Goal: Task Accomplishment & Management: Manage account settings

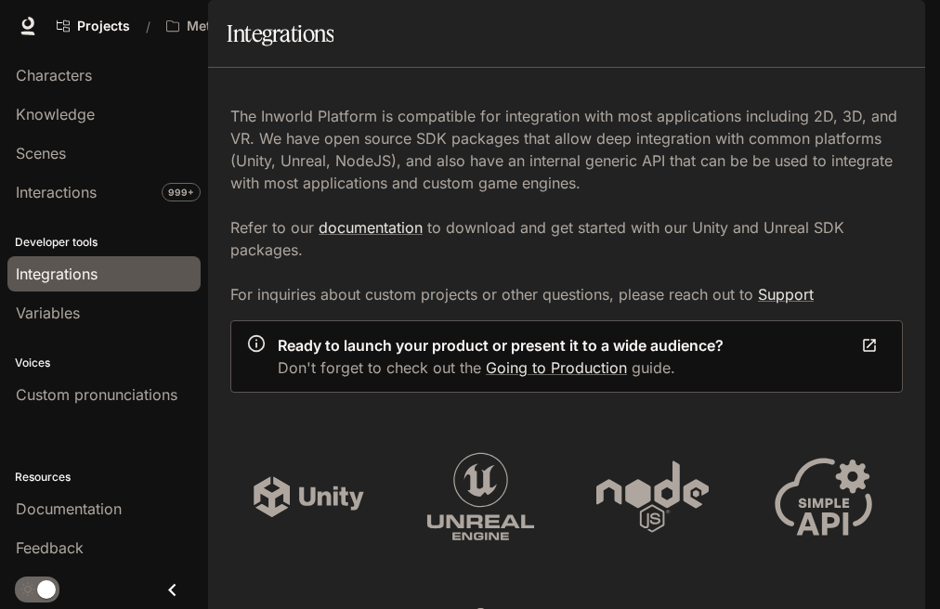
scroll to position [1207, 0]
drag, startPoint x: 833, startPoint y: 210, endPoint x: 828, endPoint y: 179, distance: 31.0
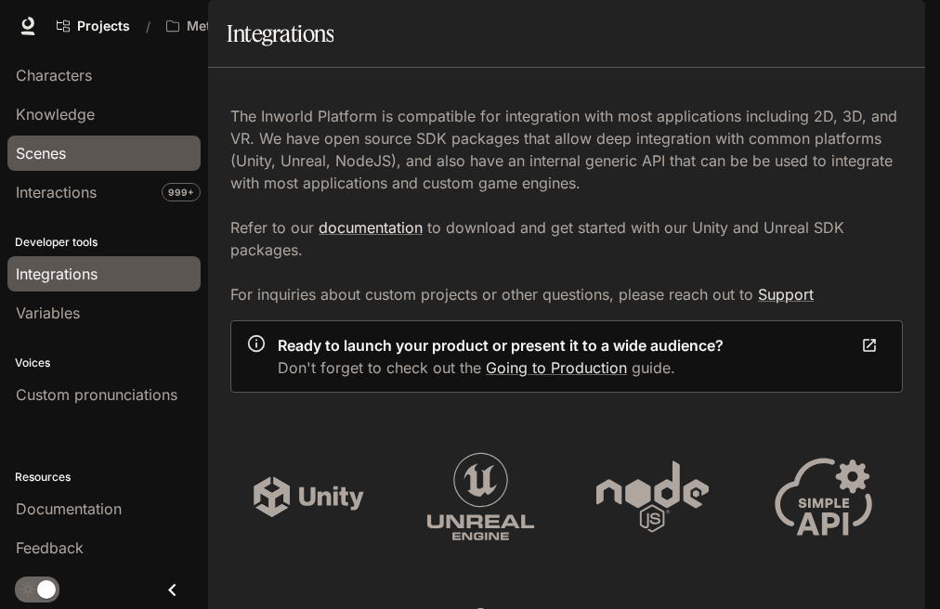
click at [37, 142] on span "Scenes" at bounding box center [41, 153] width 50 height 22
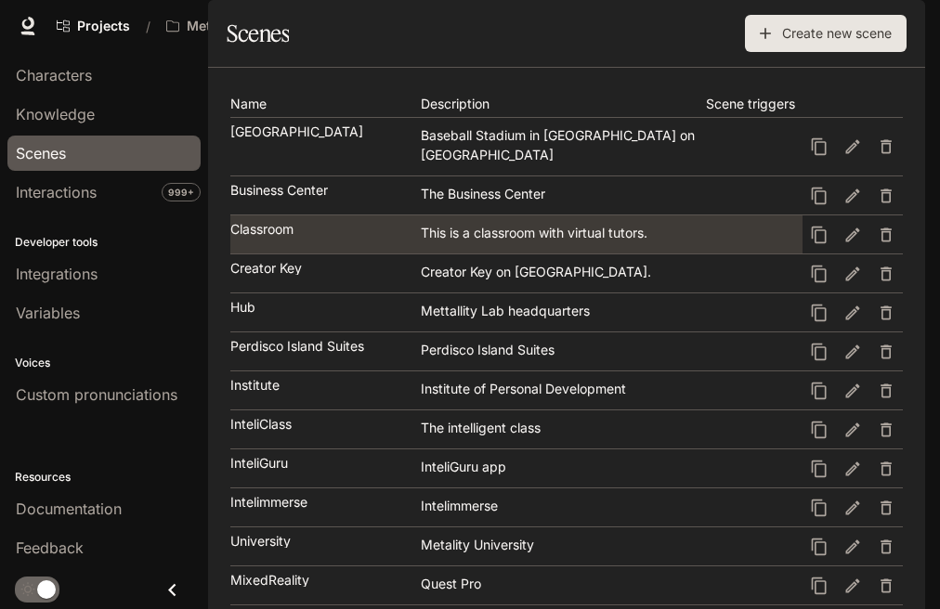
scroll to position [279, 0]
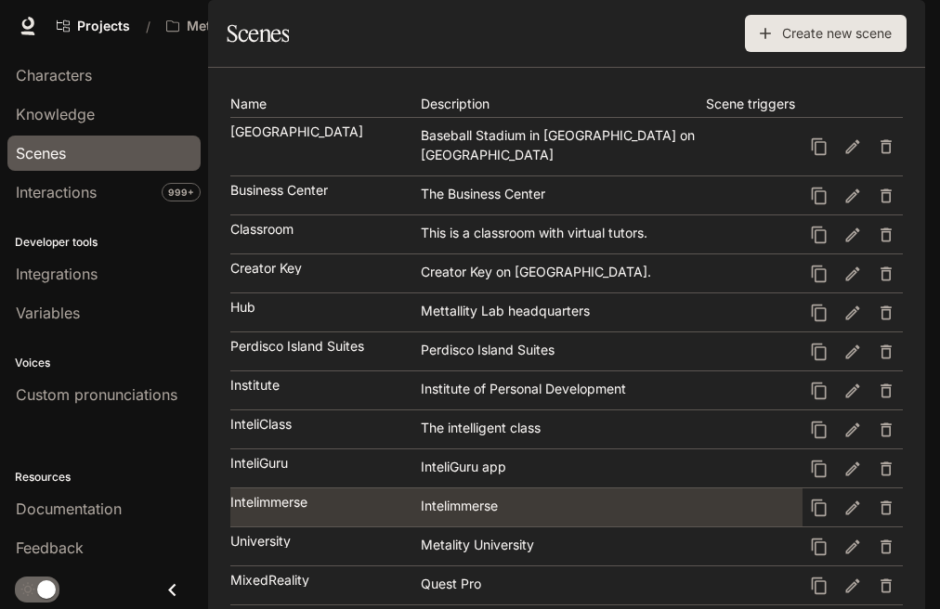
click at [358, 488] on link "Intelimmerse Intelimmerse" at bounding box center [516, 507] width 572 height 38
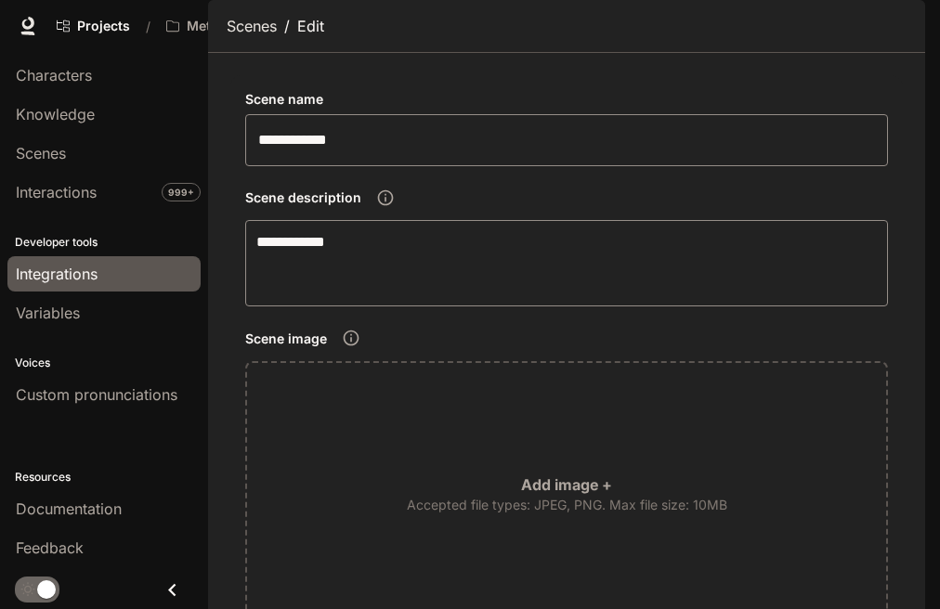
click at [75, 263] on span "Integrations" at bounding box center [57, 274] width 82 height 22
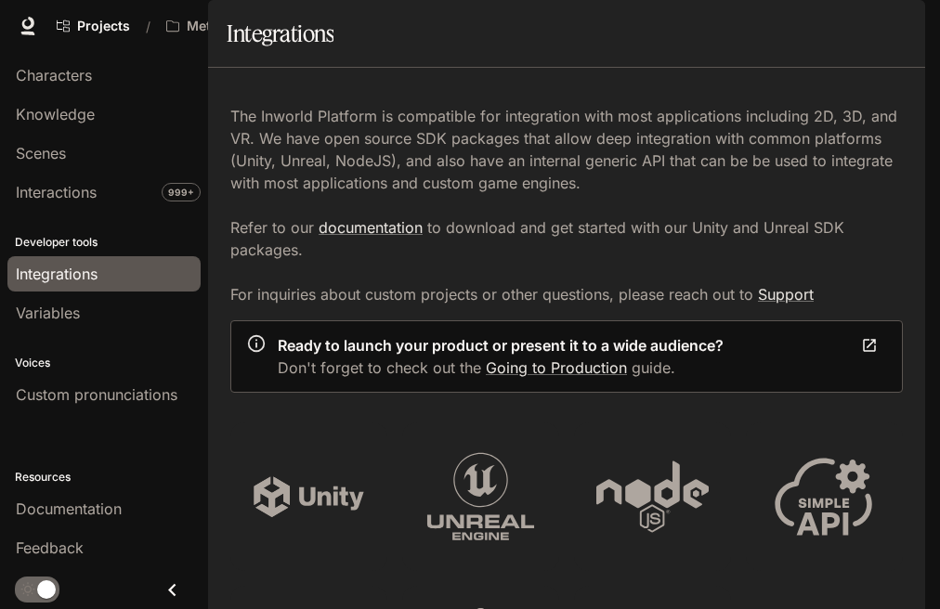
scroll to position [1114, 0]
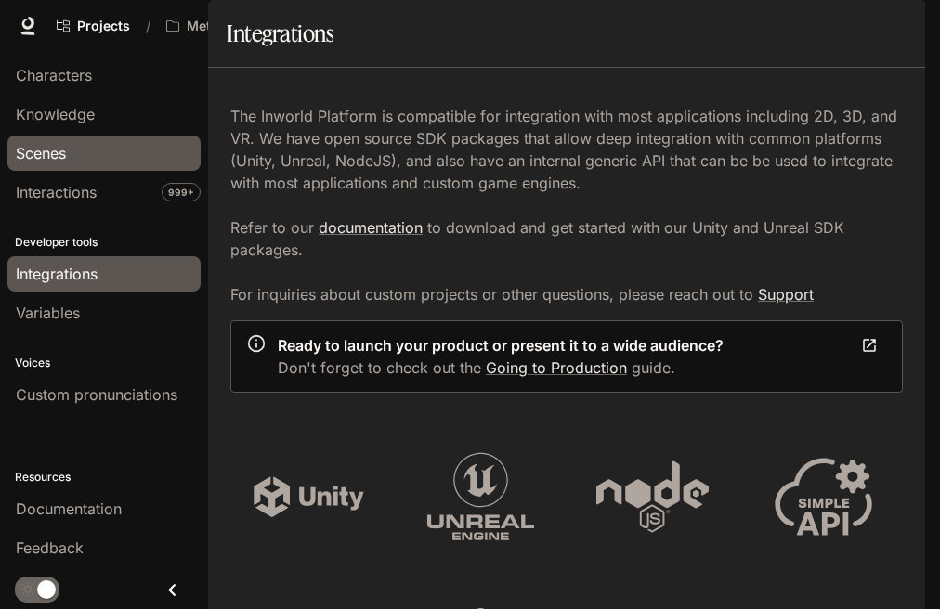
click at [43, 151] on span "Scenes" at bounding box center [41, 153] width 50 height 22
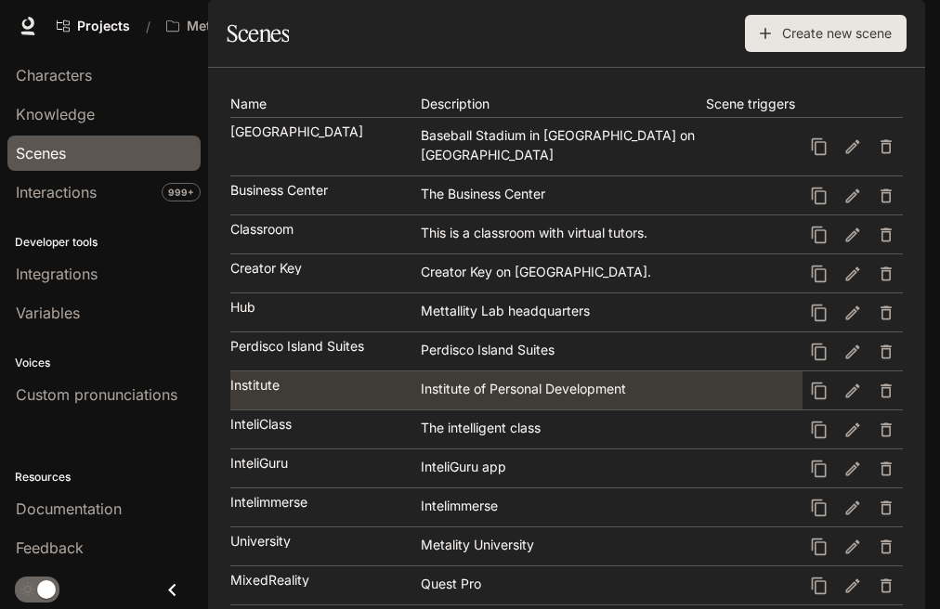
scroll to position [186, 0]
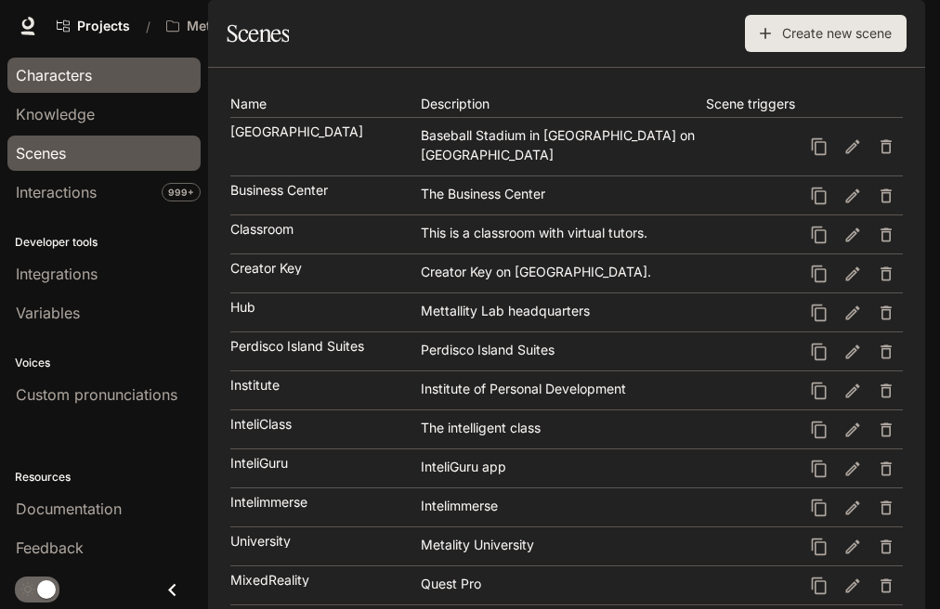
click at [65, 77] on span "Characters" at bounding box center [54, 75] width 76 height 22
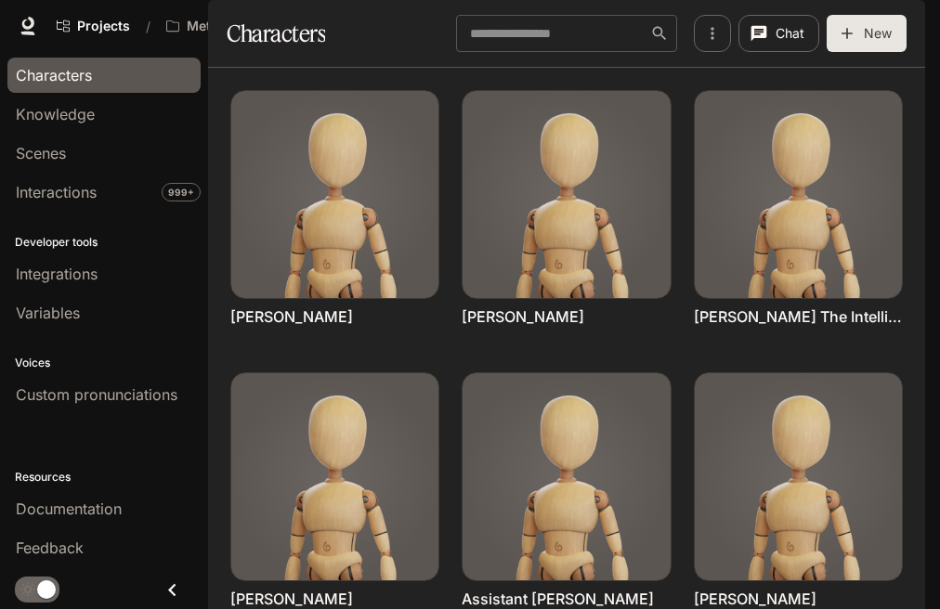
scroll to position [650, 0]
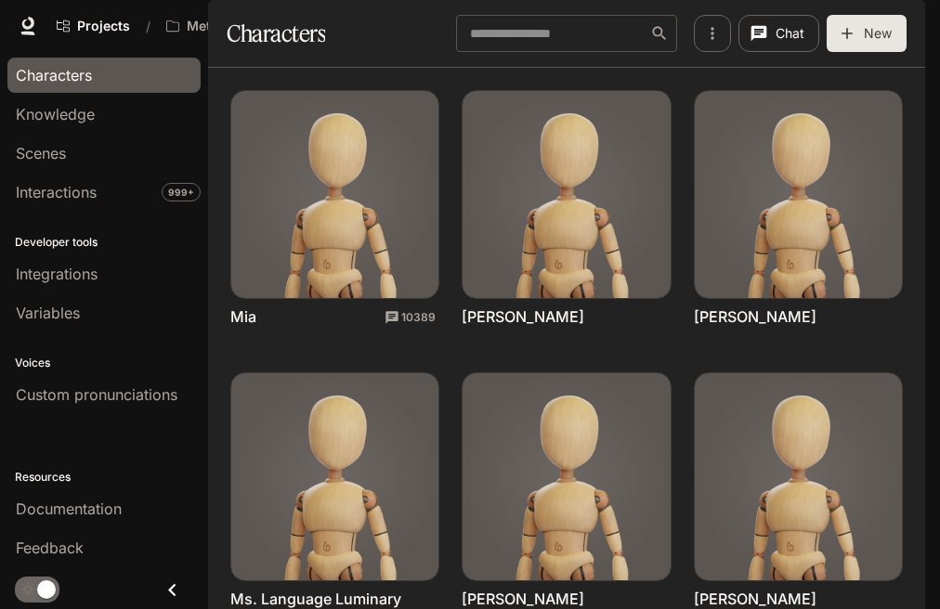
scroll to position [279, 0]
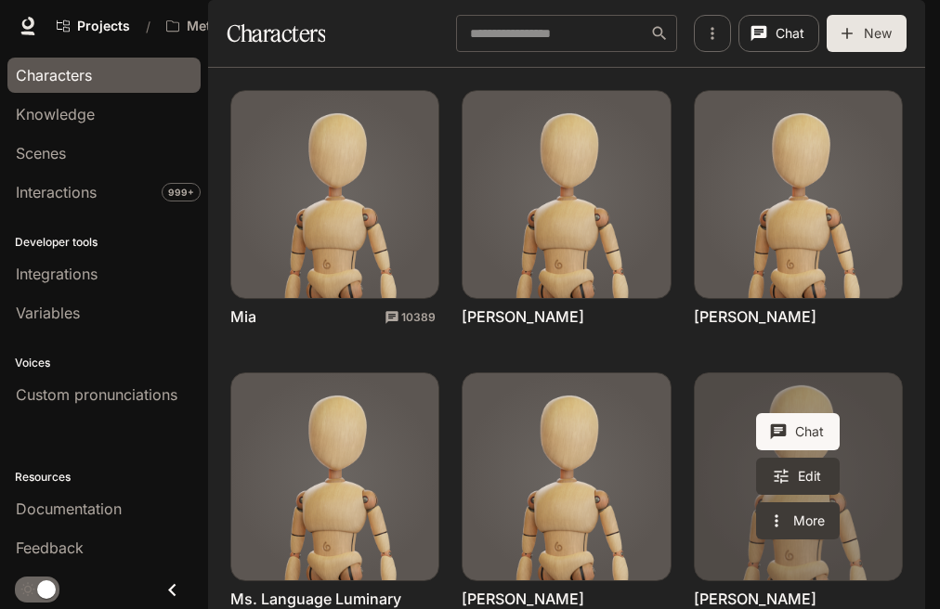
click at [713, 373] on link "Penelope Jackson" at bounding box center [798, 476] width 207 height 207
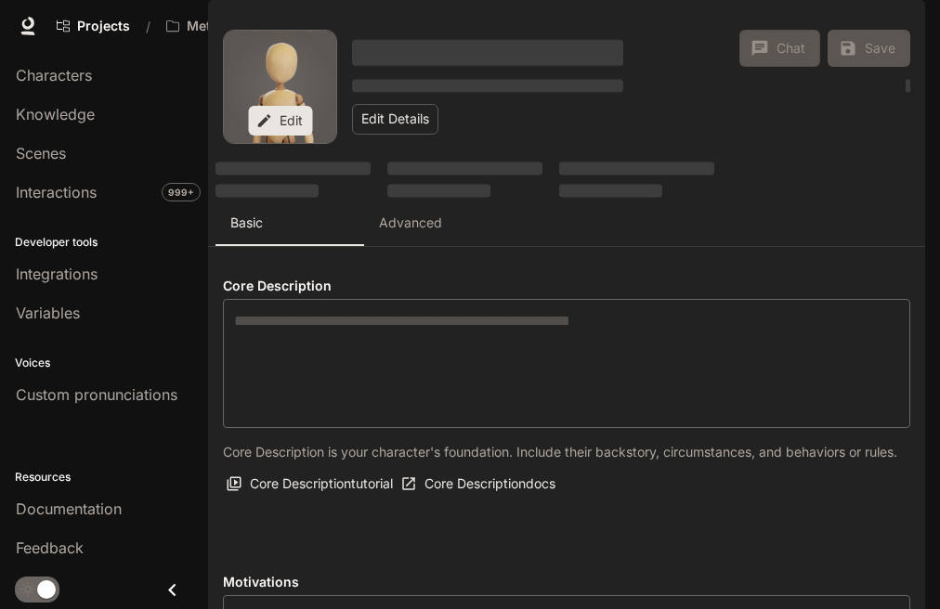
type textarea "**********"
type input "*"
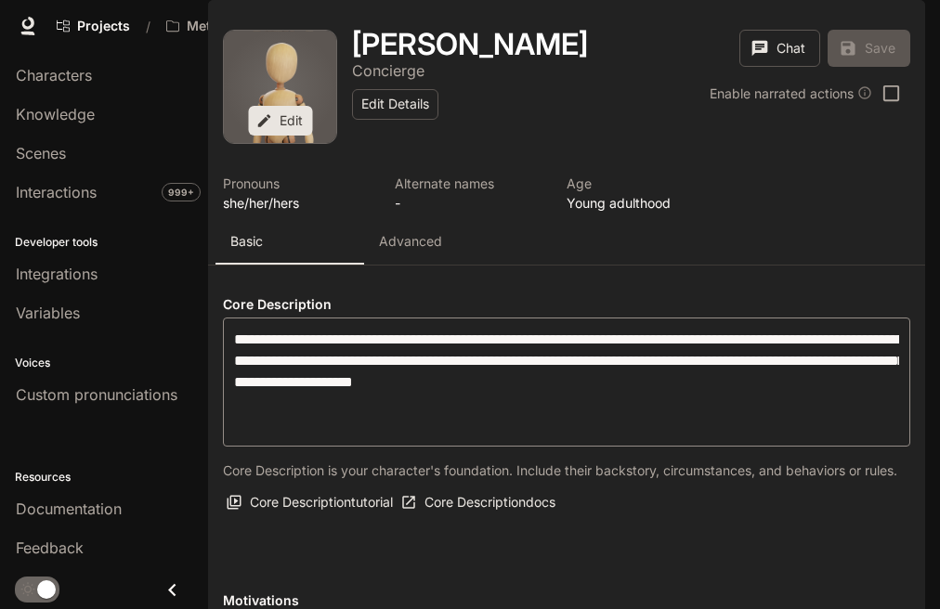
type input "**********"
click at [426, 251] on p "Advanced" at bounding box center [410, 241] width 63 height 19
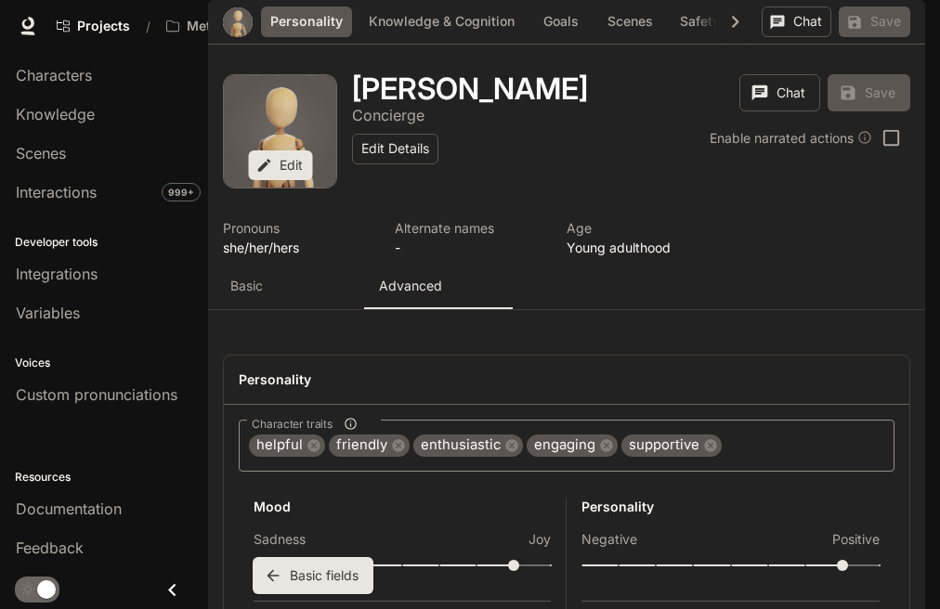
scroll to position [1252, 0]
click at [630, 37] on button "Scenes" at bounding box center [630, 21] width 64 height 31
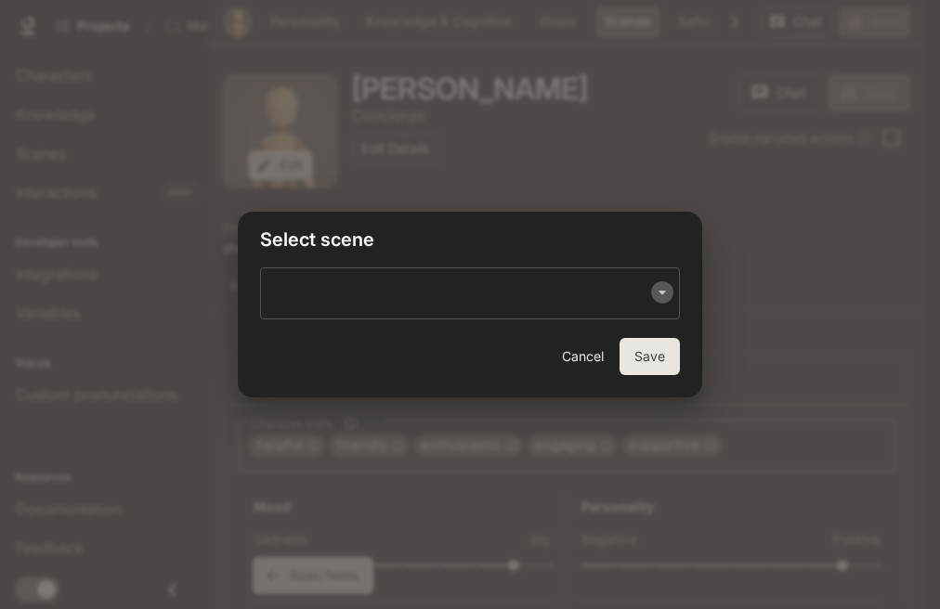
click at [665, 292] on icon "Open" at bounding box center [662, 292] width 19 height 19
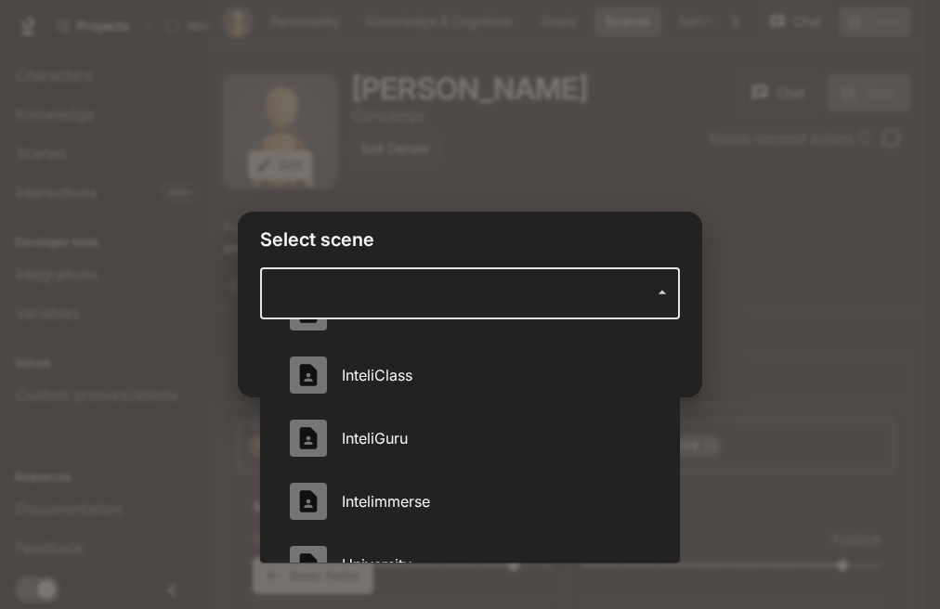
scroll to position [557, 0]
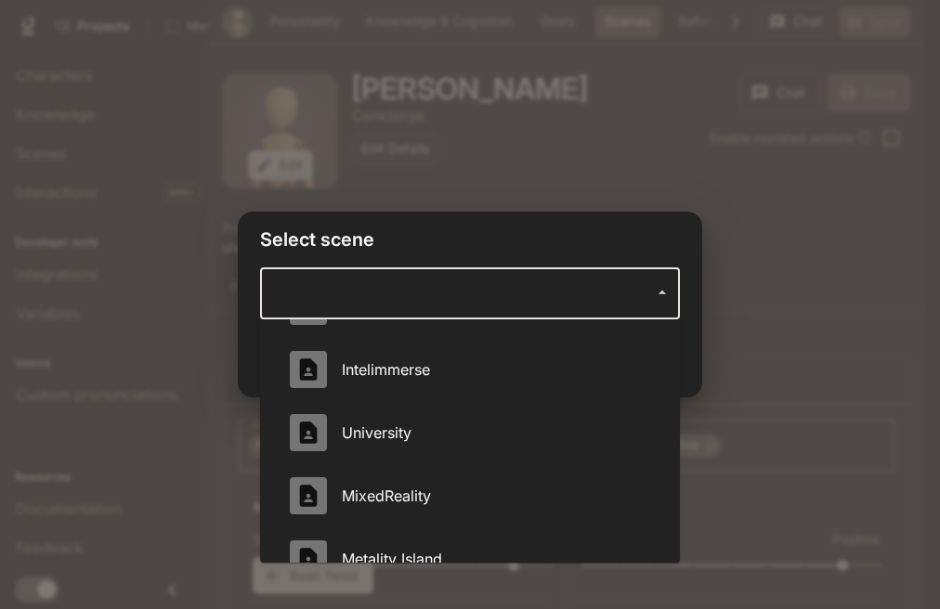
click at [424, 378] on span "Intelimmerse" at bounding box center [496, 369] width 308 height 22
type input "**********"
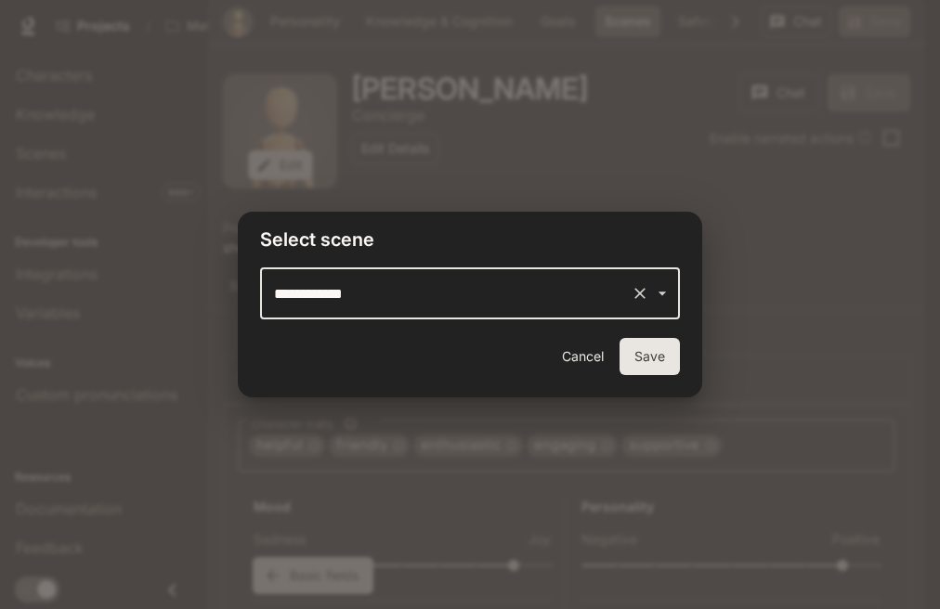
click at [659, 359] on button "Save" at bounding box center [649, 356] width 60 height 37
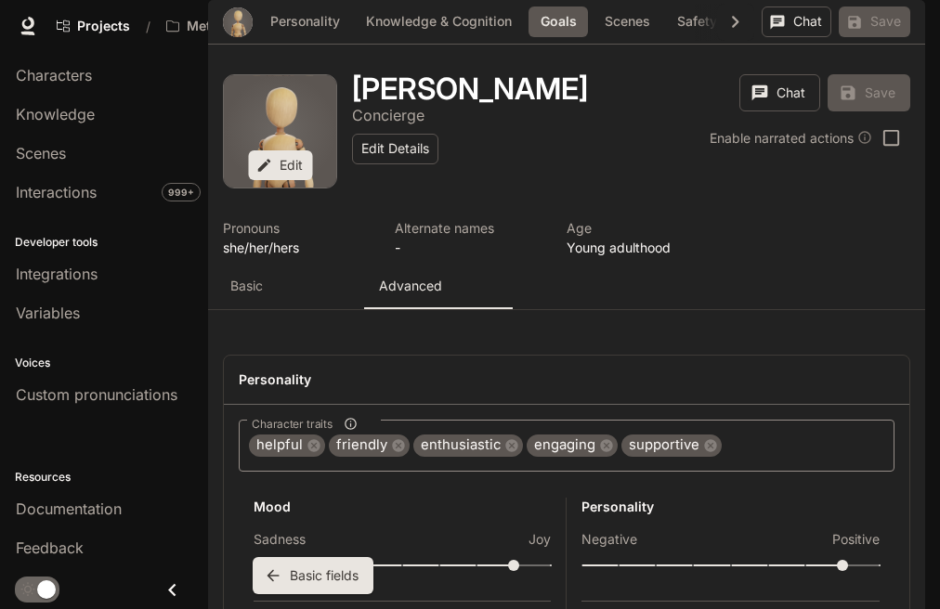
scroll to position [0, 14]
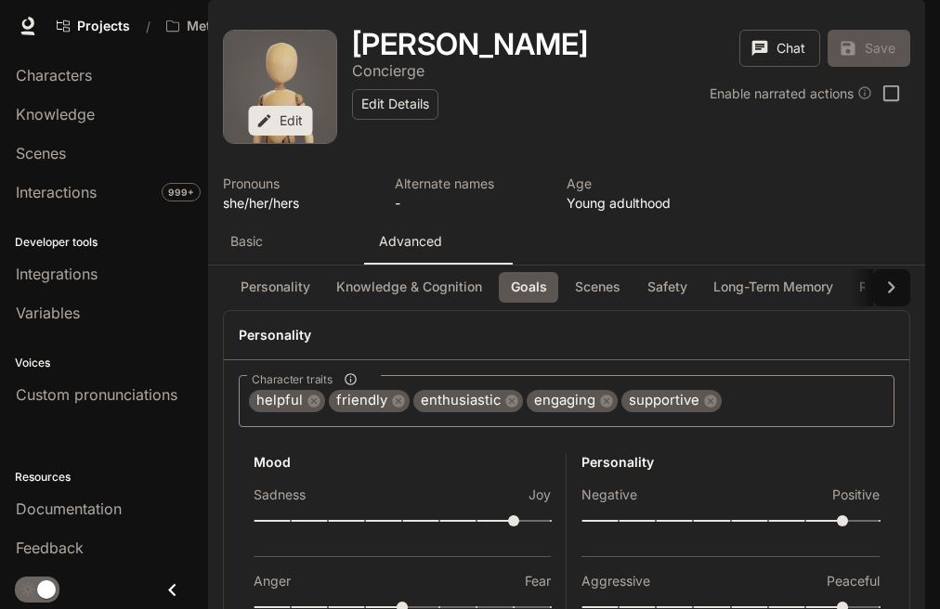
click at [265, 251] on div "Basic" at bounding box center [289, 241] width 119 height 19
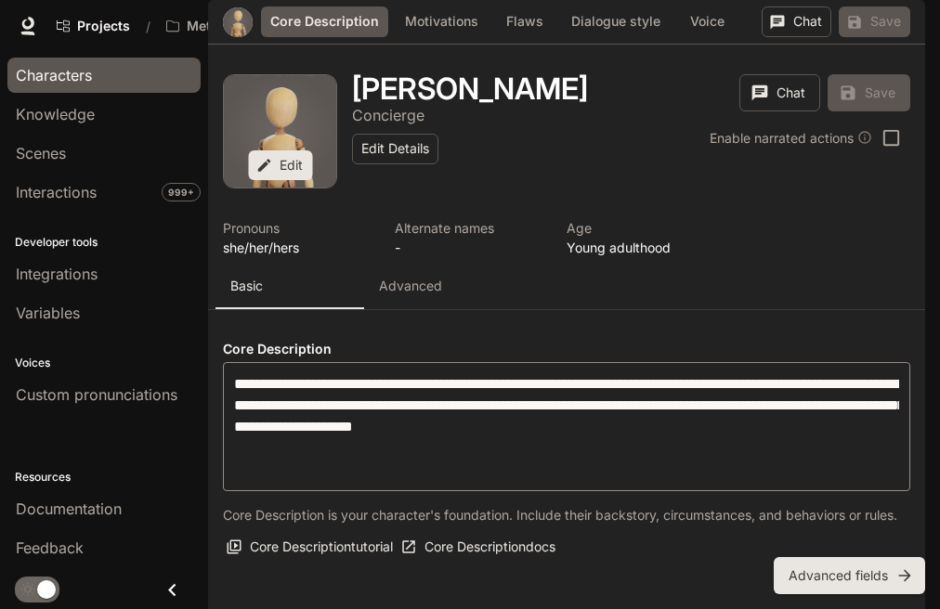
click at [49, 73] on span "Characters" at bounding box center [54, 75] width 76 height 22
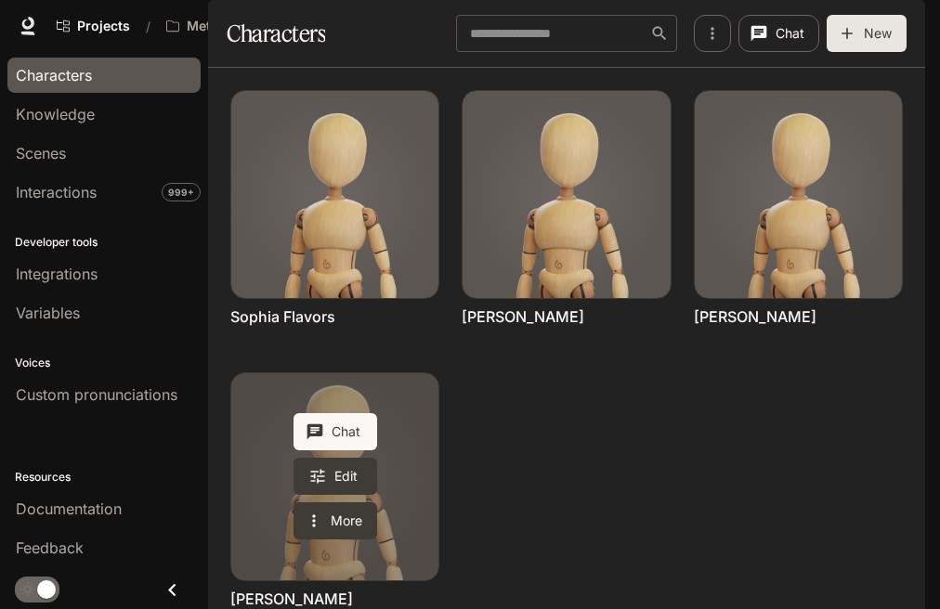
click at [384, 404] on link "Victor Thomas" at bounding box center [334, 476] width 207 height 207
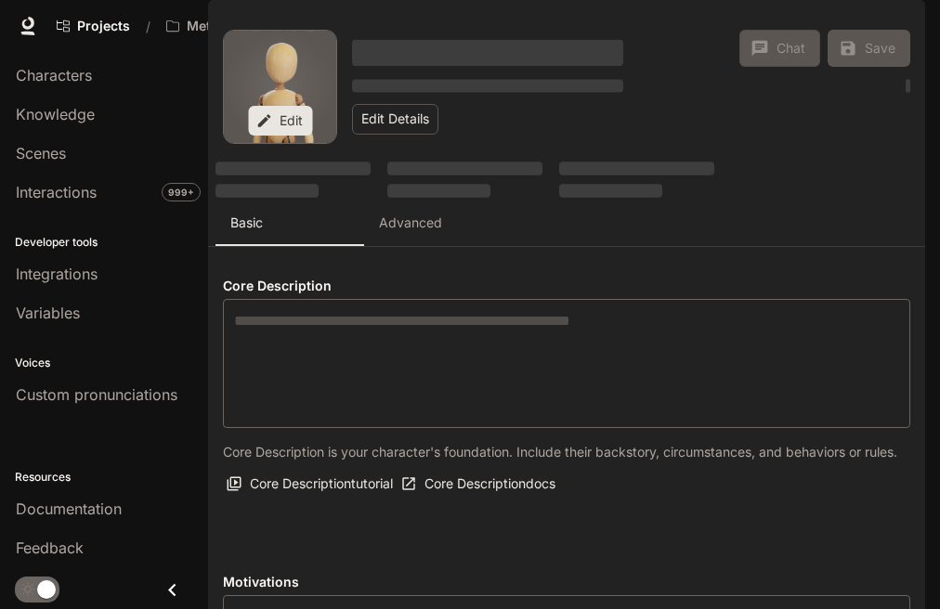
type textarea "**********"
type input "**********"
type input "*"
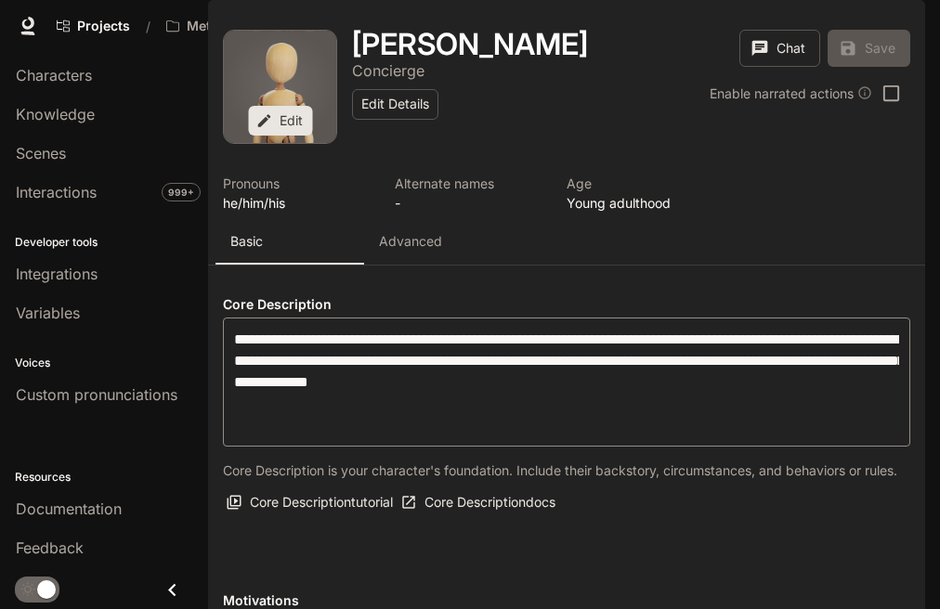
click at [397, 265] on button "Advanced" at bounding box center [438, 242] width 149 height 45
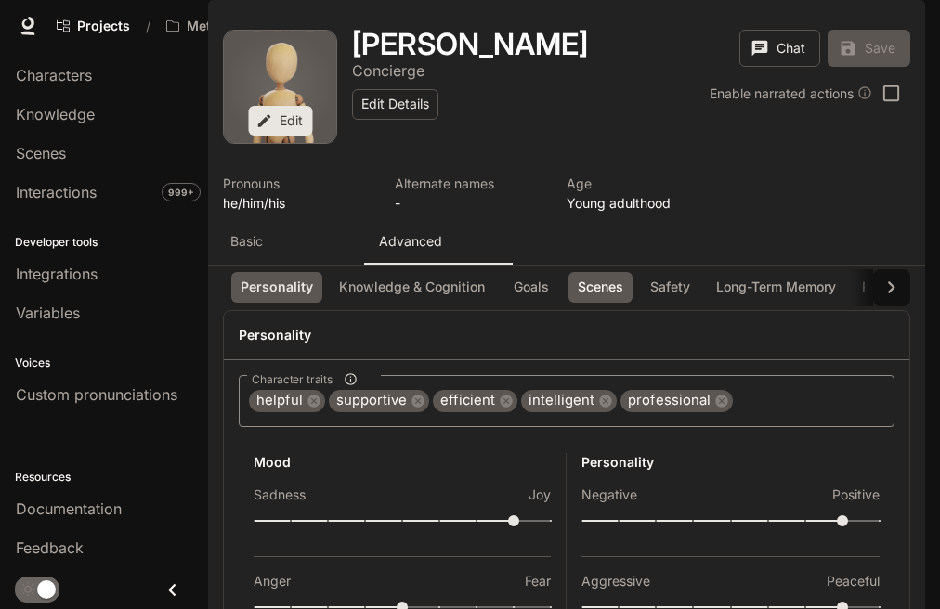
click at [593, 303] on button "Scenes" at bounding box center [600, 287] width 64 height 31
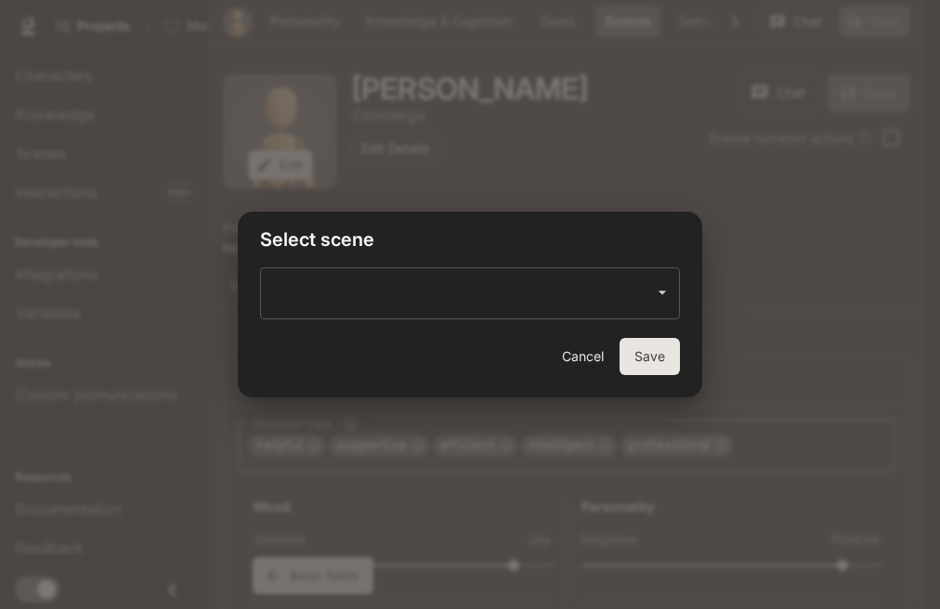
click at [665, 291] on icon "Open" at bounding box center [661, 293] width 7 height 4
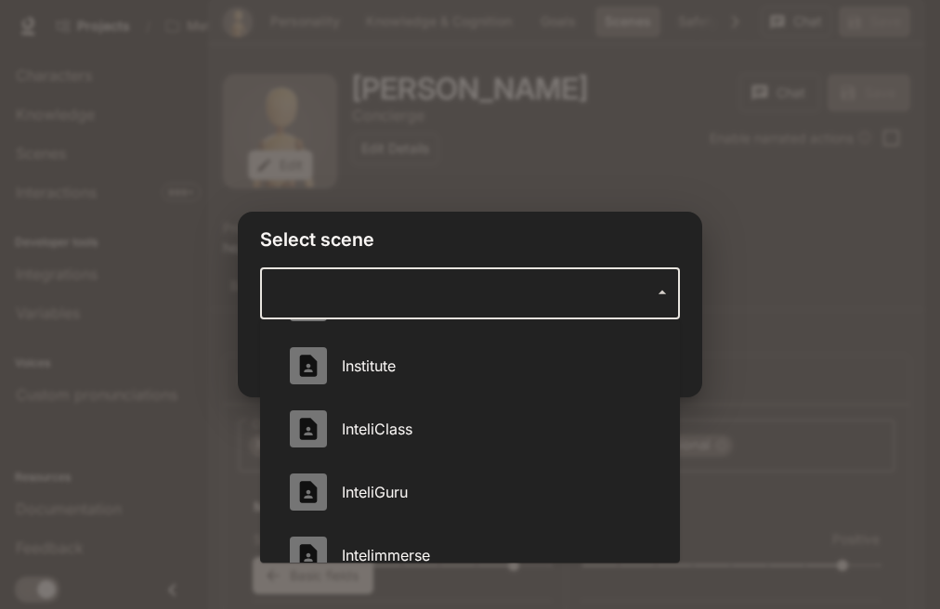
click at [432, 549] on span "Intelimmerse" at bounding box center [496, 555] width 308 height 22
type input "**********"
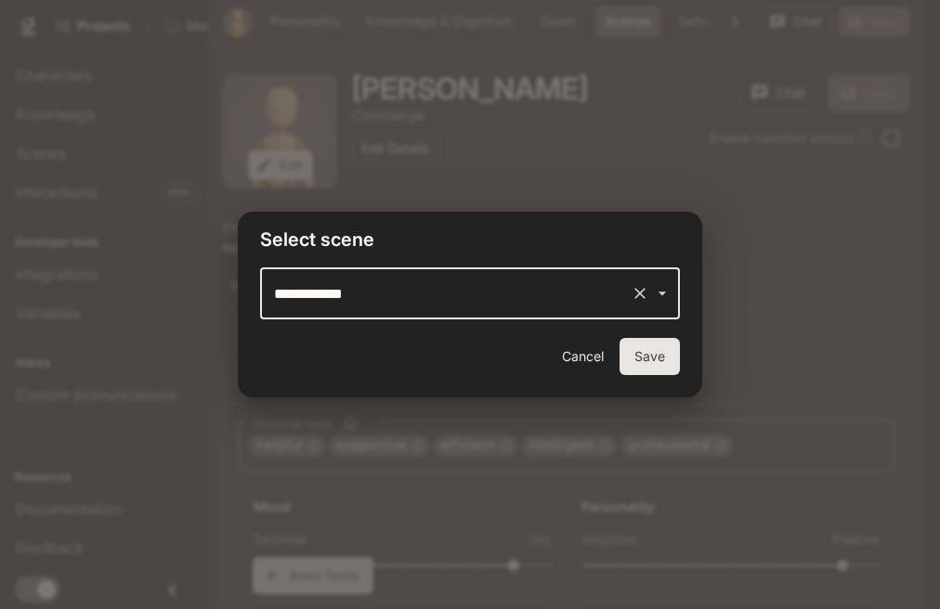
click at [635, 361] on button "Save" at bounding box center [649, 356] width 60 height 37
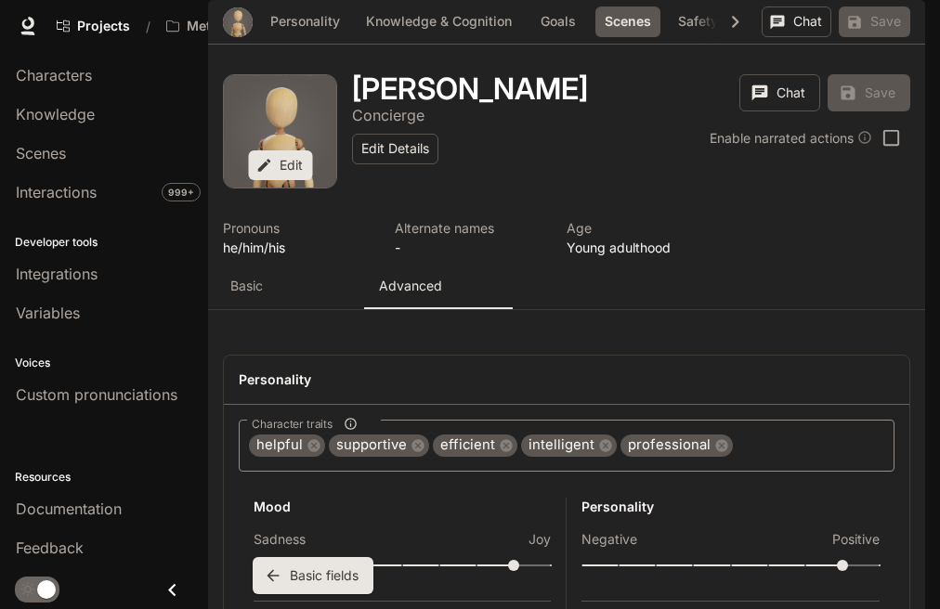
click at [855, 37] on div "Chat Save" at bounding box center [835, 21] width 149 height 31
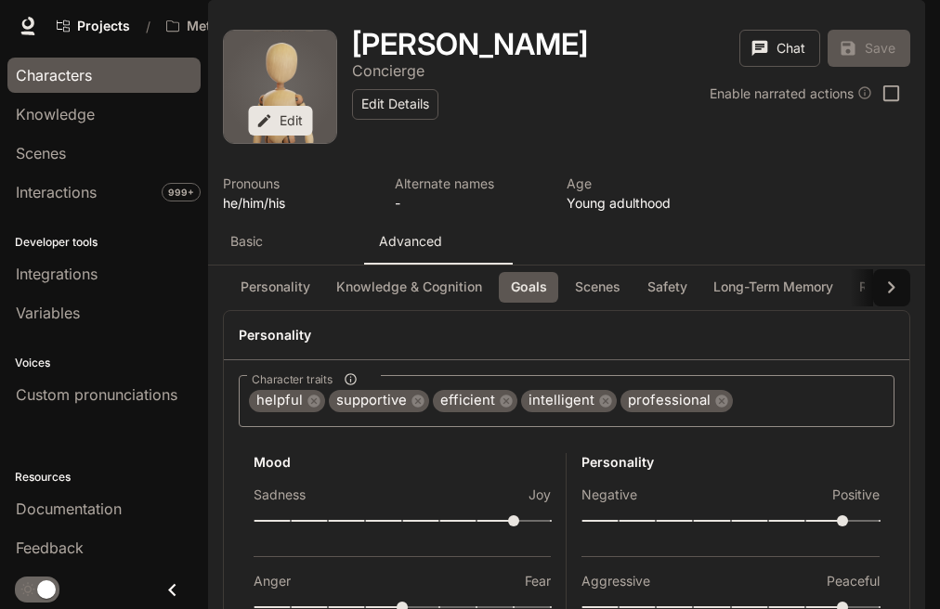
click at [84, 70] on span "Characters" at bounding box center [54, 75] width 76 height 22
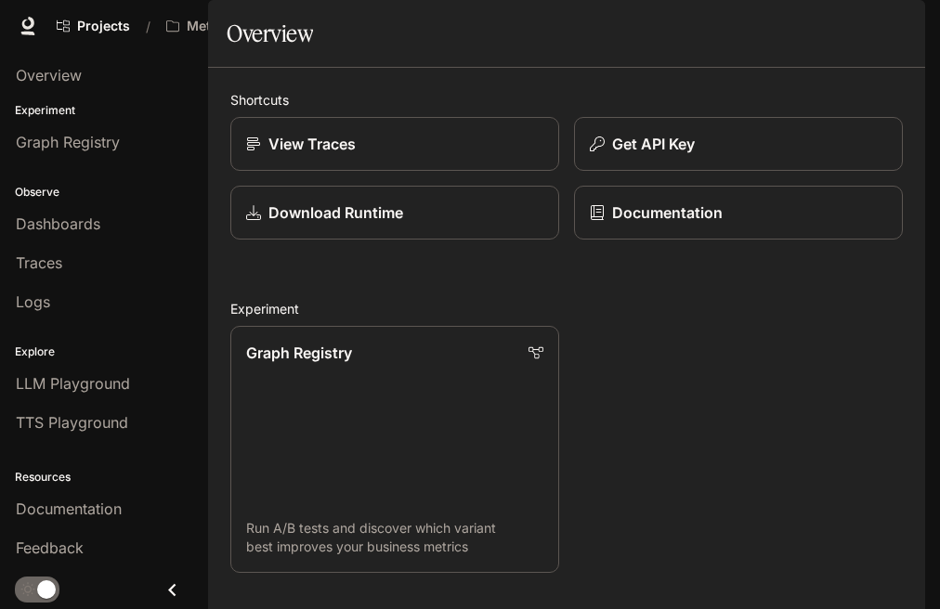
click at [583, 19] on span "Character Studio" at bounding box center [568, 26] width 103 height 23
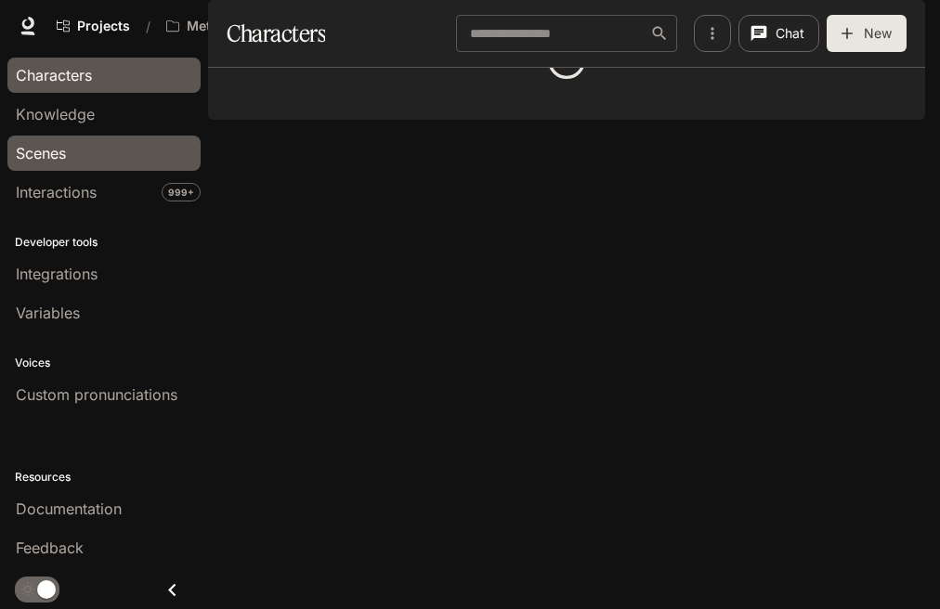
click at [82, 151] on div "Scenes" at bounding box center [104, 153] width 176 height 22
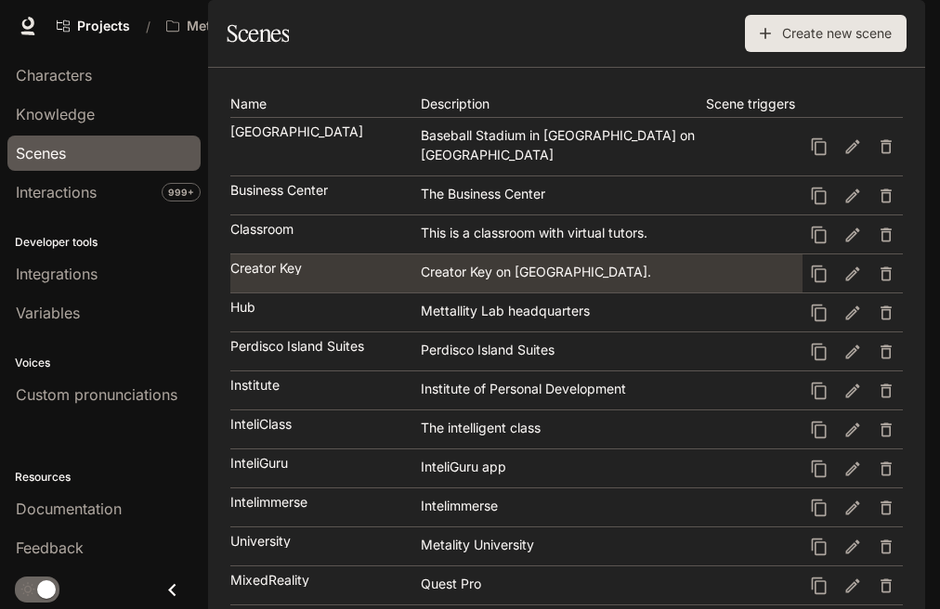
scroll to position [371, 0]
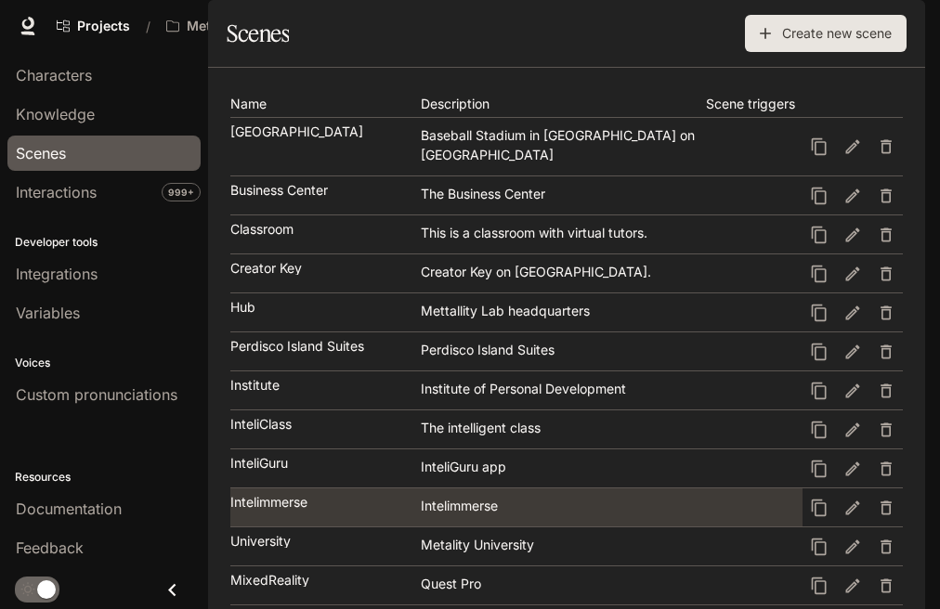
click at [344, 496] on div "Intelimmerse" at bounding box center [324, 502] width 188 height 13
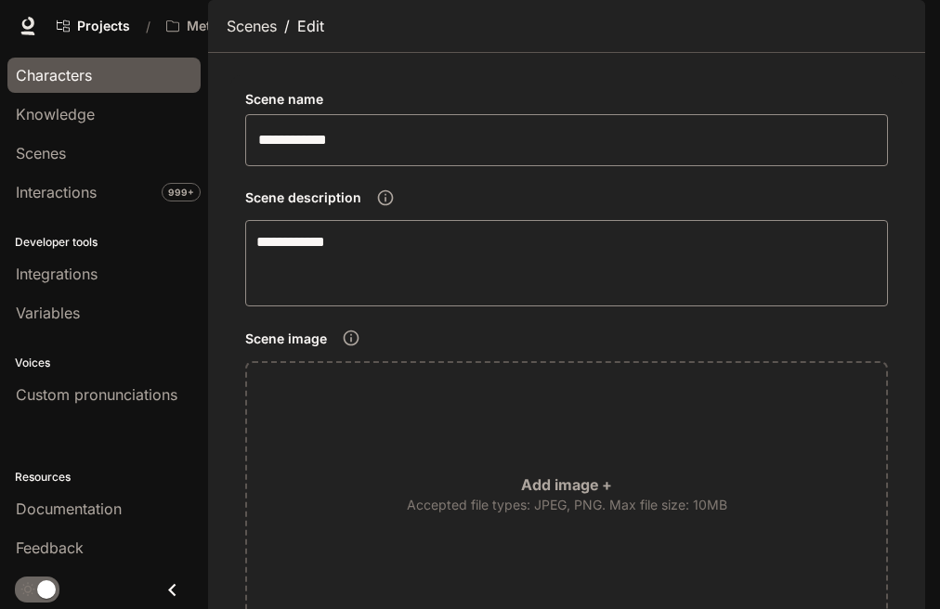
click at [82, 75] on span "Characters" at bounding box center [54, 75] width 76 height 22
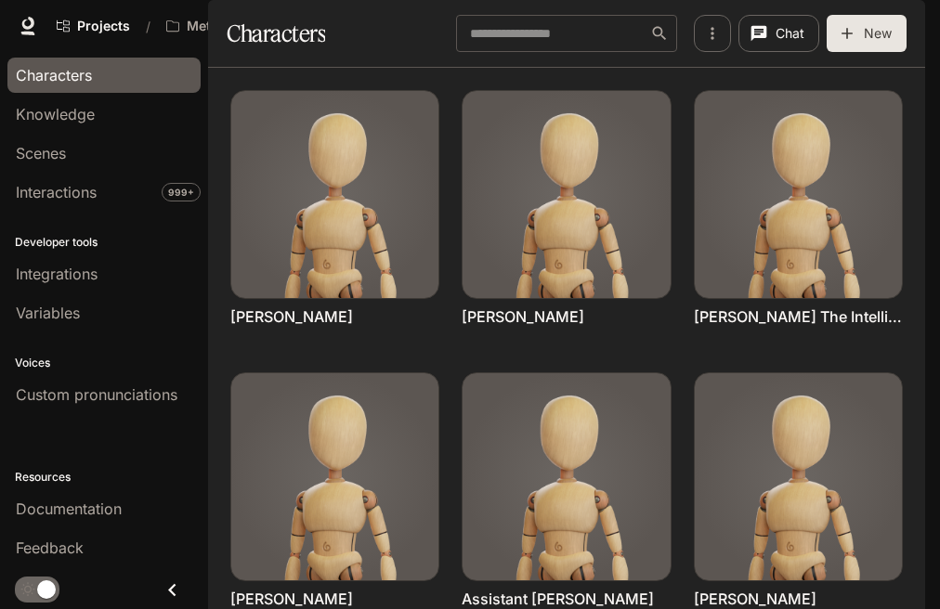
scroll to position [737, 0]
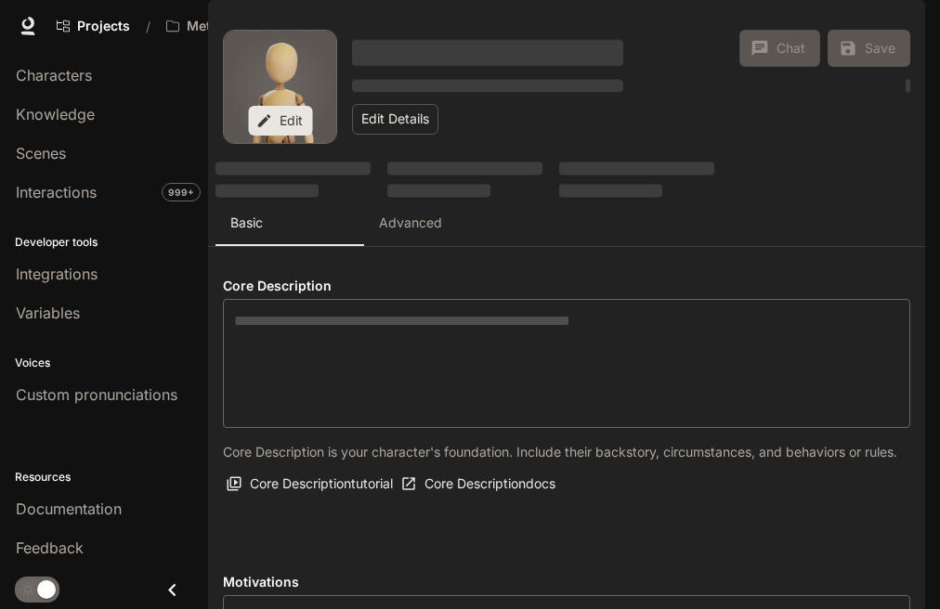
type textarea "**********"
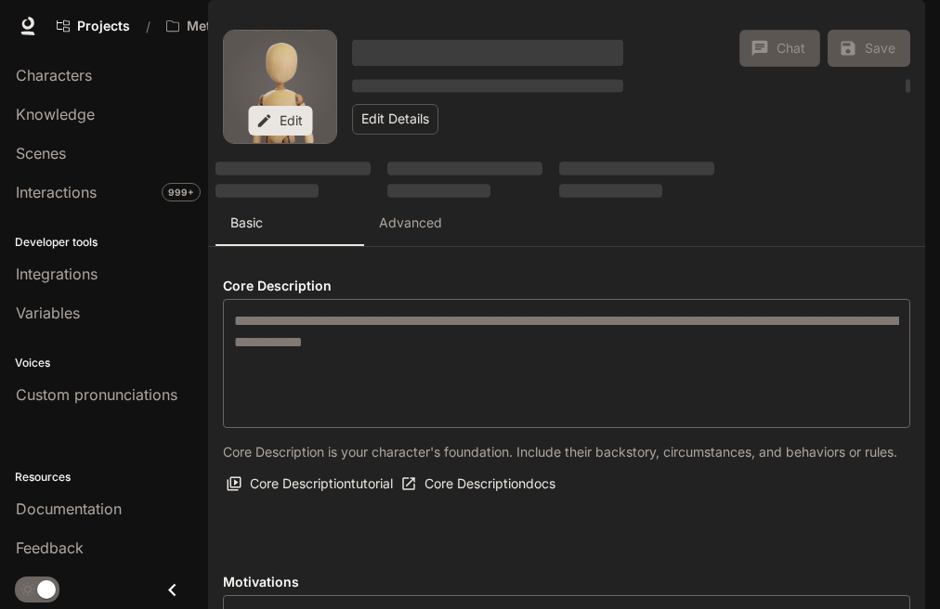
type input "*"
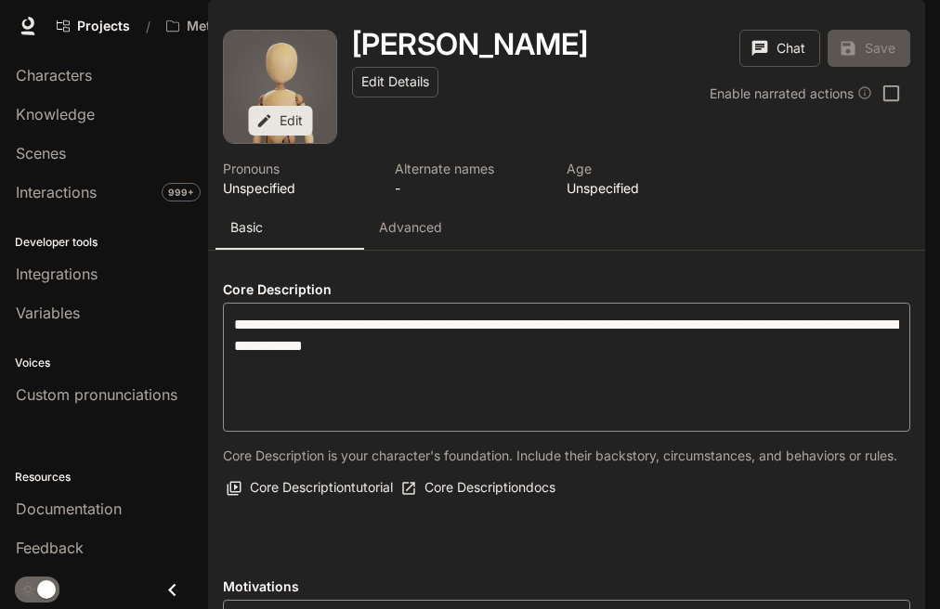
type input "**********"
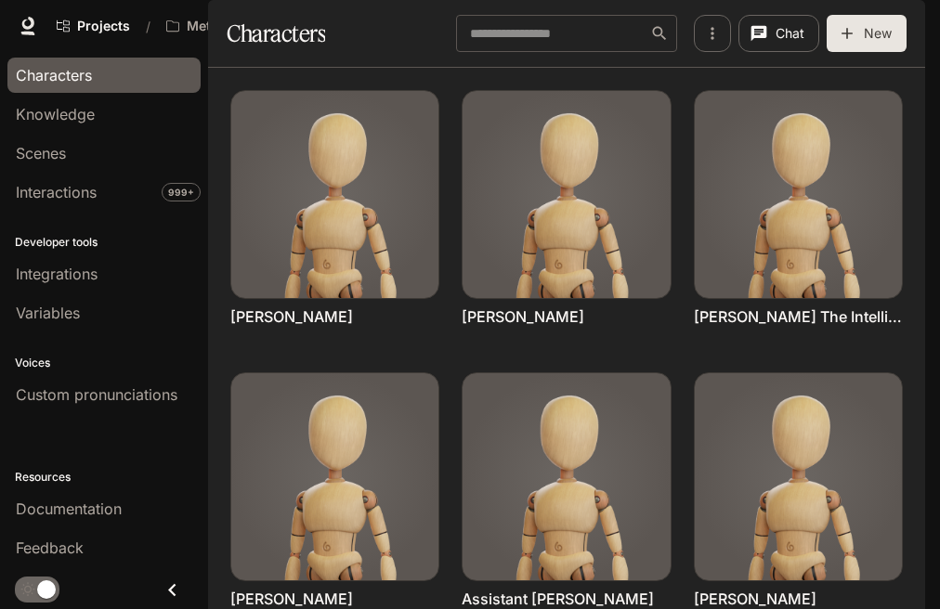
scroll to position [737, 0]
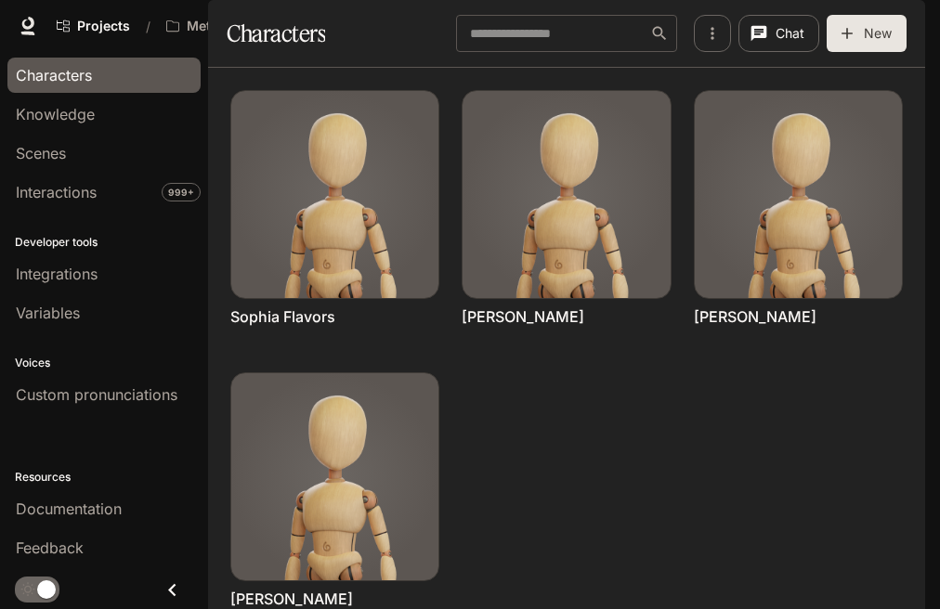
scroll to position [179, 0]
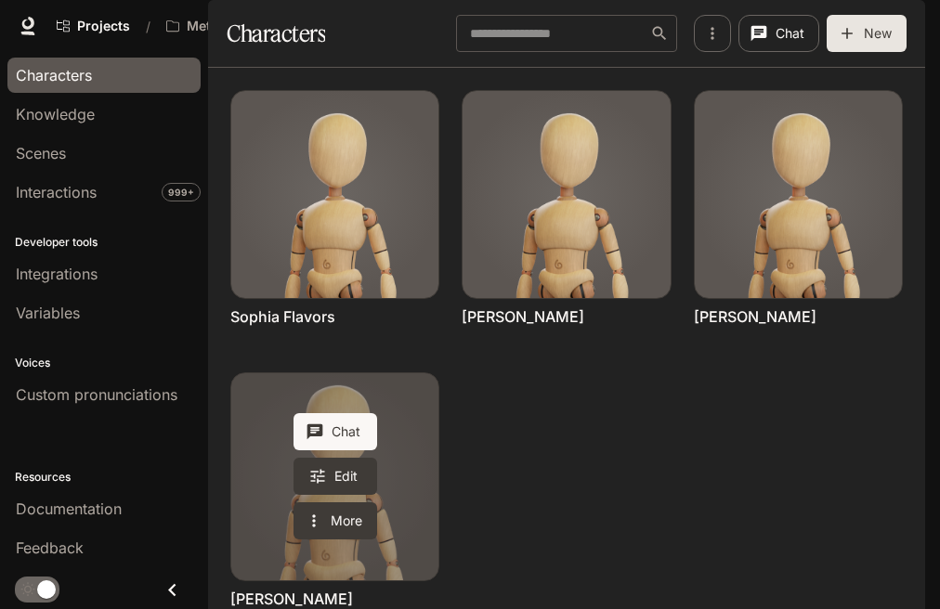
click at [388, 423] on link "Victor Thomas" at bounding box center [334, 476] width 207 height 207
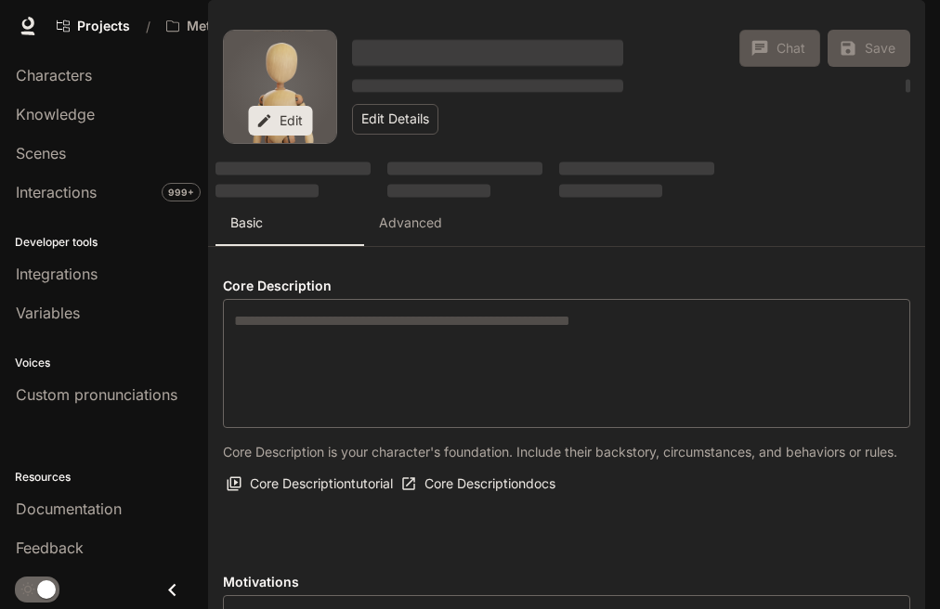
type textarea "**********"
type input "**********"
type input "*"
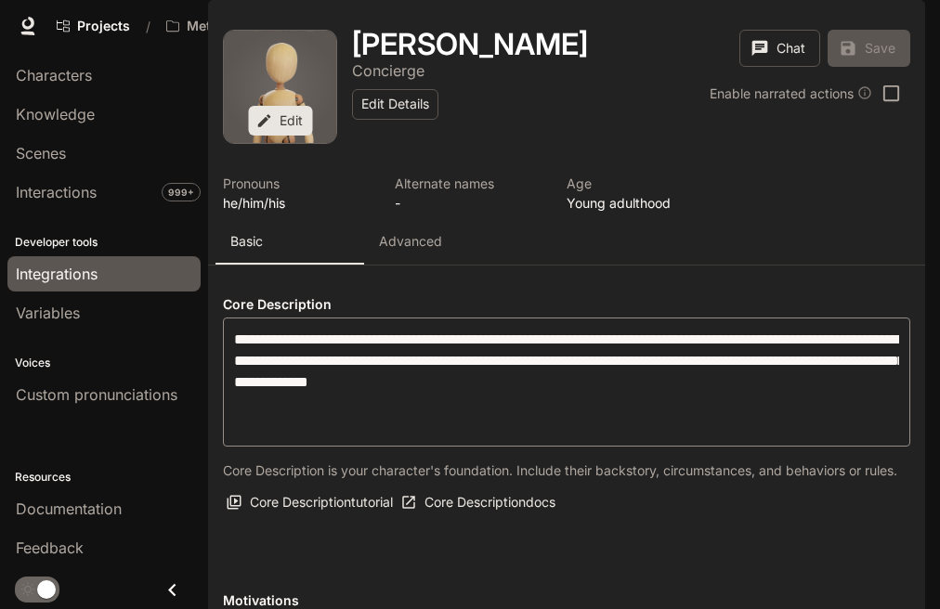
click at [81, 271] on span "Integrations" at bounding box center [57, 274] width 82 height 22
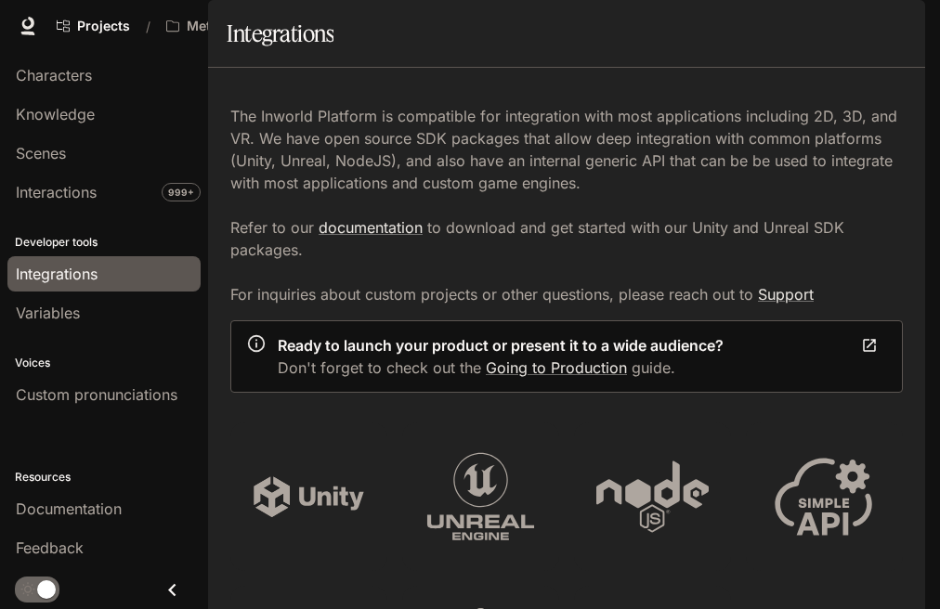
scroll to position [1114, 0]
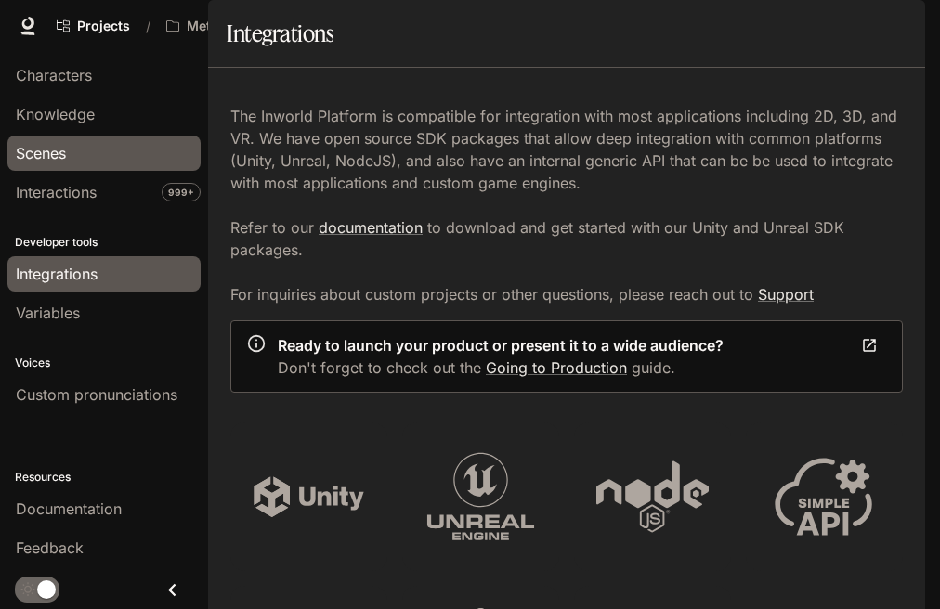
click at [59, 146] on span "Scenes" at bounding box center [41, 153] width 50 height 22
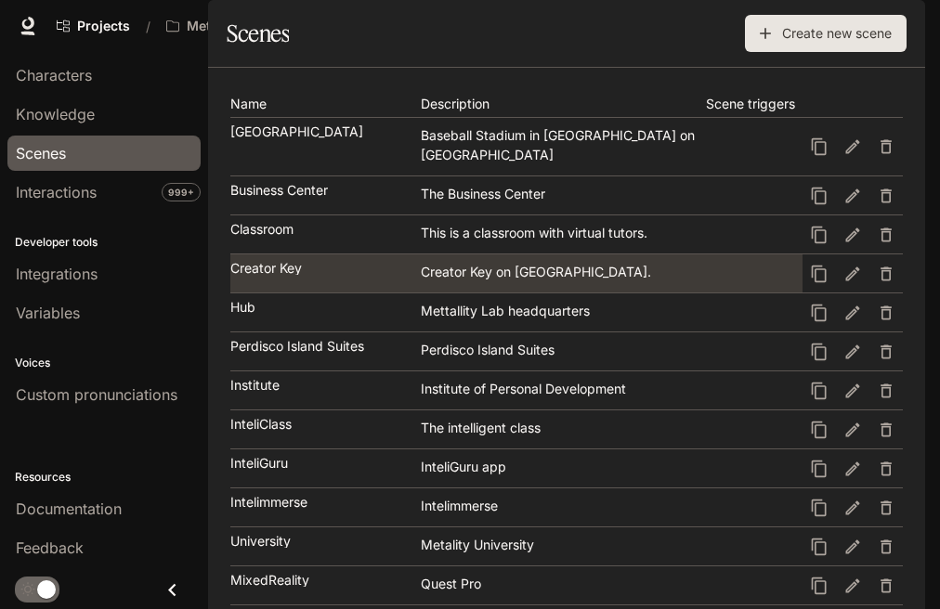
scroll to position [186, 0]
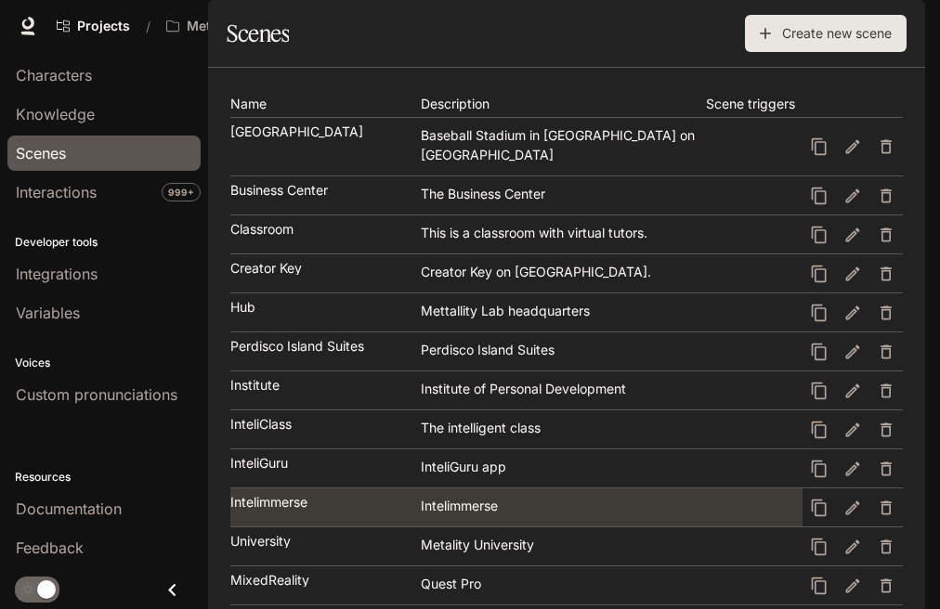
click at [360, 488] on link "Intelimmerse Intelimmerse" at bounding box center [516, 507] width 572 height 38
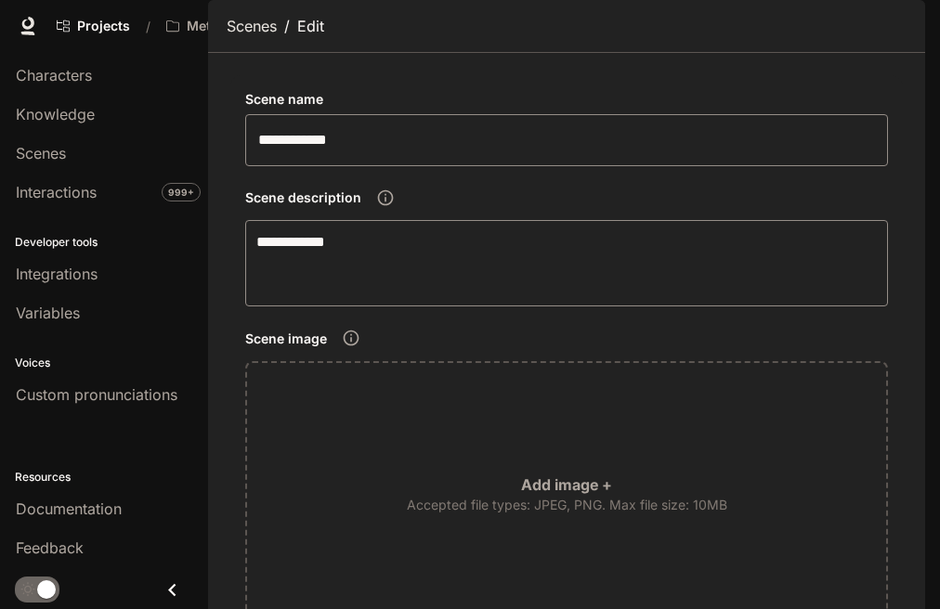
scroll to position [186, 0]
click at [123, 280] on div "Integrations" at bounding box center [104, 274] width 176 height 22
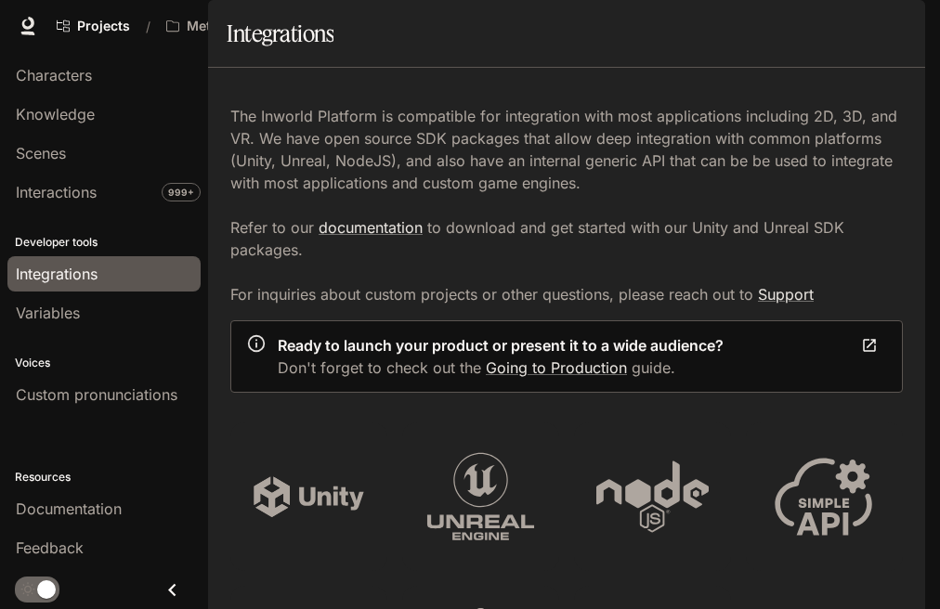
scroll to position [1114, 0]
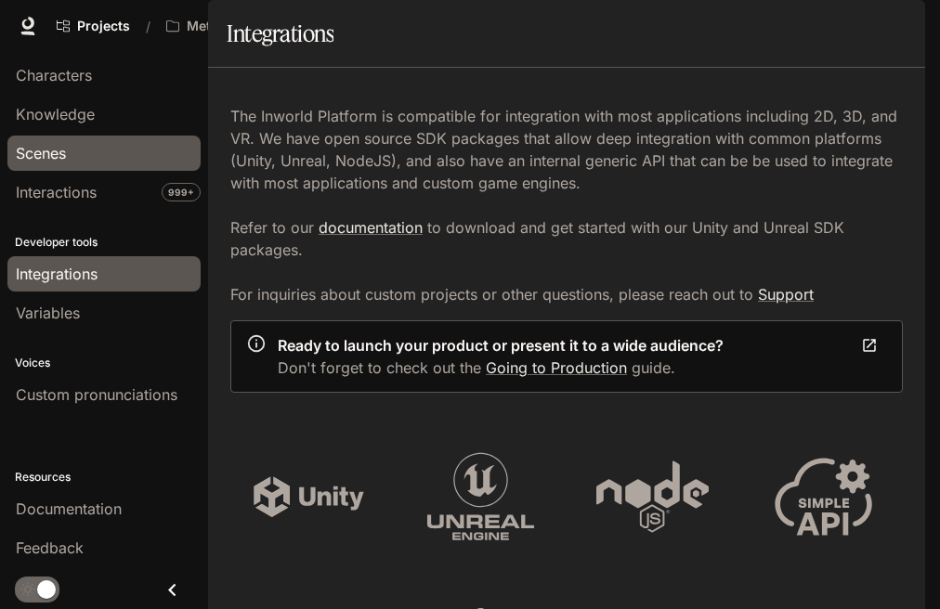
click at [52, 146] on span "Scenes" at bounding box center [41, 153] width 50 height 22
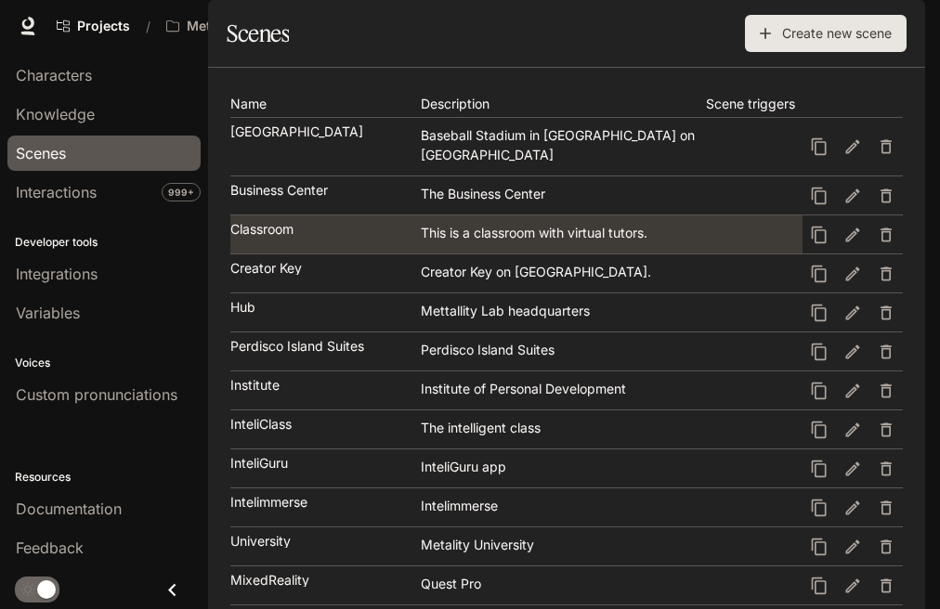
scroll to position [110, 0]
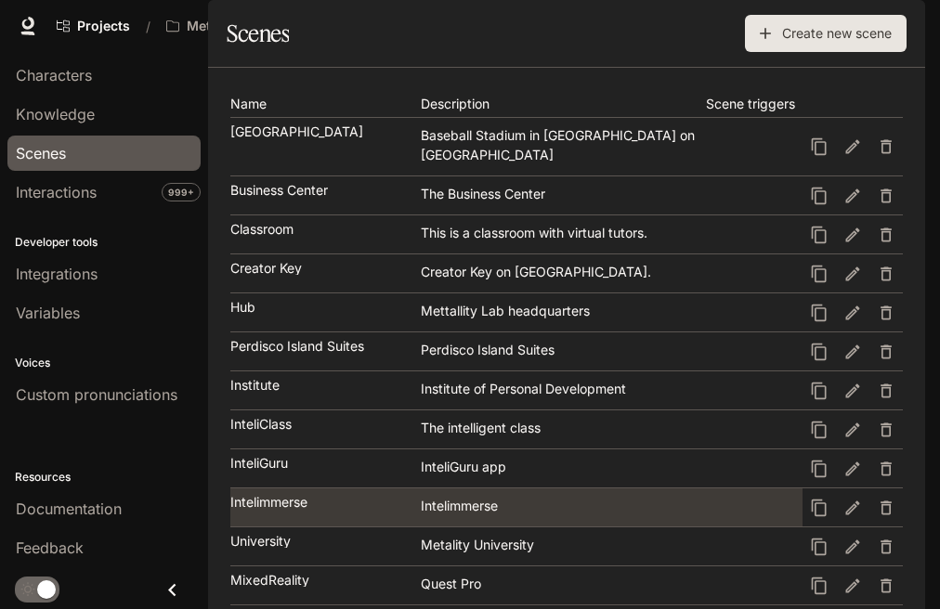
click at [323, 496] on div "Intelimmerse" at bounding box center [324, 502] width 188 height 13
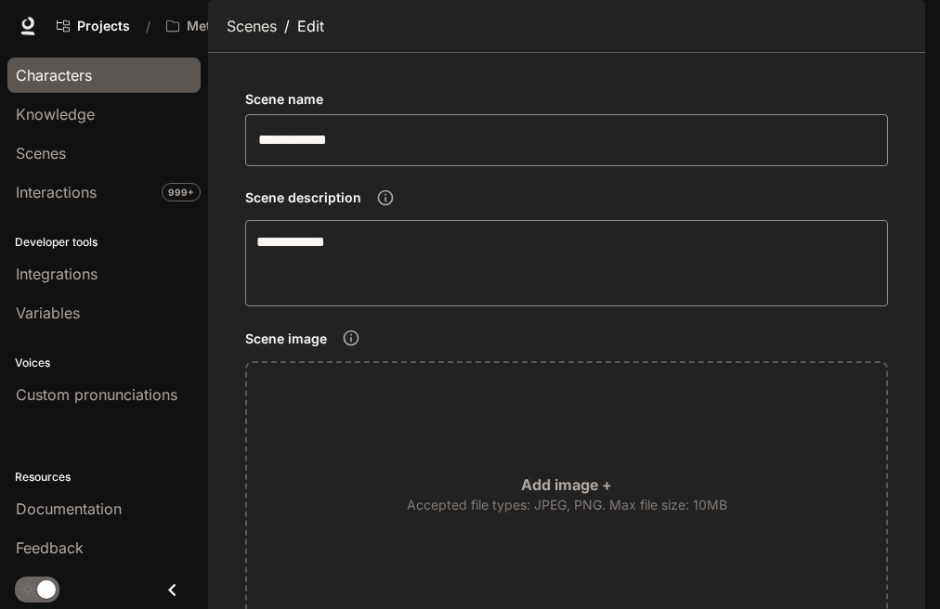
click at [65, 77] on span "Characters" at bounding box center [54, 75] width 76 height 22
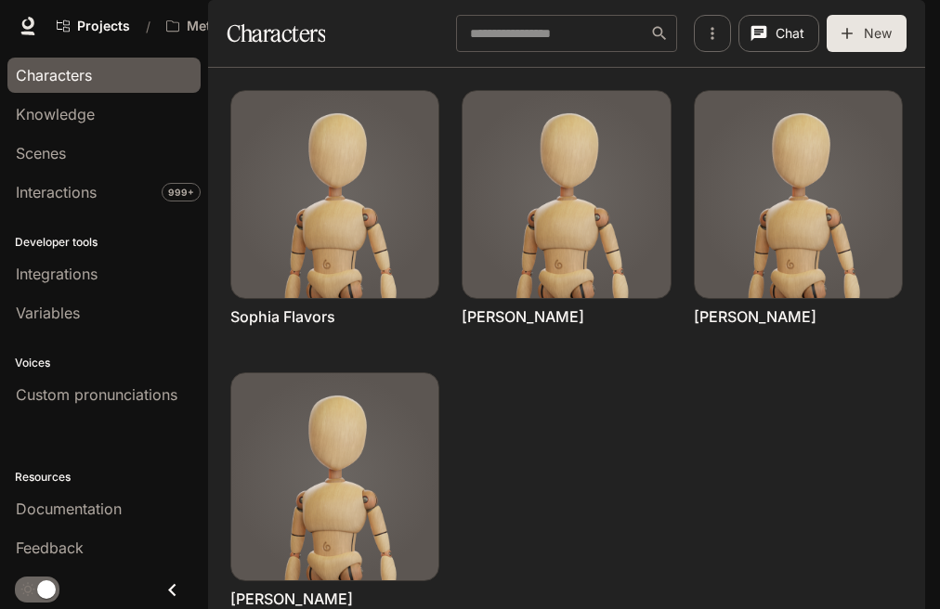
scroll to position [179, 0]
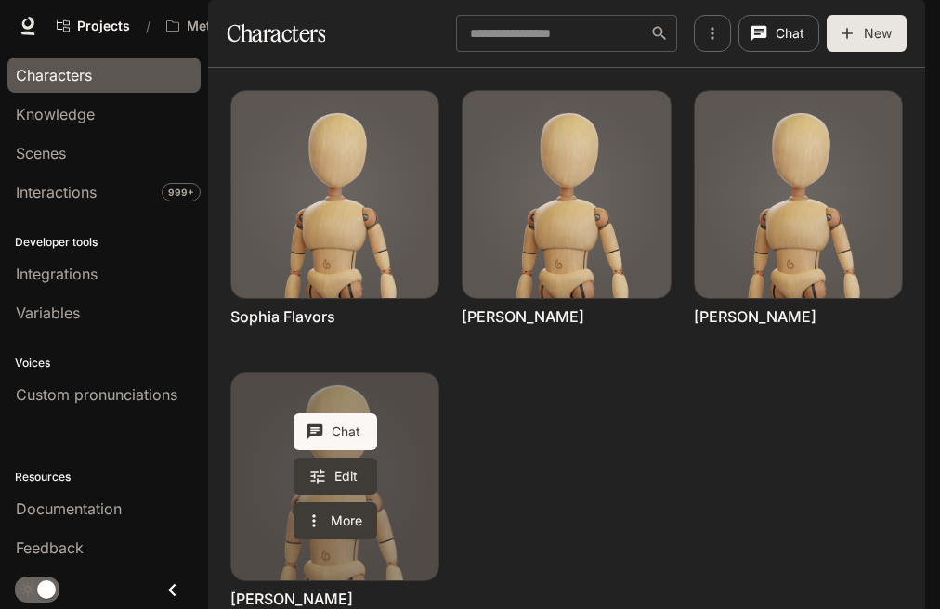
click at [391, 403] on link "Victor Thomas" at bounding box center [334, 476] width 207 height 207
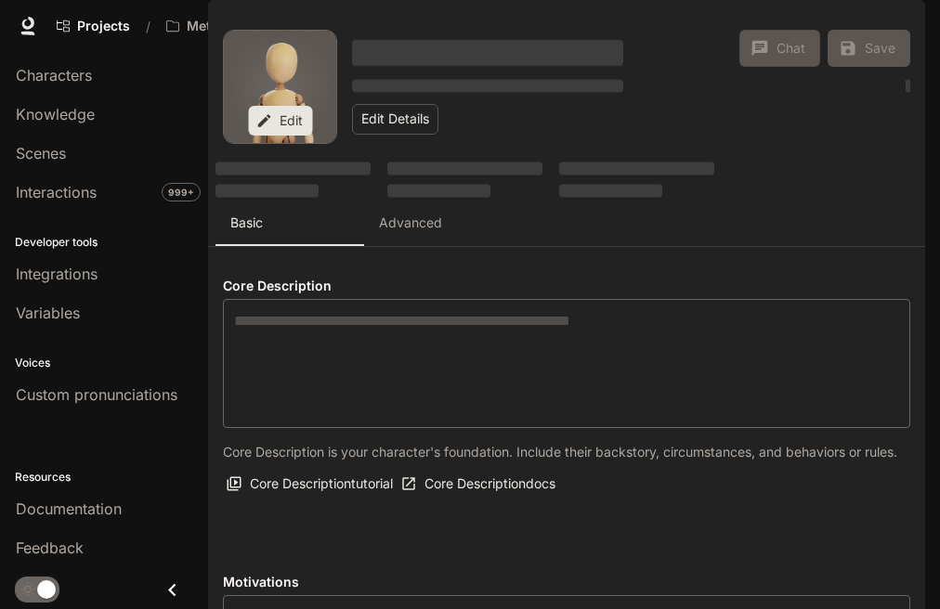
type textarea "**********"
type input "*"
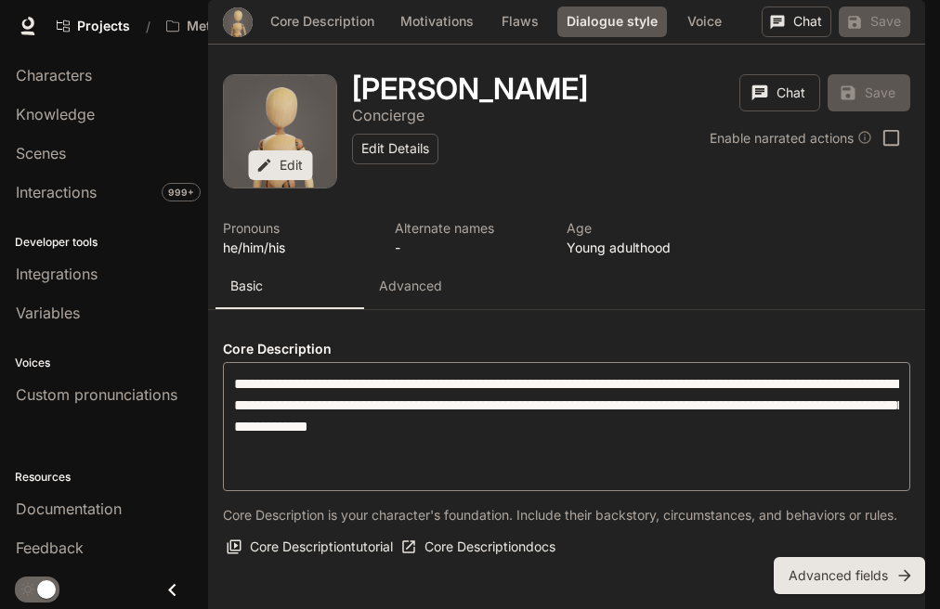
scroll to position [1902, 0]
click at [308, 295] on body "**********" at bounding box center [470, 304] width 940 height 609
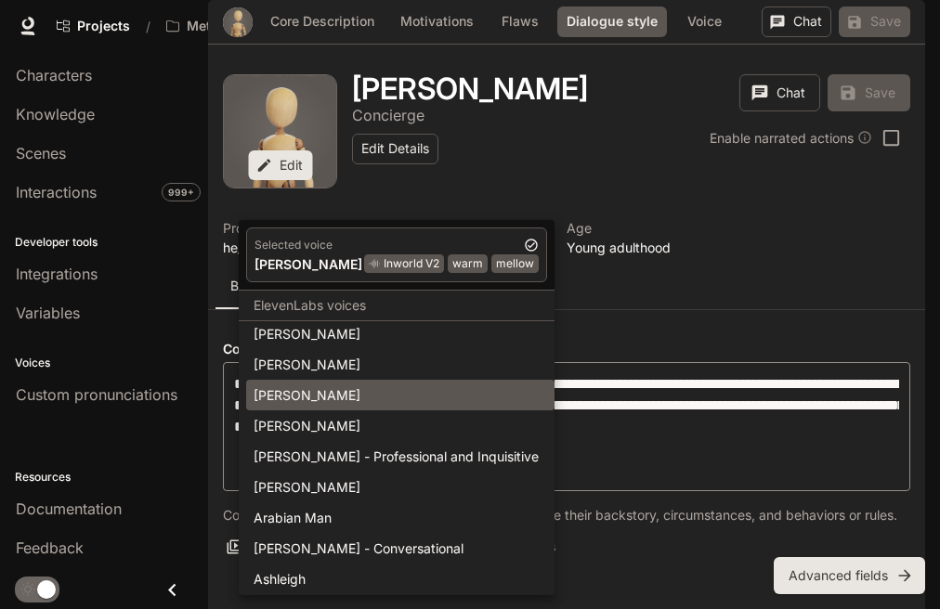
scroll to position [0, 0]
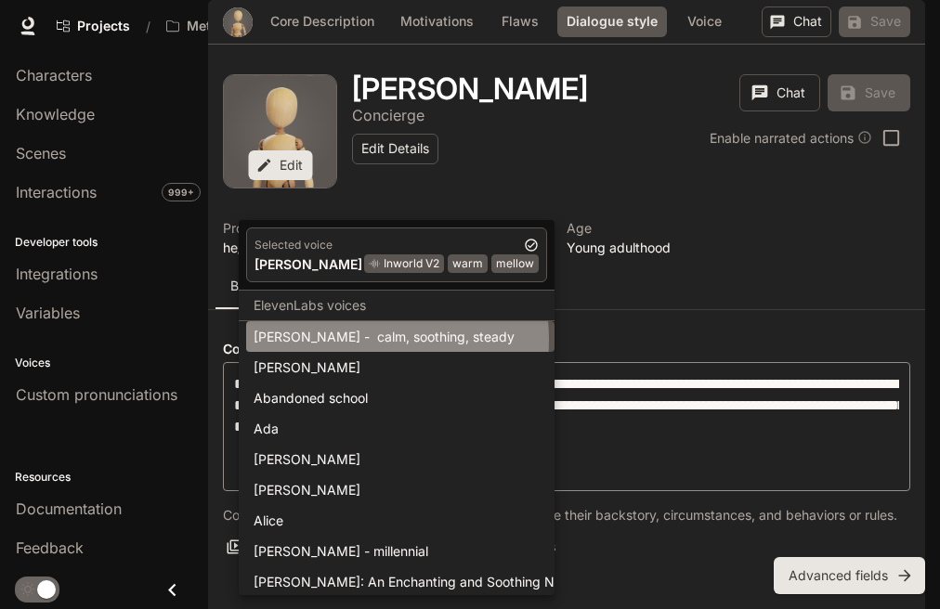
click at [346, 339] on div "[PERSON_NAME] - calm, soothing, steady" at bounding box center [399, 336] width 293 height 19
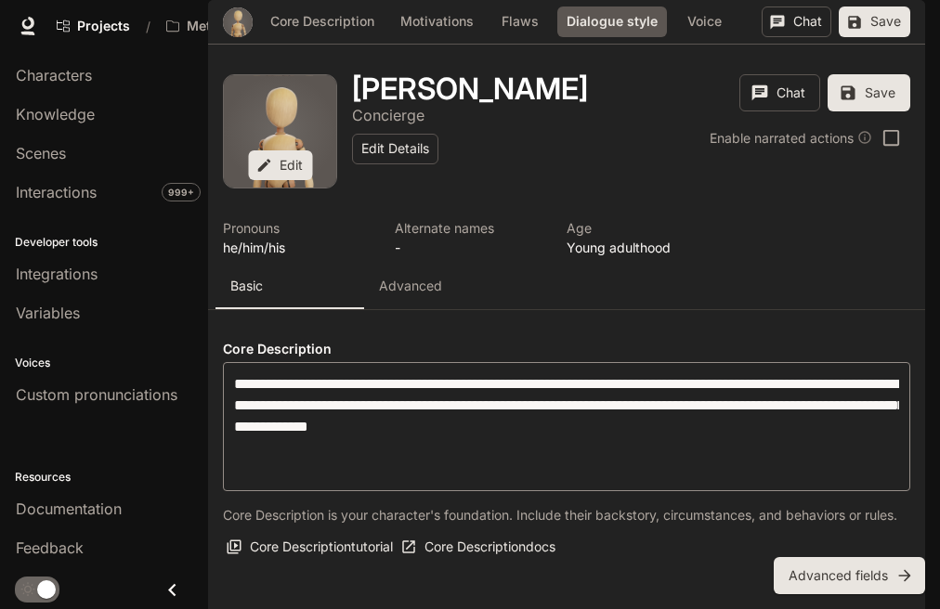
click at [330, 294] on body "**********" at bounding box center [470, 304] width 940 height 609
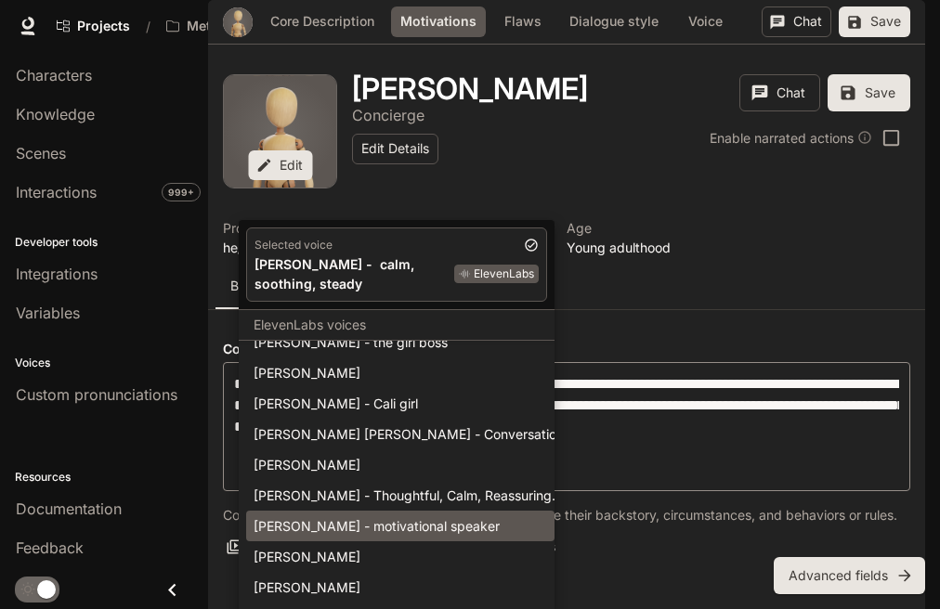
scroll to position [2281, 0]
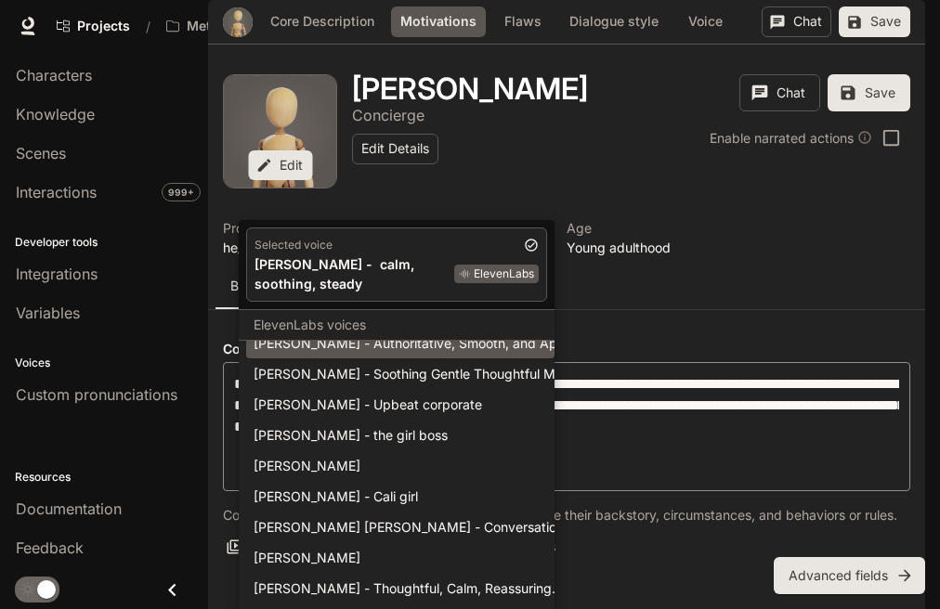
click at [331, 333] on div "[PERSON_NAME] - Authoritative, Smooth, and Approachable" at bounding box center [399, 342] width 293 height 19
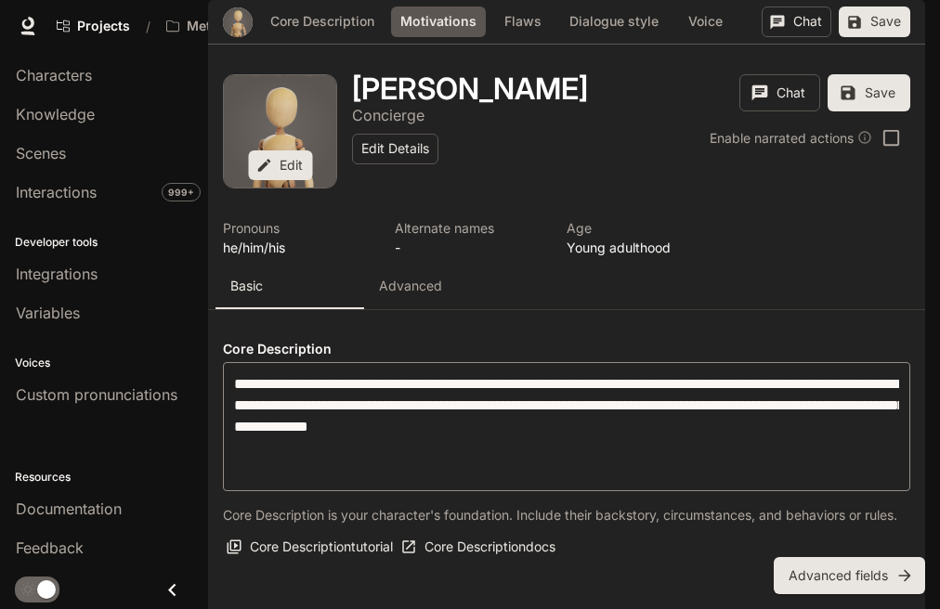
type input "**********"
click at [869, 37] on button "Save" at bounding box center [873, 21] width 71 height 31
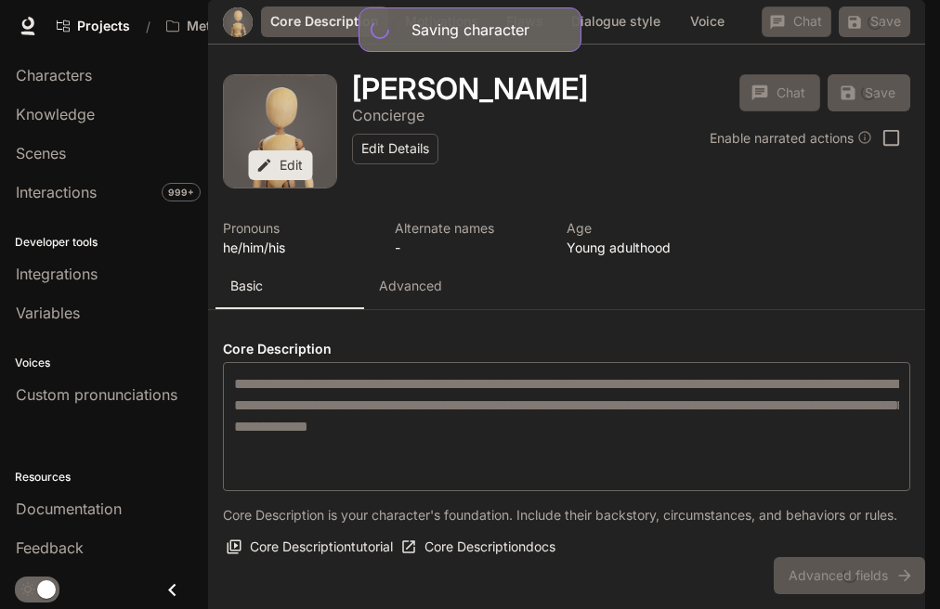
scroll to position [0, 0]
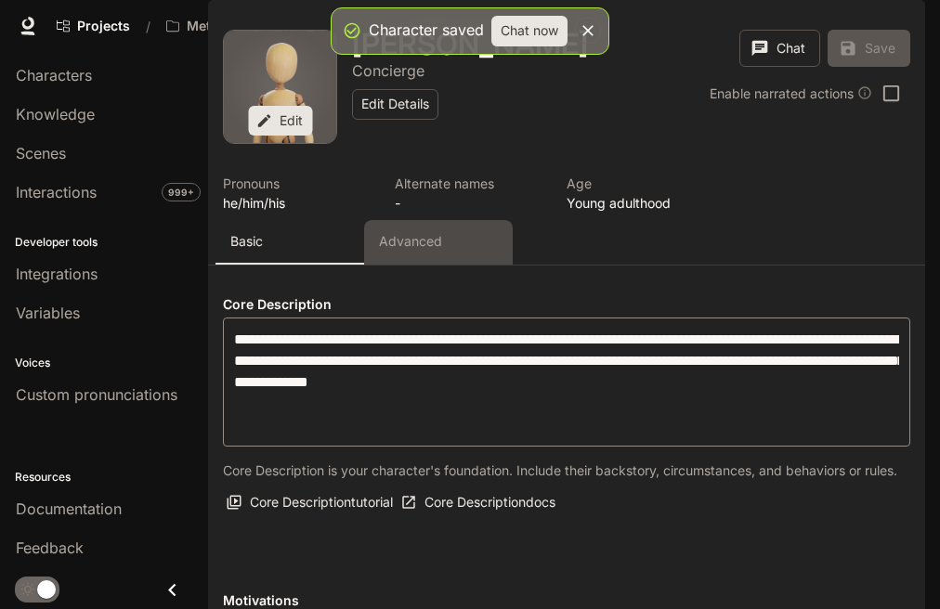
click at [420, 265] on button "Advanced" at bounding box center [438, 242] width 149 height 45
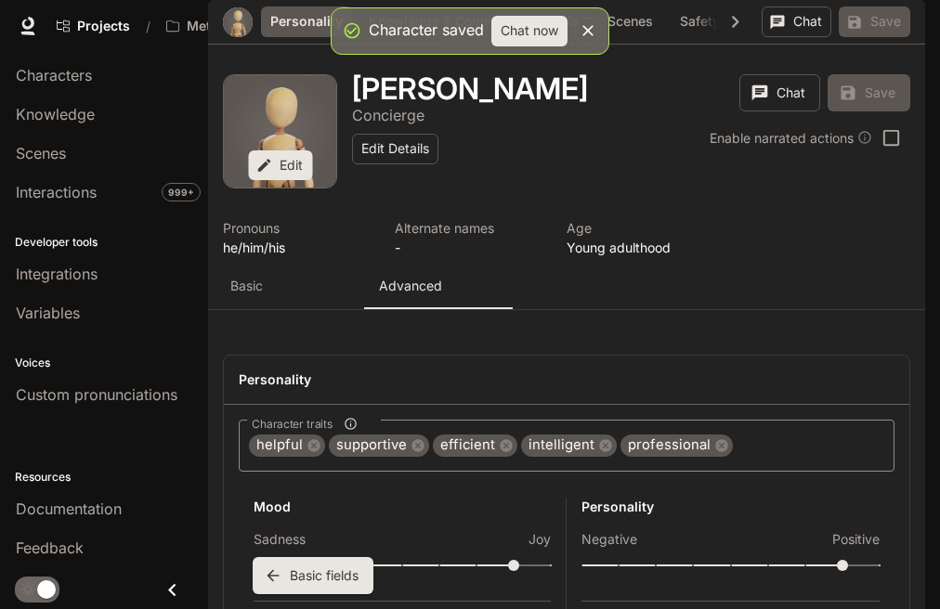
scroll to position [1159, 0]
click at [539, 465] on label "Add existing" at bounding box center [534, 460] width 117 height 33
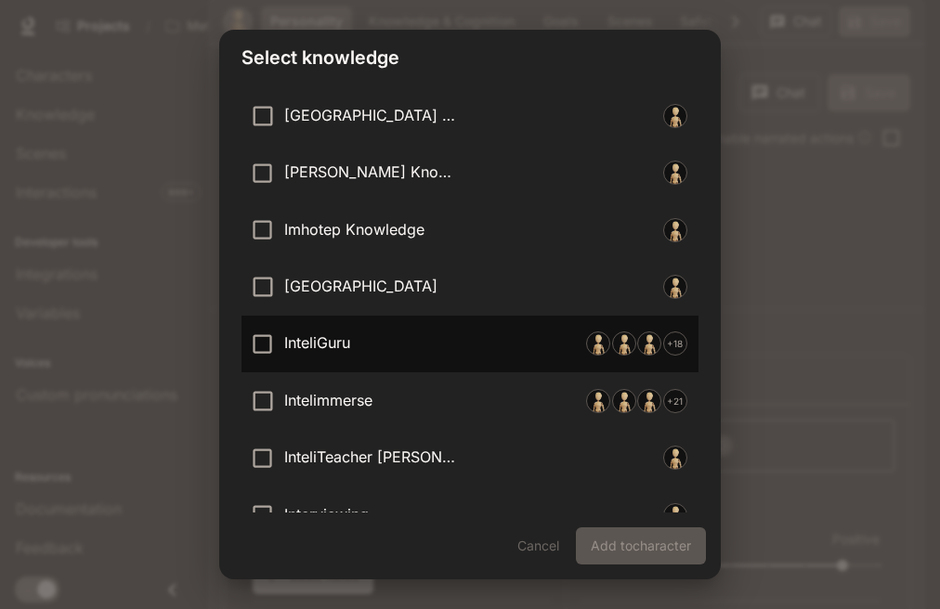
scroll to position [1933, 0]
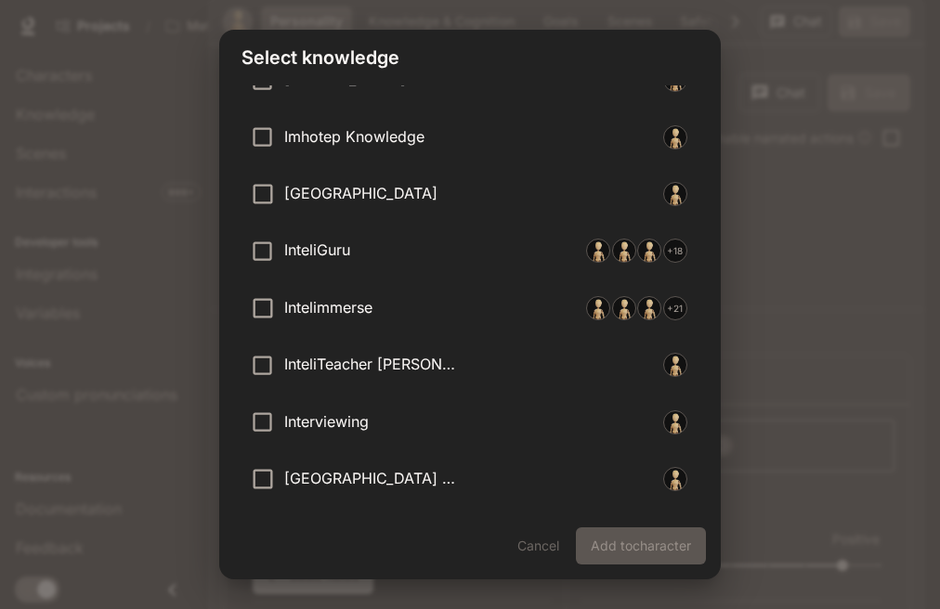
click at [811, 320] on div "Select knowledge Search Search [PERSON_NAME] Knowledge [PERSON_NAME] Knowledge …" at bounding box center [470, 304] width 940 height 609
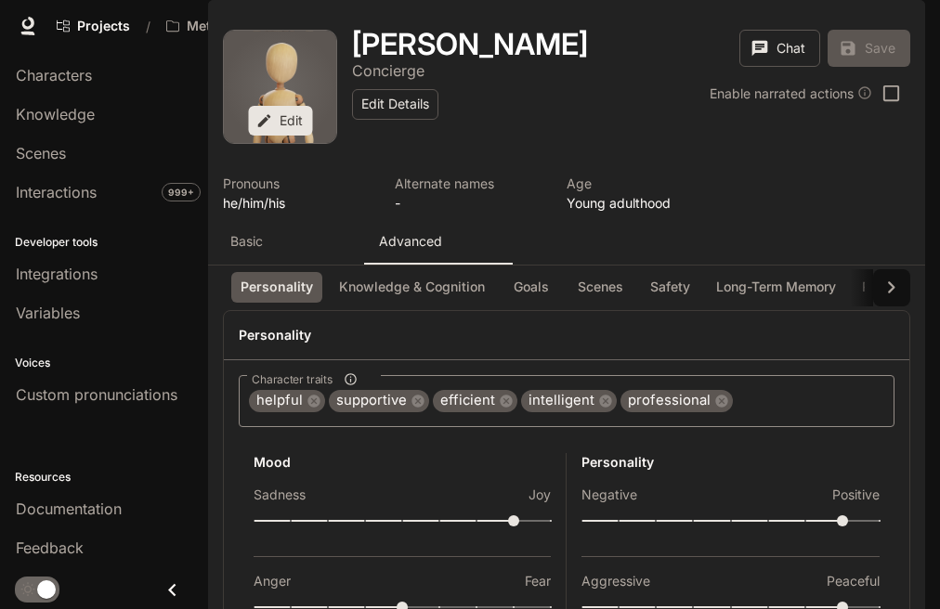
scroll to position [0, 0]
click at [269, 251] on div "Basic" at bounding box center [289, 241] width 119 height 19
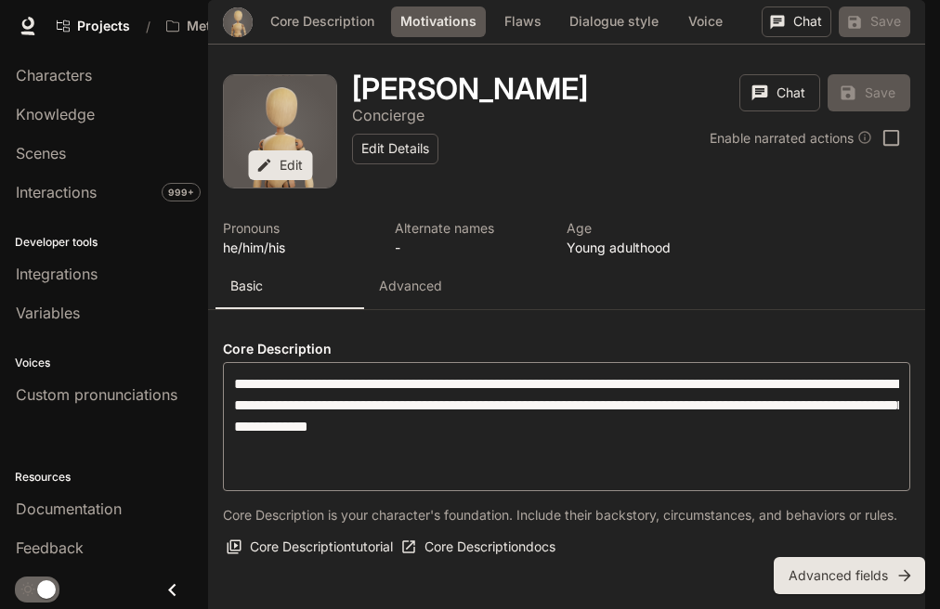
scroll to position [1066, 0]
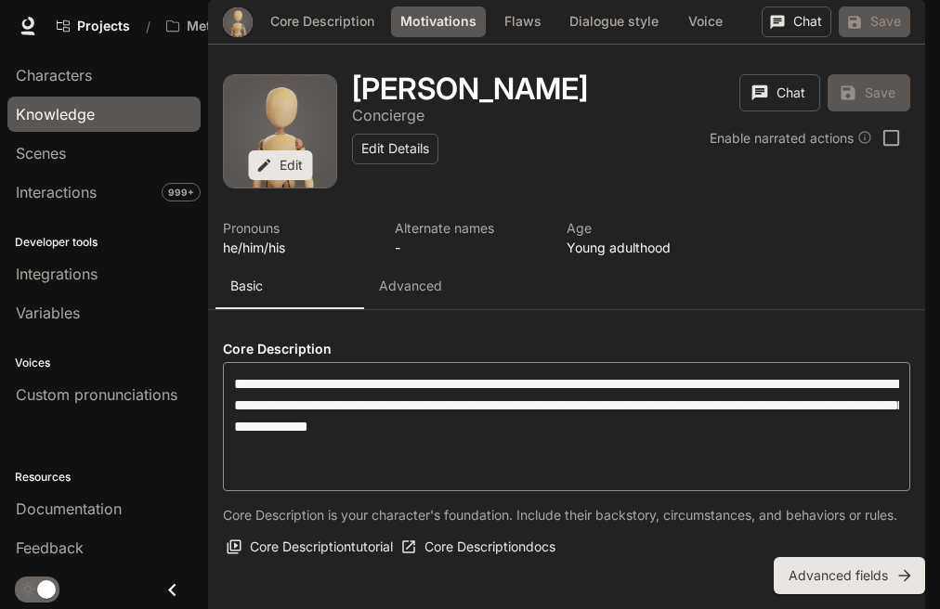
click at [43, 116] on span "Knowledge" at bounding box center [55, 114] width 79 height 22
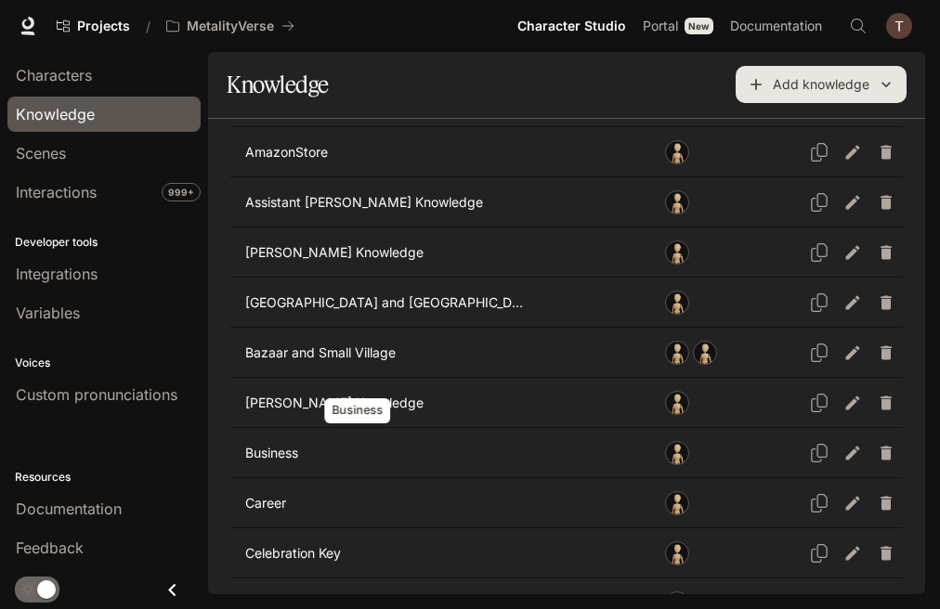
scroll to position [240, 0]
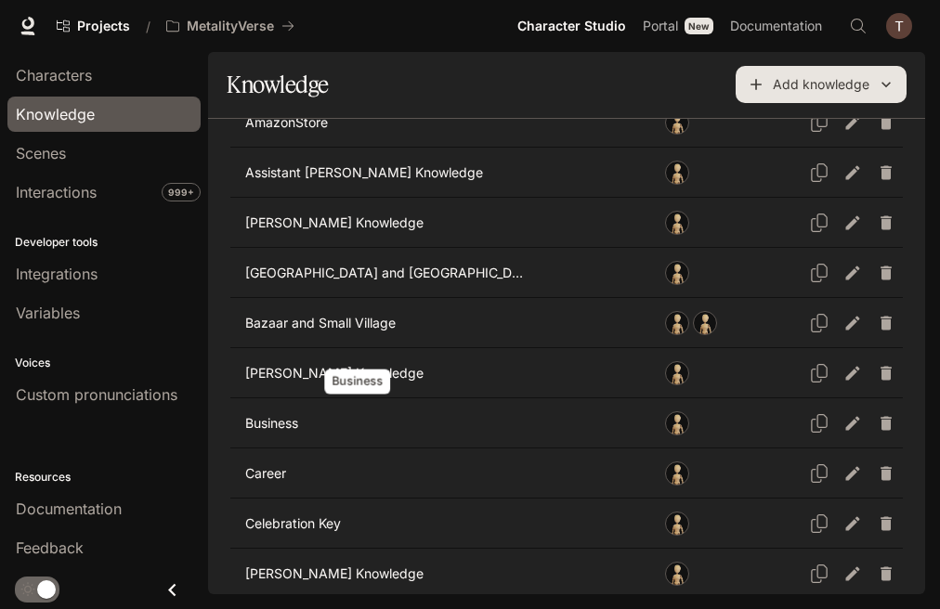
click at [297, 414] on p "Business" at bounding box center [387, 423] width 285 height 19
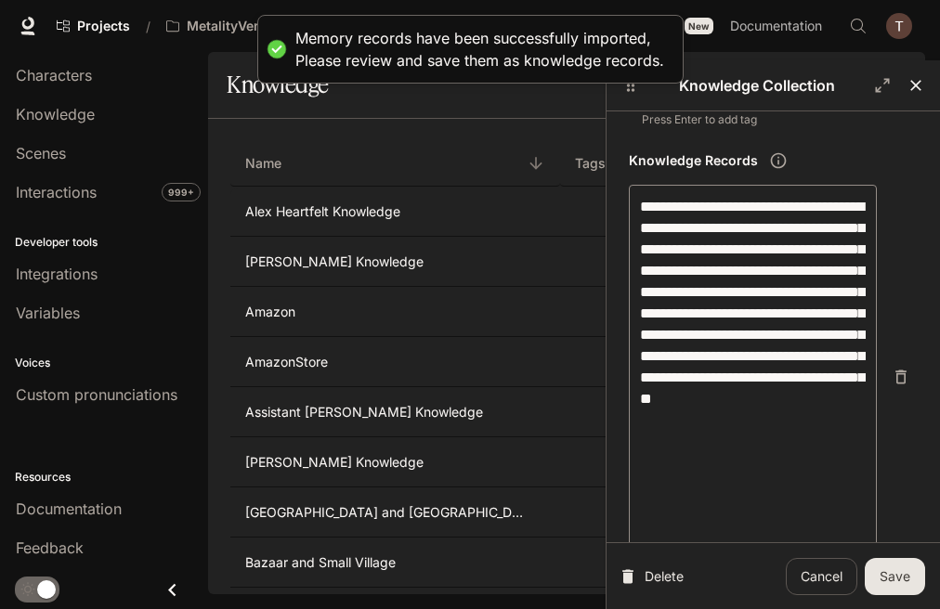
click at [911, 84] on icon "button" at bounding box center [915, 85] width 19 height 19
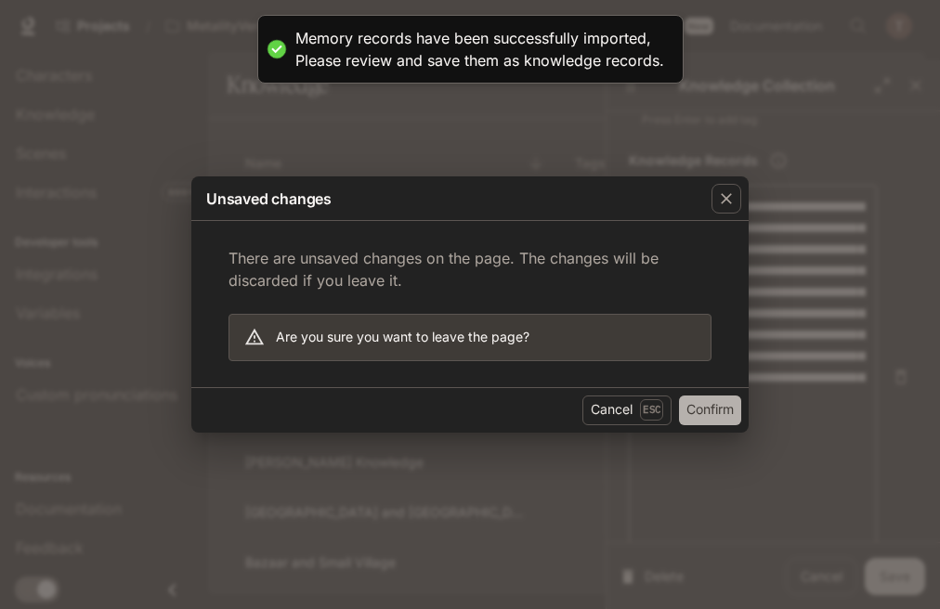
click at [712, 411] on button "Confirm" at bounding box center [710, 411] width 62 height 30
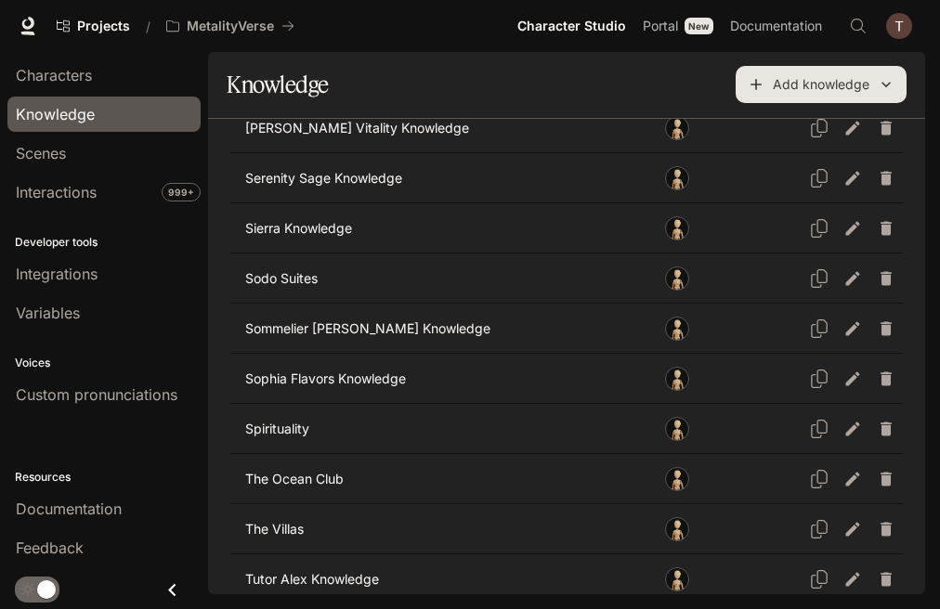
scroll to position [4418, 0]
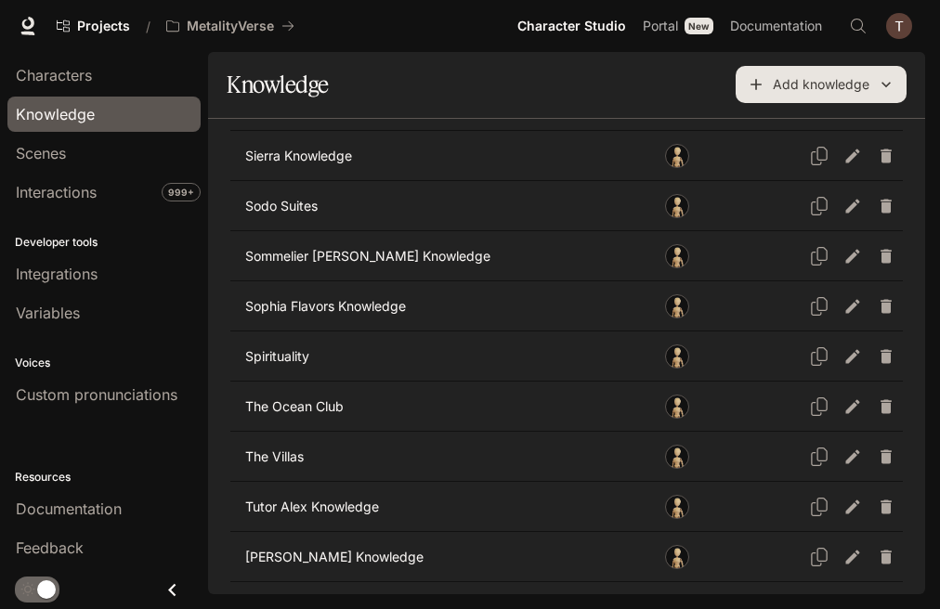
click at [780, 81] on button "Add knowledge" at bounding box center [820, 84] width 171 height 37
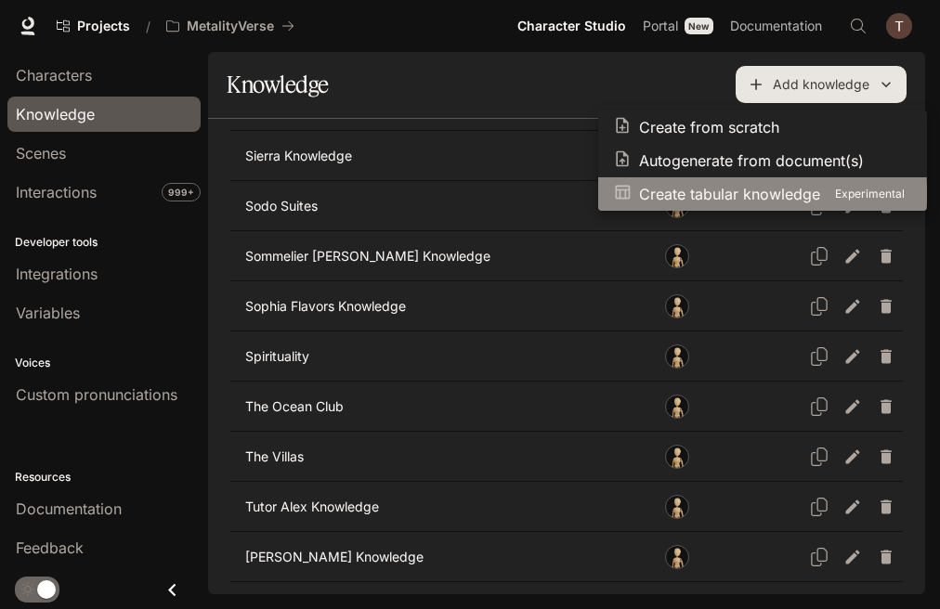
click at [713, 194] on p "Create tabular knowledge" at bounding box center [729, 194] width 181 height 22
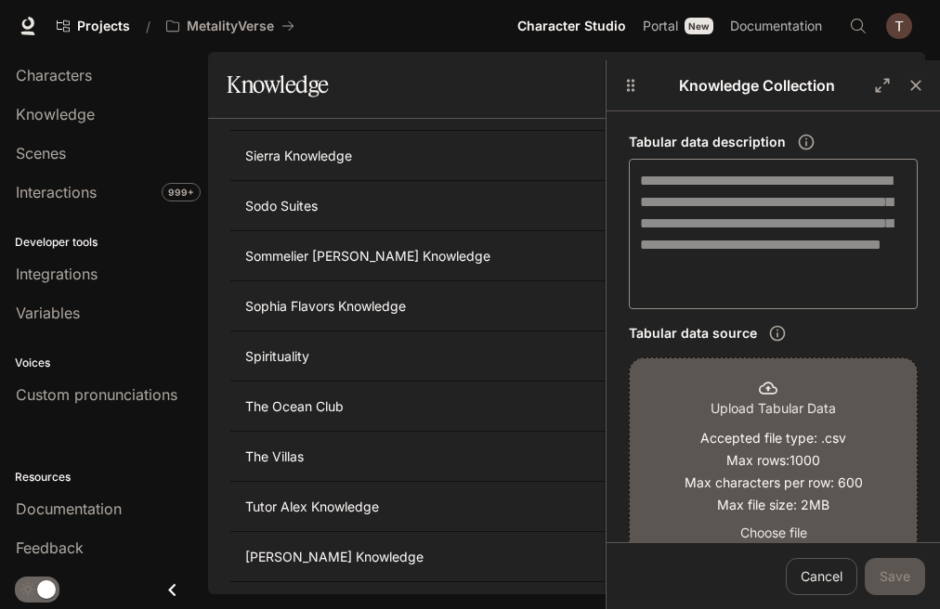
scroll to position [415, 0]
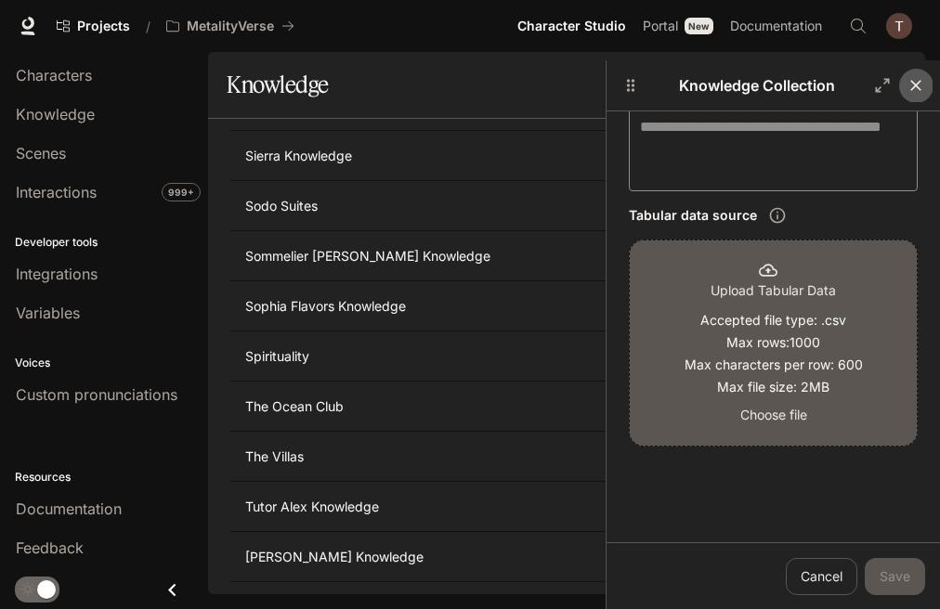
click at [913, 90] on icon "button" at bounding box center [915, 85] width 19 height 19
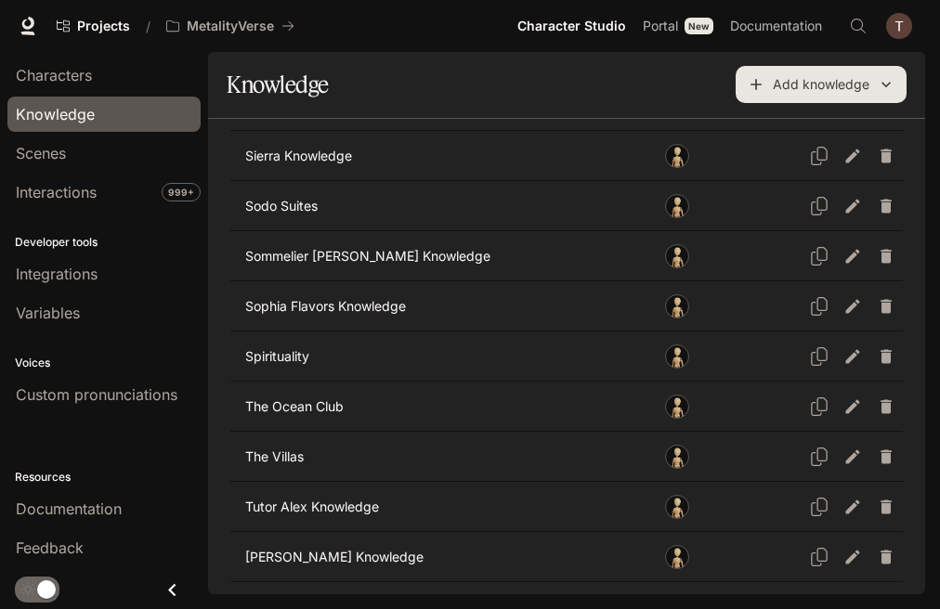
click at [831, 90] on button "Add knowledge" at bounding box center [820, 84] width 171 height 37
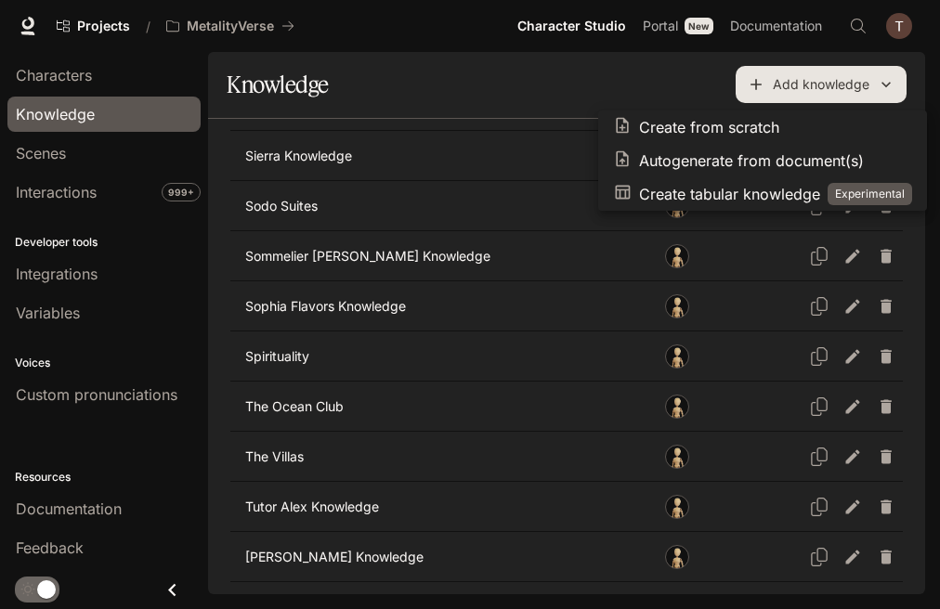
click at [569, 45] on div at bounding box center [470, 304] width 940 height 609
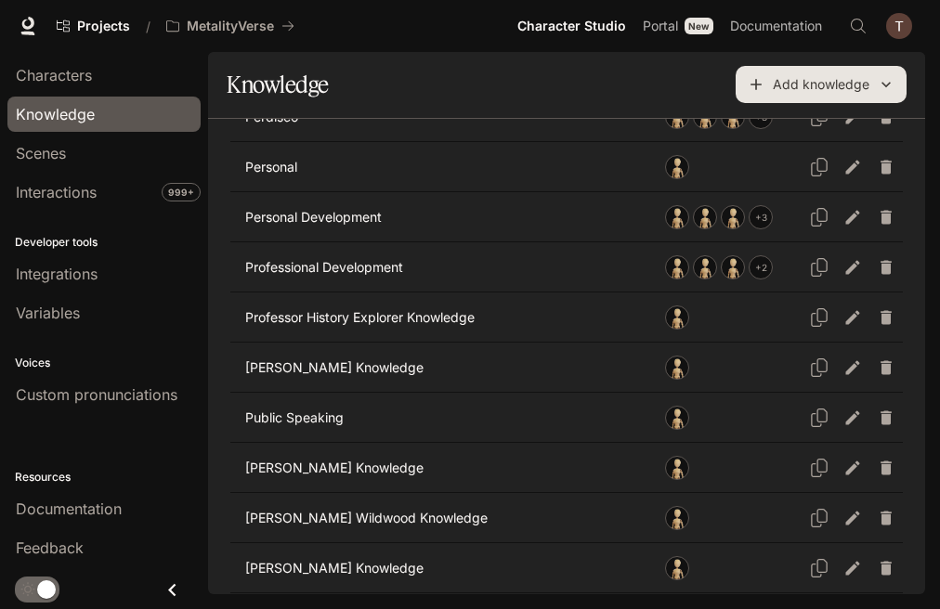
scroll to position [2840, 0]
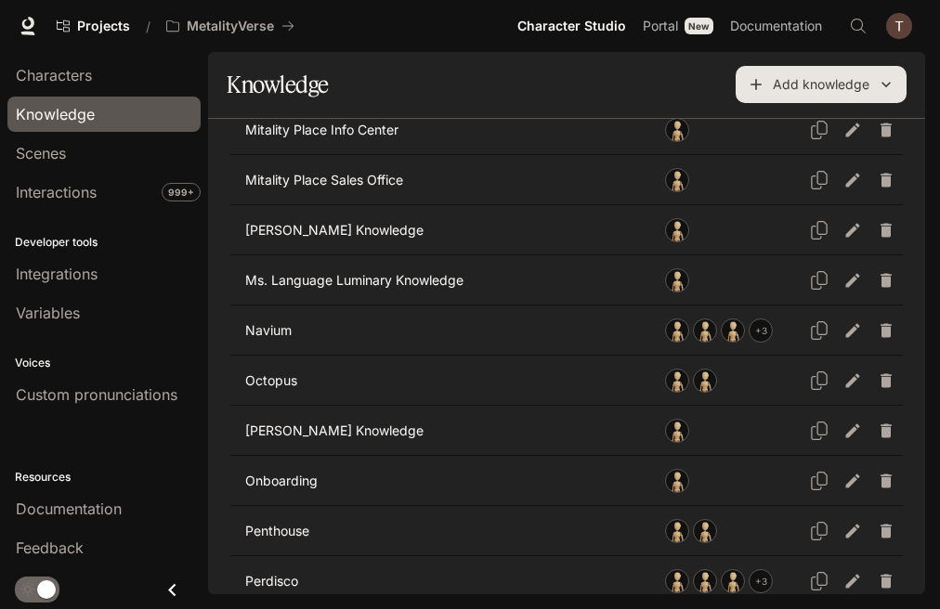
click at [790, 85] on button "Add knowledge" at bounding box center [820, 84] width 171 height 37
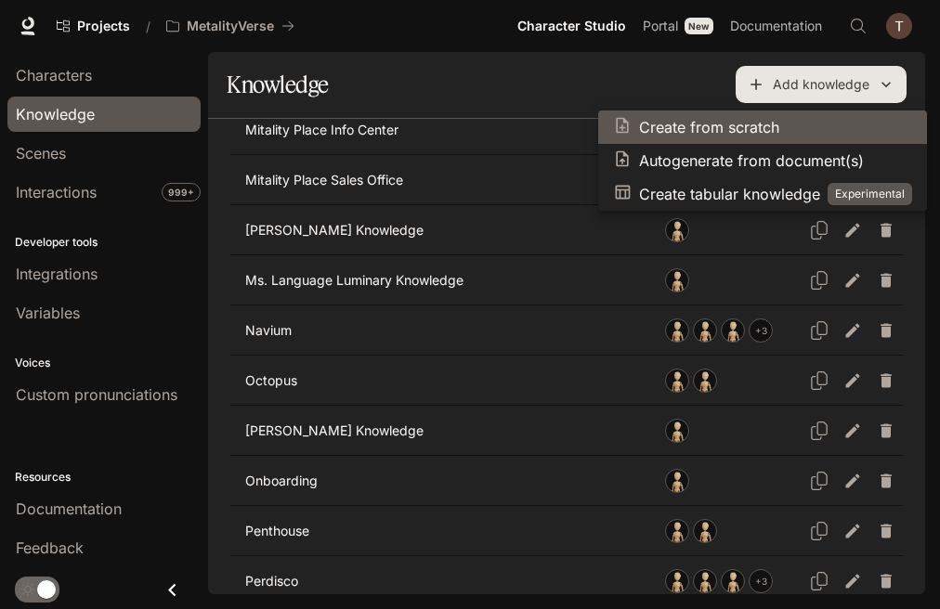
click at [723, 127] on p "Create from scratch" at bounding box center [709, 127] width 140 height 22
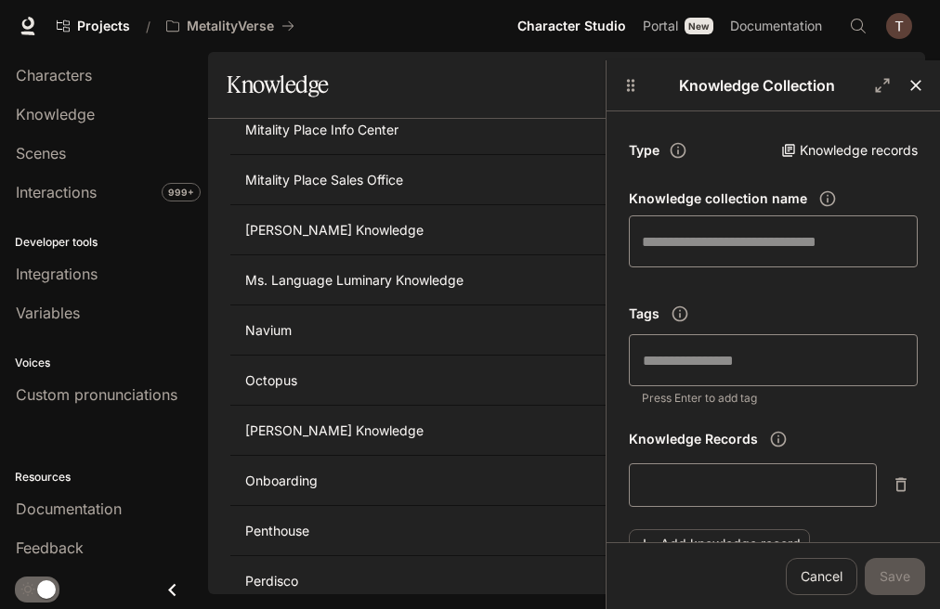
click at [910, 78] on icon "button" at bounding box center [915, 85] width 19 height 19
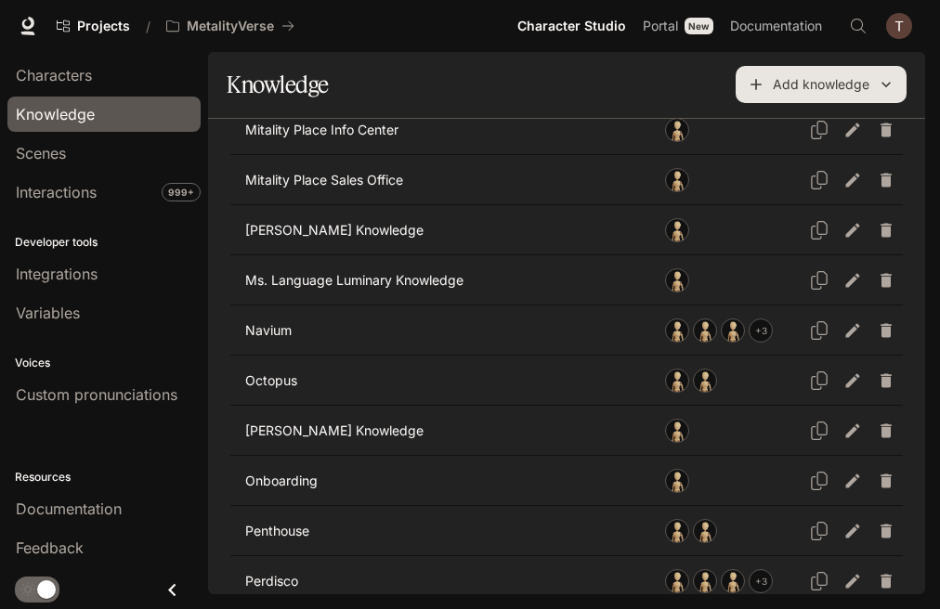
click at [810, 86] on button "Add knowledge" at bounding box center [820, 84] width 171 height 37
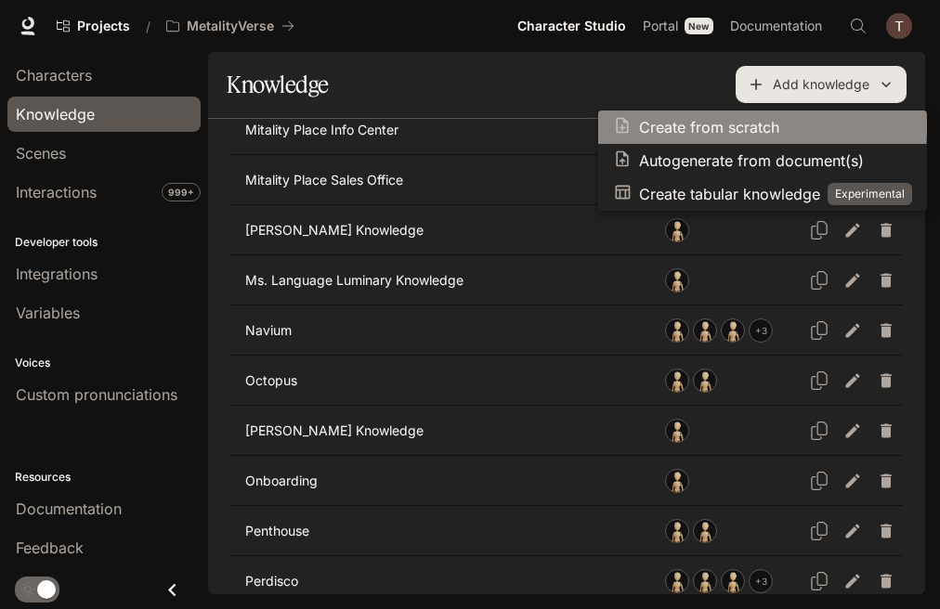
click at [761, 126] on p "Create from scratch" at bounding box center [709, 127] width 140 height 22
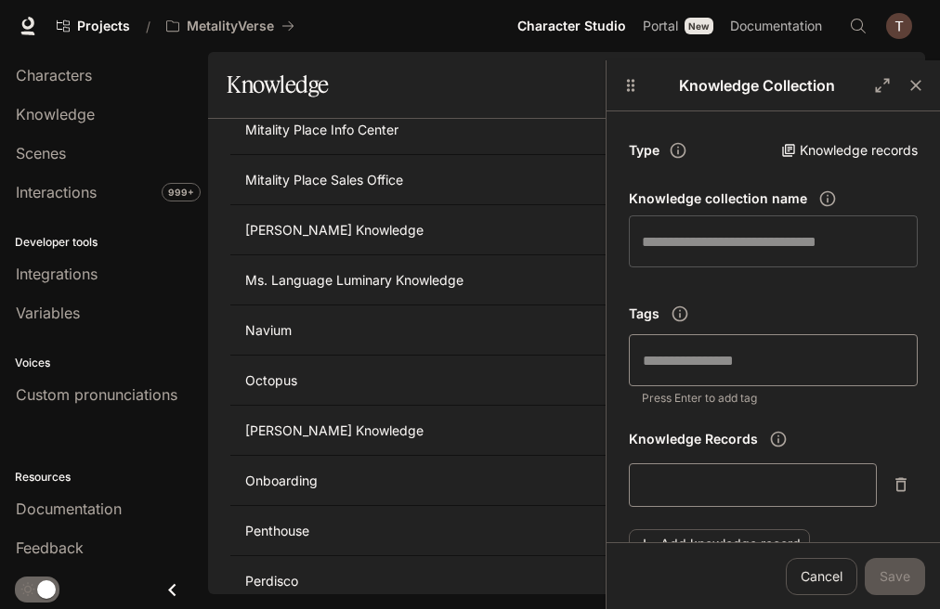
click at [725, 248] on input "text" at bounding box center [773, 241] width 289 height 52
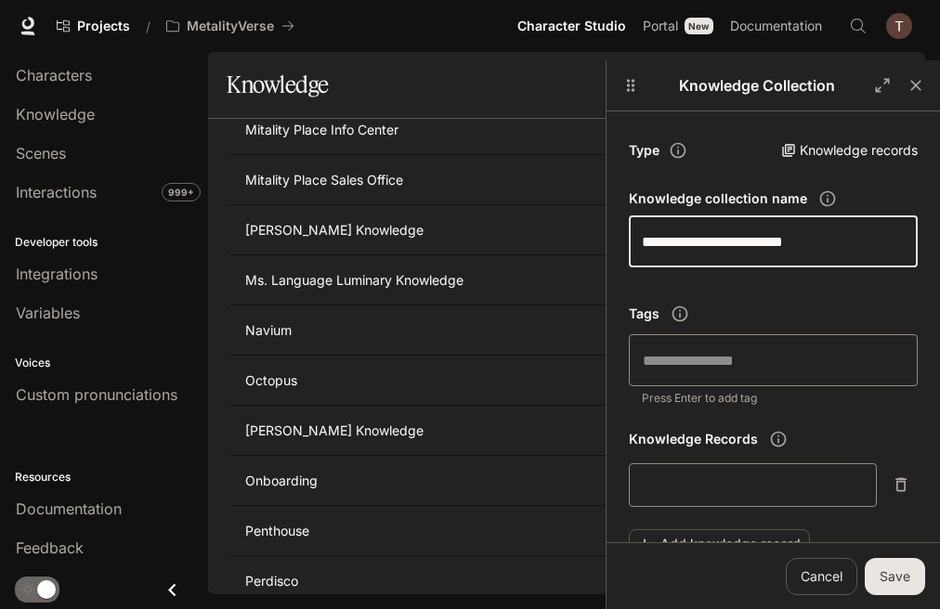
type input "**********"
click at [718, 382] on div "​" at bounding box center [773, 360] width 289 height 52
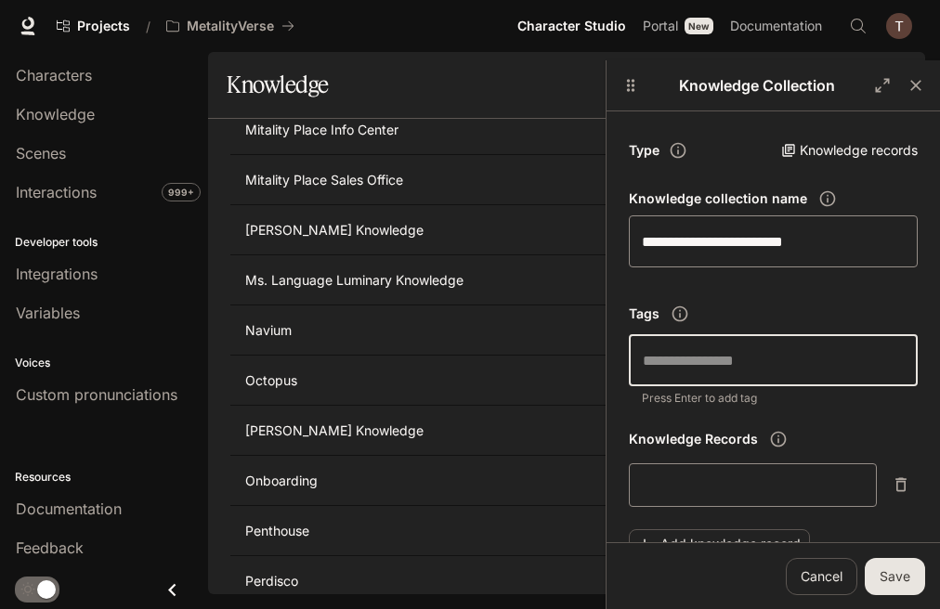
scroll to position [128, 0]
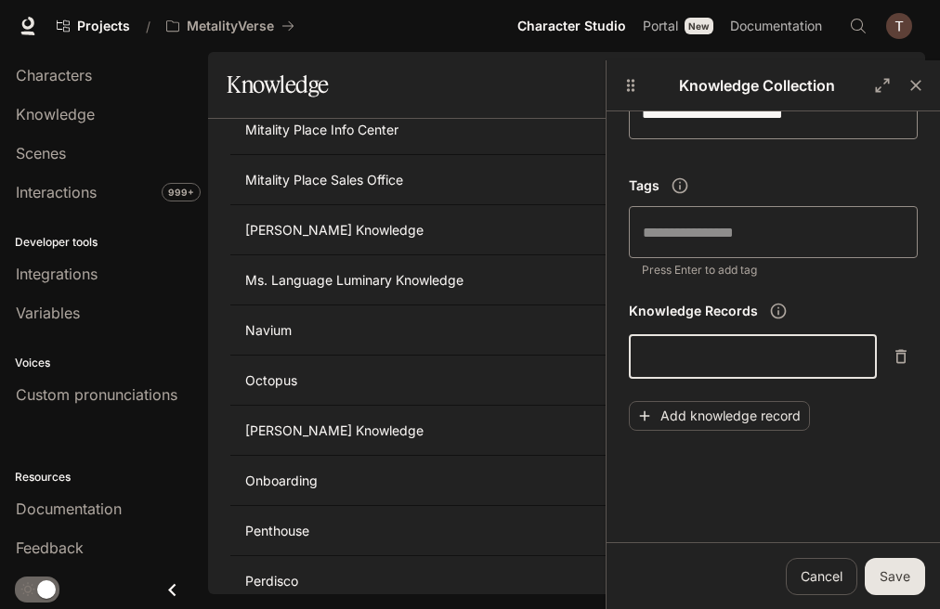
click at [748, 352] on textarea at bounding box center [753, 356] width 226 height 21
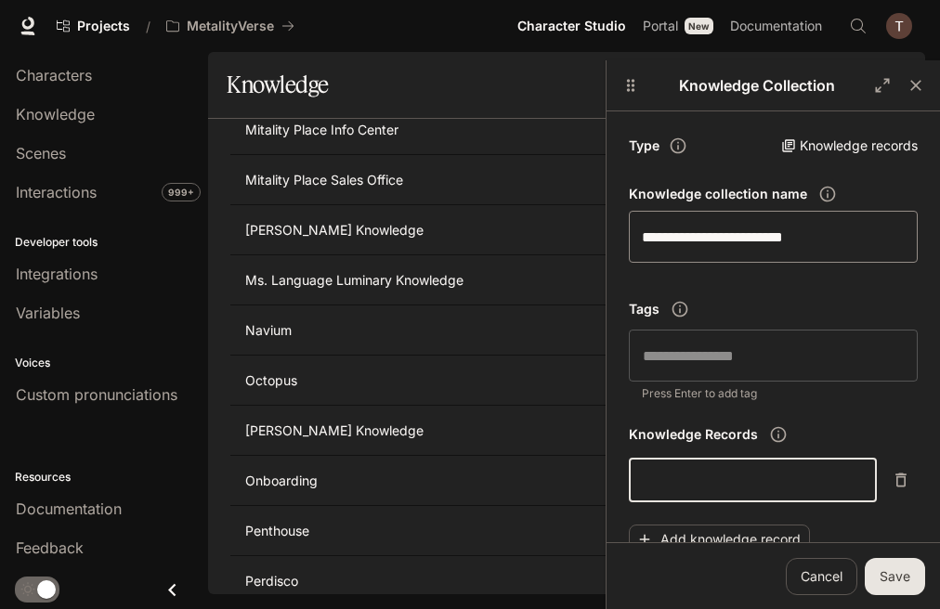
scroll to position [0, 0]
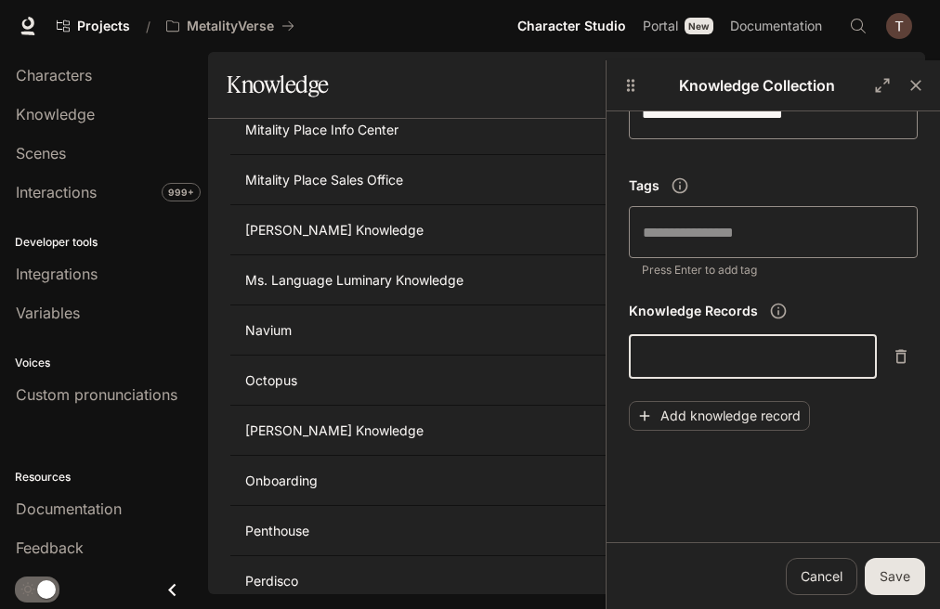
paste textarea "**********"
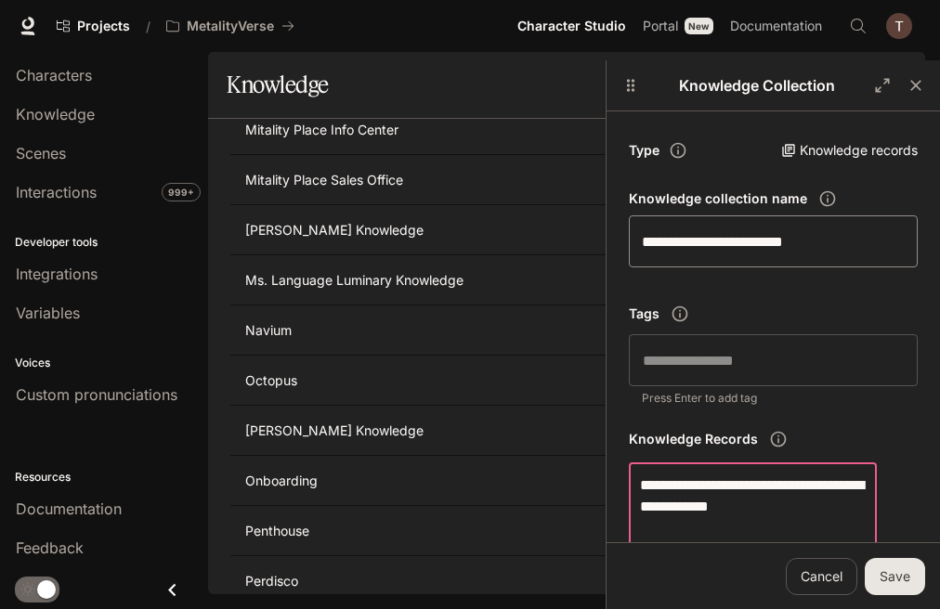
scroll to position [279, 0]
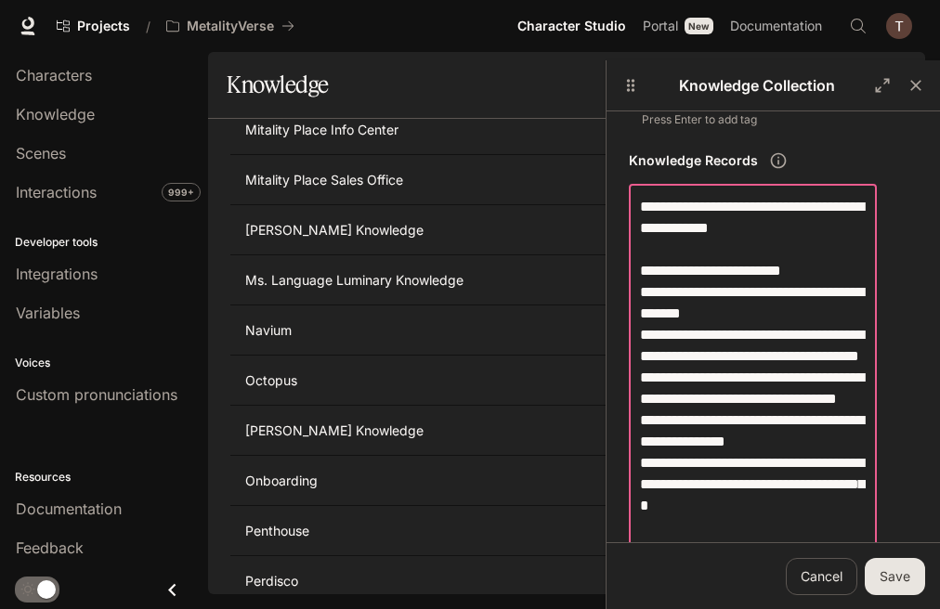
drag, startPoint x: 789, startPoint y: 250, endPoint x: 485, endPoint y: 179, distance: 312.6
click at [485, 179] on div "Name Tags Characters [PERSON_NAME] Knowledge [PERSON_NAME] Knowledge Amazon Ama…" at bounding box center [566, 356] width 717 height 475
type textarea "**********"
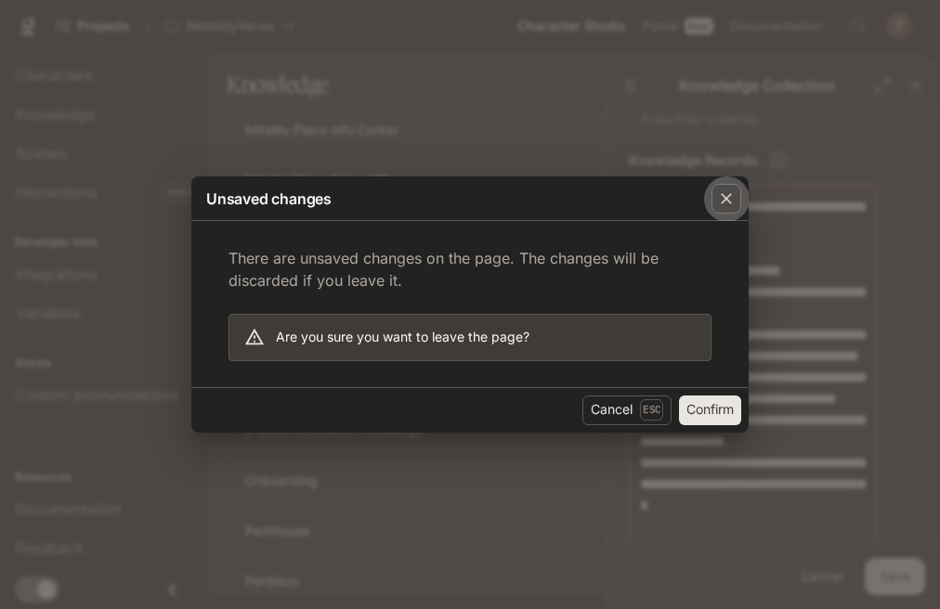
click at [726, 198] on icon "button" at bounding box center [726, 199] width 11 height 11
click at [731, 199] on icon "button" at bounding box center [726, 198] width 19 height 19
click at [626, 406] on button "Cancel Esc" at bounding box center [626, 411] width 89 height 30
click at [618, 411] on button "Cancel Esc" at bounding box center [626, 411] width 89 height 30
click at [728, 201] on icon "button" at bounding box center [726, 199] width 11 height 11
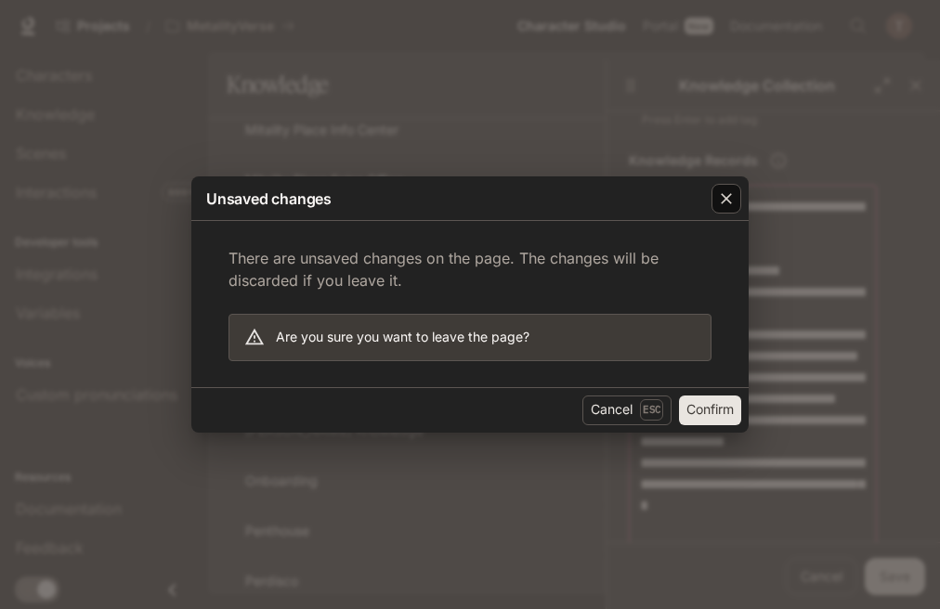
click at [728, 201] on icon "button" at bounding box center [726, 199] width 11 height 11
click at [836, 201] on div "Unsaved changes There are unsaved changes on the page. The changes will be disc…" at bounding box center [470, 304] width 940 height 609
click at [696, 413] on button "Confirm" at bounding box center [710, 411] width 62 height 30
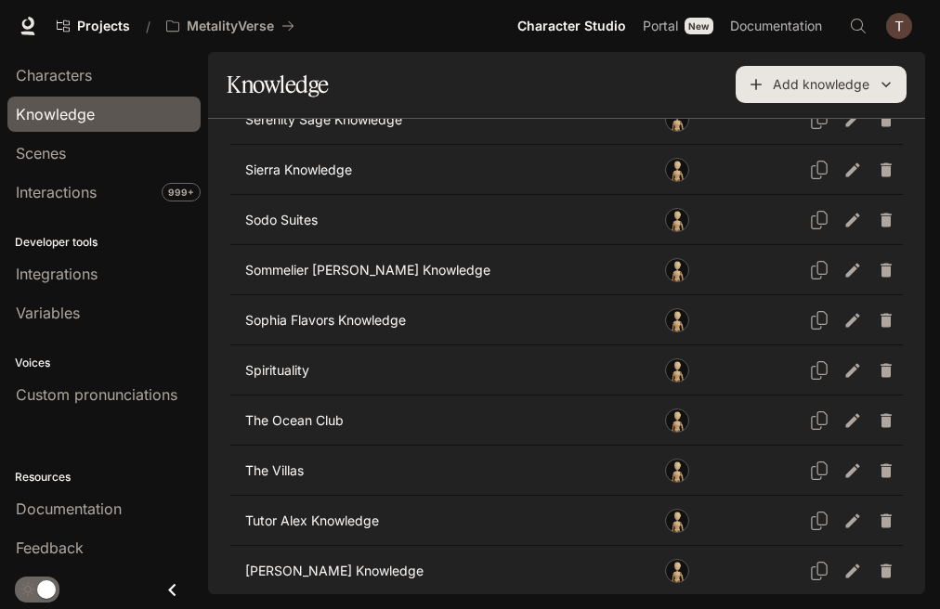
scroll to position [4418, 0]
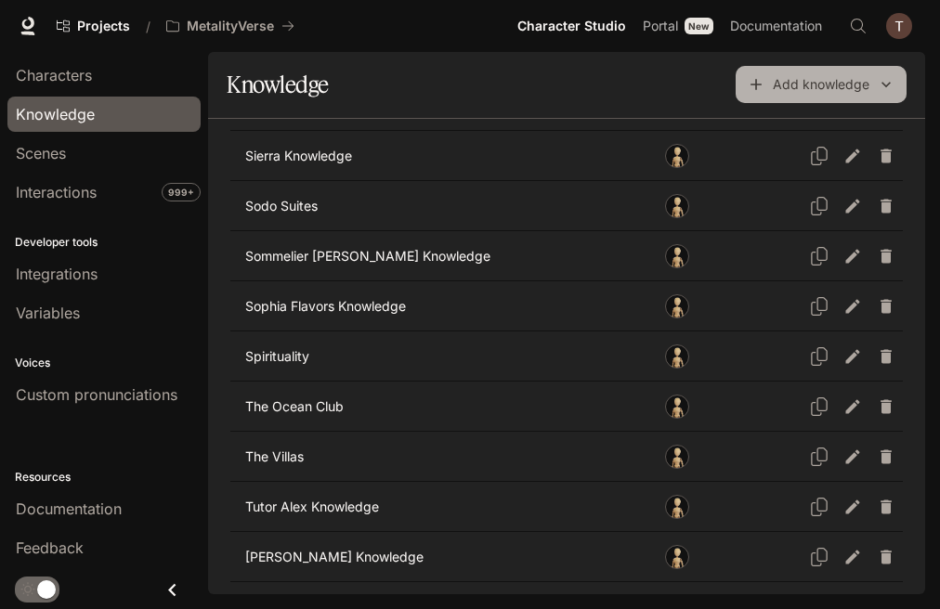
click at [768, 98] on button "Add knowledge" at bounding box center [820, 84] width 171 height 37
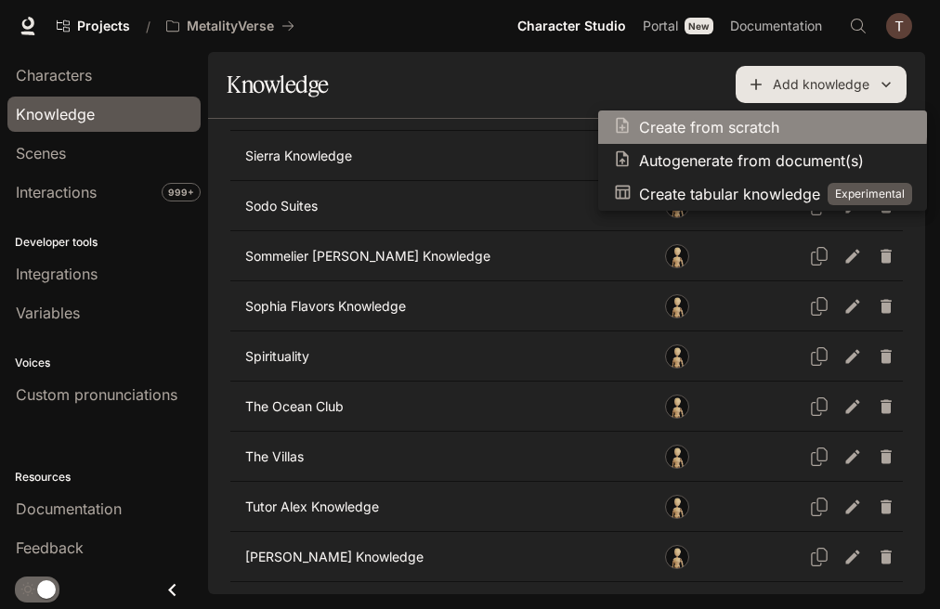
click at [734, 118] on p "Create from scratch" at bounding box center [709, 127] width 140 height 22
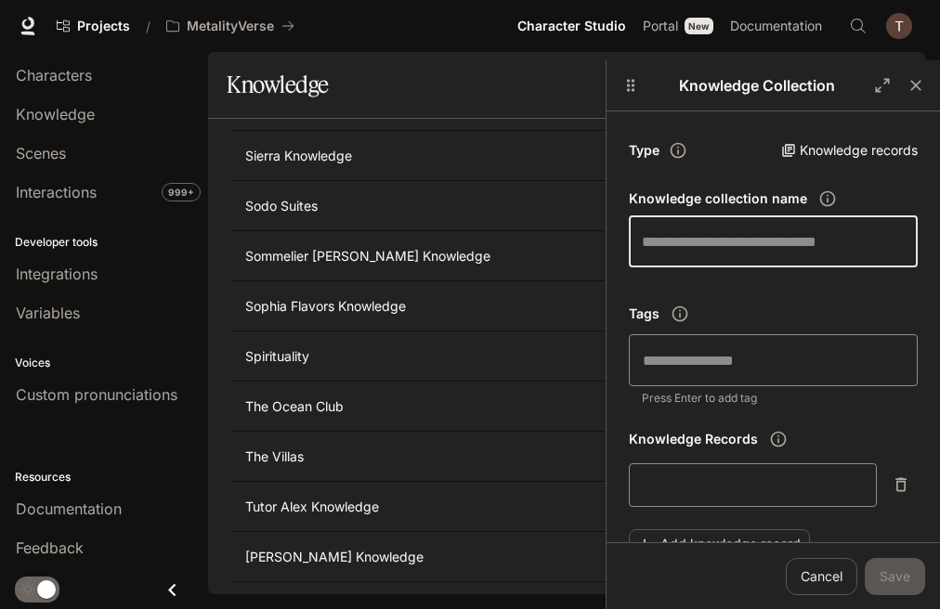
click at [726, 245] on input "text" at bounding box center [773, 241] width 289 height 52
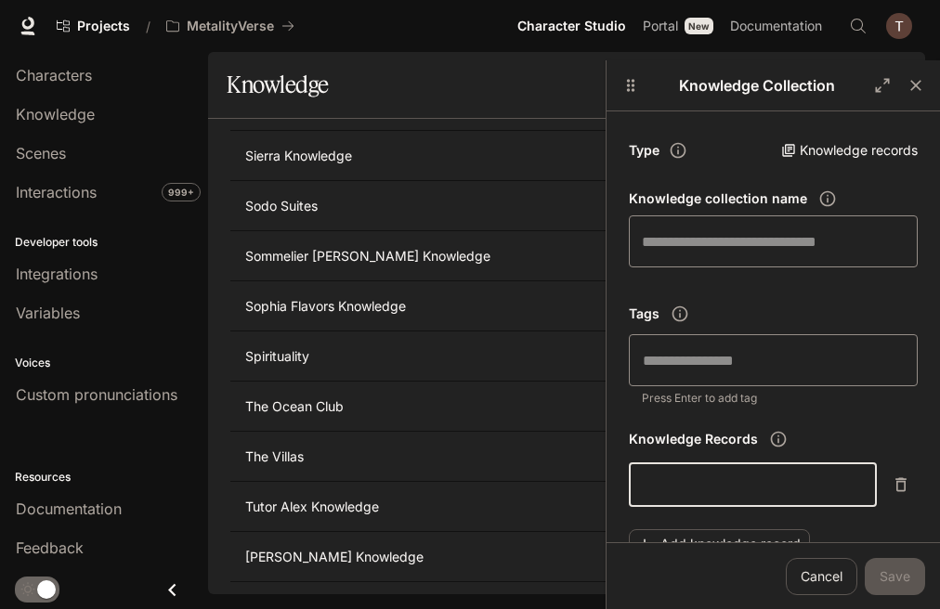
click at [669, 493] on textarea at bounding box center [753, 484] width 226 height 21
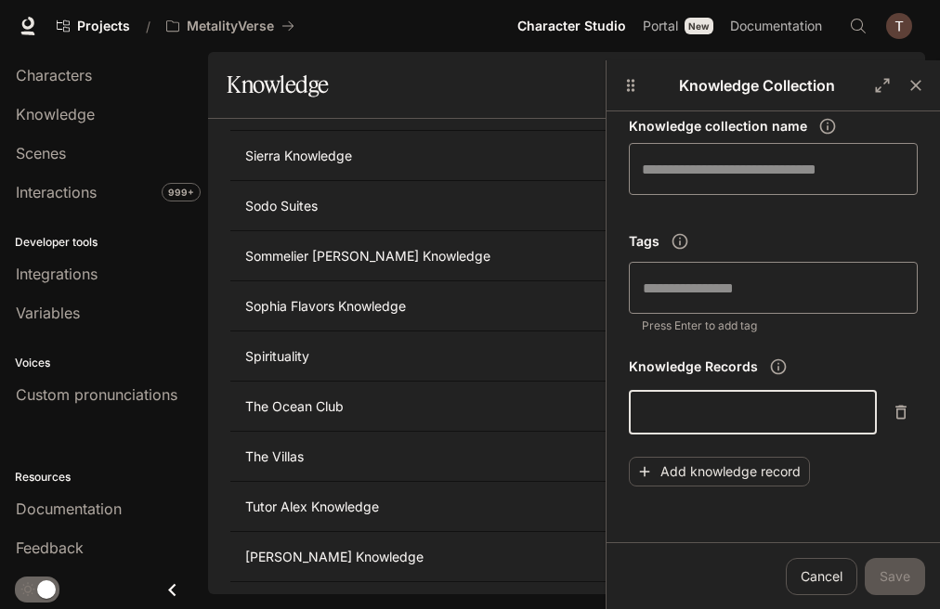
scroll to position [128, 0]
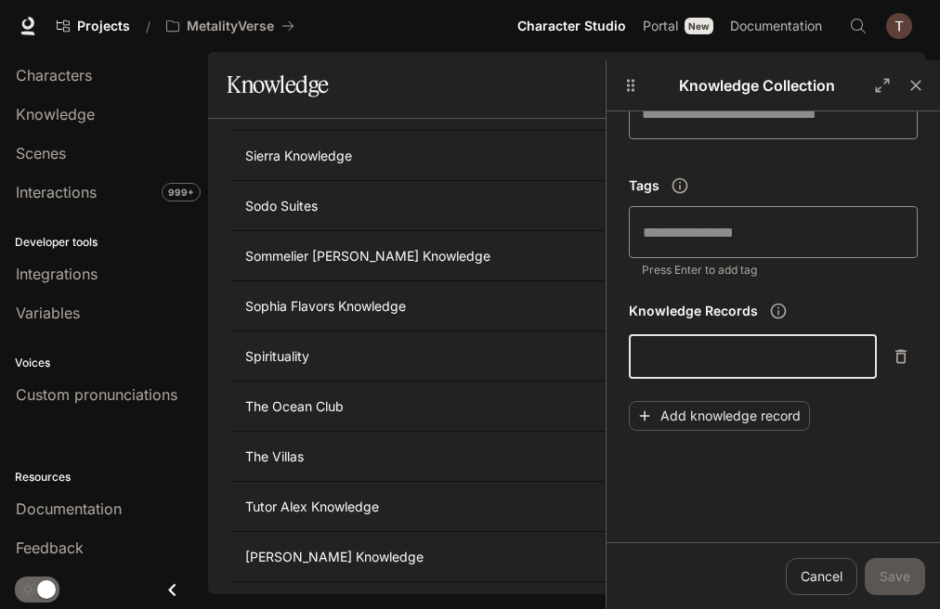
paste textarea "**********"
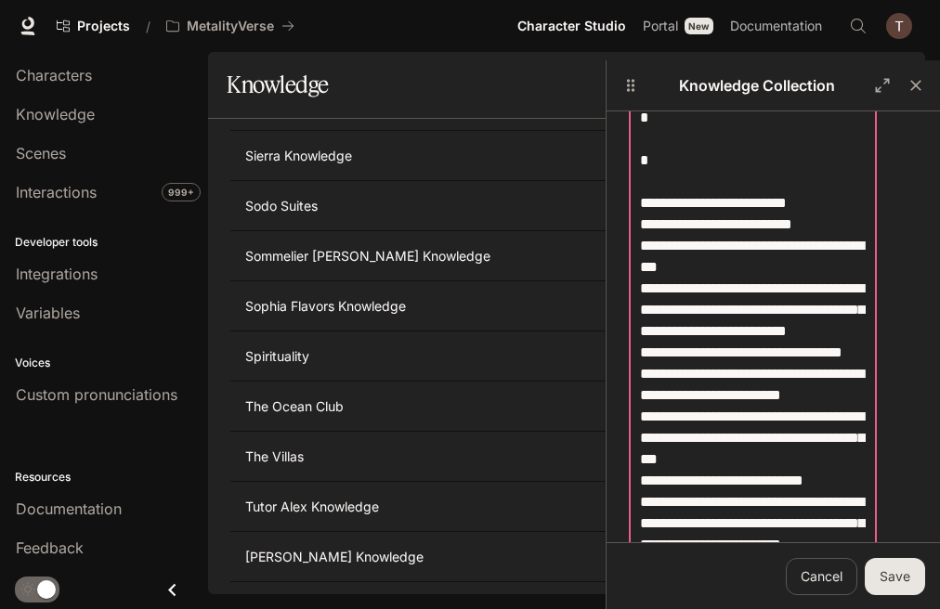
scroll to position [666, 0]
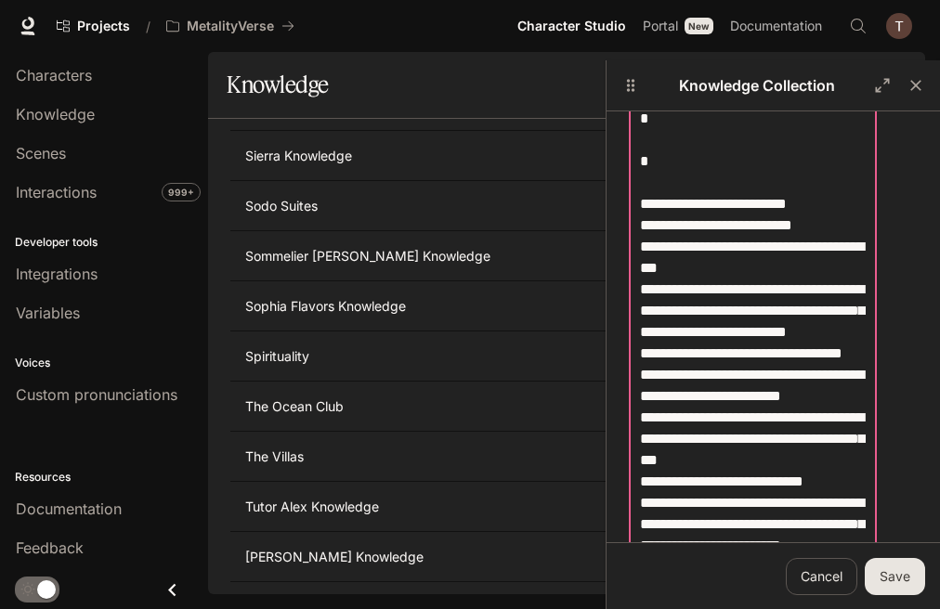
drag, startPoint x: 721, startPoint y: 292, endPoint x: 581, endPoint y: 239, distance: 149.0
click at [581, 239] on div "Name Tags Characters [PERSON_NAME] Knowledge [PERSON_NAME] Knowledge Amazon Ama…" at bounding box center [566, 356] width 717 height 475
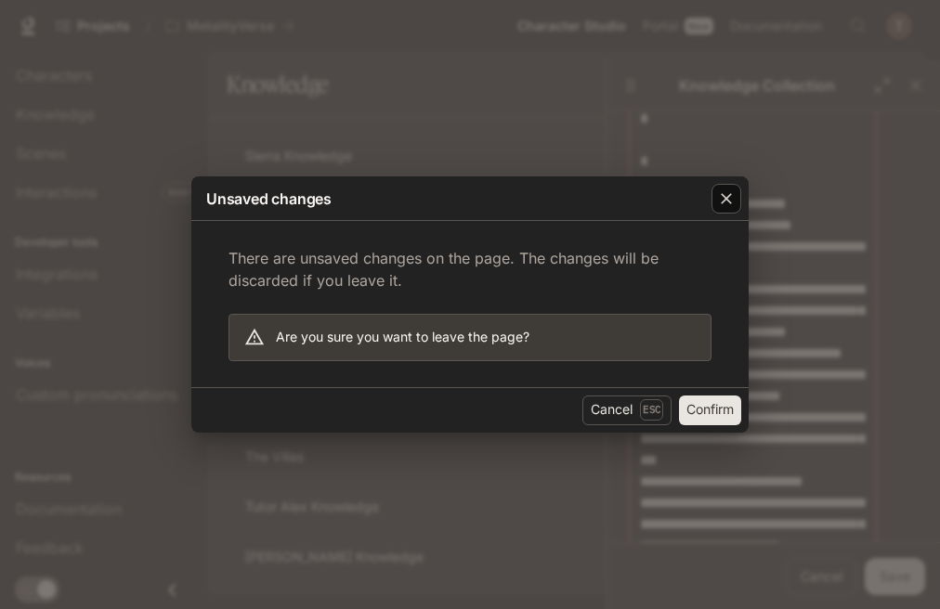
click at [729, 199] on icon "button" at bounding box center [726, 198] width 19 height 19
click at [623, 404] on button "Cancel Esc" at bounding box center [626, 411] width 89 height 30
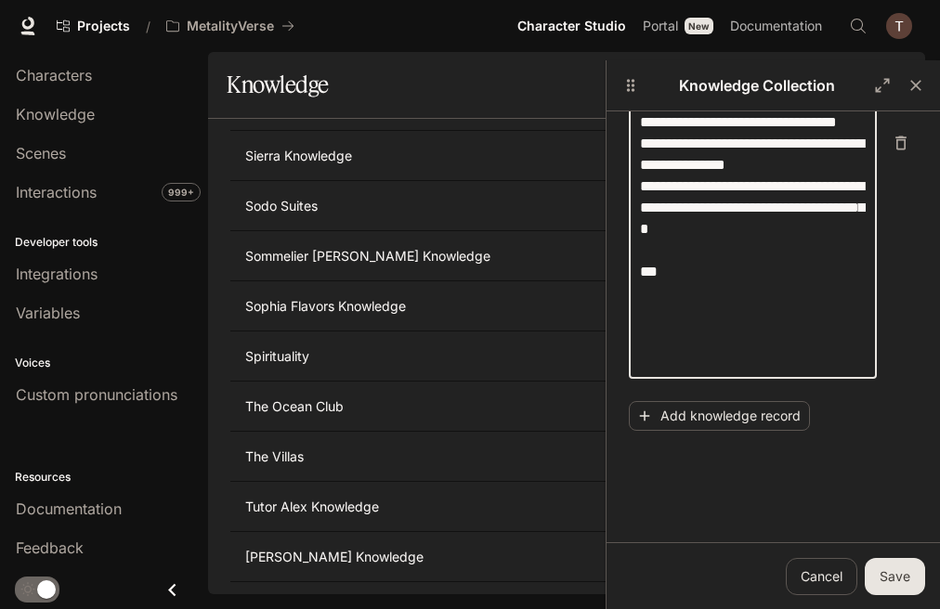
drag, startPoint x: 715, startPoint y: 320, endPoint x: 621, endPoint y: 283, distance: 100.9
click at [621, 283] on div "**********" at bounding box center [772, 352] width 333 height 482
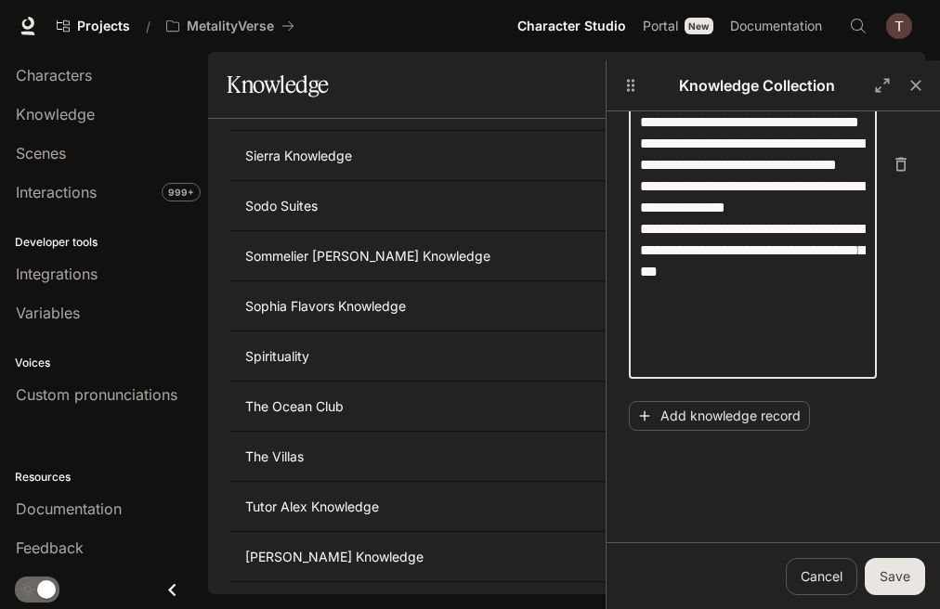
click at [680, 362] on textarea "**********" at bounding box center [753, 165] width 226 height 406
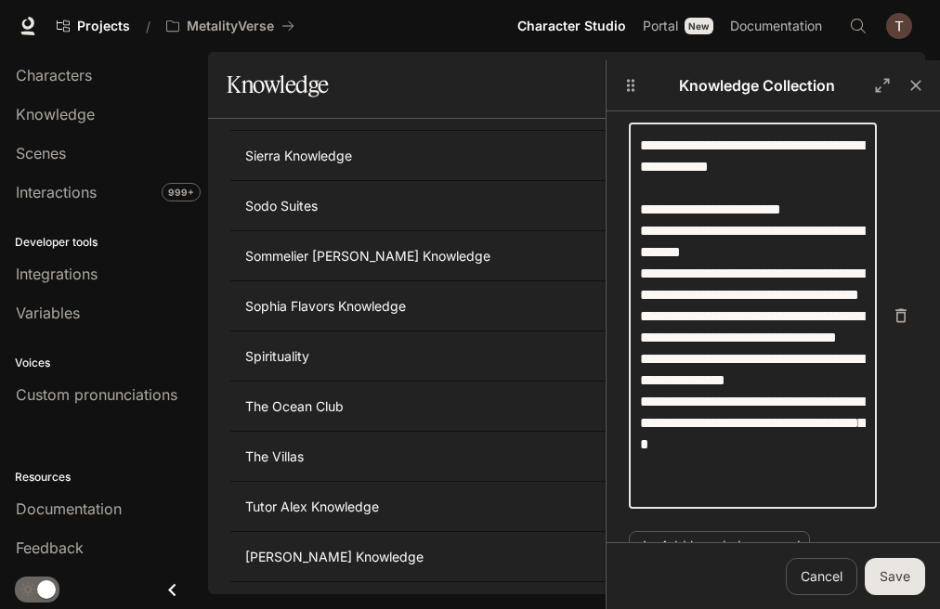
scroll to position [464, 0]
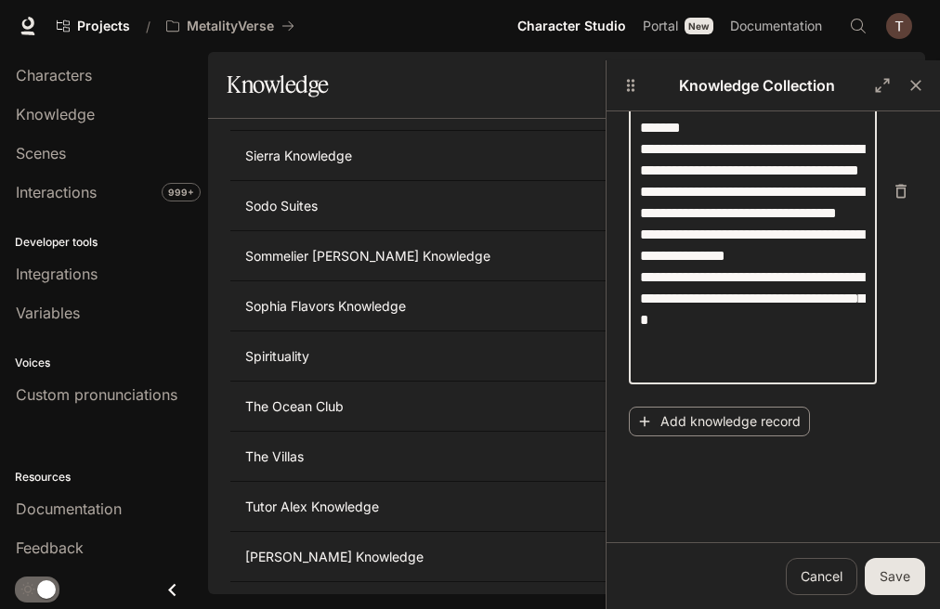
type textarea "**********"
click at [742, 416] on button "Add knowledge record" at bounding box center [719, 422] width 181 height 31
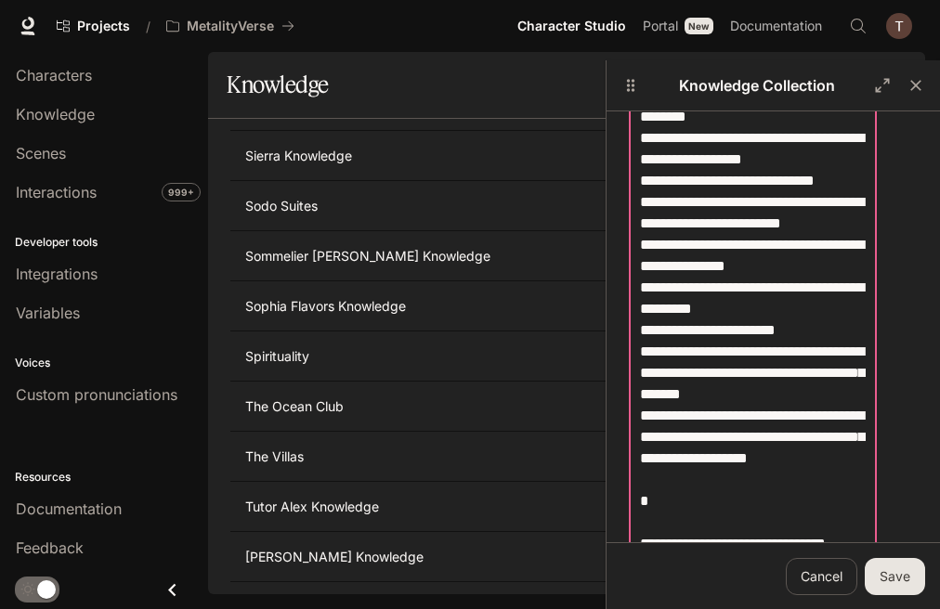
scroll to position [1610, 0]
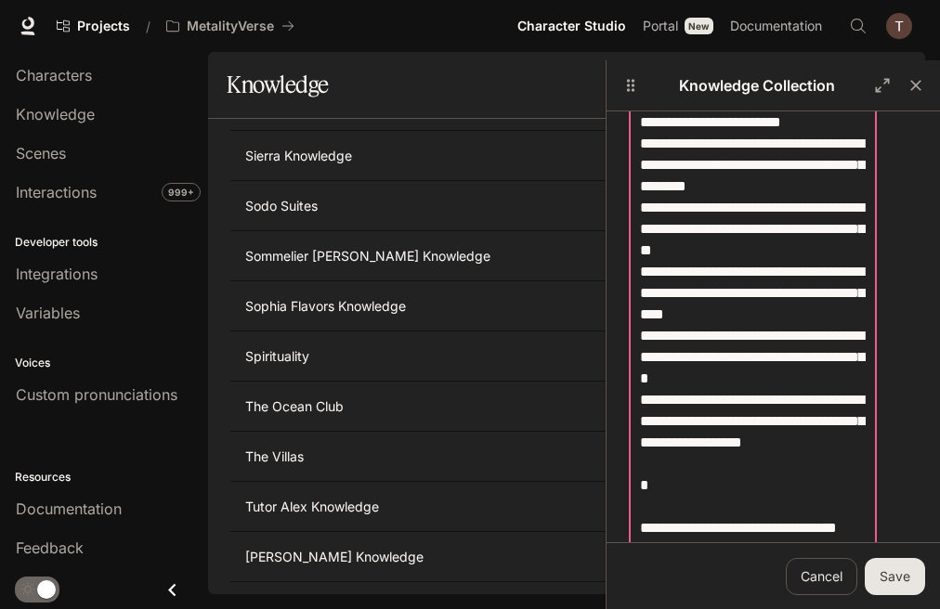
drag, startPoint x: 729, startPoint y: 341, endPoint x: 636, endPoint y: 227, distance: 146.5
drag, startPoint x: 635, startPoint y: 181, endPoint x: 767, endPoint y: 260, distance: 153.7
drag, startPoint x: 638, startPoint y: 155, endPoint x: 683, endPoint y: 192, distance: 58.7
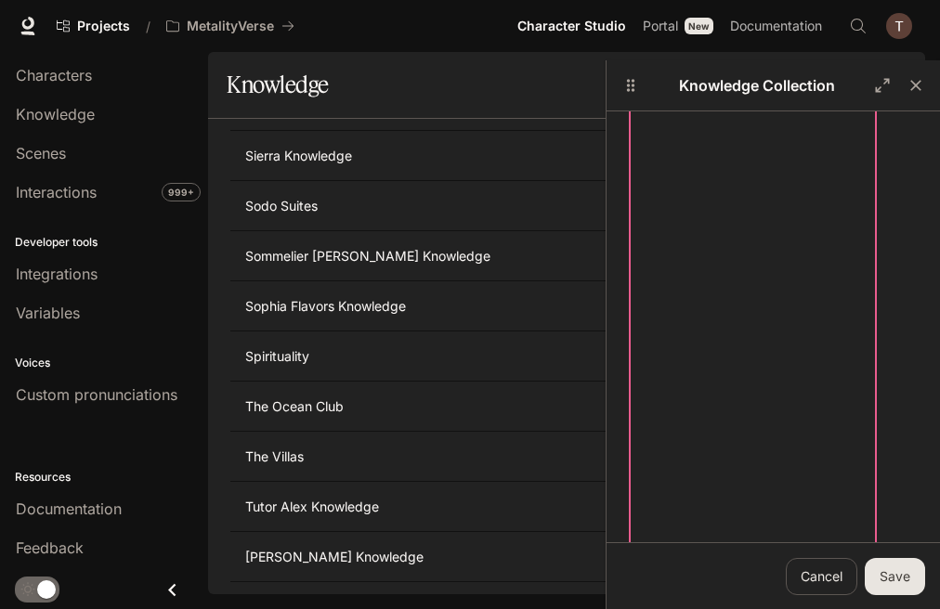
scroll to position [3746, 0]
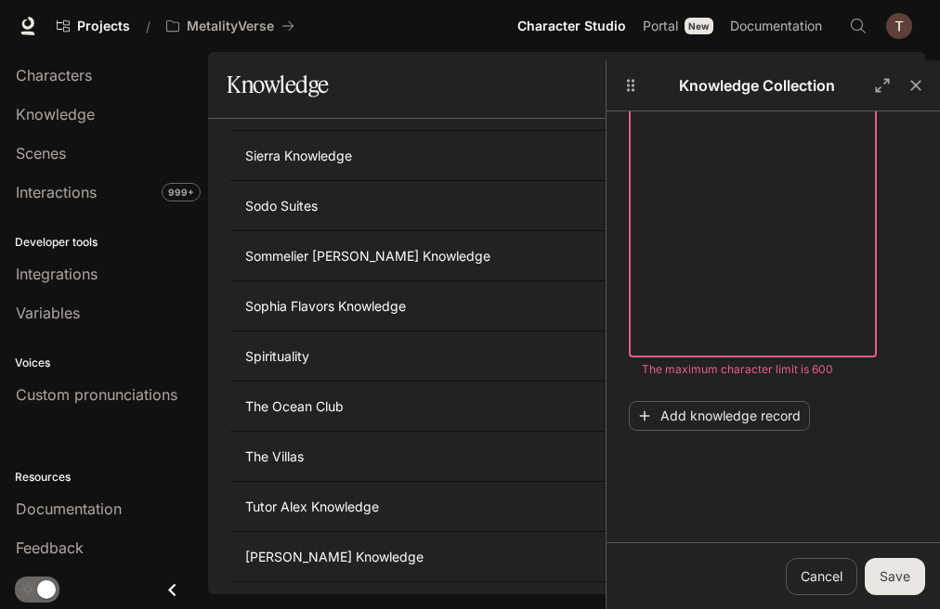
drag, startPoint x: 643, startPoint y: 159, endPoint x: 785, endPoint y: 344, distance: 232.5
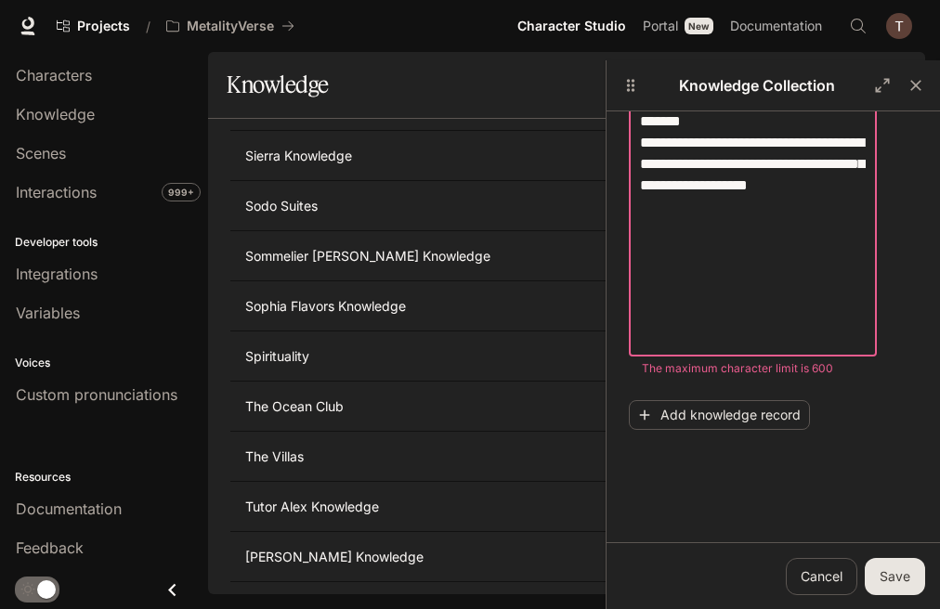
scroll to position [1418, 0]
type textarea "**********"
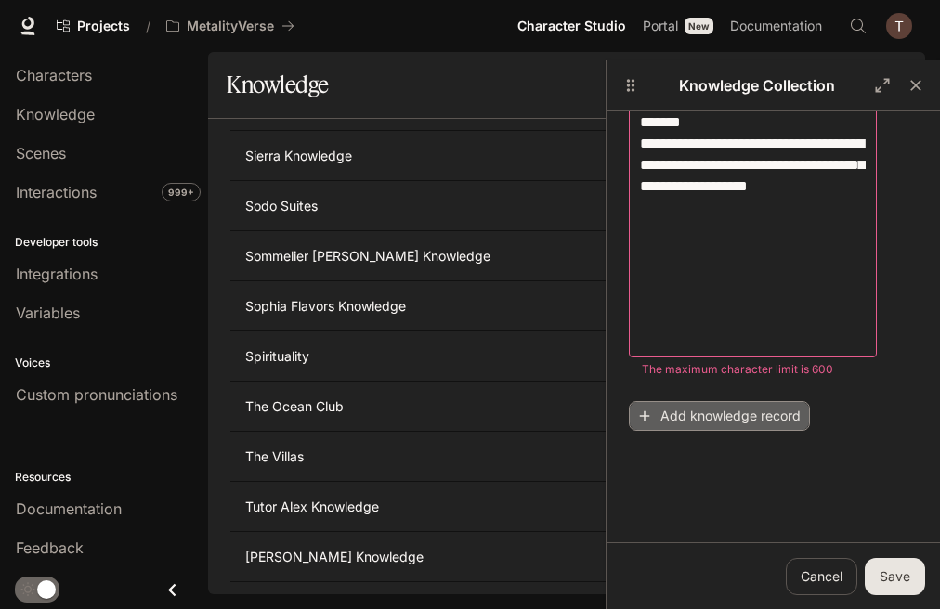
click at [763, 411] on button "Add knowledge record" at bounding box center [719, 416] width 181 height 31
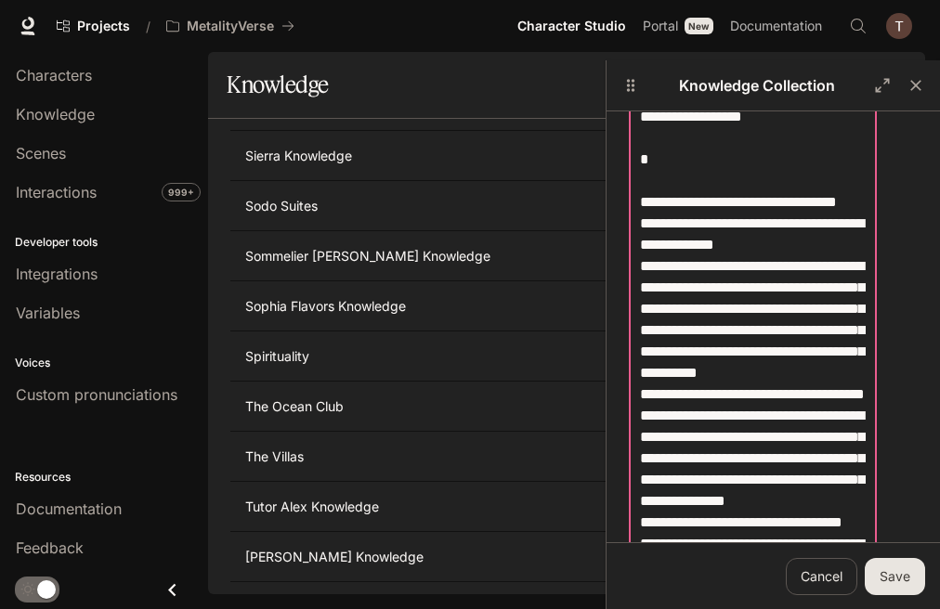
scroll to position [2125, 0]
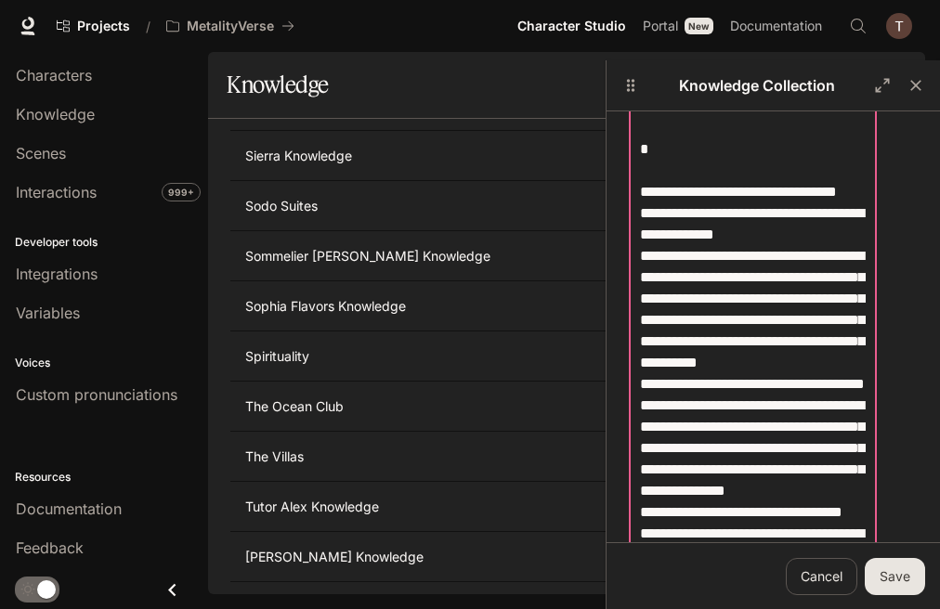
drag, startPoint x: 789, startPoint y: 330, endPoint x: 624, endPoint y: 248, distance: 184.4
click at [624, 248] on div "**********" at bounding box center [772, 352] width 333 height 482
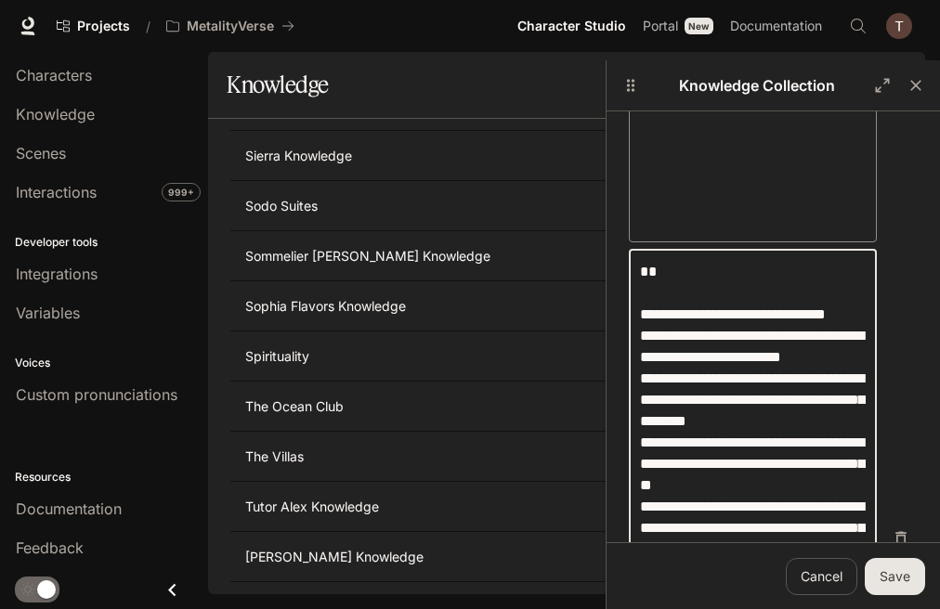
scroll to position [1539, 0]
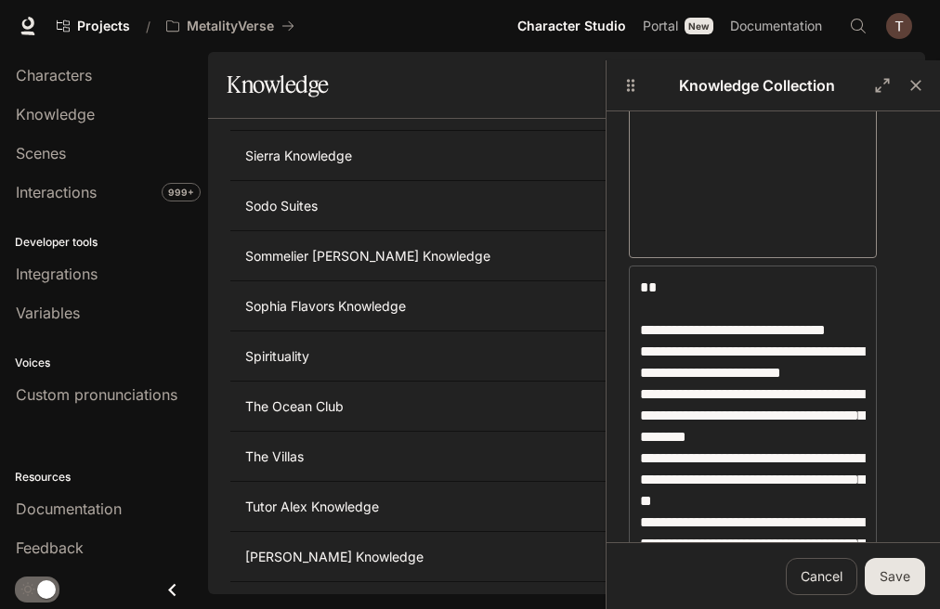
drag, startPoint x: 637, startPoint y: 344, endPoint x: 629, endPoint y: 324, distance: 22.1
click at [629, 324] on div "**********" at bounding box center [753, 555] width 248 height 578
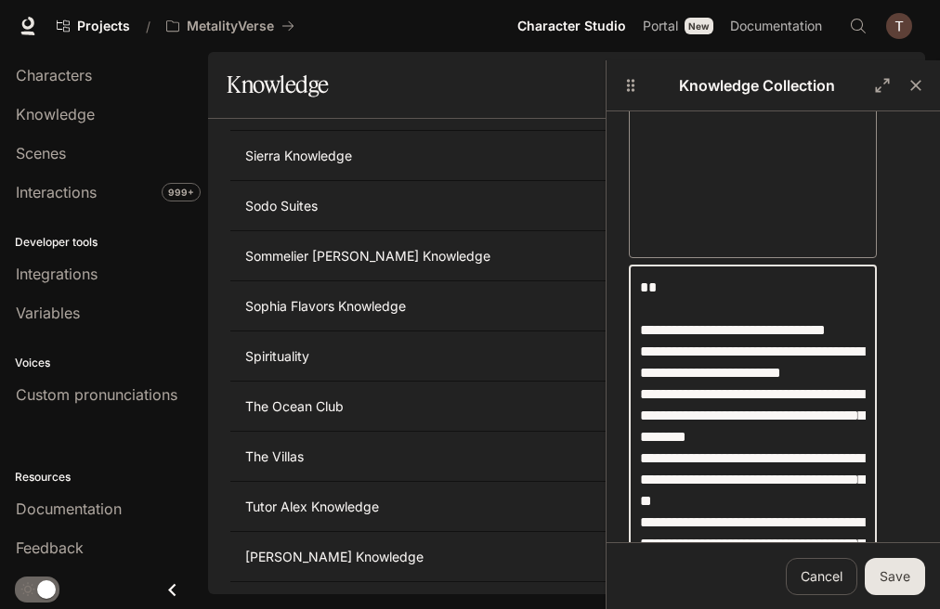
drag, startPoint x: 642, startPoint y: 354, endPoint x: 617, endPoint y: 278, distance: 79.9
click at [617, 278] on div "**********" at bounding box center [772, 352] width 333 height 482
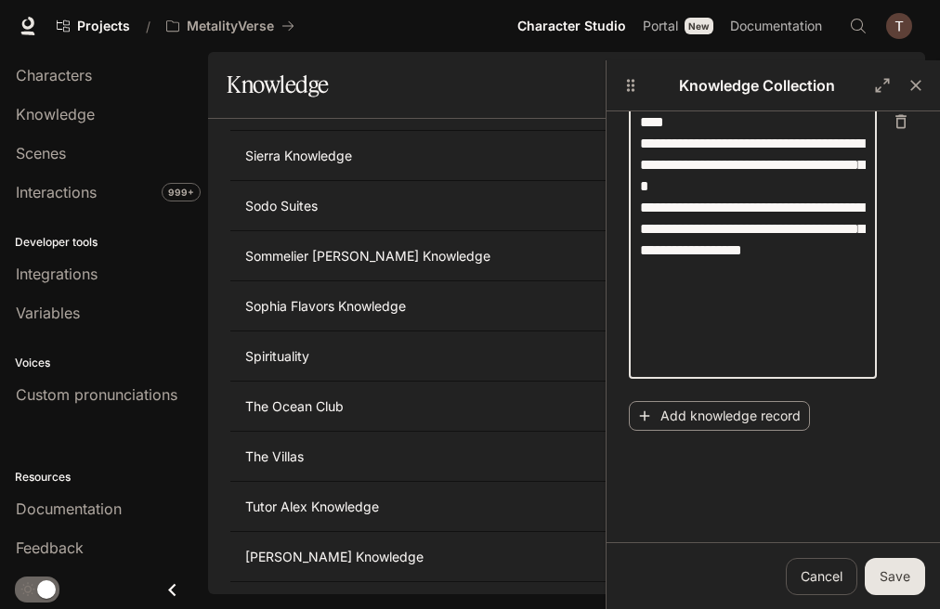
type textarea "**********"
click at [761, 406] on button "Add knowledge record" at bounding box center [719, 416] width 181 height 31
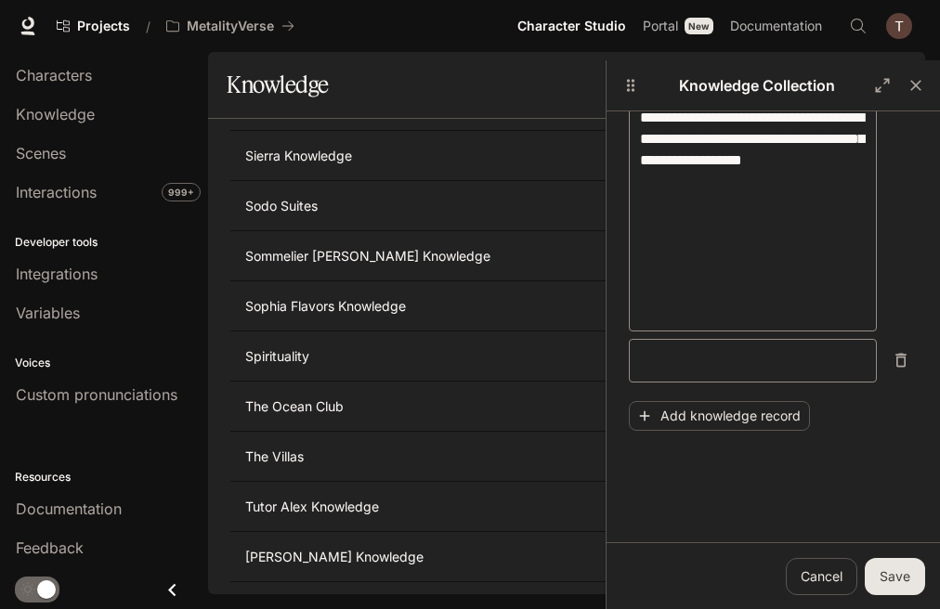
scroll to position [1734, 0]
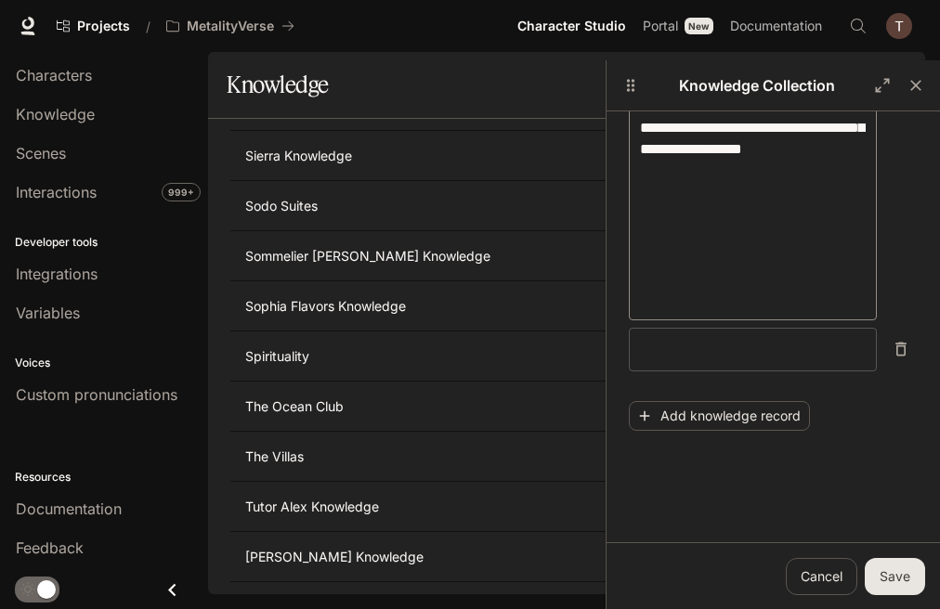
click at [786, 339] on textarea at bounding box center [753, 349] width 226 height 21
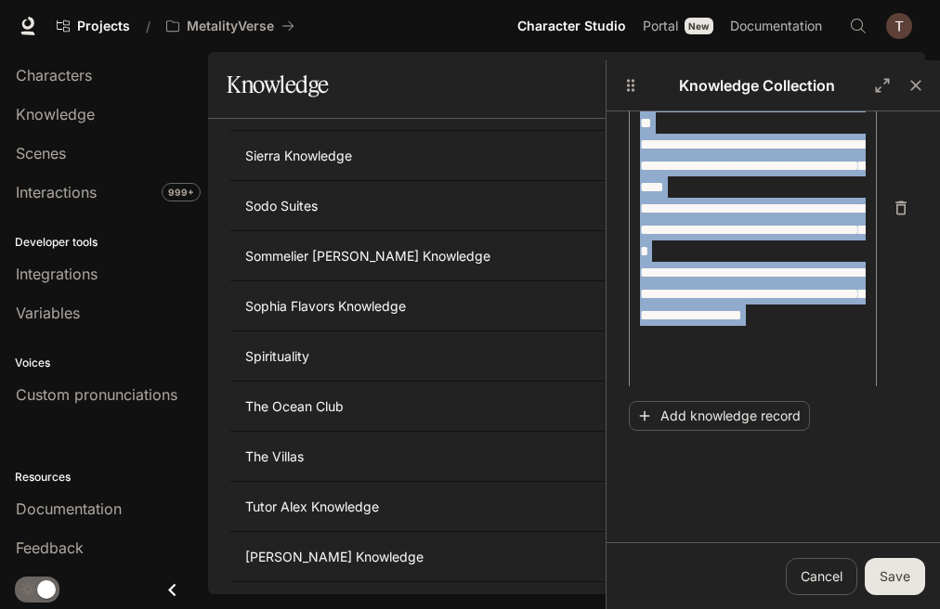
scroll to position [1954, 0]
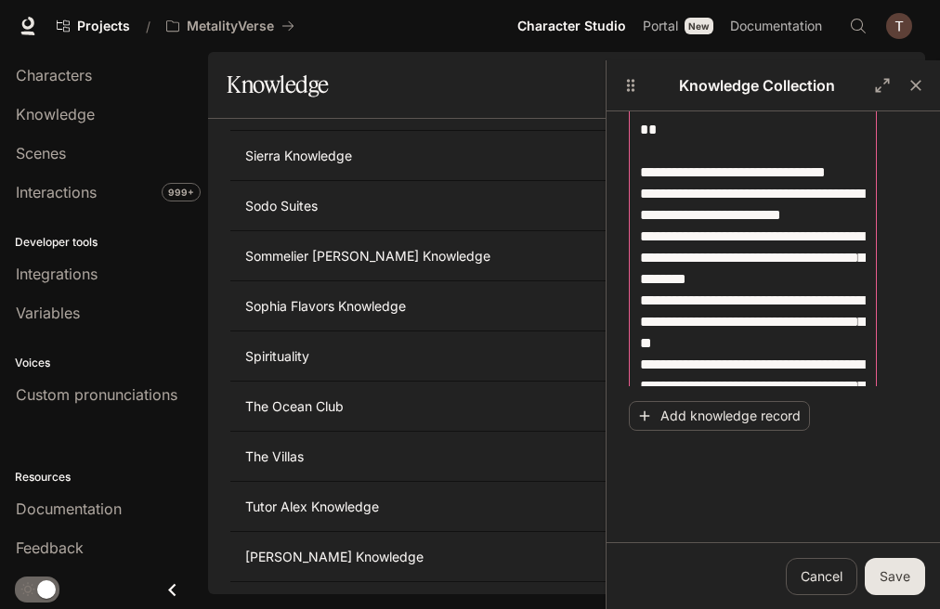
drag, startPoint x: 756, startPoint y: 334, endPoint x: 638, endPoint y: 210, distance: 171.4
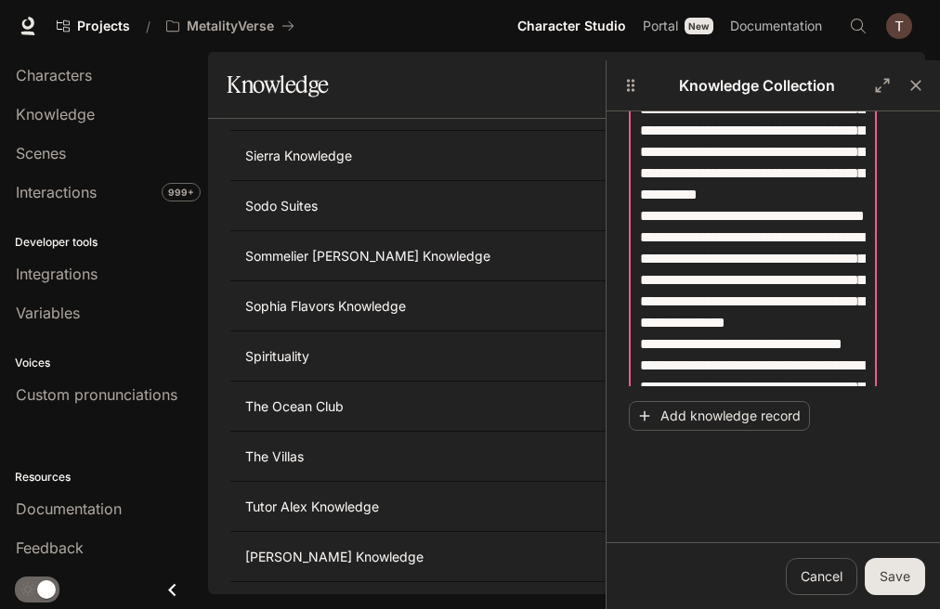
scroll to position [2511, 0]
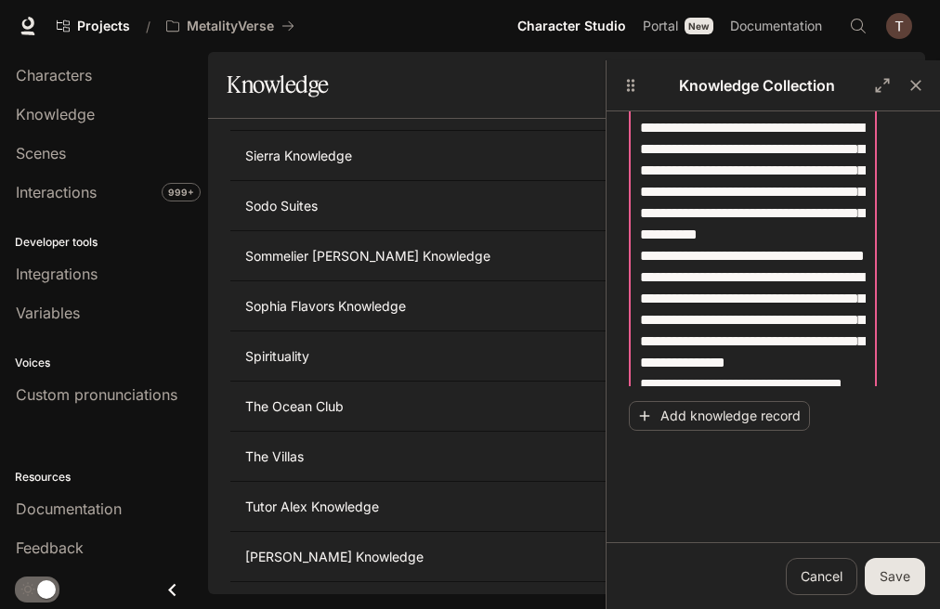
drag, startPoint x: 641, startPoint y: 315, endPoint x: 696, endPoint y: 209, distance: 119.6
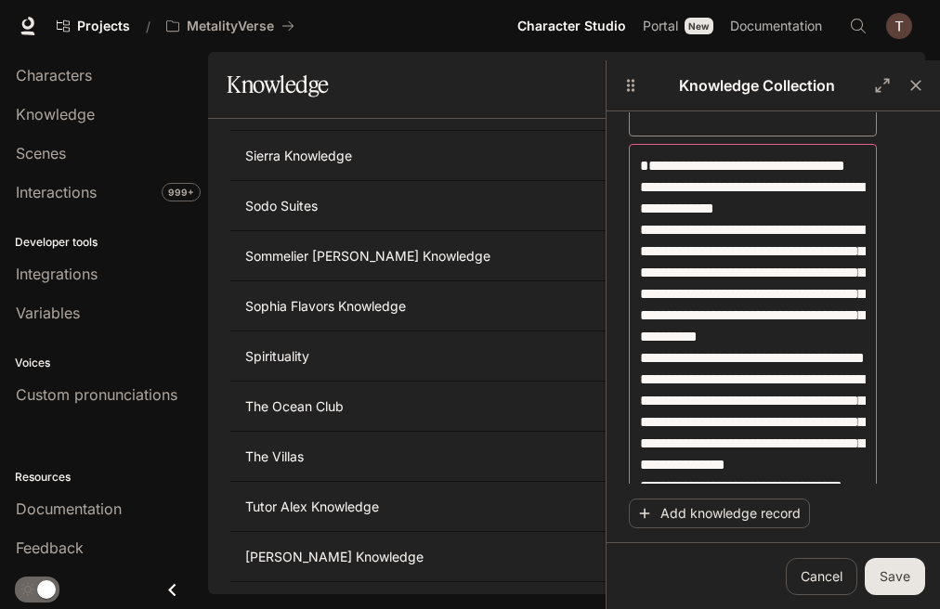
scroll to position [1975, 0]
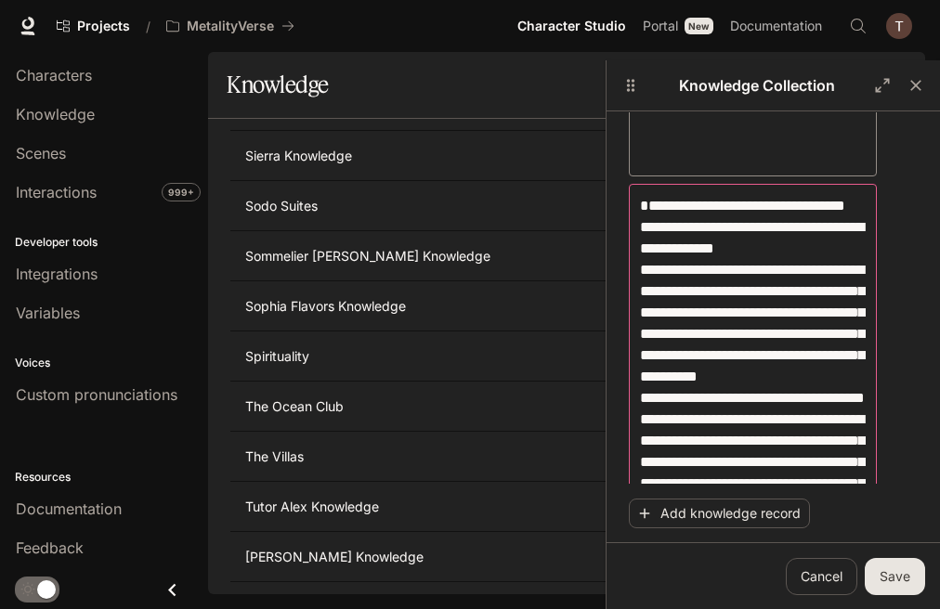
type textarea "**********"
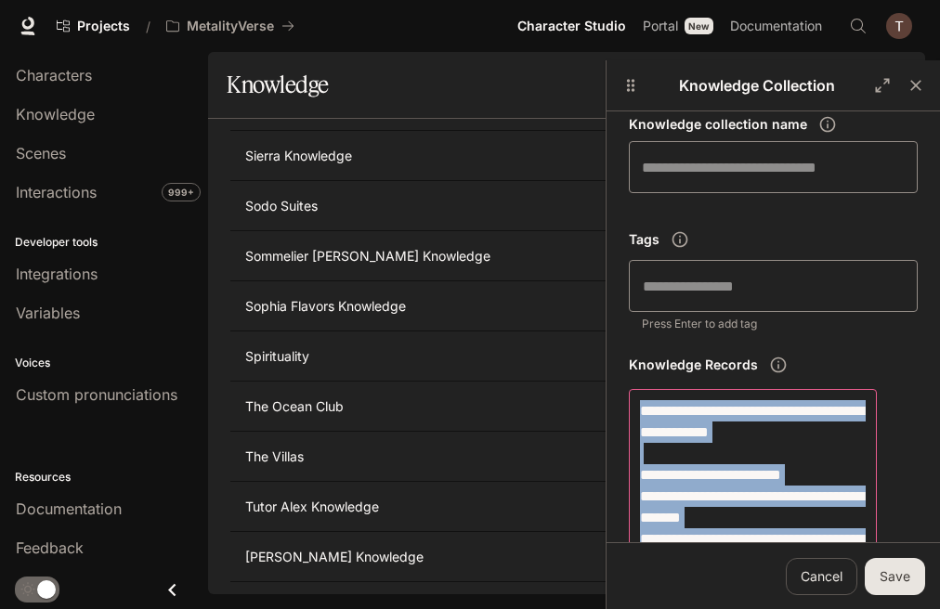
scroll to position [371, 0]
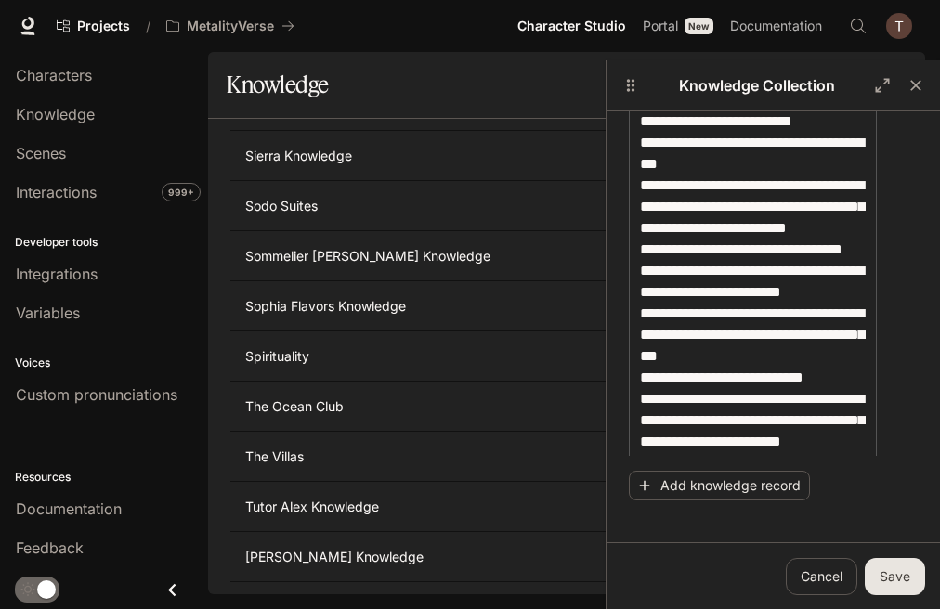
drag, startPoint x: 692, startPoint y: 429, endPoint x: 707, endPoint y: 346, distance: 84.0
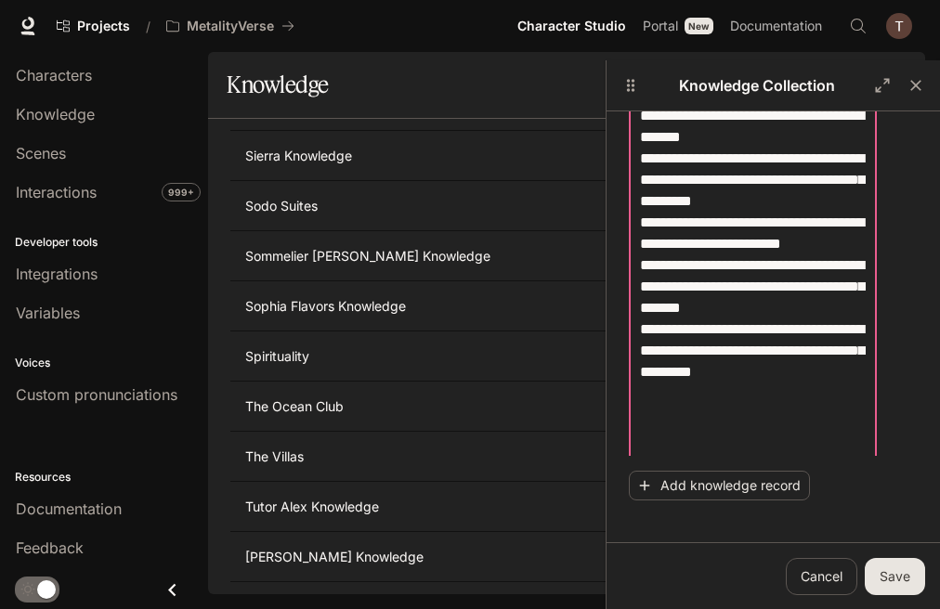
scroll to position [2776, 0]
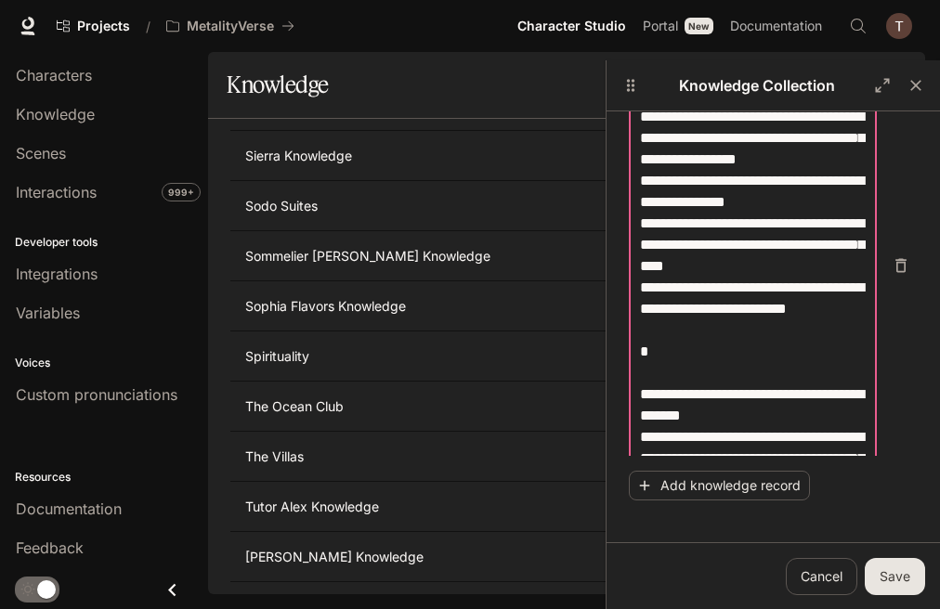
drag, startPoint x: 695, startPoint y: 396, endPoint x: 641, endPoint y: 366, distance: 62.8
click at [641, 366] on textarea at bounding box center [753, 255] width 226 height 1794
type textarea "**********"
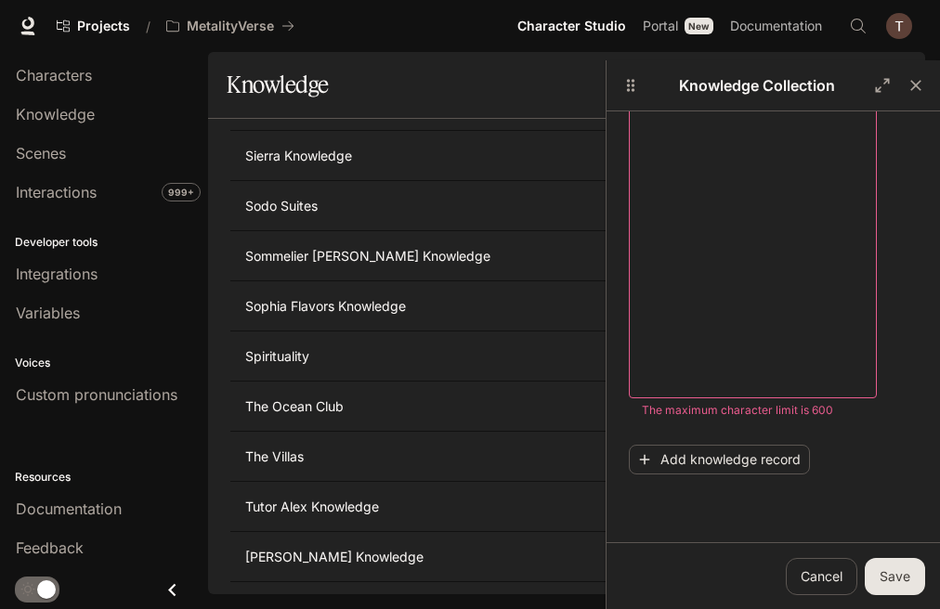
scroll to position [2750, 0]
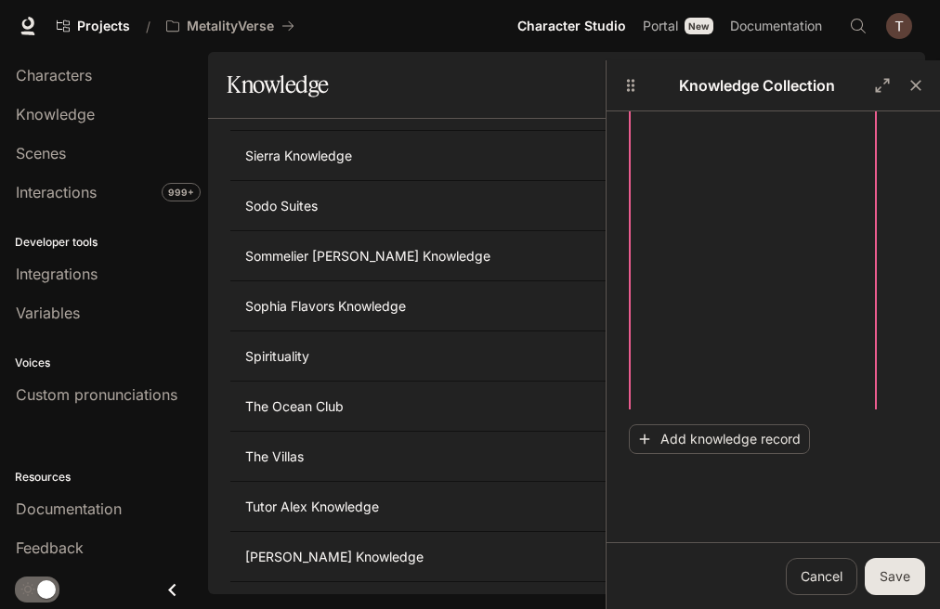
scroll to position [2730, 0]
drag, startPoint x: 835, startPoint y: 357, endPoint x: 611, endPoint y: 246, distance: 250.0
click at [611, 246] on div "Knowledge Collection Type Knowledge records Knowledge collection name ​ Tags ​ …" at bounding box center [772, 364] width 334 height 609
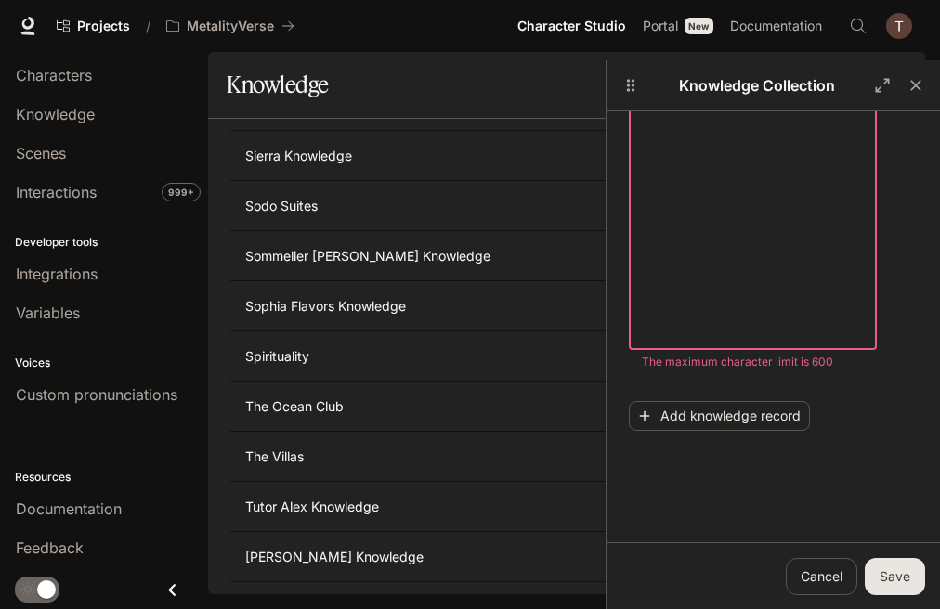
scroll to position [2602, 0]
drag, startPoint x: 687, startPoint y: 333, endPoint x: 627, endPoint y: 177, distance: 167.3
click at [627, 177] on div "Type Knowledge records Knowledge collection name ​ Tags ​ Press Enter to add ta…" at bounding box center [772, 352] width 333 height 482
drag, startPoint x: 722, startPoint y: 331, endPoint x: 613, endPoint y: 179, distance: 187.6
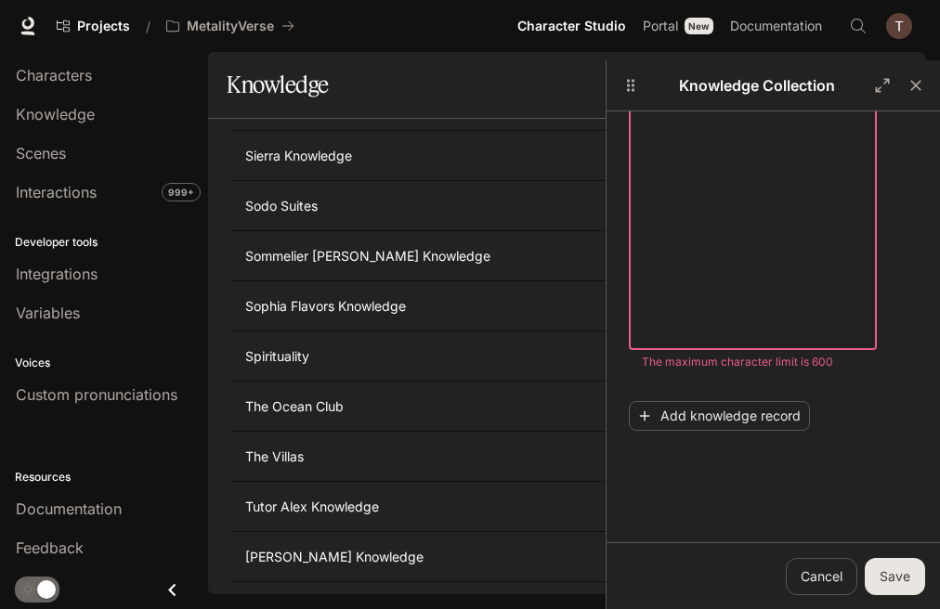
click at [613, 179] on div "**********" at bounding box center [772, 364] width 334 height 609
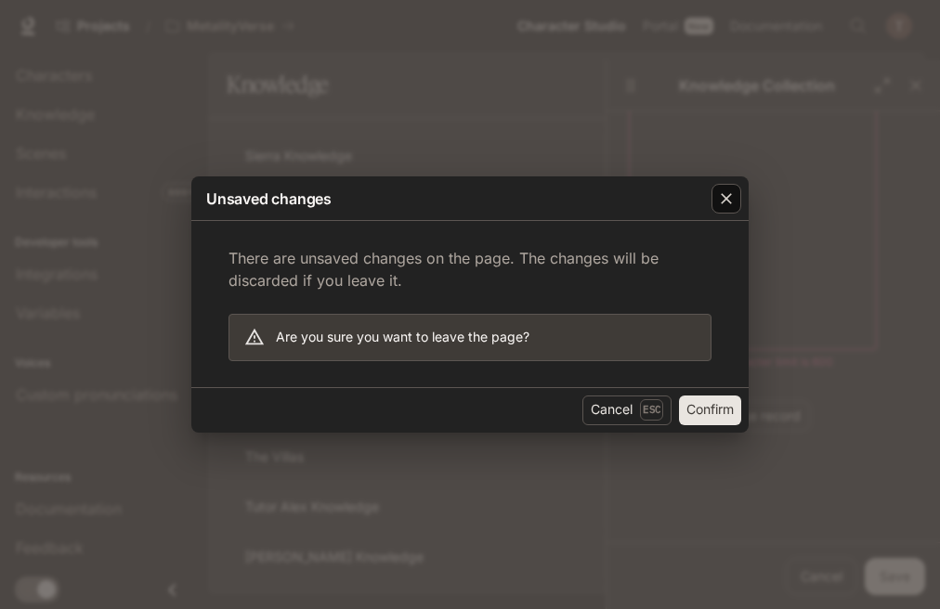
click at [723, 197] on icon "button" at bounding box center [726, 199] width 11 height 11
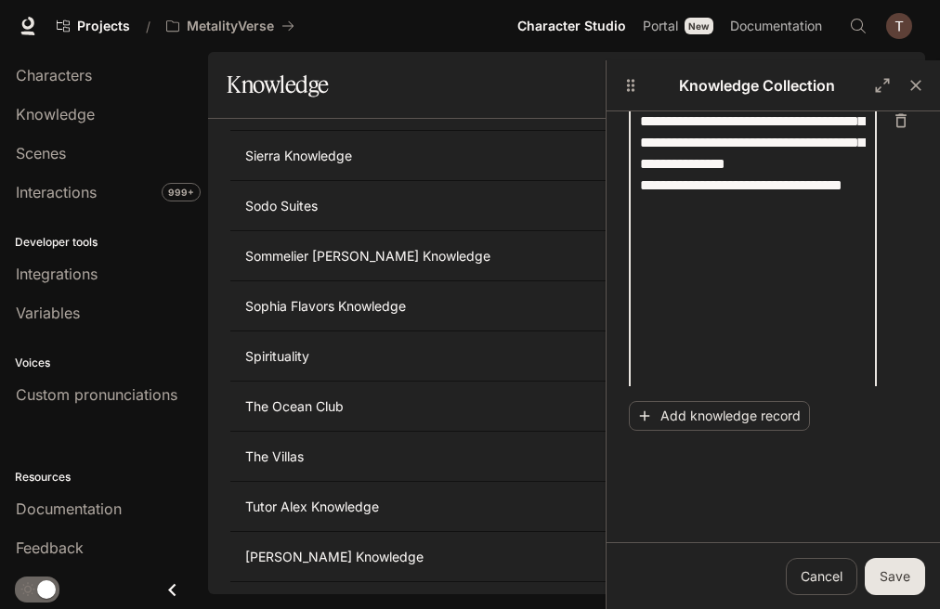
scroll to position [2239, 0]
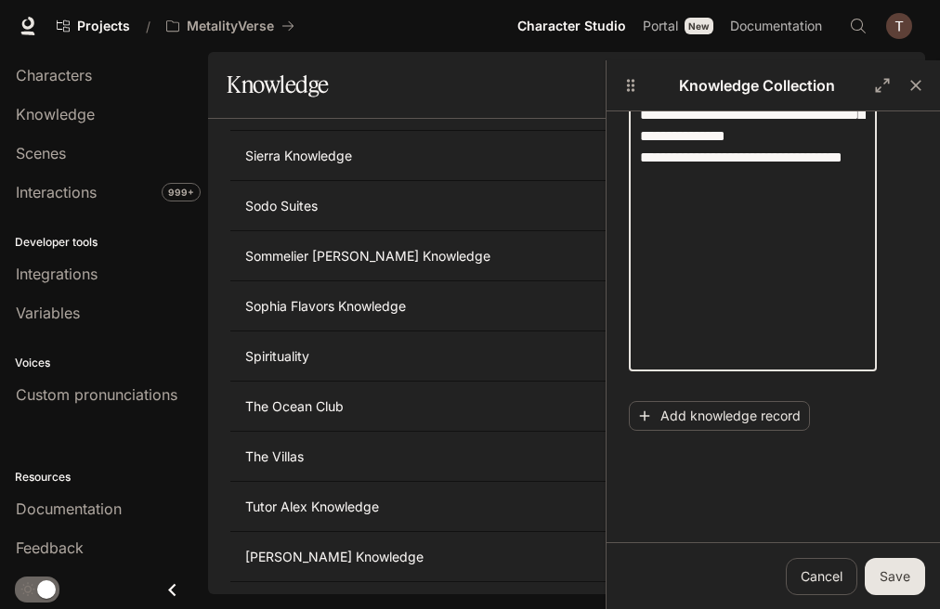
drag, startPoint x: 704, startPoint y: 343, endPoint x: 635, endPoint y: 323, distance: 71.4
click at [635, 323] on div "**********" at bounding box center [753, 93] width 248 height 556
type textarea "**********"
click at [736, 413] on button "Add knowledge record" at bounding box center [719, 416] width 181 height 31
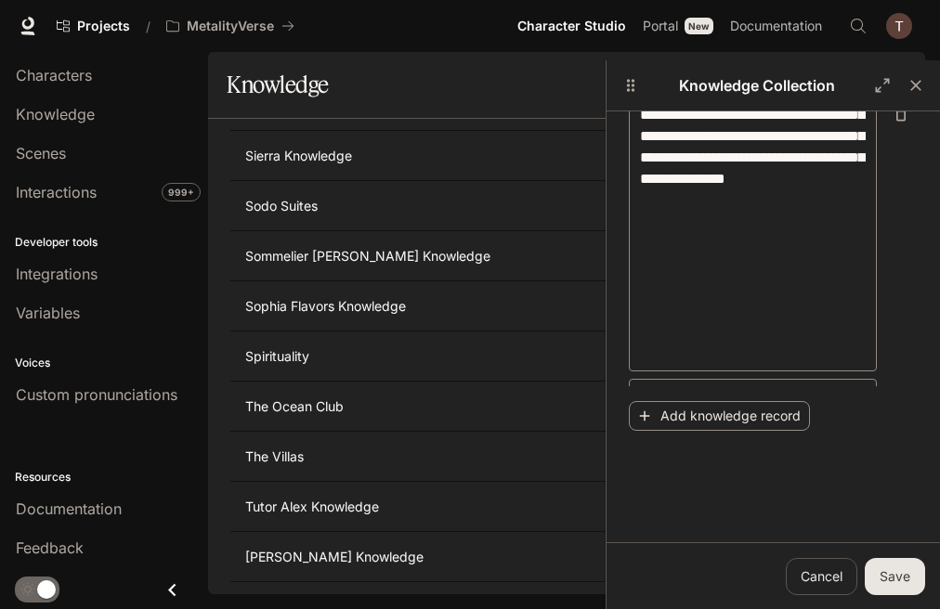
scroll to position [2247, 0]
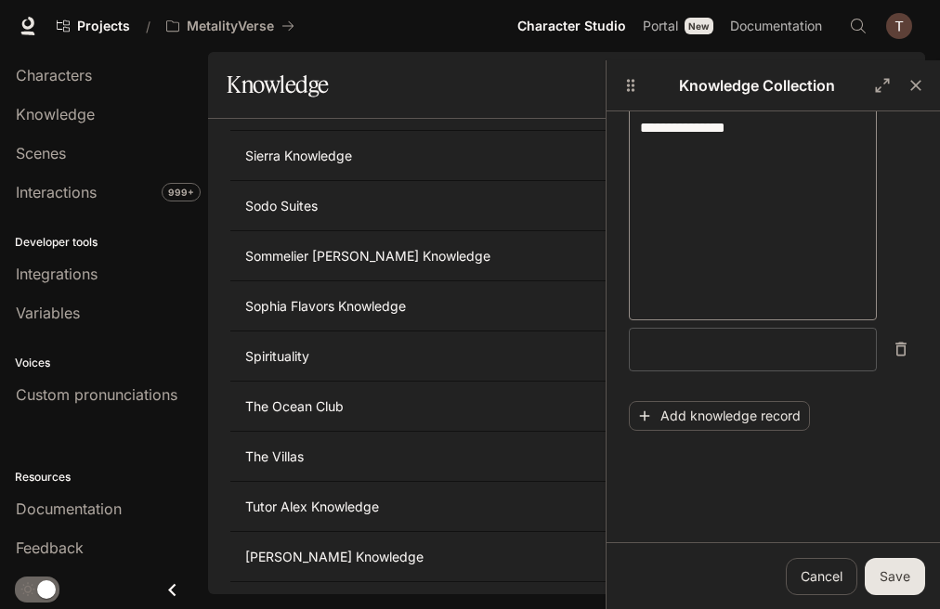
click at [734, 357] on textarea at bounding box center [753, 349] width 226 height 21
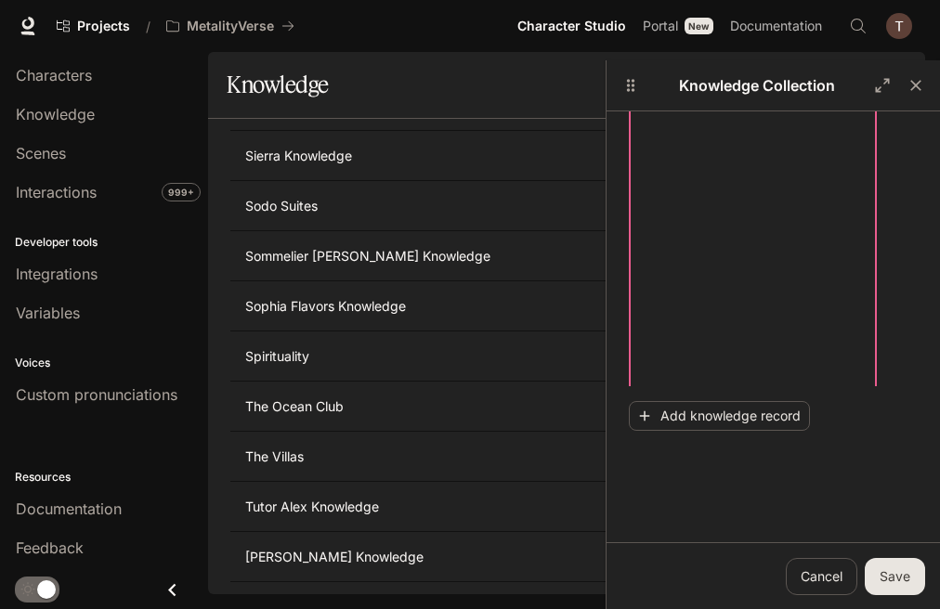
scroll to position [4323, 0]
drag, startPoint x: 741, startPoint y: 335, endPoint x: 624, endPoint y: 290, distance: 125.5
click at [624, 290] on div "Type Knowledge records Knowledge collection name ​ Tags ​ Press Enter to add ta…" at bounding box center [772, 352] width 333 height 482
drag, startPoint x: 739, startPoint y: 331, endPoint x: 632, endPoint y: 242, distance: 139.1
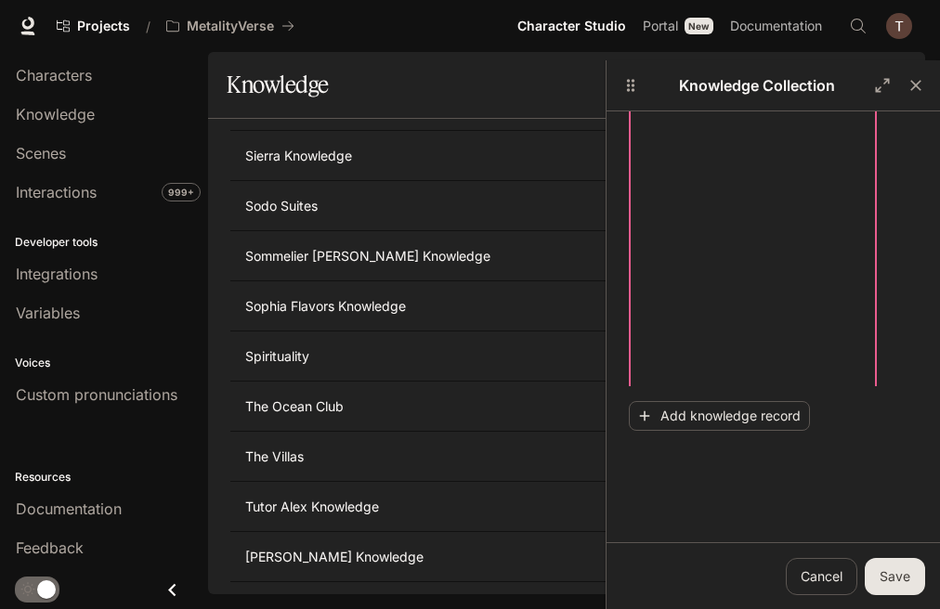
drag, startPoint x: 695, startPoint y: 292, endPoint x: 659, endPoint y: 264, distance: 45.5
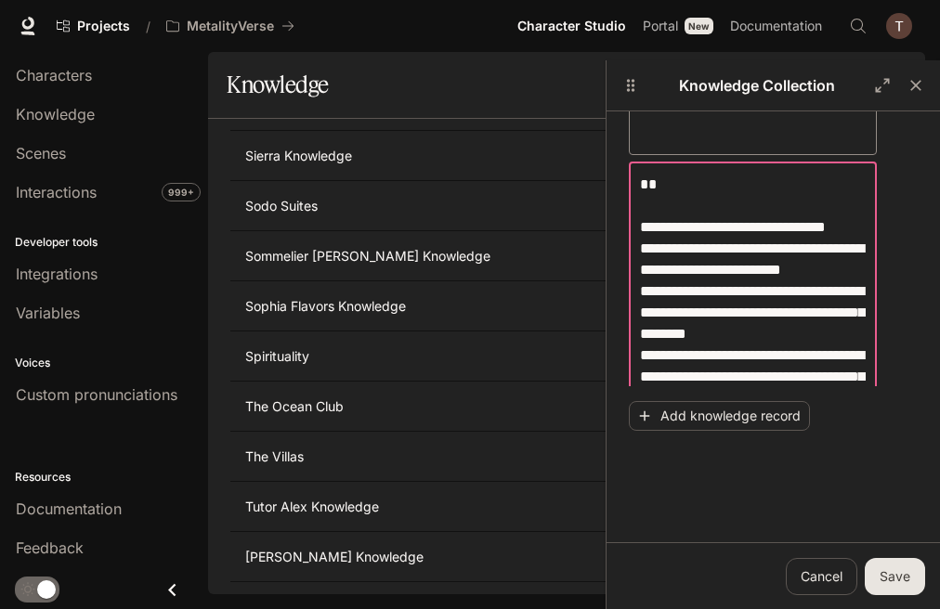
scroll to position [2318, 0]
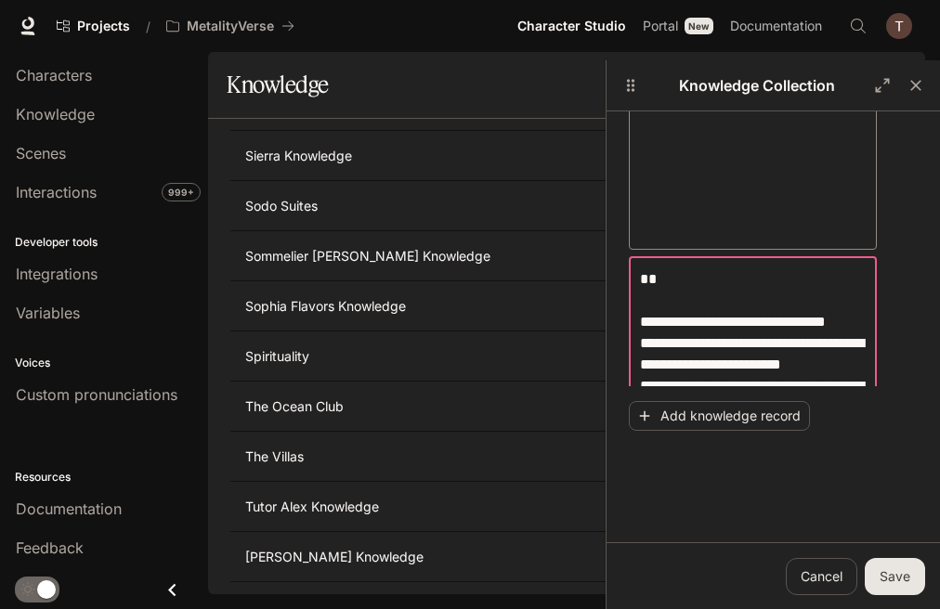
drag, startPoint x: 682, startPoint y: 267, endPoint x: 643, endPoint y: 250, distance: 42.8
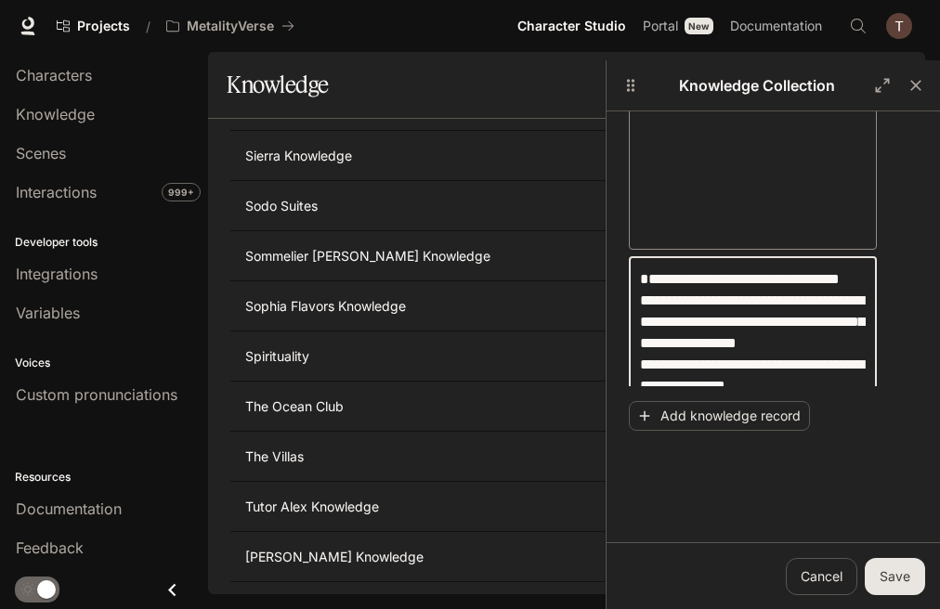
click at [640, 294] on textarea "**********" at bounding box center [753, 428] width 226 height 320
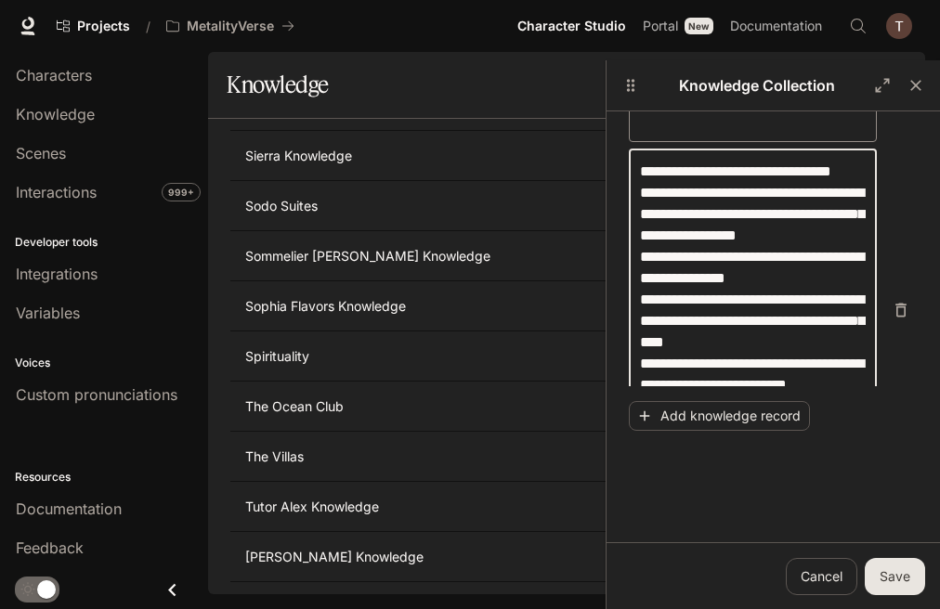
scroll to position [2525, 0]
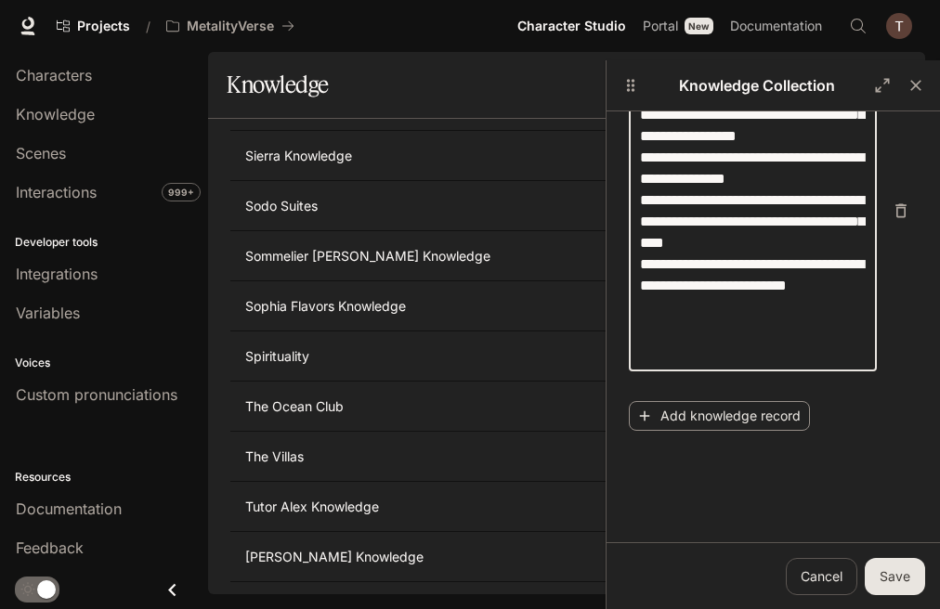
type textarea "**********"
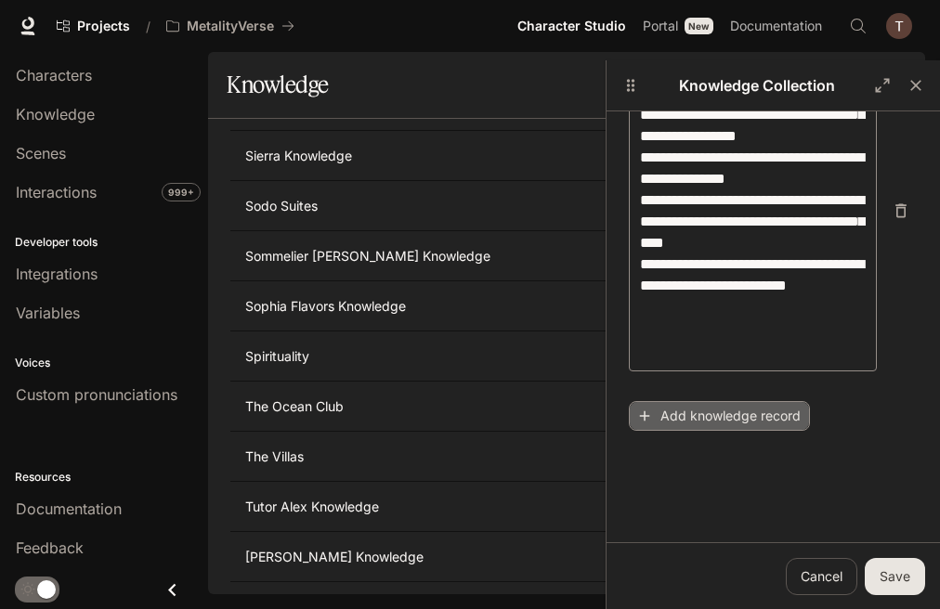
click at [748, 411] on button "Add knowledge record" at bounding box center [719, 416] width 181 height 31
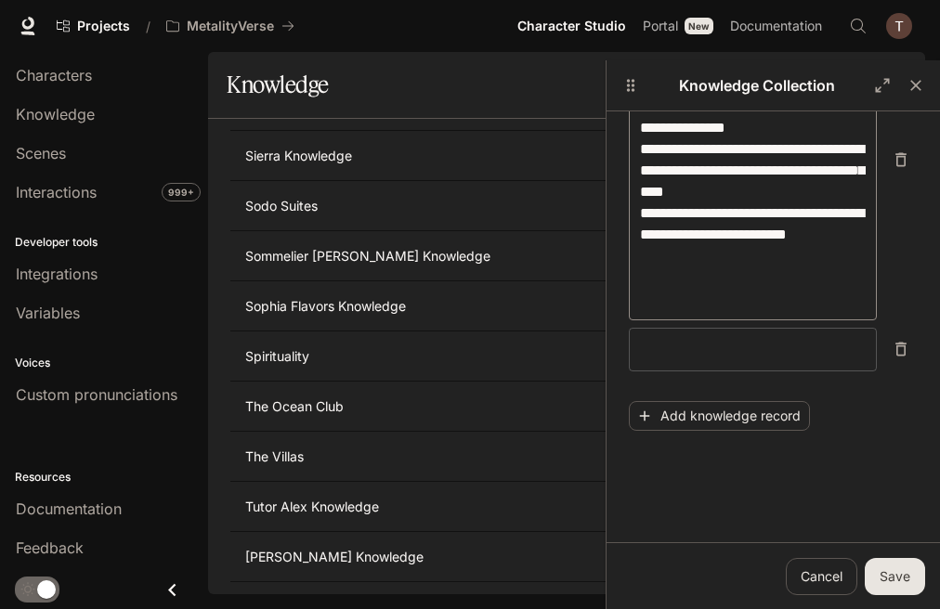
click at [736, 350] on textarea at bounding box center [753, 349] width 226 height 21
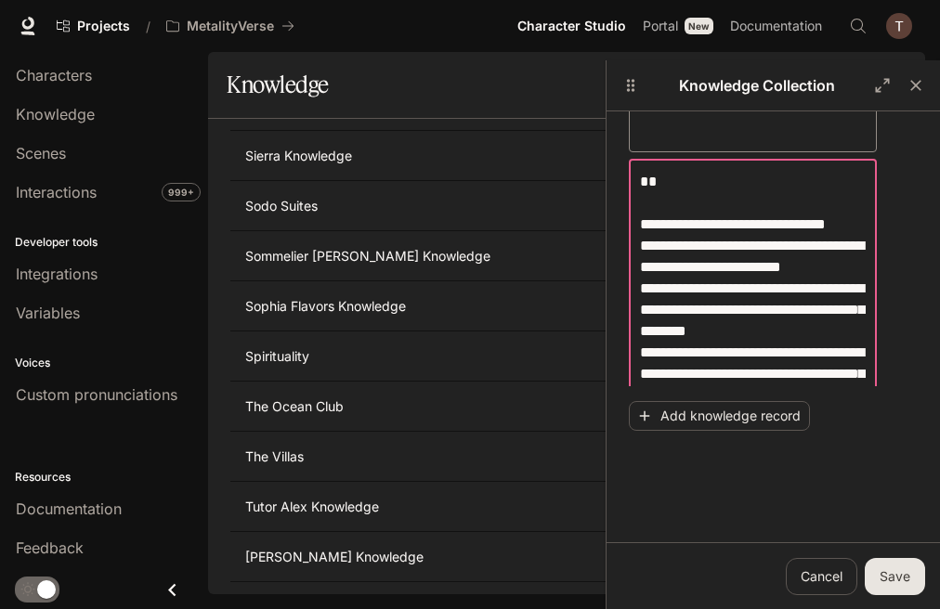
scroll to position [2695, 0]
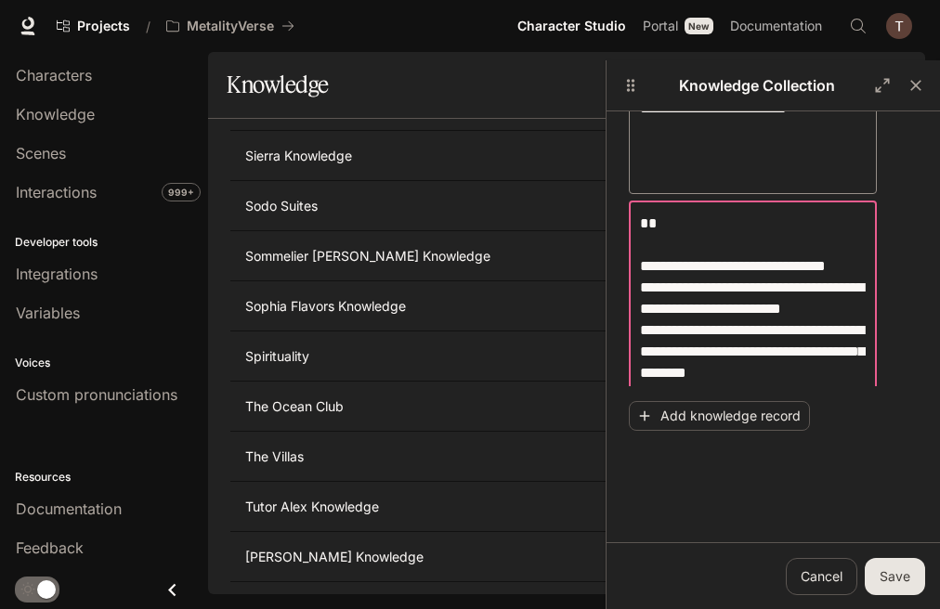
drag, startPoint x: 671, startPoint y: 245, endPoint x: 628, endPoint y: 206, distance: 58.5
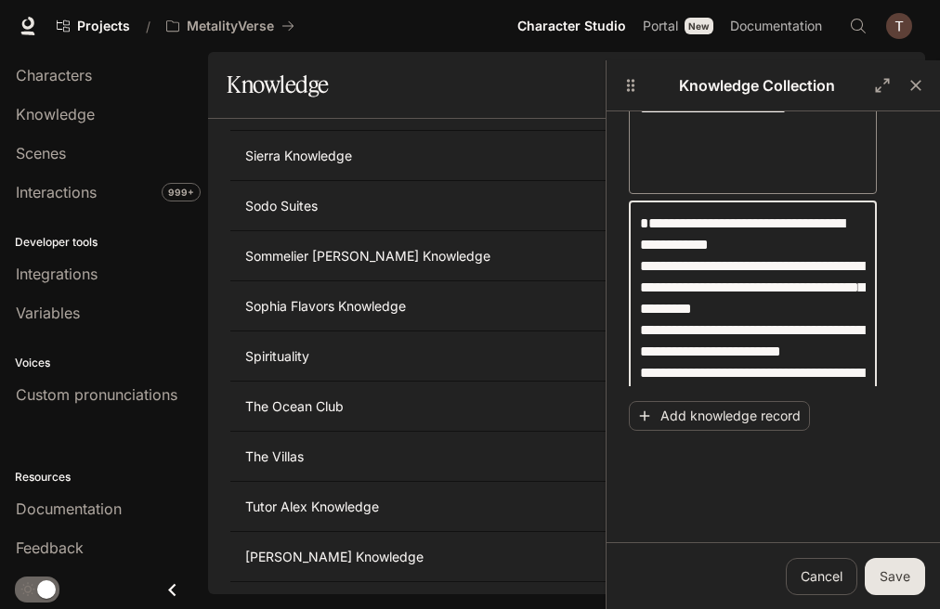
click at [641, 244] on textarea "**********" at bounding box center [753, 405] width 226 height 384
type textarea "**********"
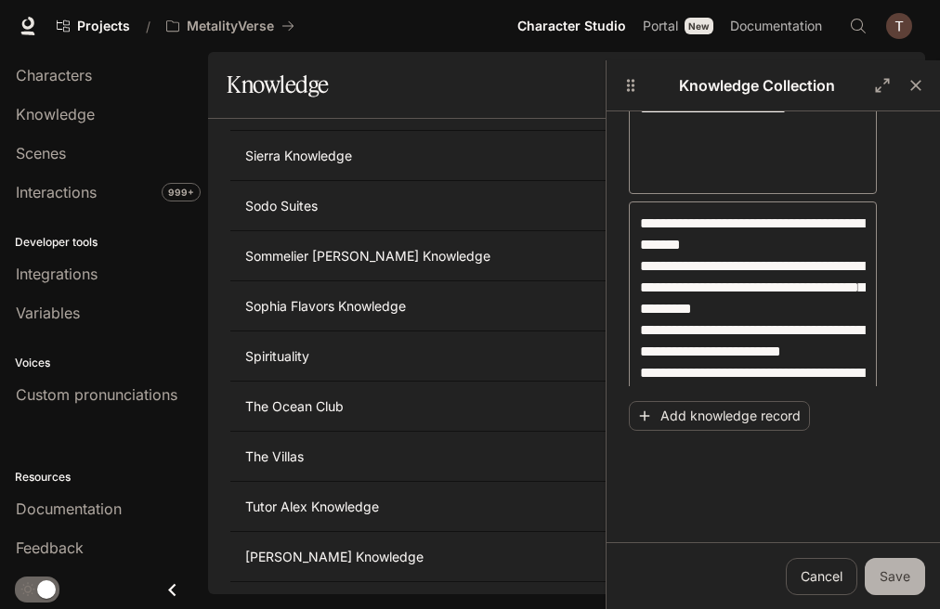
click at [906, 575] on button "Save" at bounding box center [894, 576] width 60 height 37
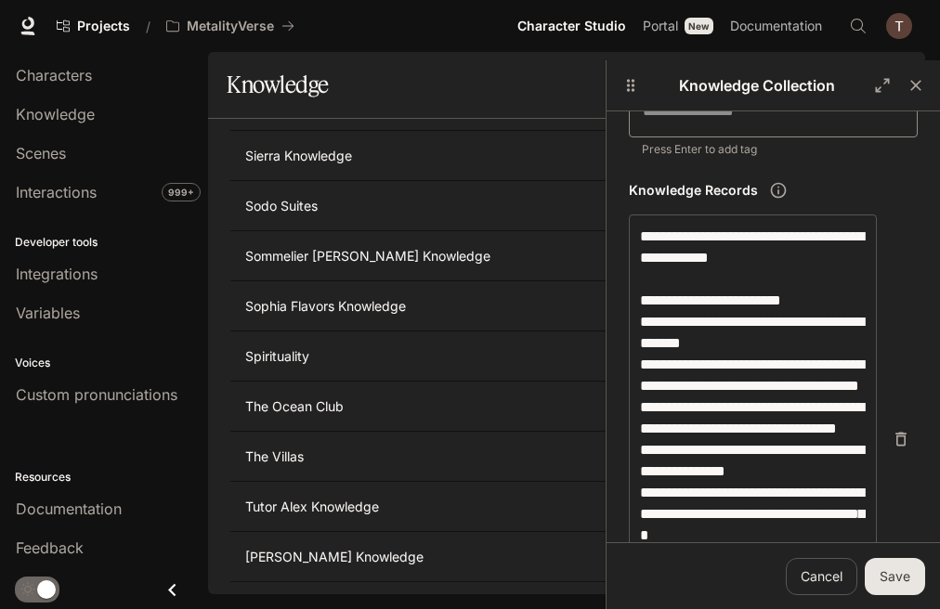
scroll to position [85, 0]
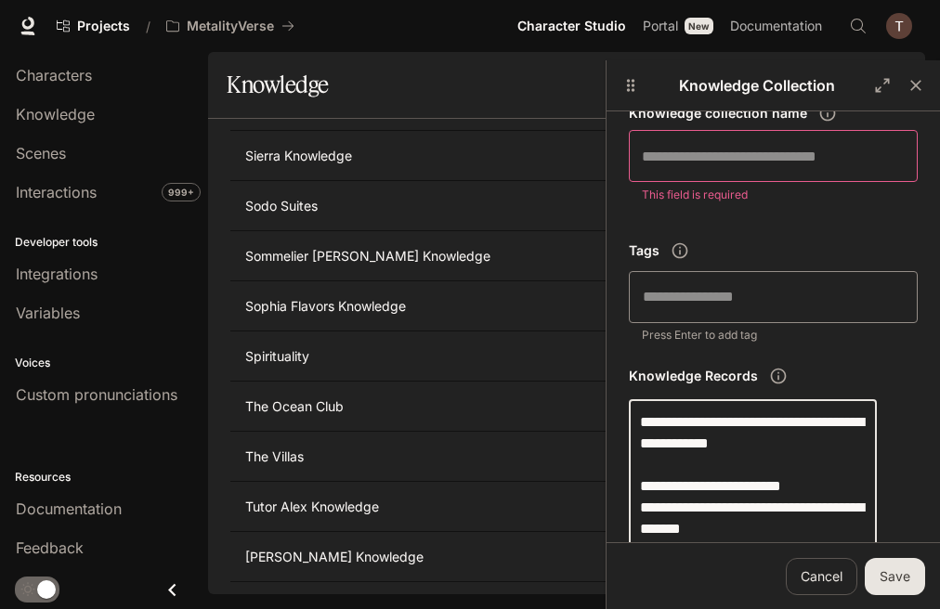
drag, startPoint x: 702, startPoint y: 469, endPoint x: 638, endPoint y: 424, distance: 78.0
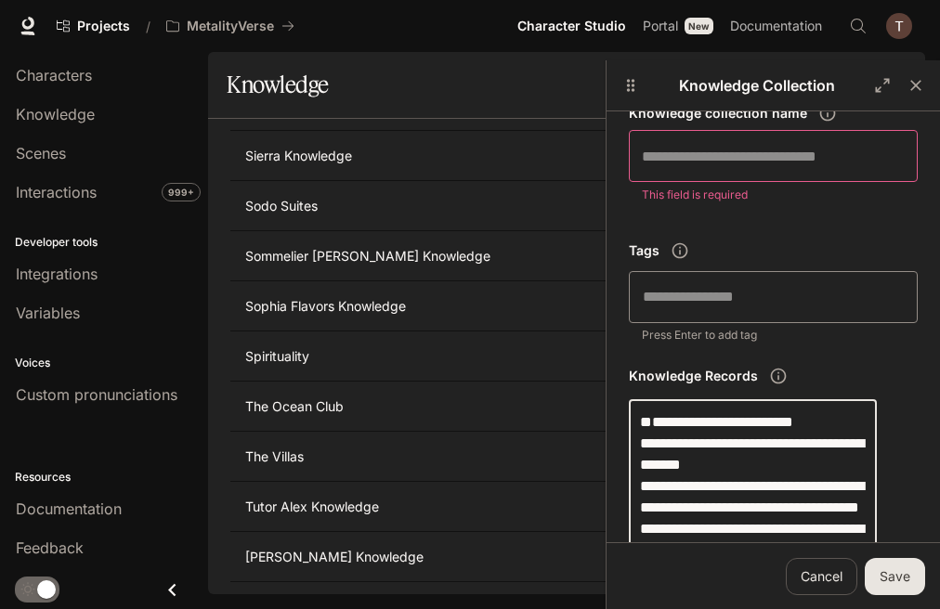
click at [641, 462] on textarea "**********" at bounding box center [753, 603] width 226 height 384
type textarea "**********"
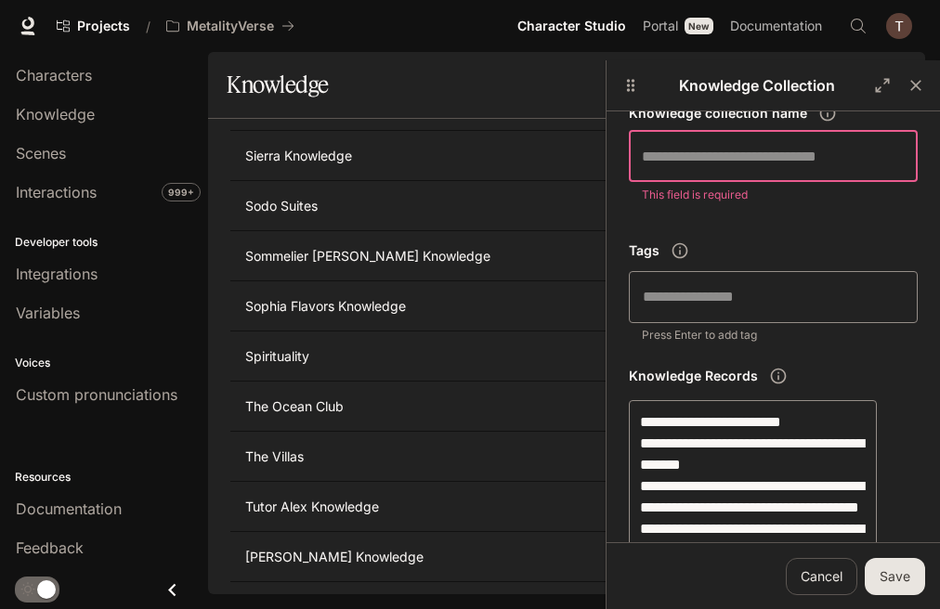
click at [750, 151] on input "text" at bounding box center [773, 156] width 289 height 52
paste input "**********"
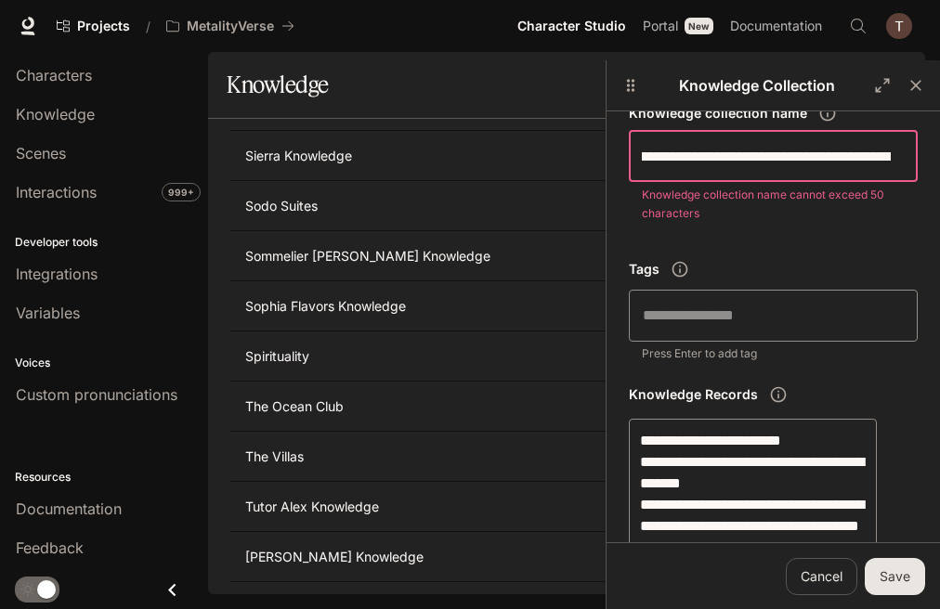
scroll to position [0, 0]
drag, startPoint x: 890, startPoint y: 158, endPoint x: 752, endPoint y: 159, distance: 137.4
click at [752, 159] on input "**********" at bounding box center [766, 156] width 275 height 52
click at [734, 156] on input "**********" at bounding box center [766, 156] width 275 height 52
drag, startPoint x: 742, startPoint y: 156, endPoint x: 602, endPoint y: 155, distance: 140.2
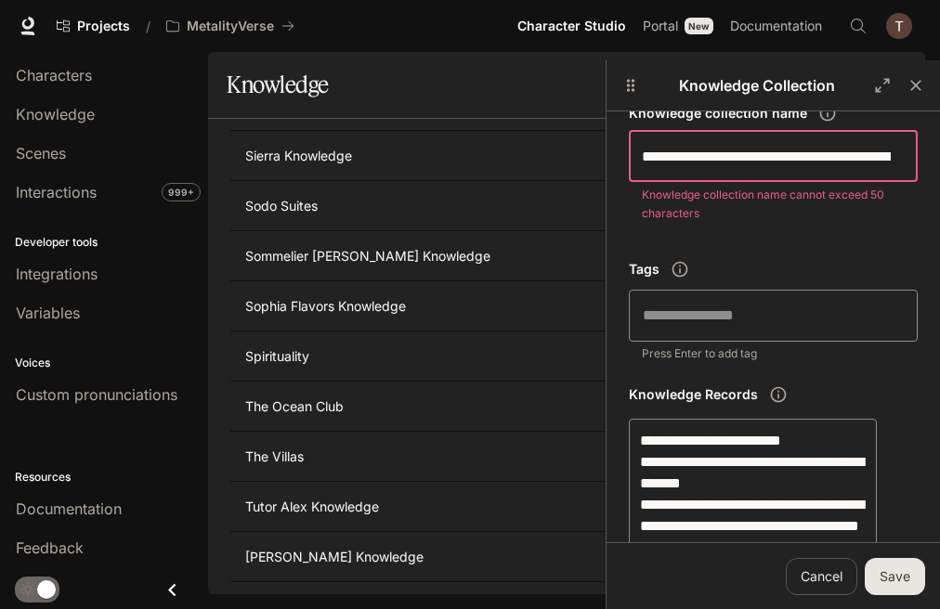
click at [605, 155] on div "**********" at bounding box center [772, 364] width 334 height 609
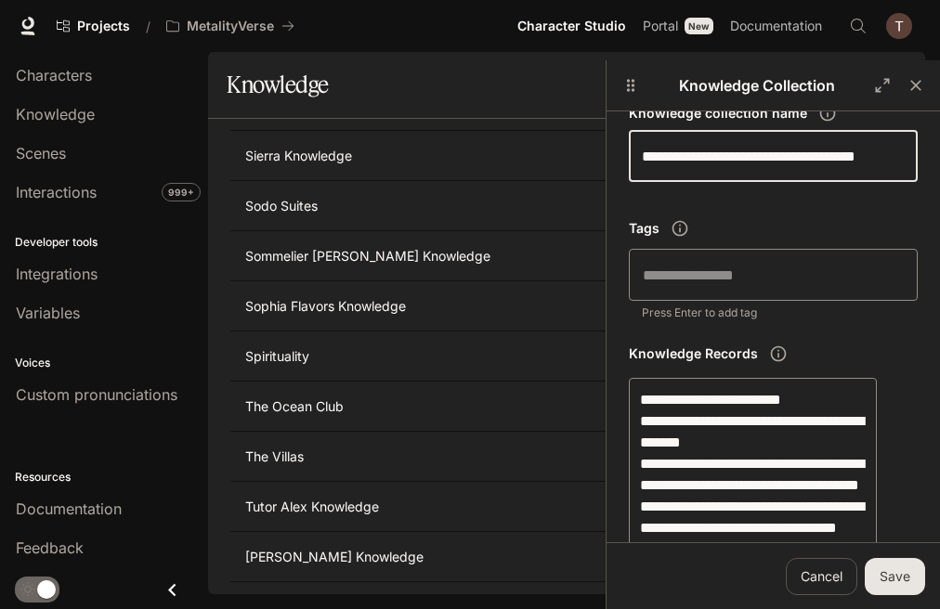
type input "**********"
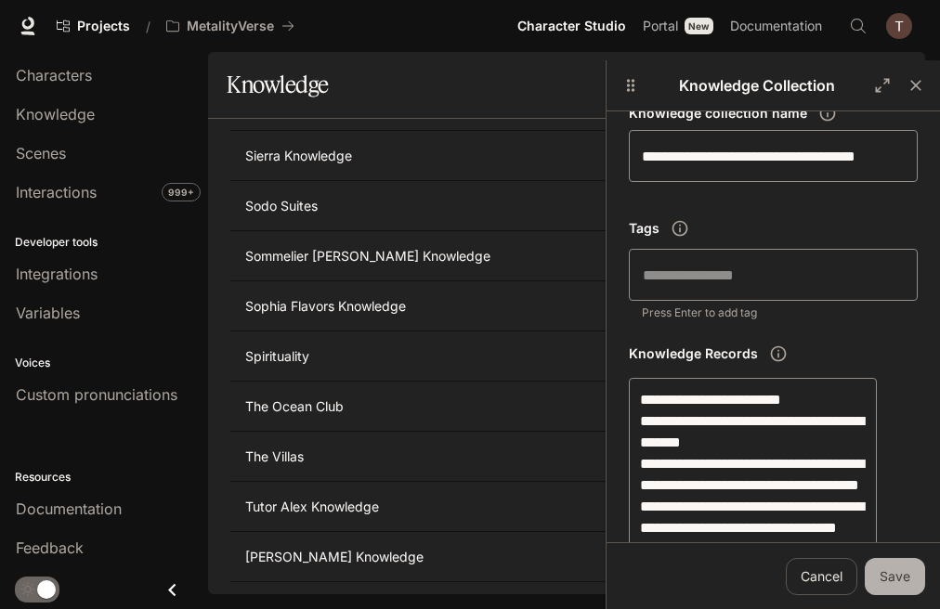
click at [884, 577] on button "Save" at bounding box center [894, 576] width 60 height 37
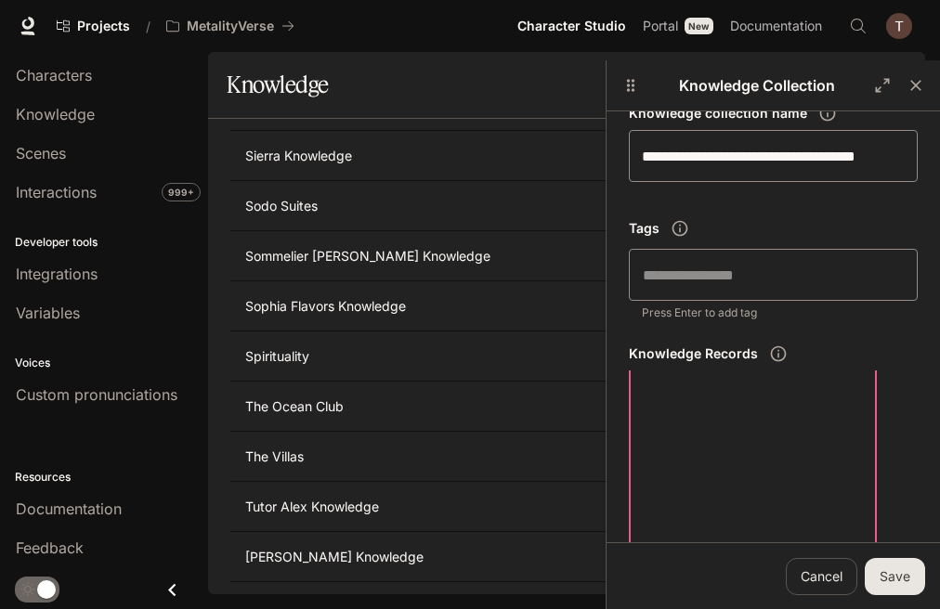
click at [885, 567] on button "Save" at bounding box center [894, 576] width 60 height 37
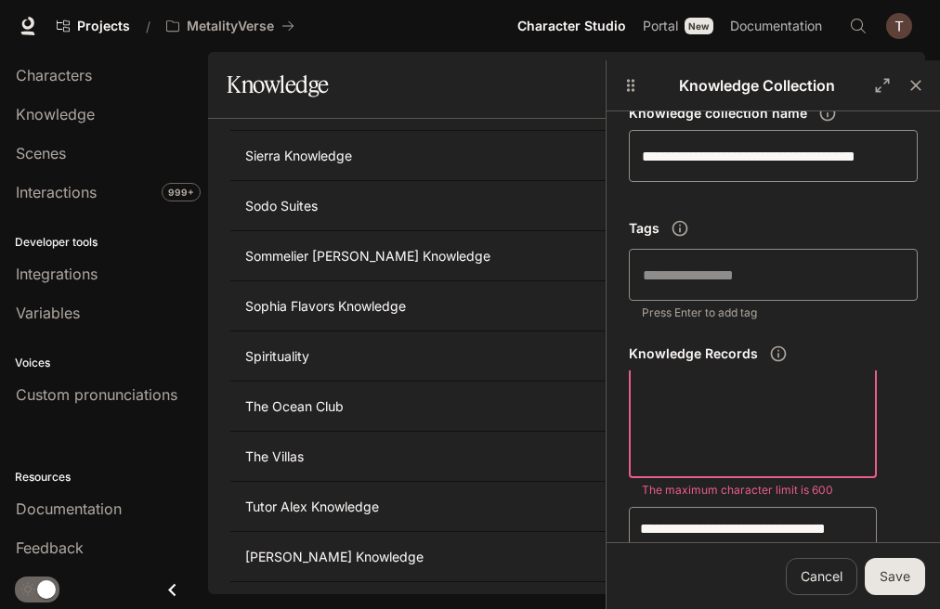
drag, startPoint x: 804, startPoint y: 459, endPoint x: 668, endPoint y: 396, distance: 150.0
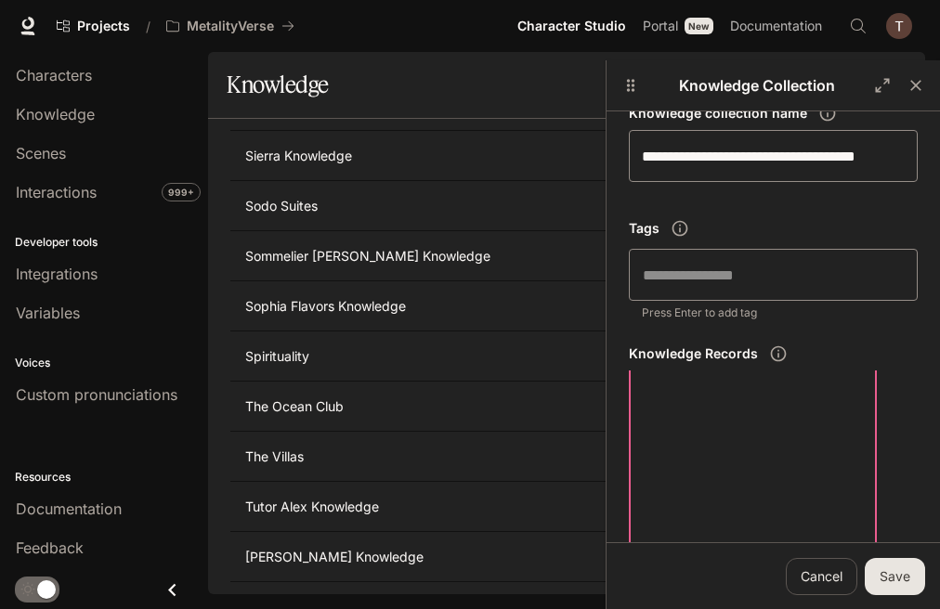
scroll to position [1145, 0]
drag, startPoint x: 826, startPoint y: 496, endPoint x: 585, endPoint y: 436, distance: 248.6
click at [585, 436] on div "Name Tags Characters [PERSON_NAME] Knowledge [PERSON_NAME] Knowledge Amazon Ama…" at bounding box center [566, 356] width 717 height 475
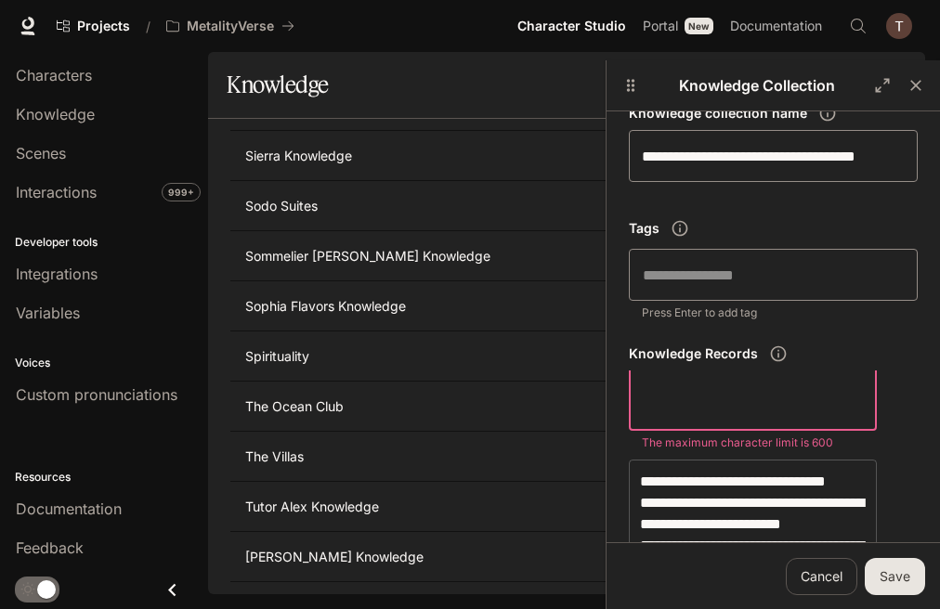
click at [791, 421] on div "**********" at bounding box center [753, 14] width 248 height 834
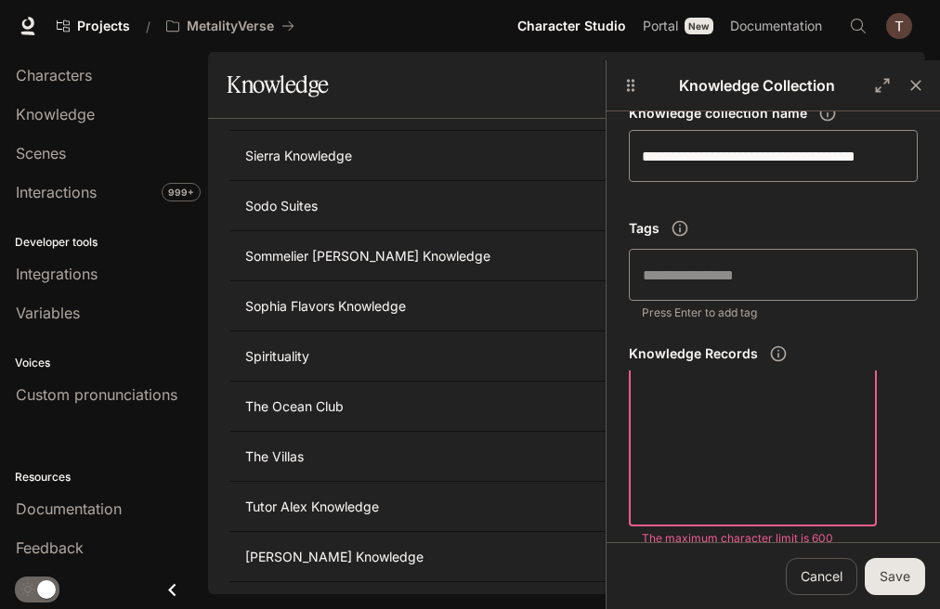
scroll to position [1052, 0]
drag, startPoint x: 797, startPoint y: 506, endPoint x: 619, endPoint y: 482, distance: 179.0
click at [619, 482] on div "**********" at bounding box center [772, 352] width 333 height 482
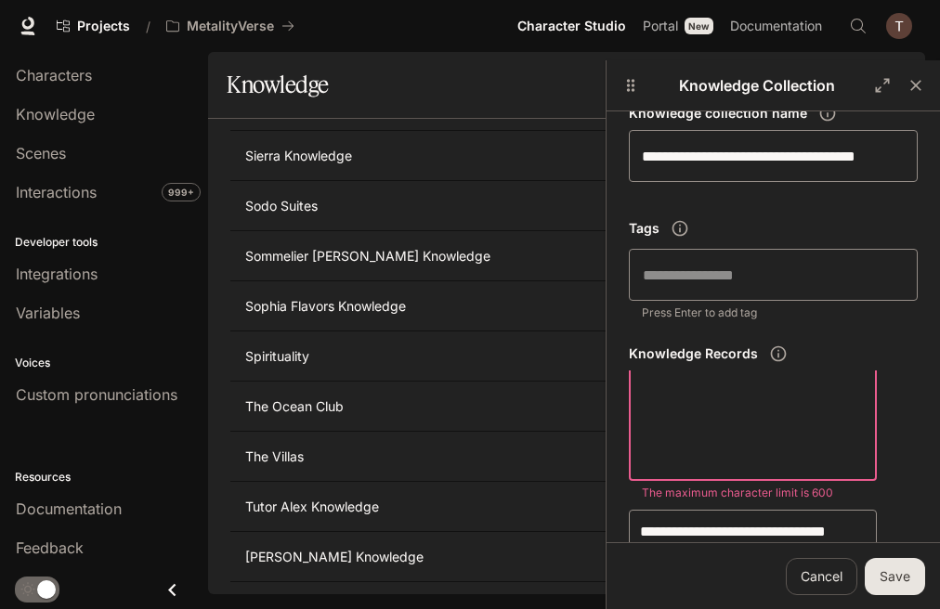
drag, startPoint x: 669, startPoint y: 465, endPoint x: 591, endPoint y: 418, distance: 91.2
click at [591, 418] on div "Name Tags Characters [PERSON_NAME] Knowledge [PERSON_NAME] Knowledge Amazon Ama…" at bounding box center [566, 356] width 717 height 475
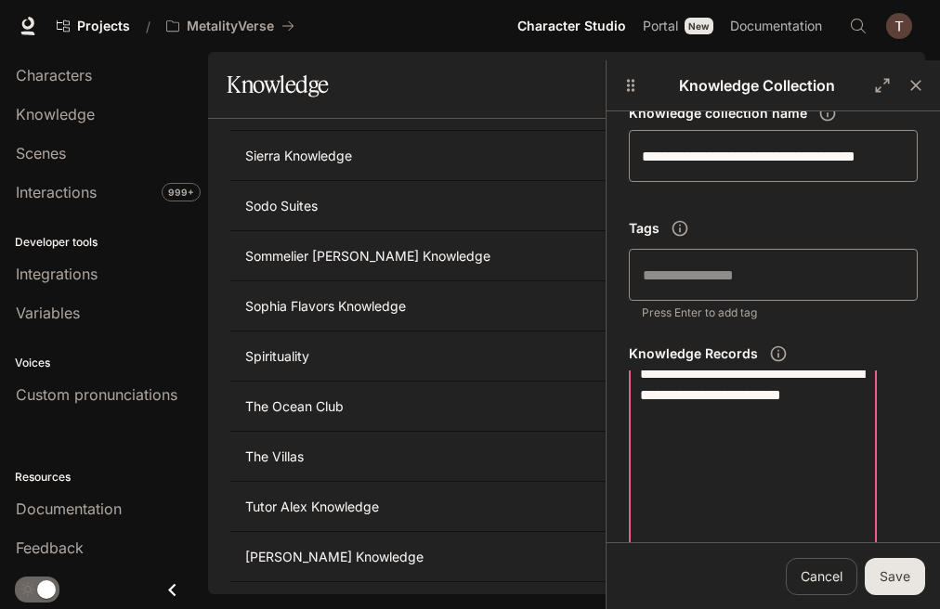
scroll to position [854, 0]
drag, startPoint x: 789, startPoint y: 400, endPoint x: 634, endPoint y: 513, distance: 192.0
click at [634, 513] on div "**********" at bounding box center [753, 251] width 248 height 727
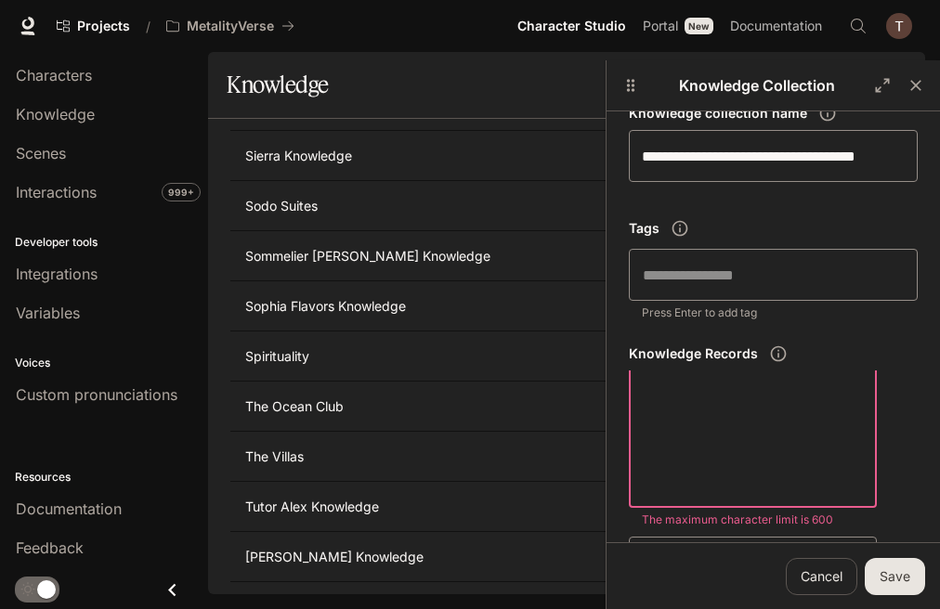
drag, startPoint x: 714, startPoint y: 488, endPoint x: 596, endPoint y: 408, distance: 142.9
click at [605, 408] on div "**********" at bounding box center [772, 364] width 334 height 609
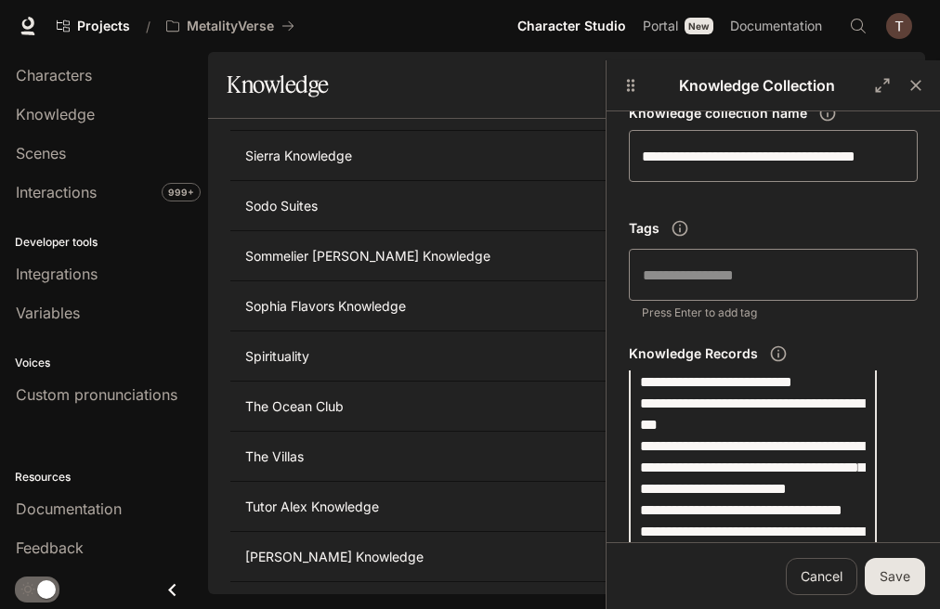
scroll to position [368, 0]
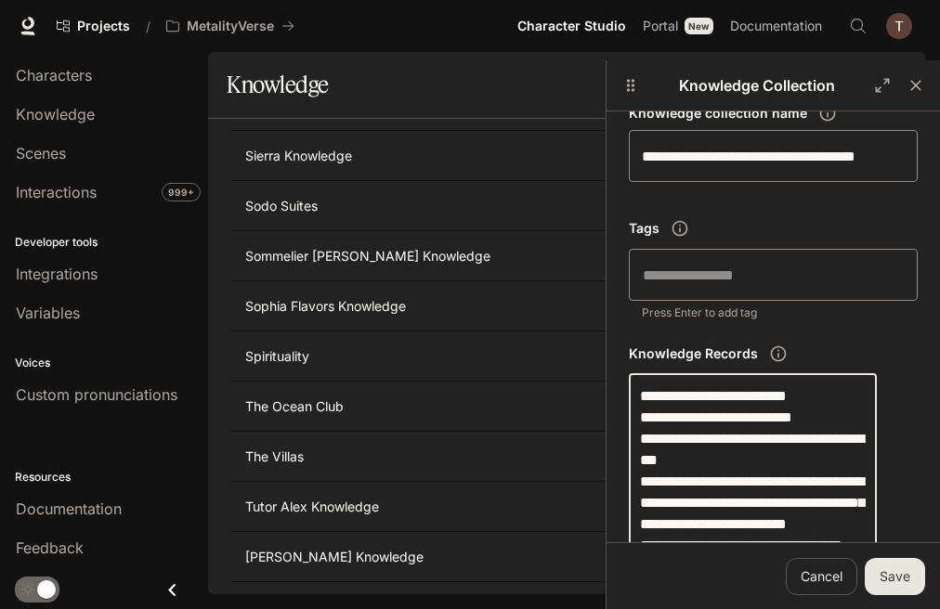
type textarea "**********"
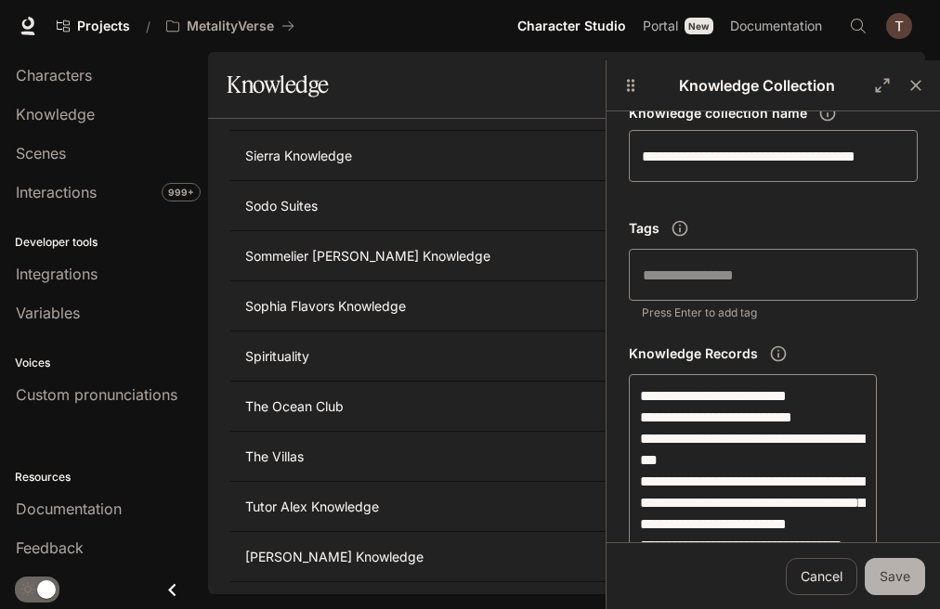
click at [898, 569] on button "Save" at bounding box center [894, 576] width 60 height 37
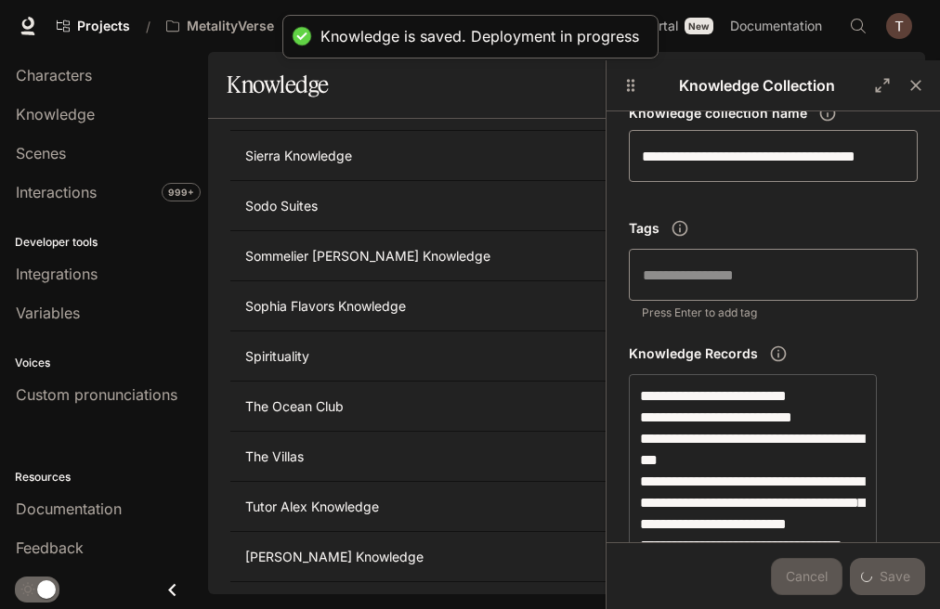
scroll to position [0, 0]
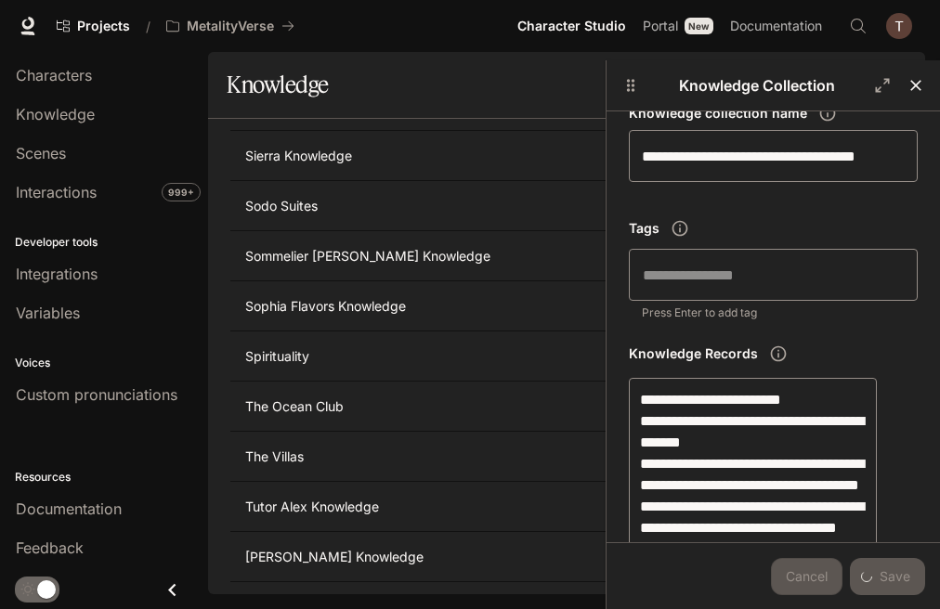
click at [912, 89] on icon "button" at bounding box center [915, 85] width 11 height 11
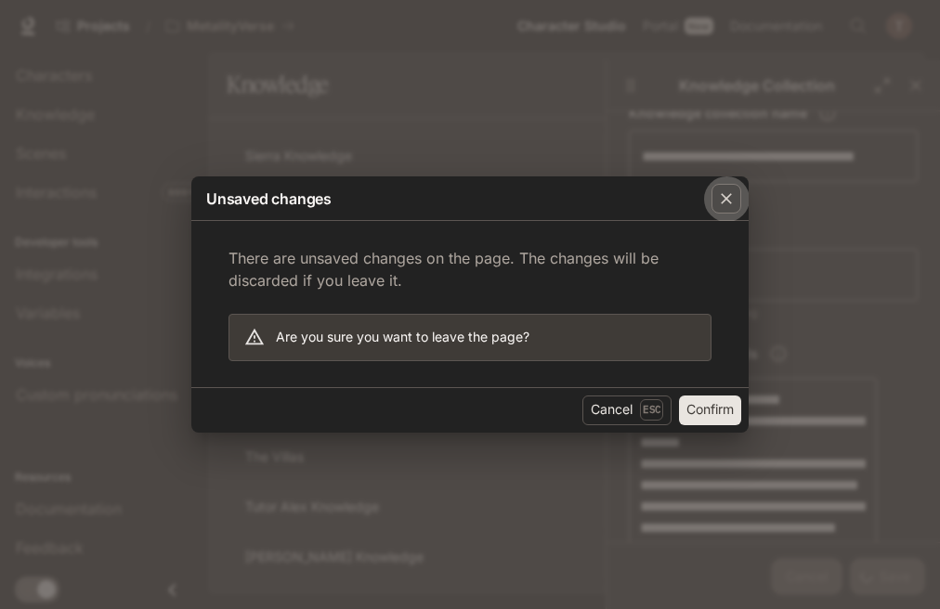
click at [722, 199] on icon "button" at bounding box center [726, 198] width 19 height 19
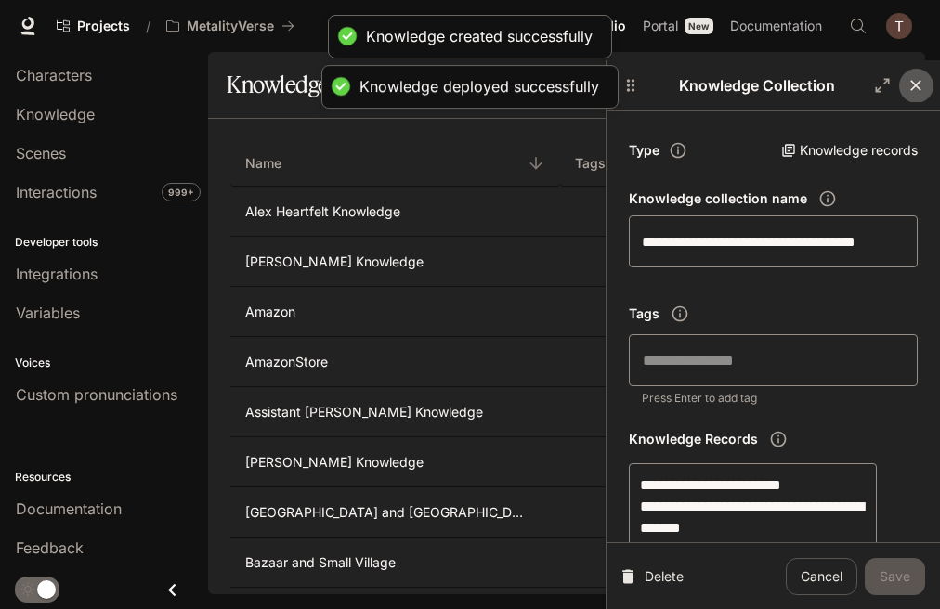
click at [906, 84] on icon "button" at bounding box center [915, 85] width 19 height 19
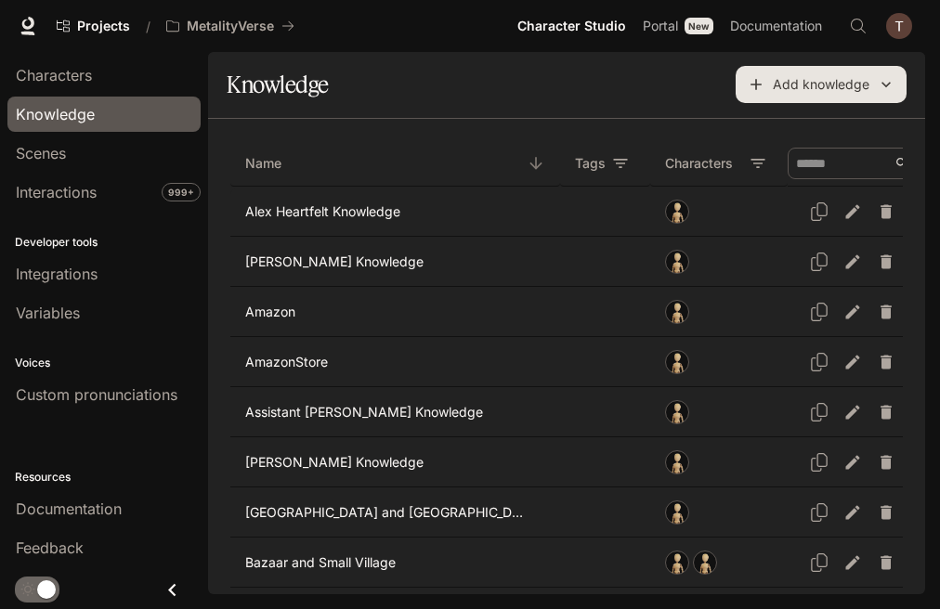
click at [841, 86] on button "Add knowledge" at bounding box center [820, 84] width 171 height 37
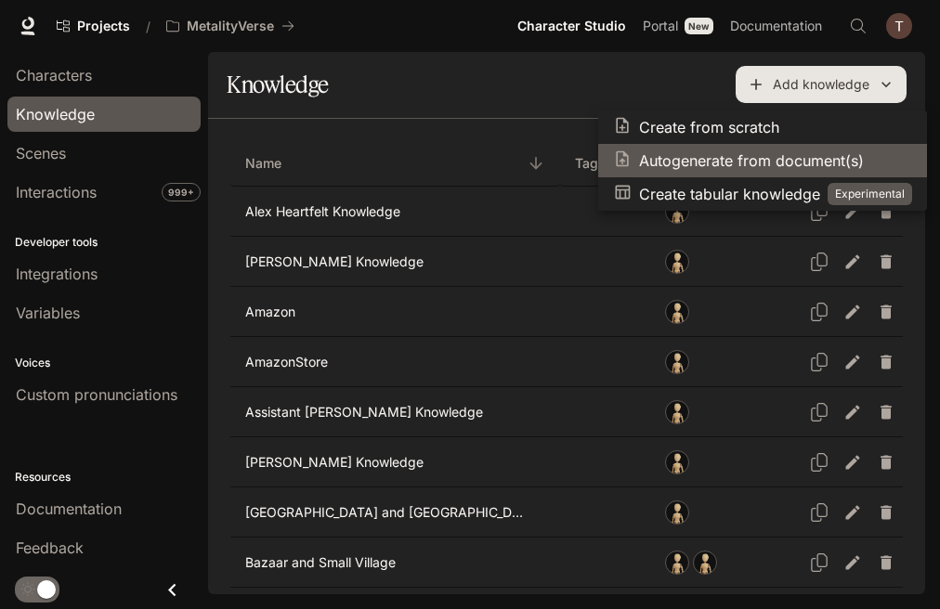
click at [755, 162] on p "Autogenerate from document(s)" at bounding box center [751, 160] width 225 height 22
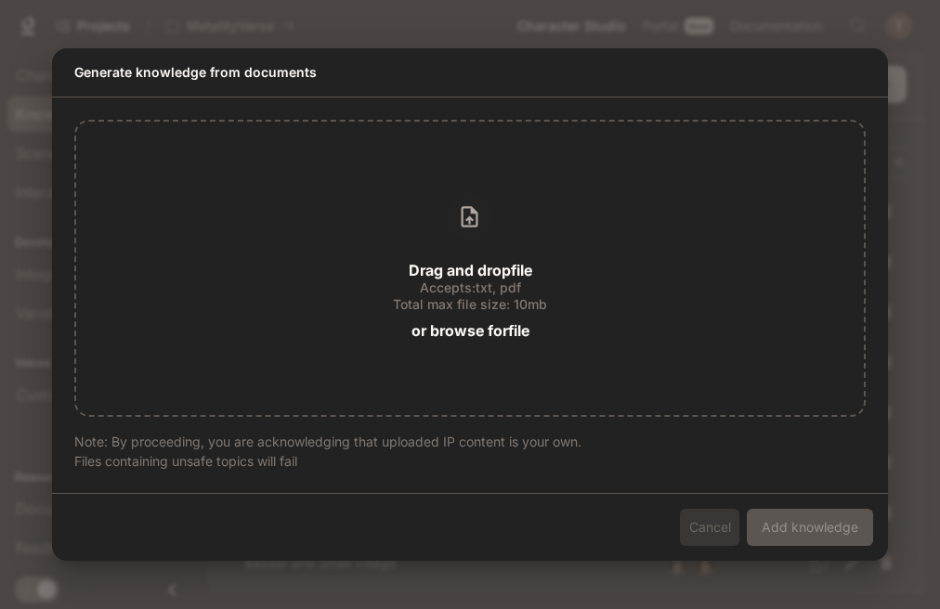
click at [696, 527] on button "Cancel" at bounding box center [709, 527] width 59 height 37
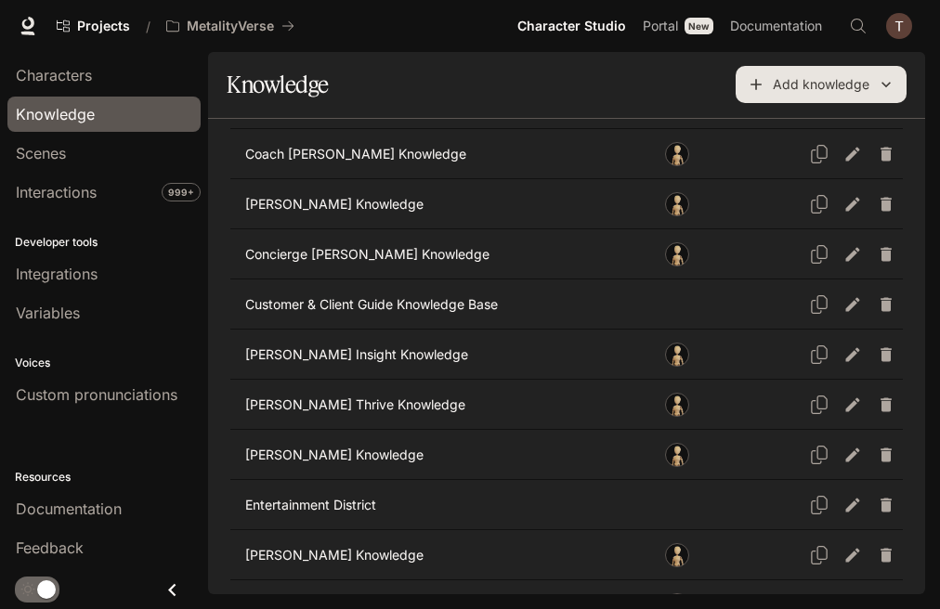
scroll to position [743, 0]
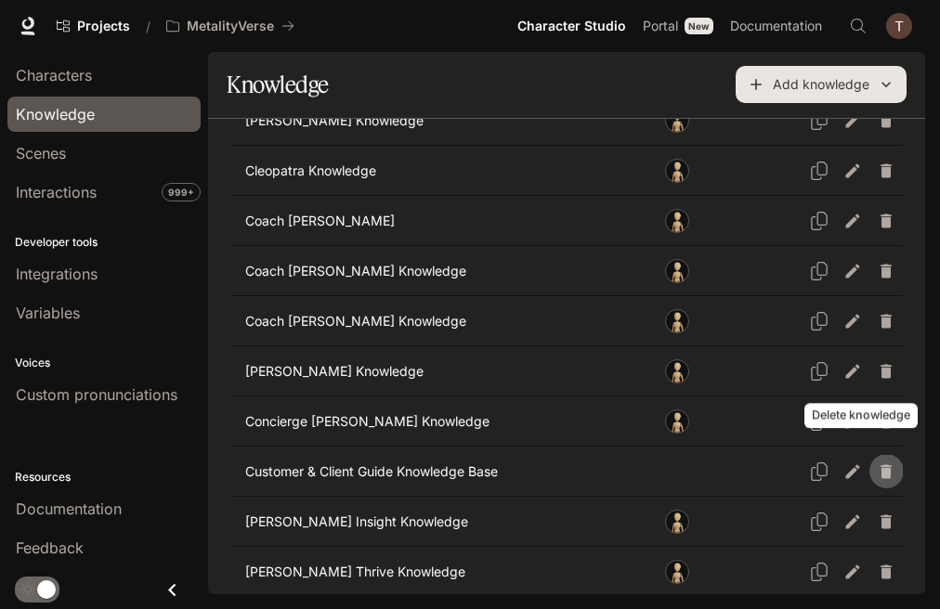
click at [880, 464] on icon "Delete knowledge" at bounding box center [885, 471] width 11 height 14
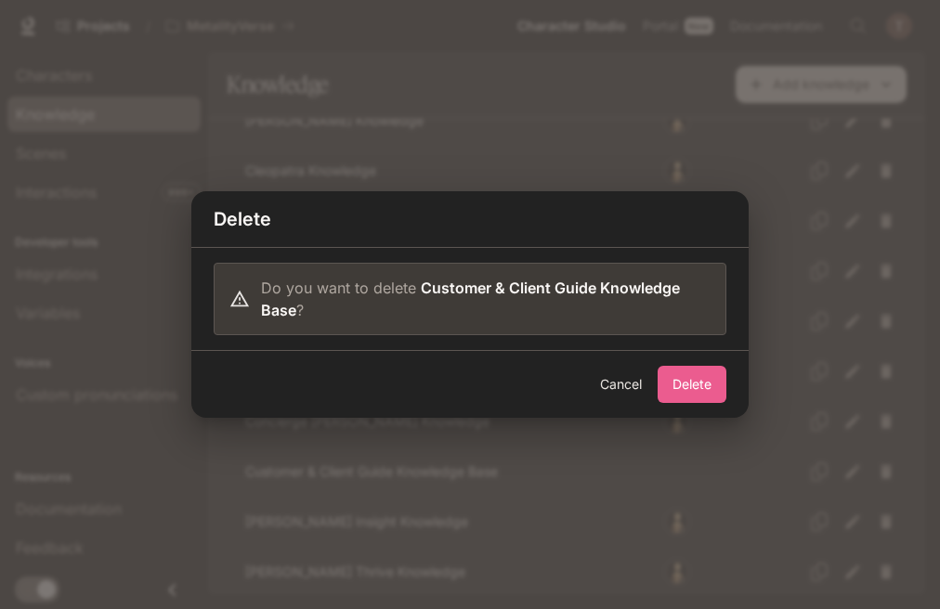
click at [689, 378] on button "Delete" at bounding box center [691, 384] width 69 height 37
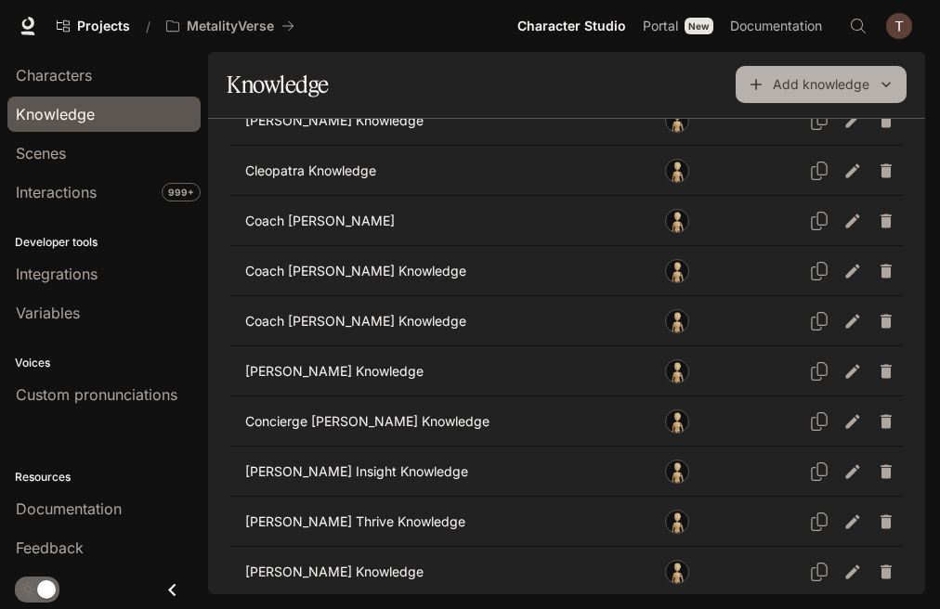
click at [788, 88] on button "Add knowledge" at bounding box center [820, 84] width 171 height 37
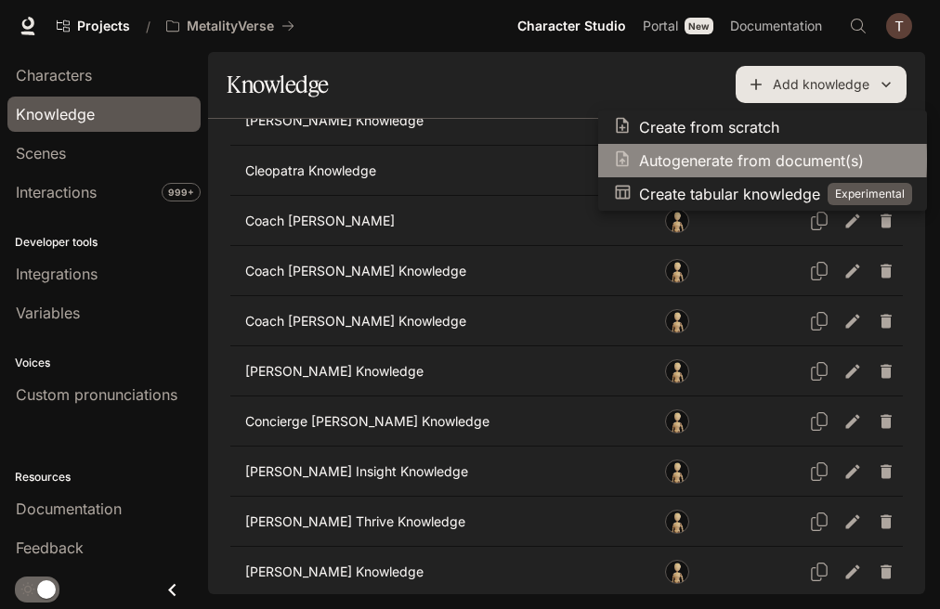
click at [724, 159] on p "Autogenerate from document(s)" at bounding box center [751, 160] width 225 height 22
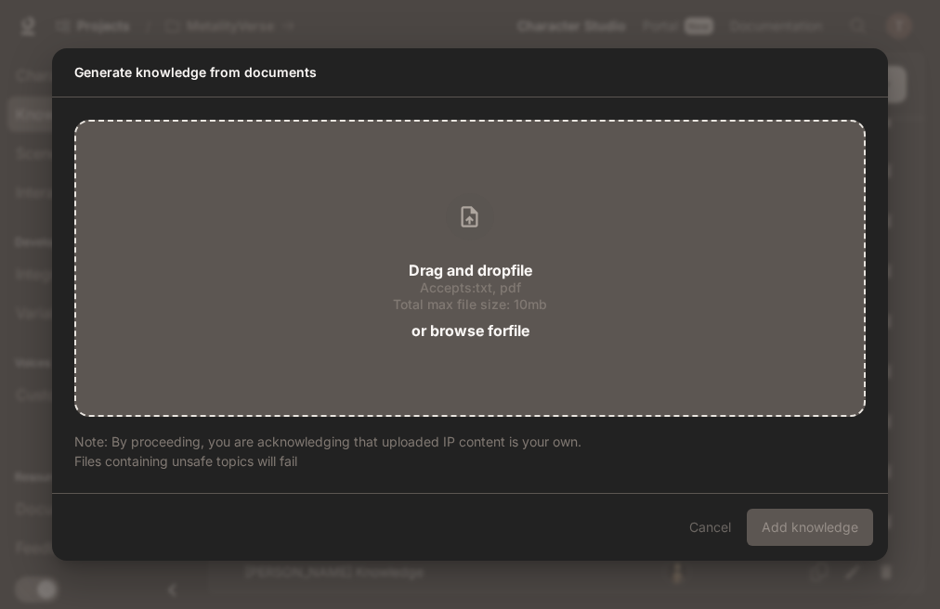
click at [468, 272] on p "Drag and drop file" at bounding box center [470, 270] width 123 height 15
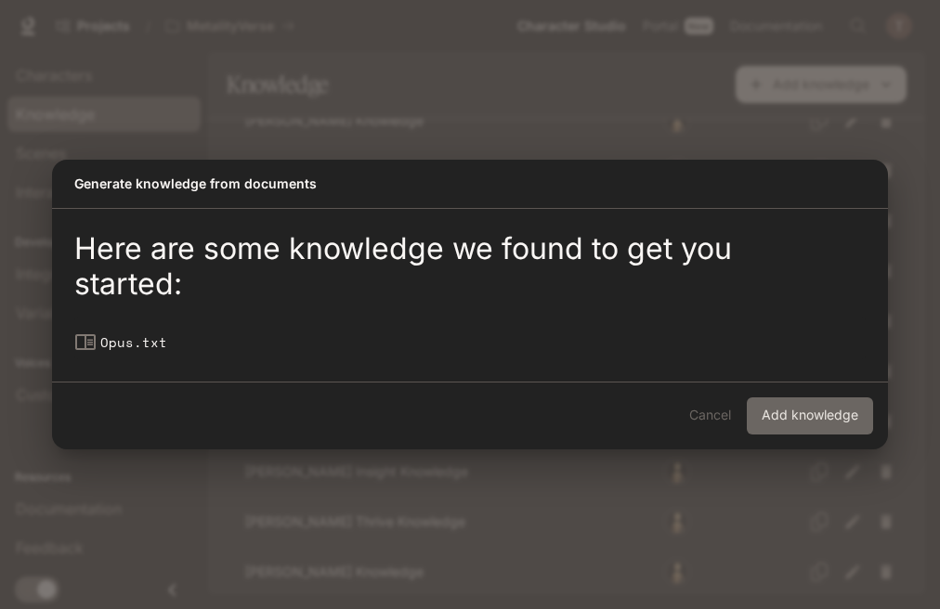
click at [800, 416] on button "Add knowledge" at bounding box center [810, 415] width 126 height 37
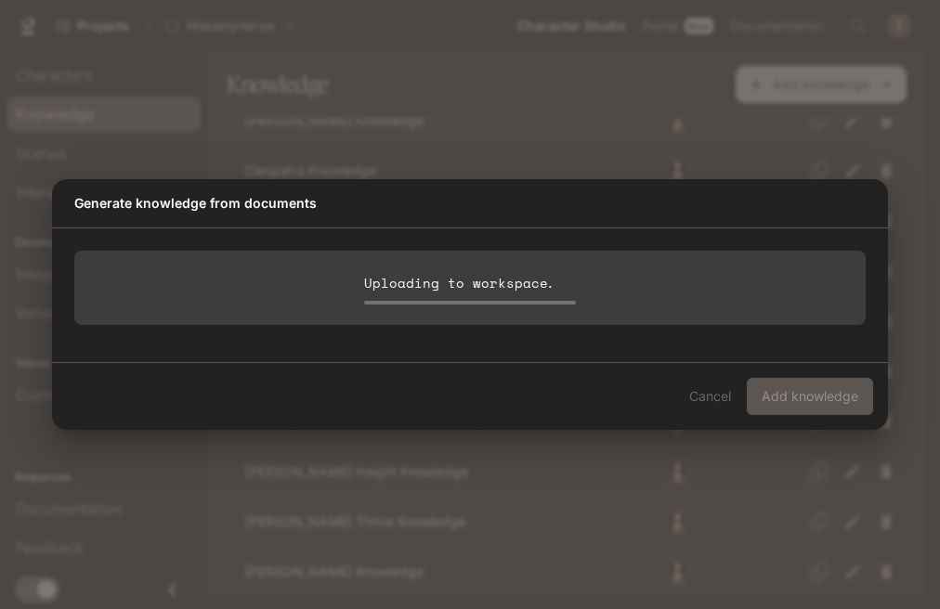
scroll to position [0, 0]
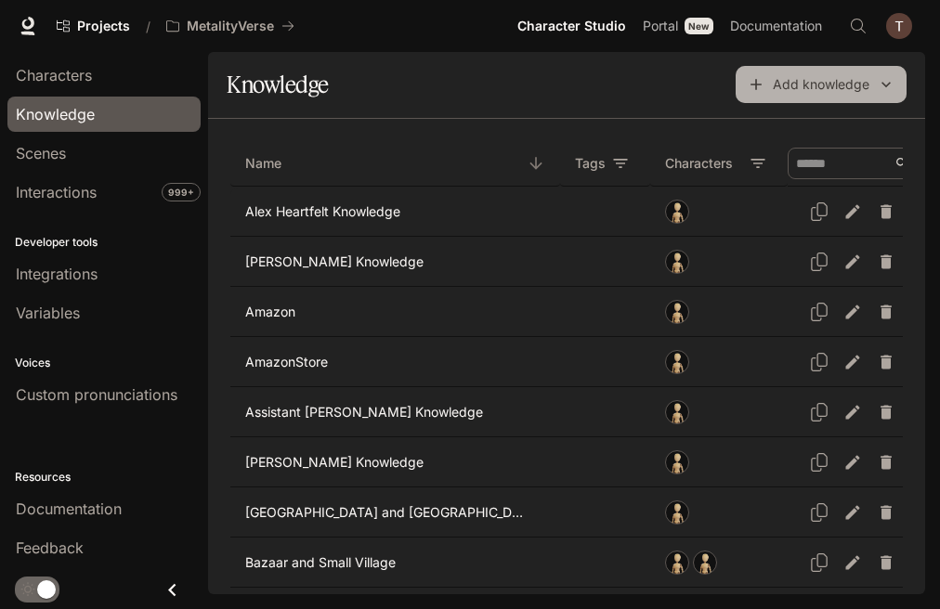
click at [771, 81] on button "Add knowledge" at bounding box center [820, 84] width 171 height 37
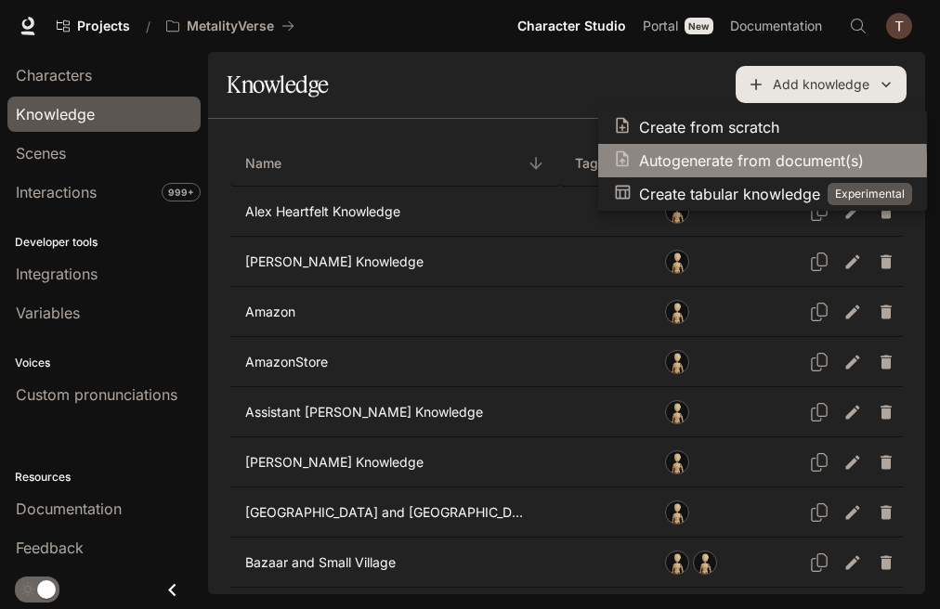
click at [721, 162] on p "Autogenerate from document(s)" at bounding box center [751, 160] width 225 height 22
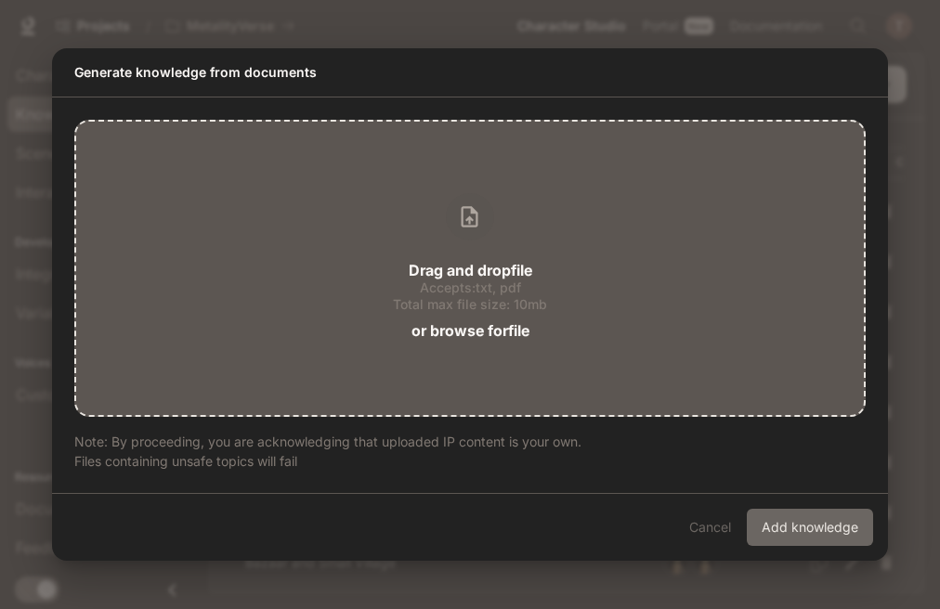
click at [469, 252] on div "Drag and drop file Accepts: txt, pdf Total max file size: 10mb or browse for fi…" at bounding box center [470, 268] width 758 height 150
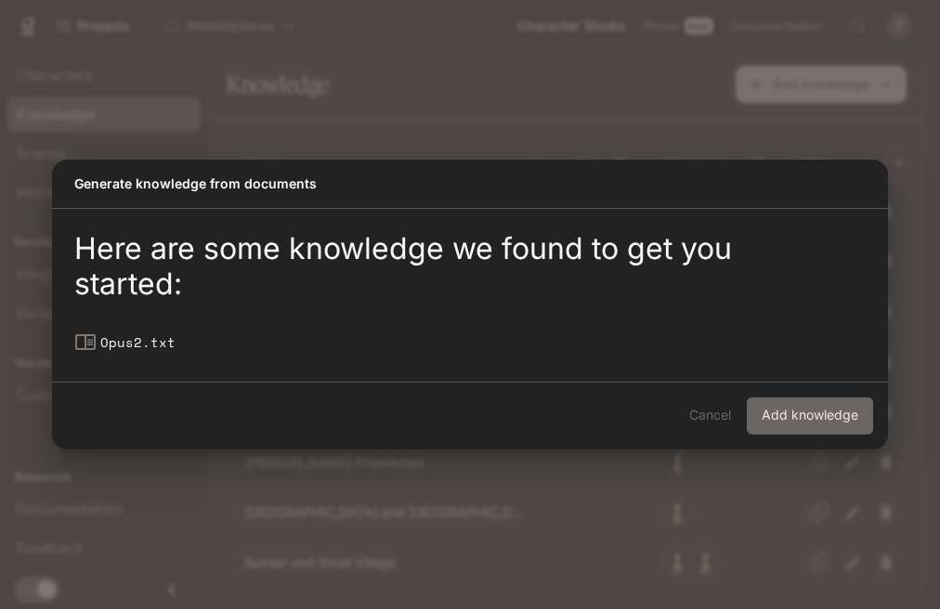
click at [812, 422] on button "Add knowledge" at bounding box center [810, 415] width 126 height 37
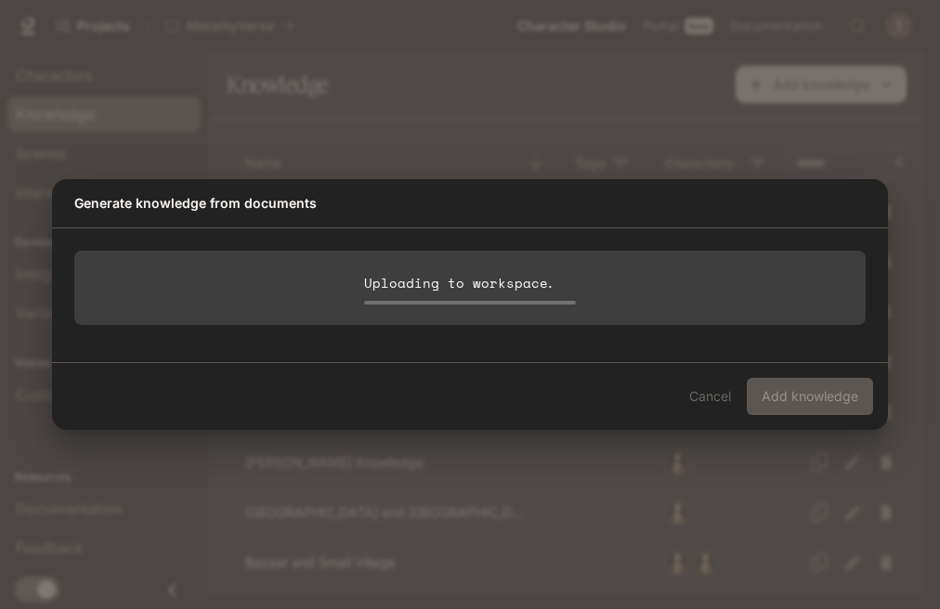
click at [458, 283] on p "Uploading to workspace ." at bounding box center [470, 282] width 212 height 22
click at [454, 283] on p "Uploading to workspace ." at bounding box center [470, 282] width 212 height 22
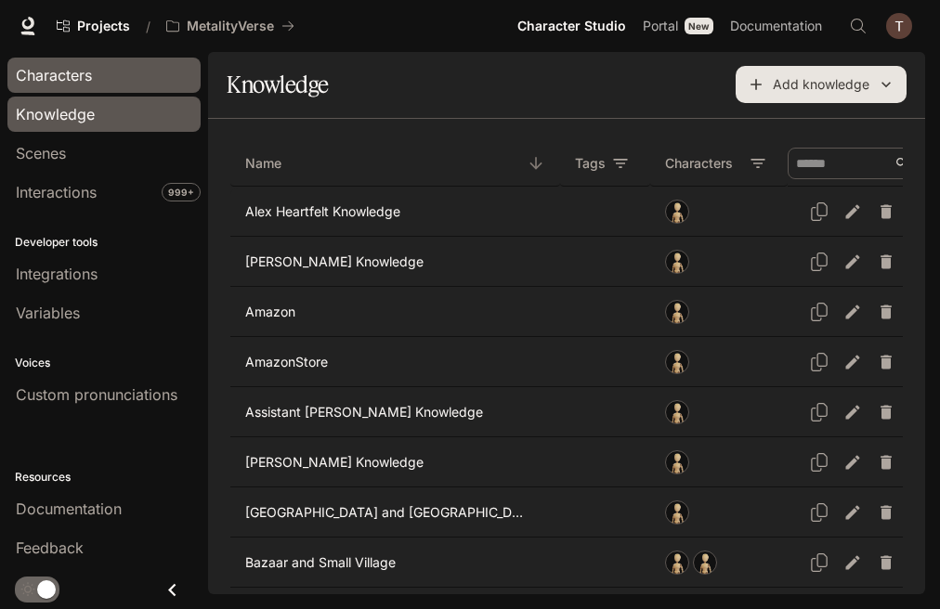
click at [68, 73] on span "Characters" at bounding box center [54, 75] width 76 height 22
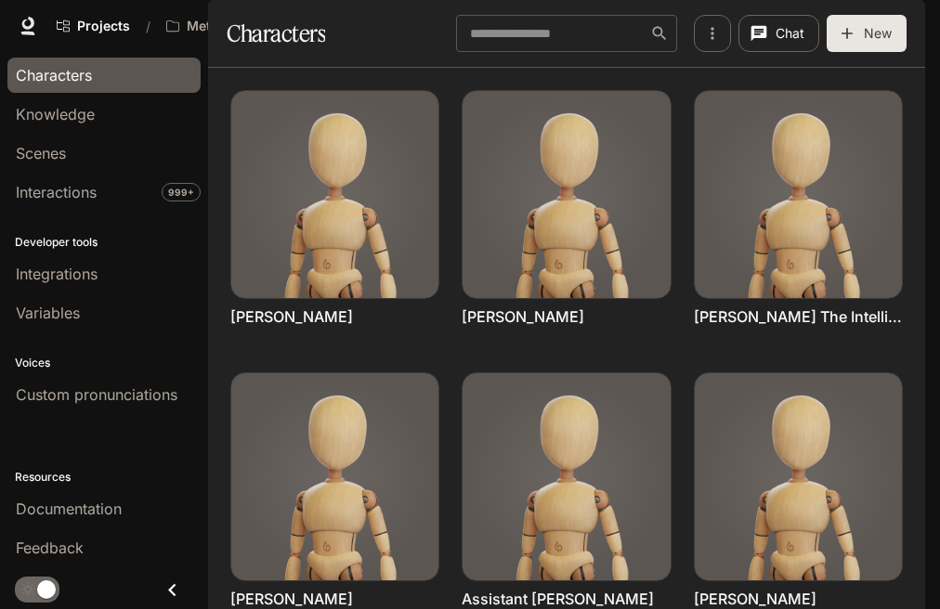
scroll to position [737, 0]
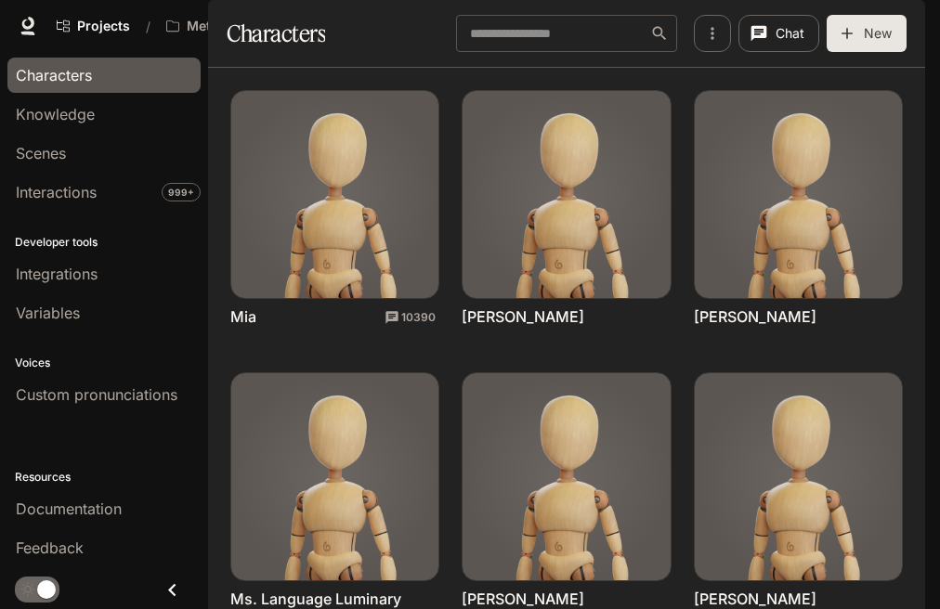
scroll to position [366, 0]
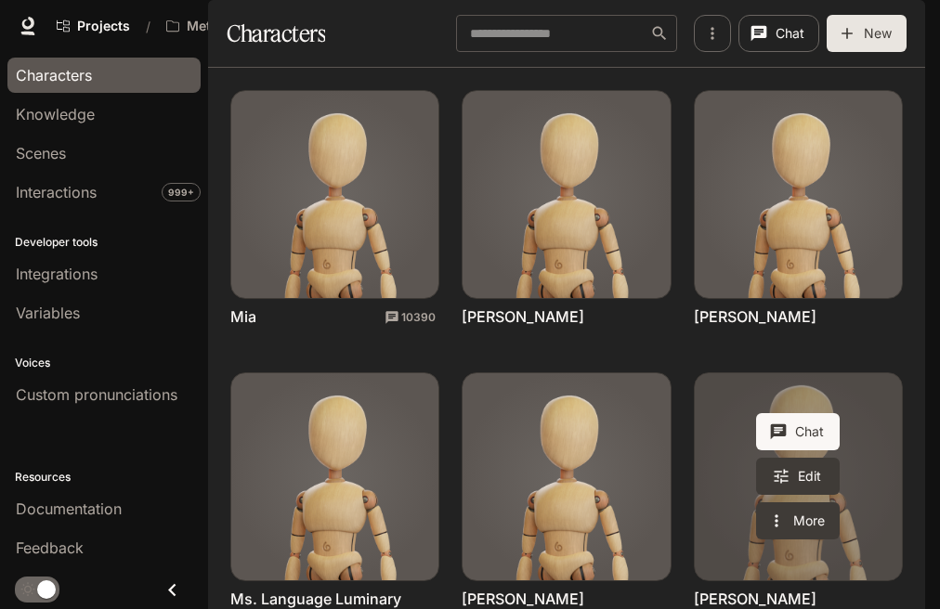
click at [765, 373] on link "Penelope Jackson" at bounding box center [798, 476] width 207 height 207
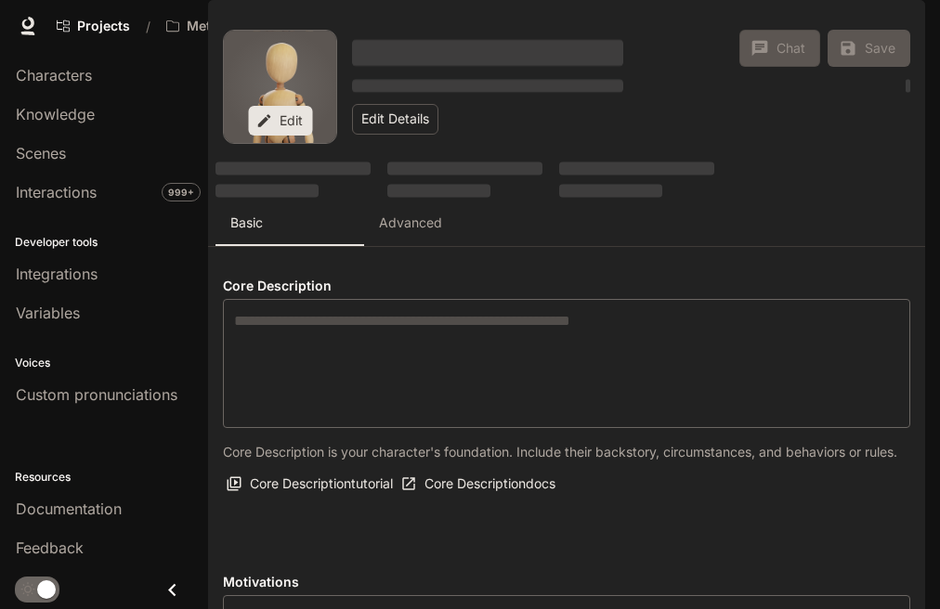
type textarea "**********"
type input "*"
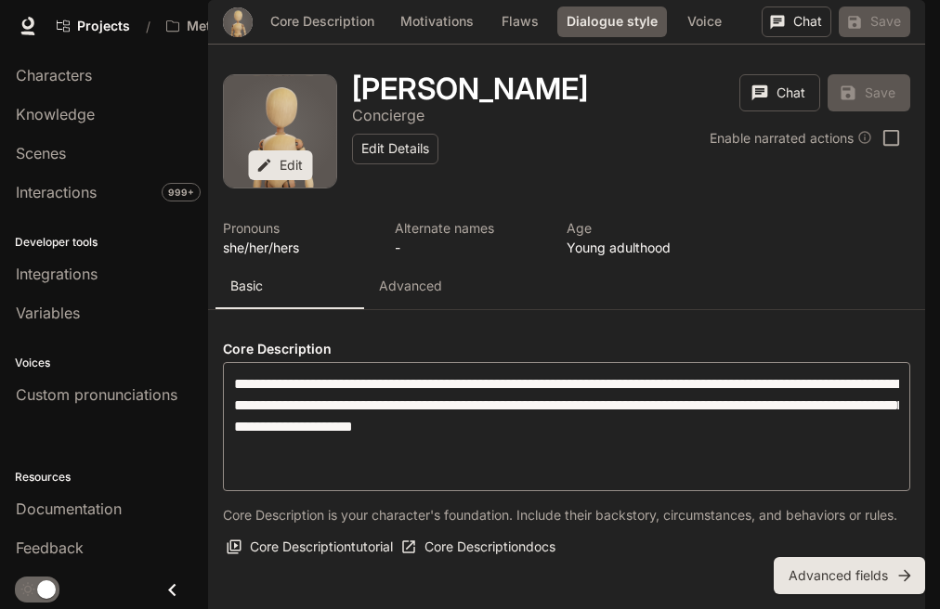
scroll to position [1902, 0]
click at [276, 279] on body "Skip to main content Projects / MetalityVerse Character Studio Character Studio…" at bounding box center [470, 304] width 940 height 609
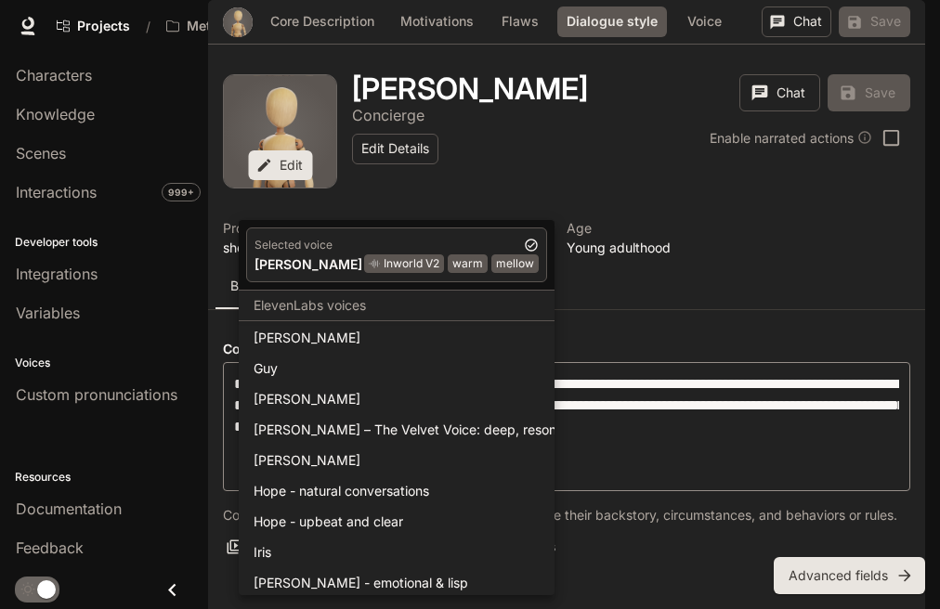
scroll to position [2043, 0]
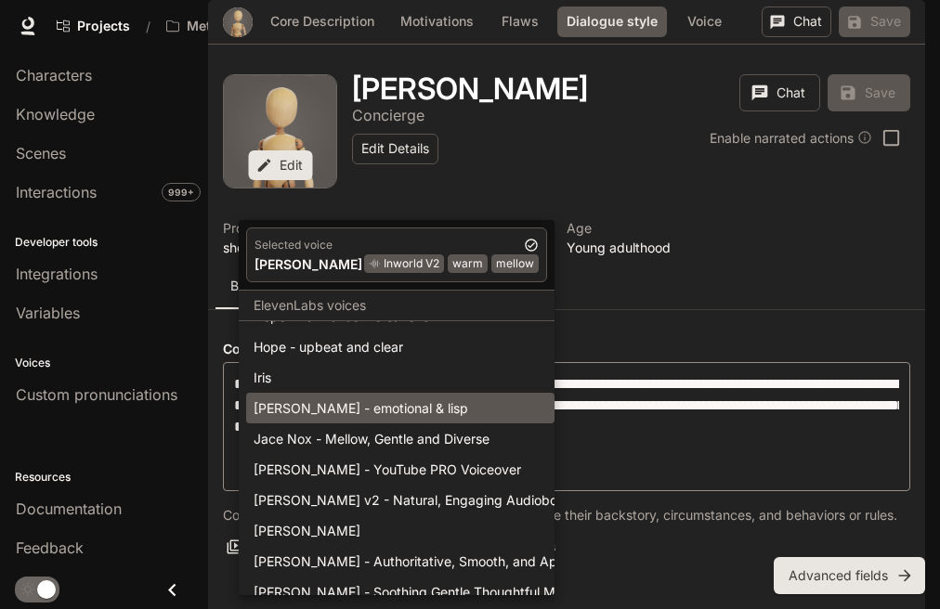
click at [331, 409] on div "[PERSON_NAME] - emotional & lisp" at bounding box center [399, 407] width 293 height 19
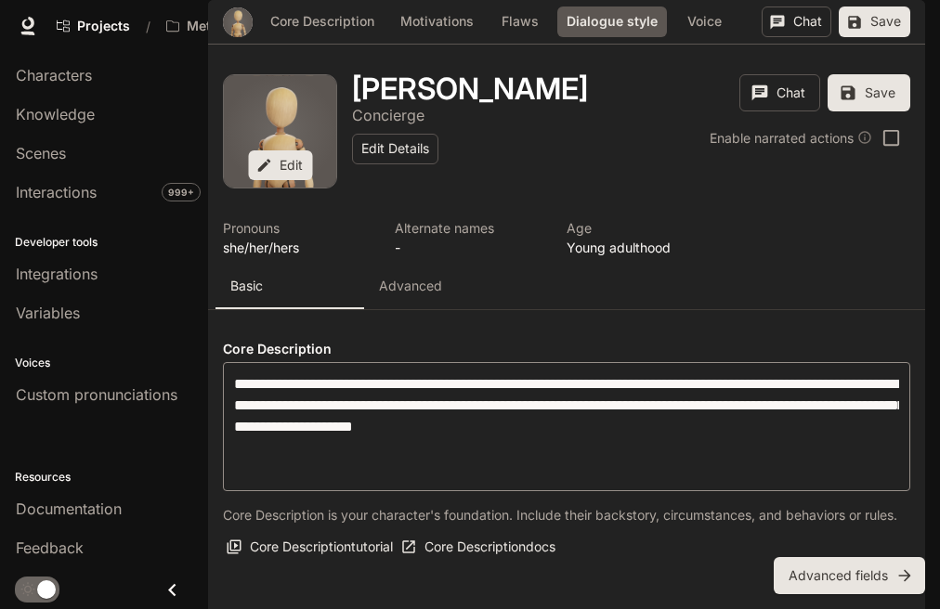
click at [299, 282] on body "Skip to main content Projects / MetalityVerse Character Studio Character Studio…" at bounding box center [470, 304] width 940 height 609
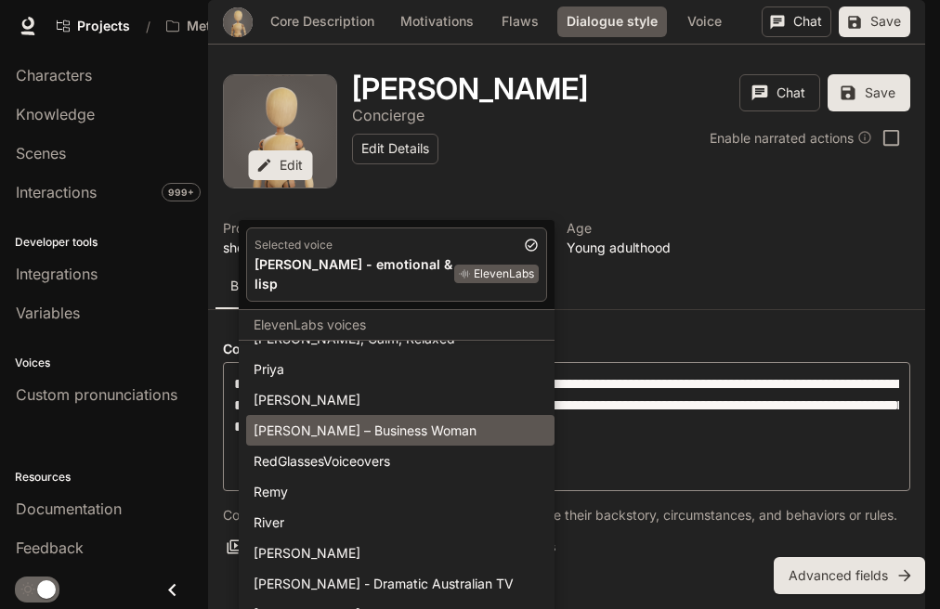
scroll to position [3939, 0]
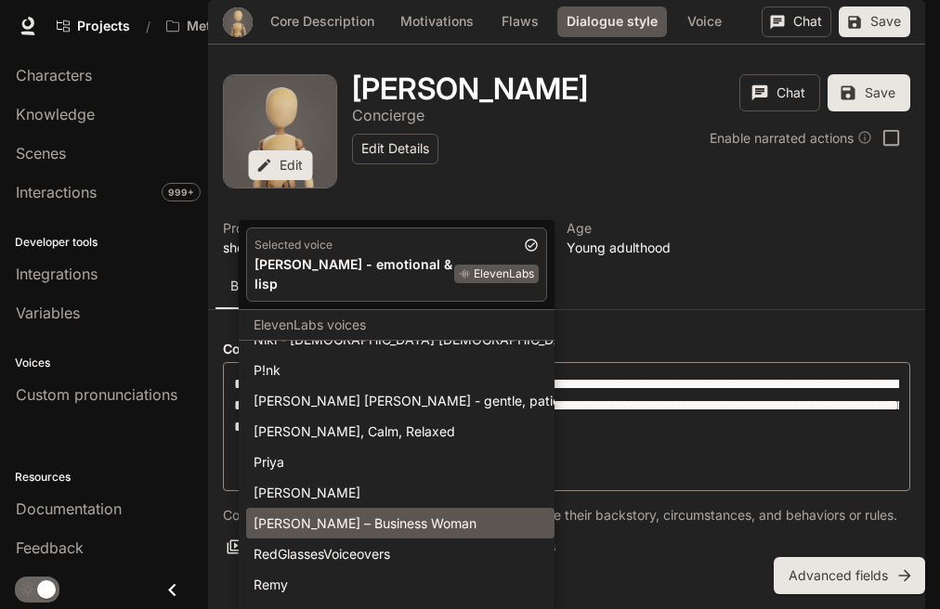
click at [401, 513] on div "[PERSON_NAME] – Business Woman" at bounding box center [399, 522] width 293 height 19
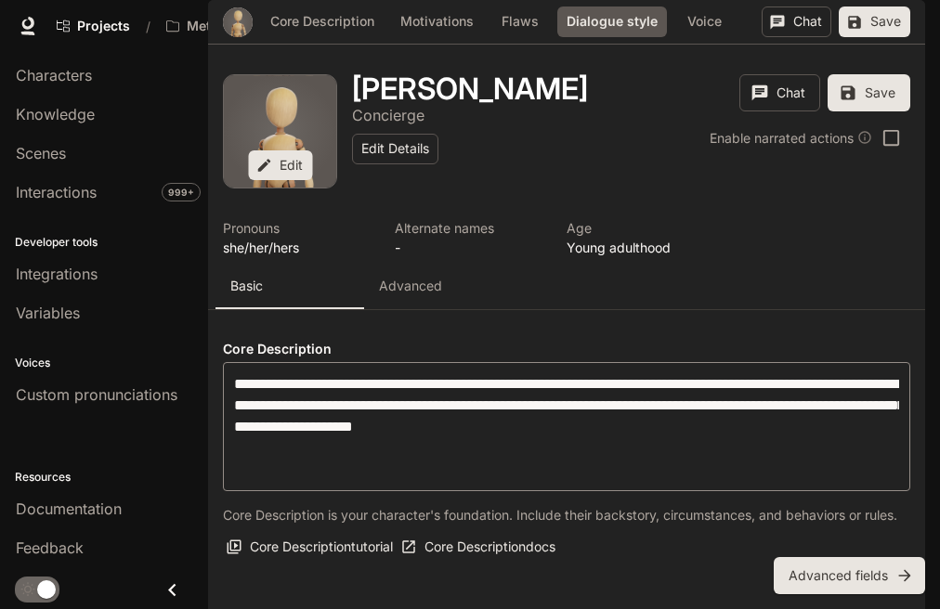
click at [369, 285] on body "Skip to main content Projects / MetalityVerse Character Studio Character Studio…" at bounding box center [470, 304] width 940 height 609
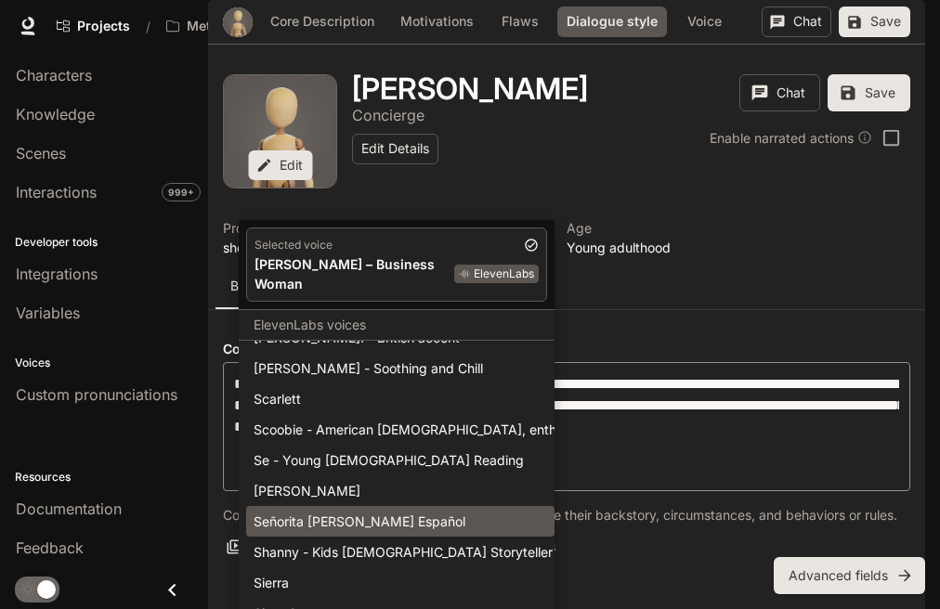
scroll to position [4122, 0]
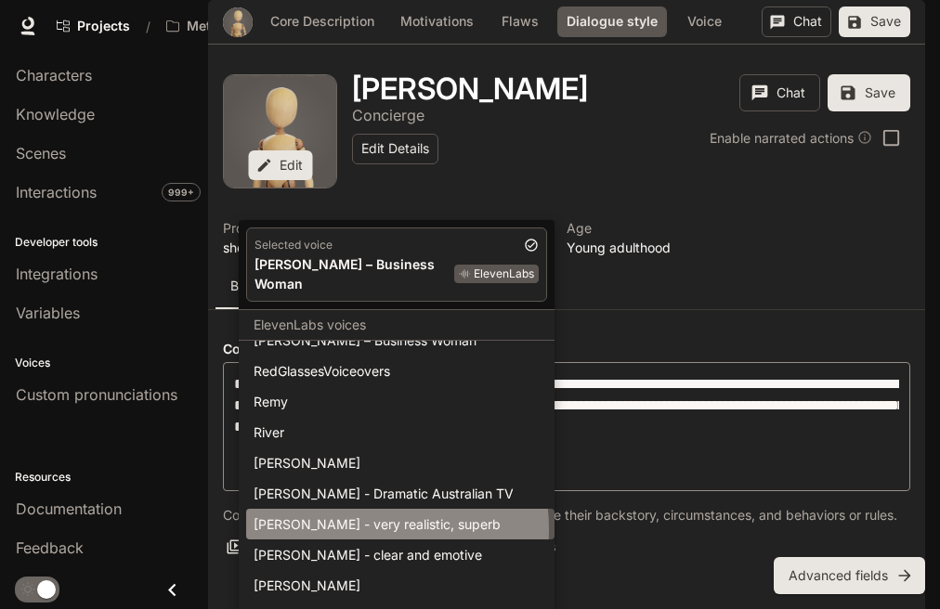
click at [354, 514] on div "[PERSON_NAME] - very realistic, superb" at bounding box center [399, 523] width 293 height 19
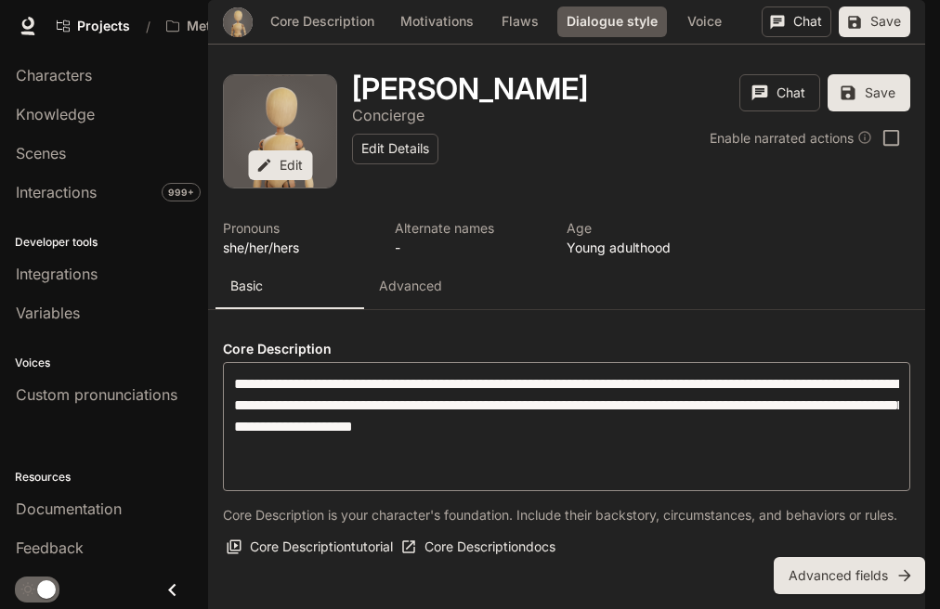
click at [399, 282] on body "Skip to main content Projects / MetalityVerse Character Studio Character Studio…" at bounding box center [470, 304] width 940 height 609
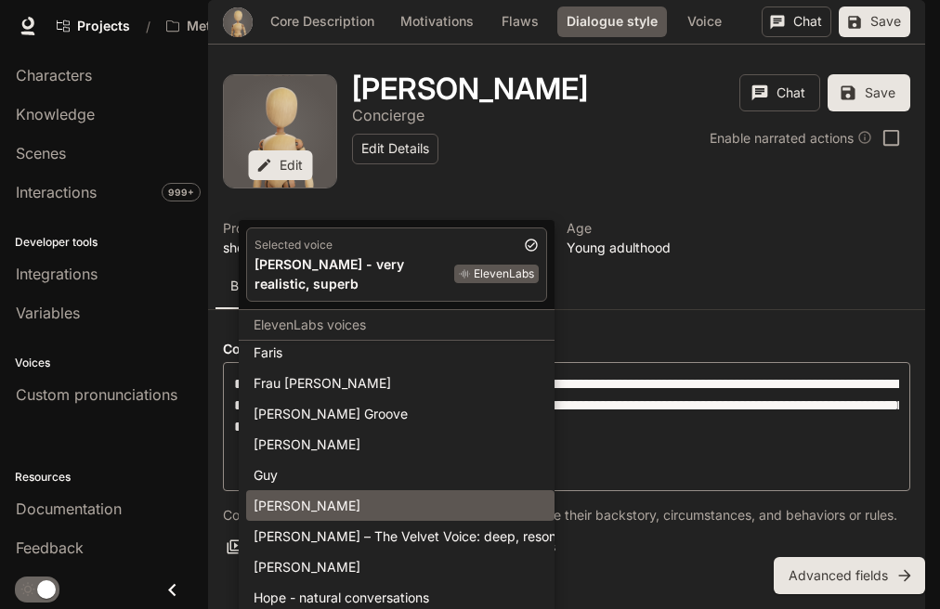
scroll to position [1874, 0]
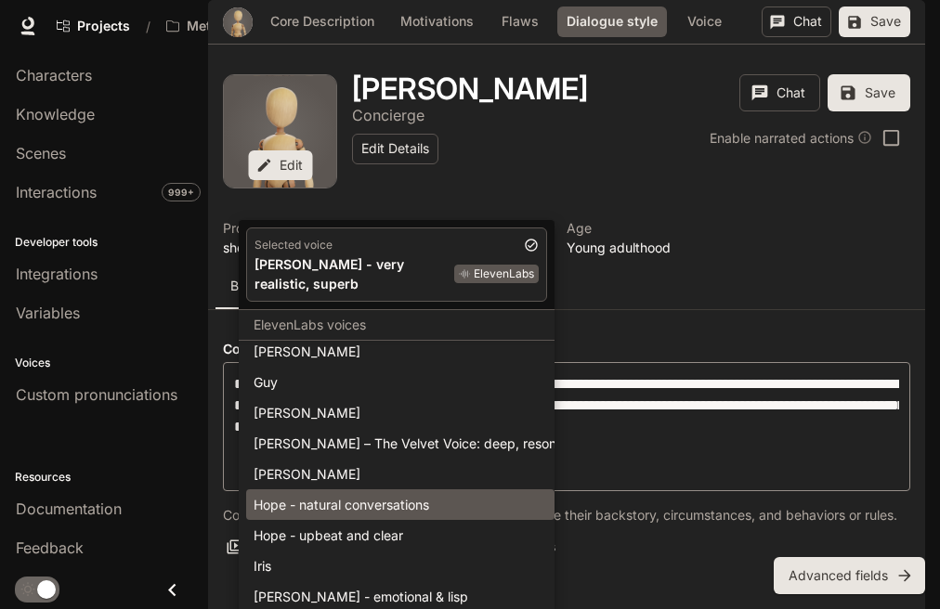
click at [342, 495] on div "Hope - natural conversations" at bounding box center [399, 504] width 293 height 19
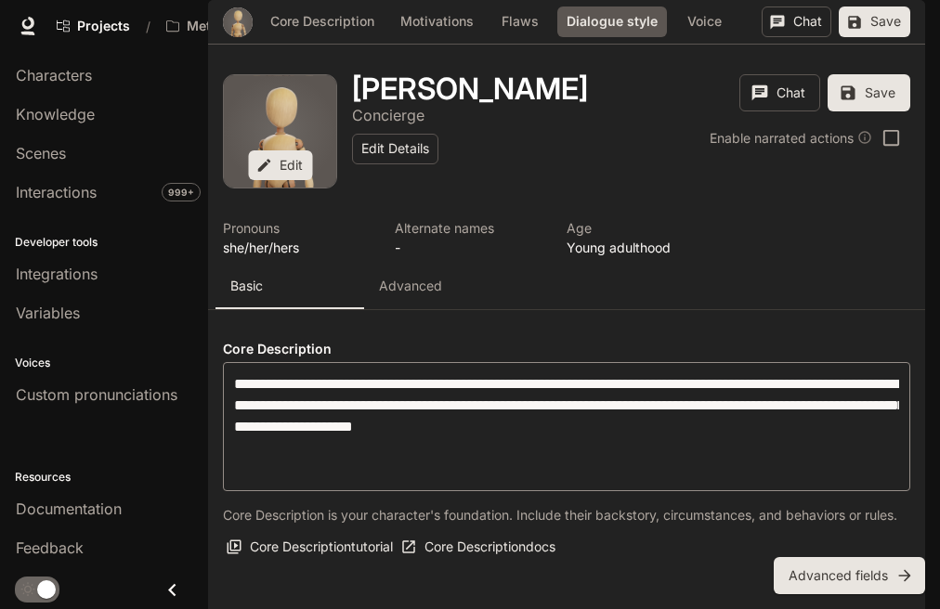
click at [388, 287] on body "Skip to main content Projects / MetalityVerse Character Studio Character Studio…" at bounding box center [470, 304] width 940 height 609
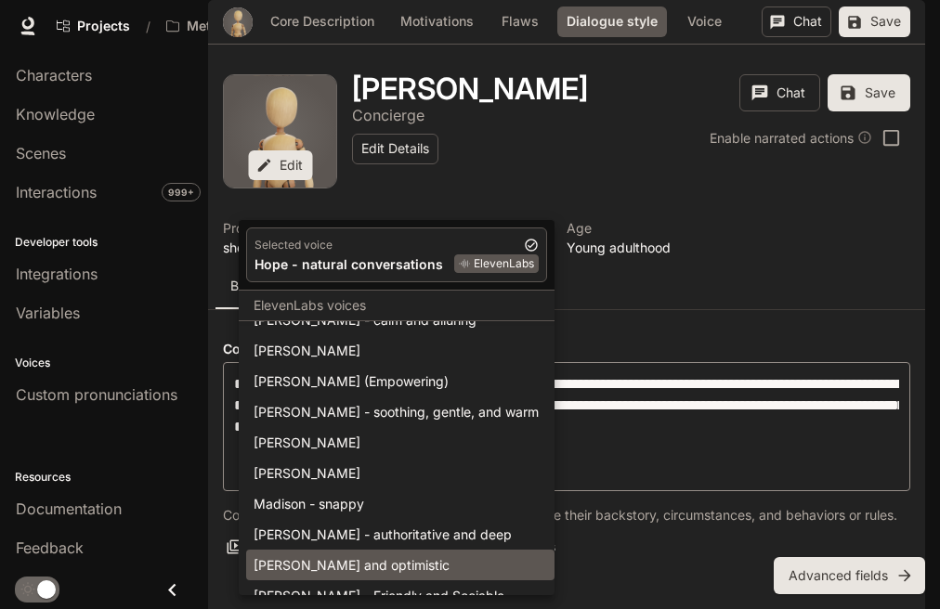
scroll to position [3185, 0]
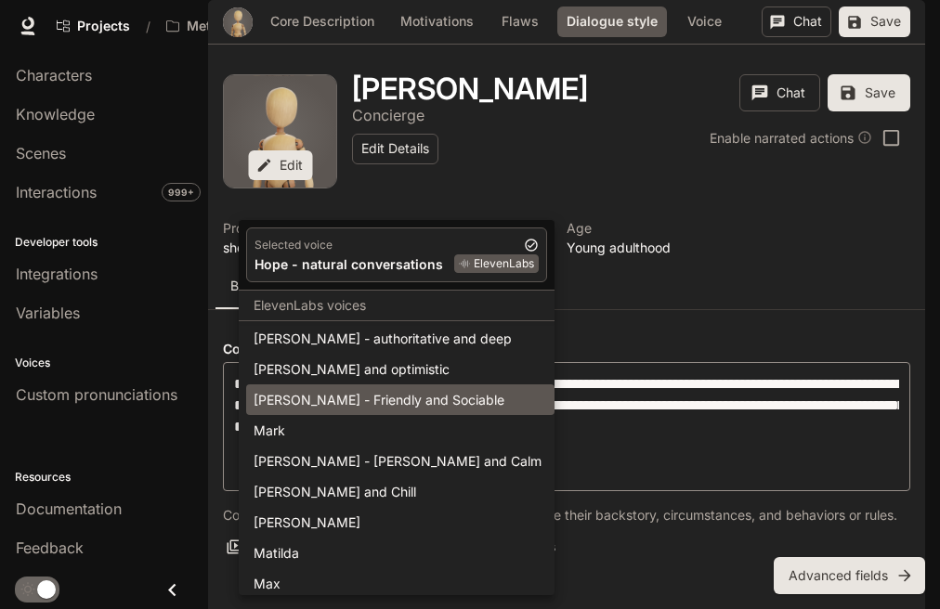
click at [336, 392] on div "[PERSON_NAME] - Friendly and Sociable" at bounding box center [399, 399] width 293 height 19
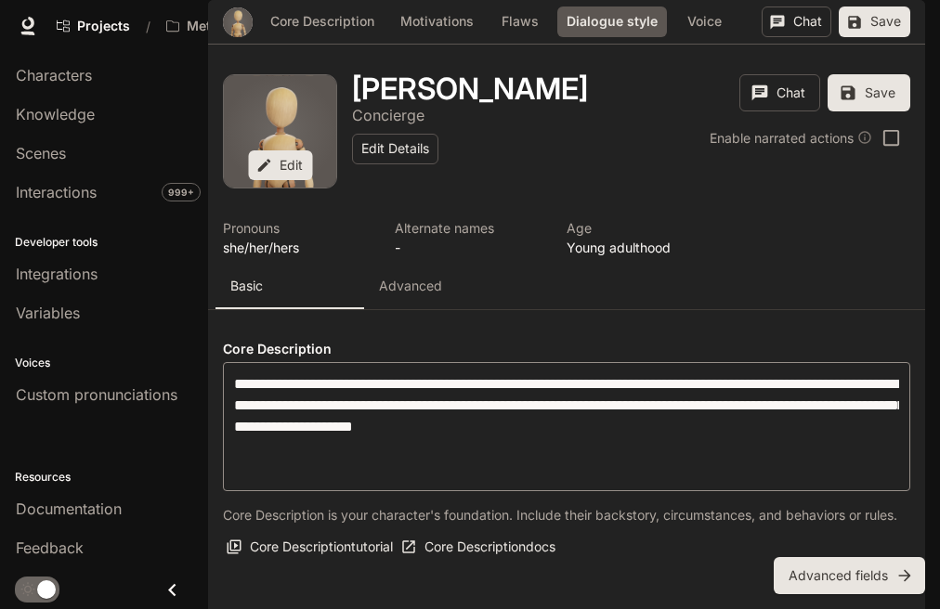
click at [405, 295] on body "Skip to main content Projects / MetalityVerse Character Studio Character Studio…" at bounding box center [470, 304] width 940 height 609
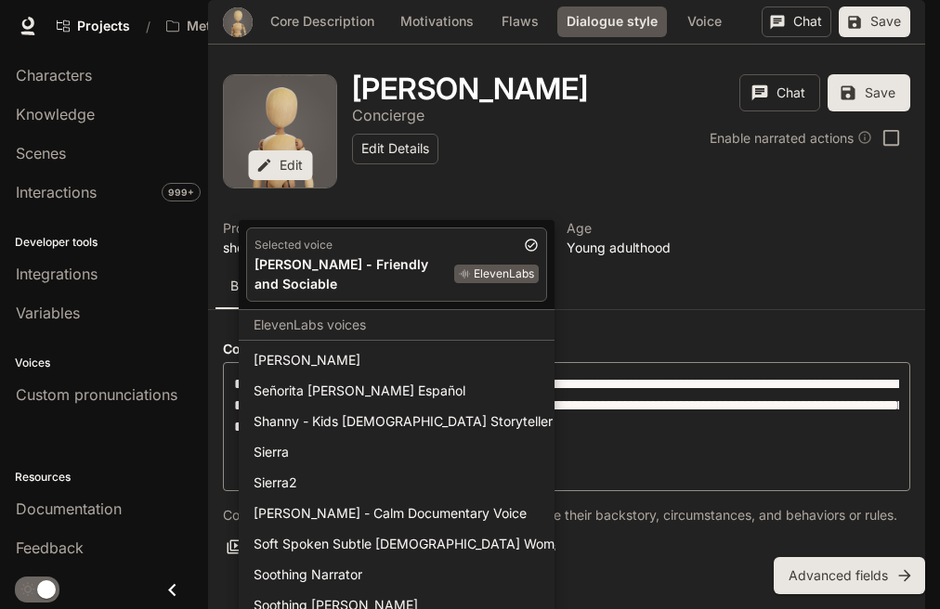
scroll to position [4140, 0]
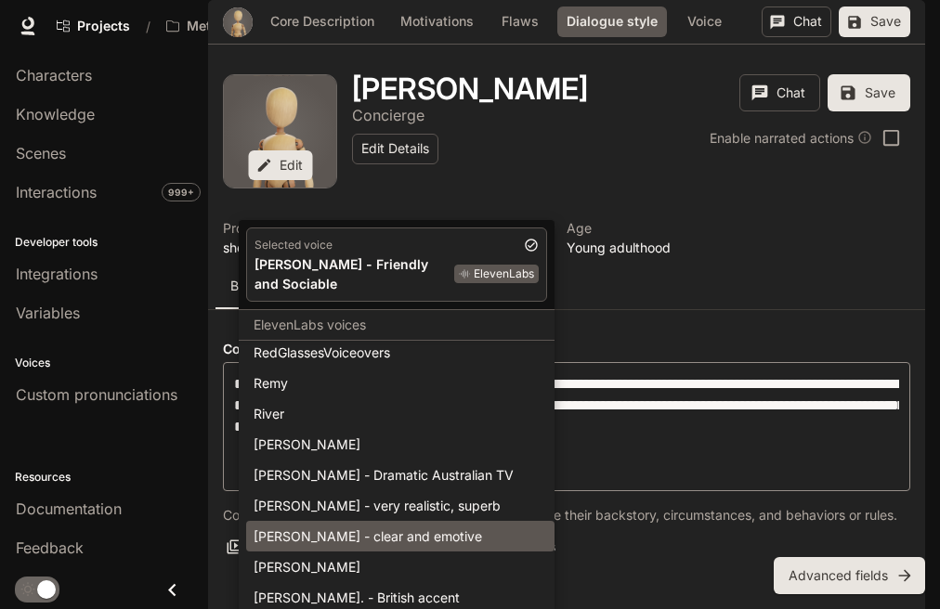
click at [349, 526] on div "[PERSON_NAME] - clear and emotive" at bounding box center [399, 535] width 293 height 19
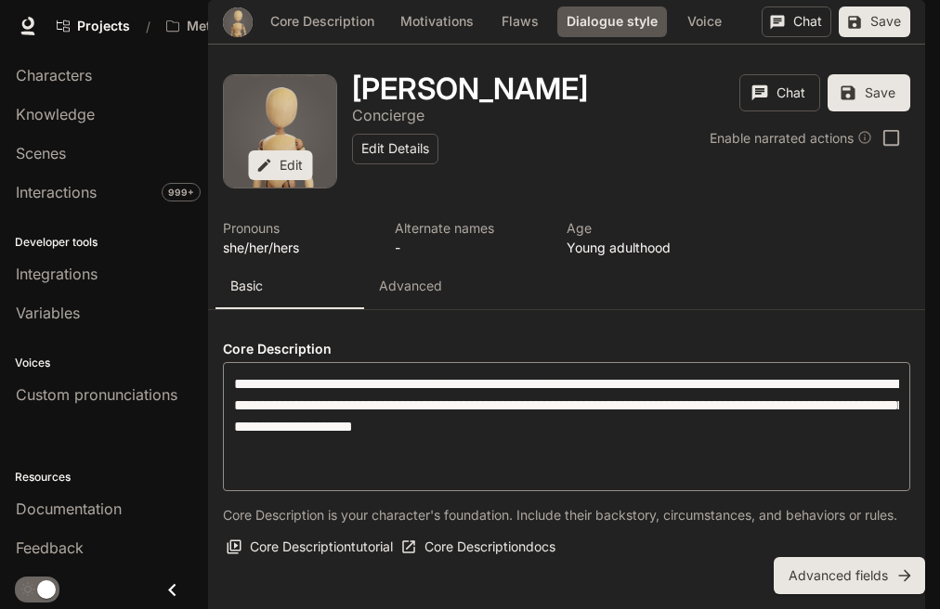
click at [327, 296] on body "Skip to main content Projects / MetalityVerse Character Studio Character Studio…" at bounding box center [470, 304] width 940 height 609
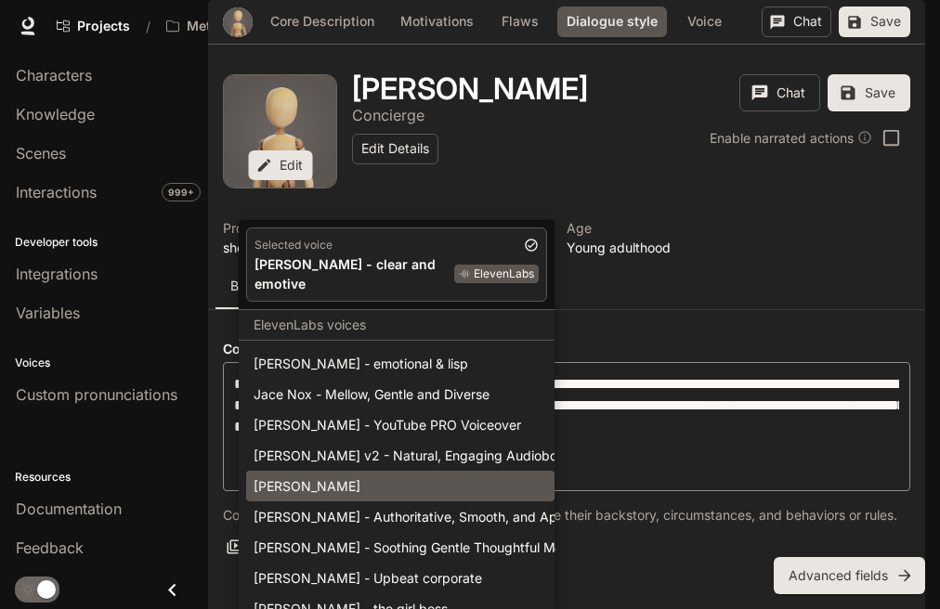
scroll to position [2004, 0]
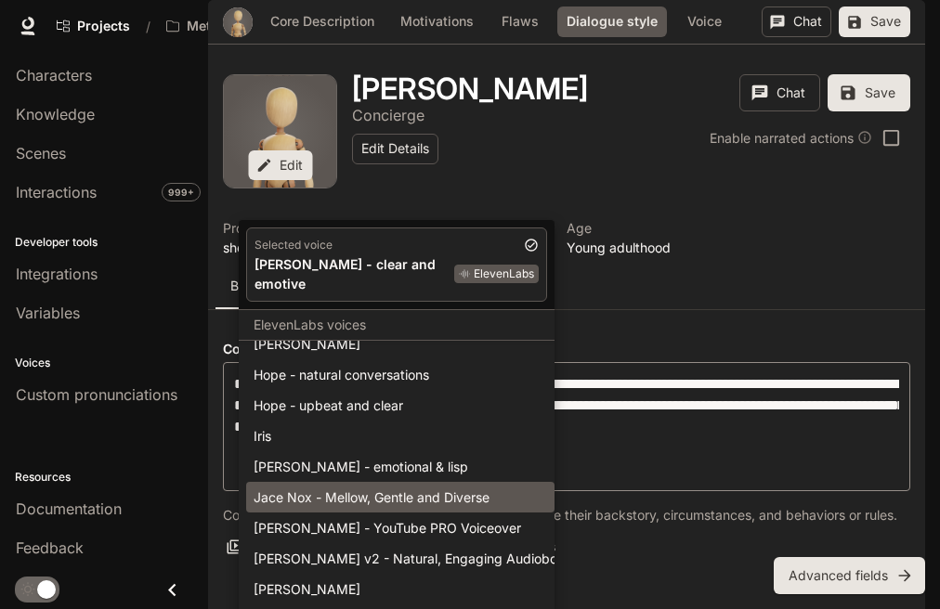
click at [357, 487] on div "Jace Nox - Mellow, Gentle and Diverse" at bounding box center [399, 496] width 293 height 19
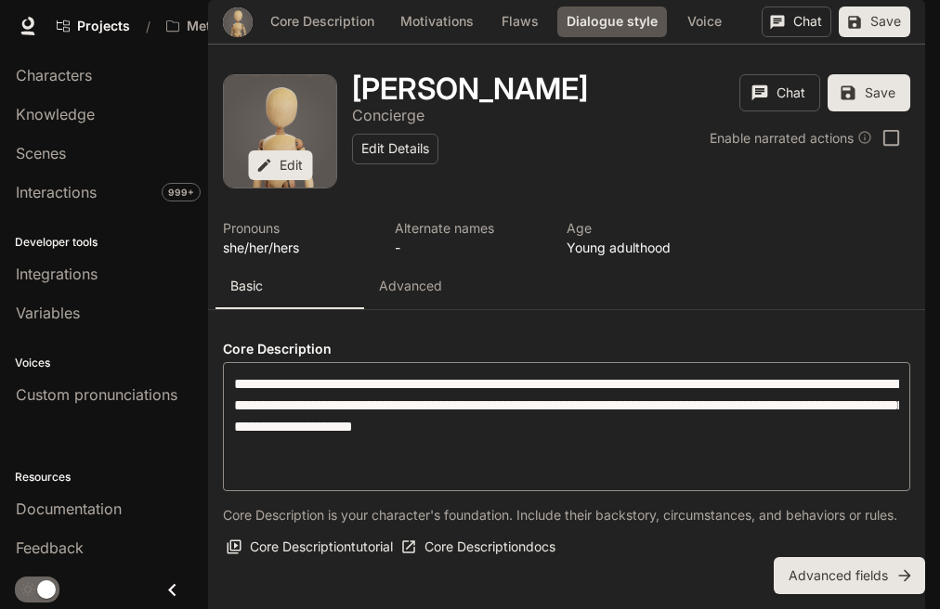
click at [341, 283] on body "Skip to main content Projects / MetalityVerse Character Studio Character Studio…" at bounding box center [470, 304] width 940 height 609
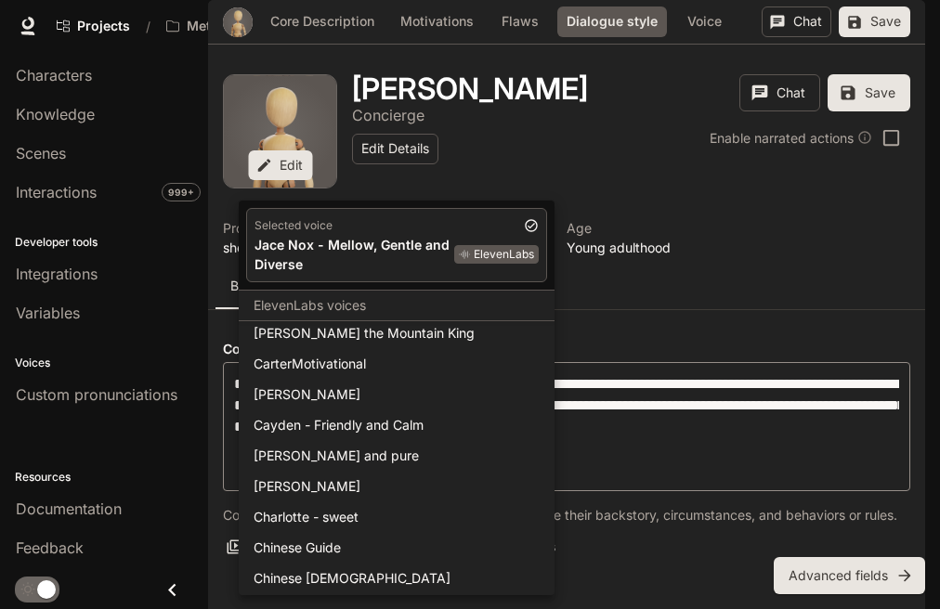
scroll to position [923, 0]
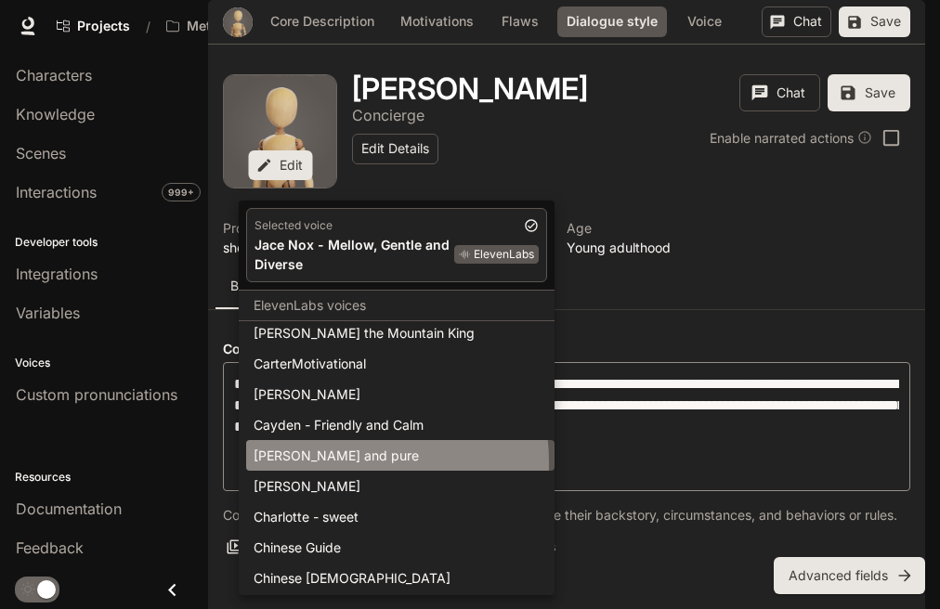
click at [347, 461] on div "[PERSON_NAME] and pure" at bounding box center [399, 455] width 293 height 19
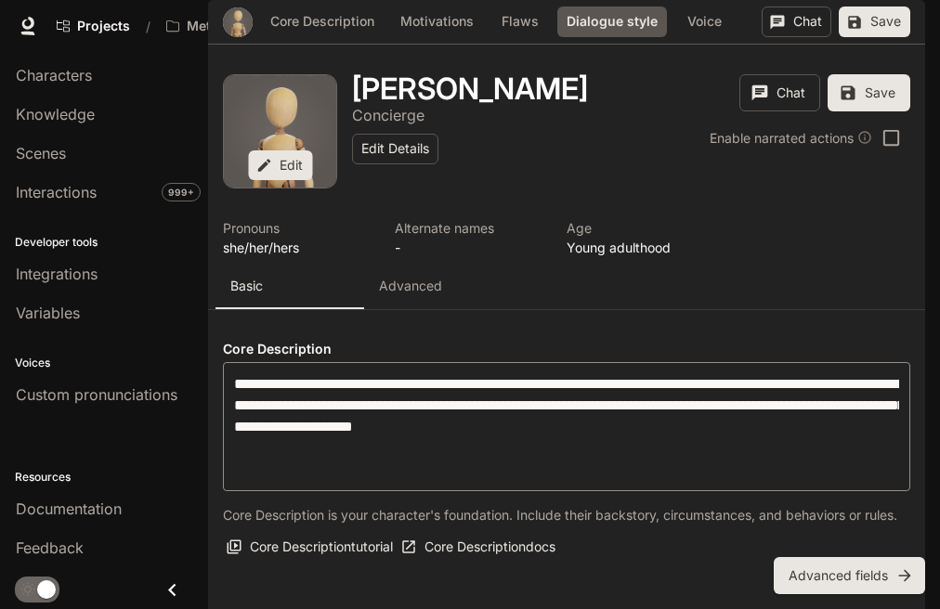
click at [375, 291] on body "Skip to main content Projects / MetalityVerse Character Studio Character Studio…" at bounding box center [470, 304] width 940 height 609
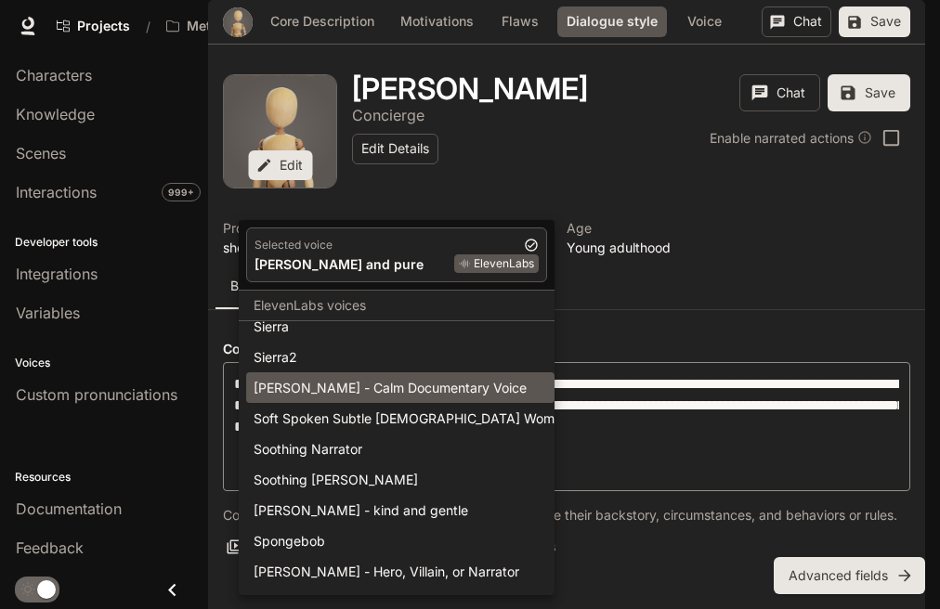
scroll to position [4704, 0]
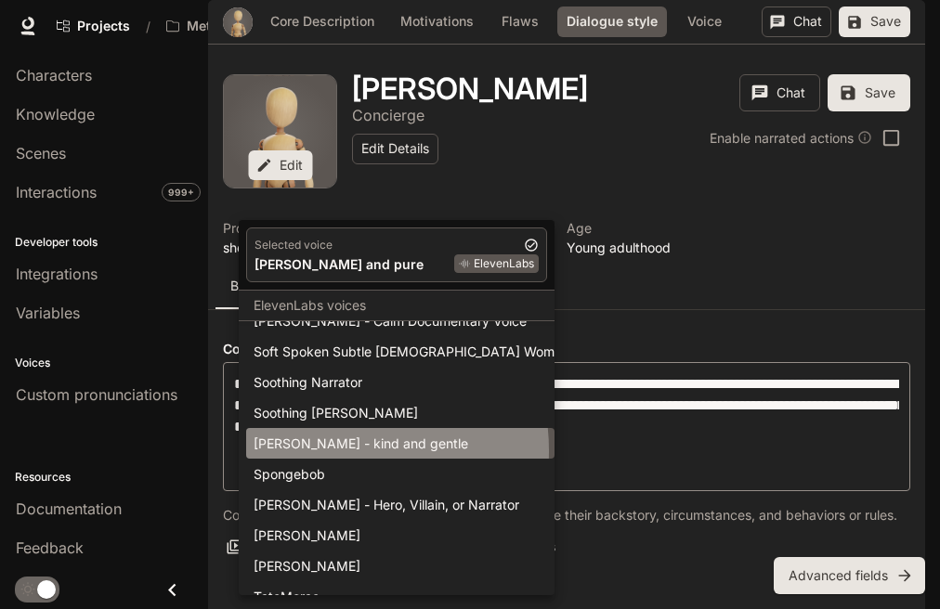
click at [330, 450] on div "[PERSON_NAME] - kind and gentle" at bounding box center [399, 443] width 293 height 19
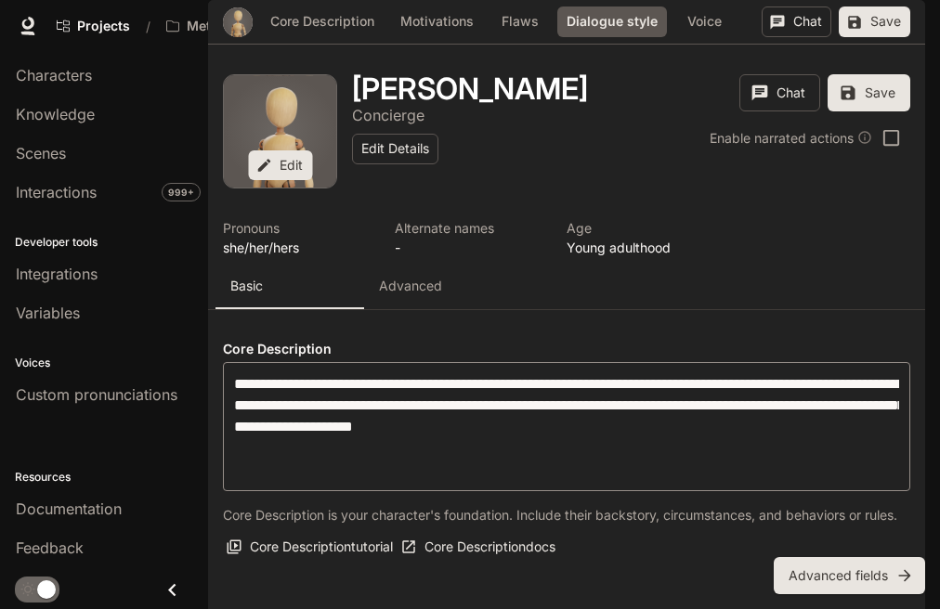
click at [373, 287] on body "Skip to main content Projects / MetalityVerse Character Studio Character Studio…" at bounding box center [470, 304] width 940 height 609
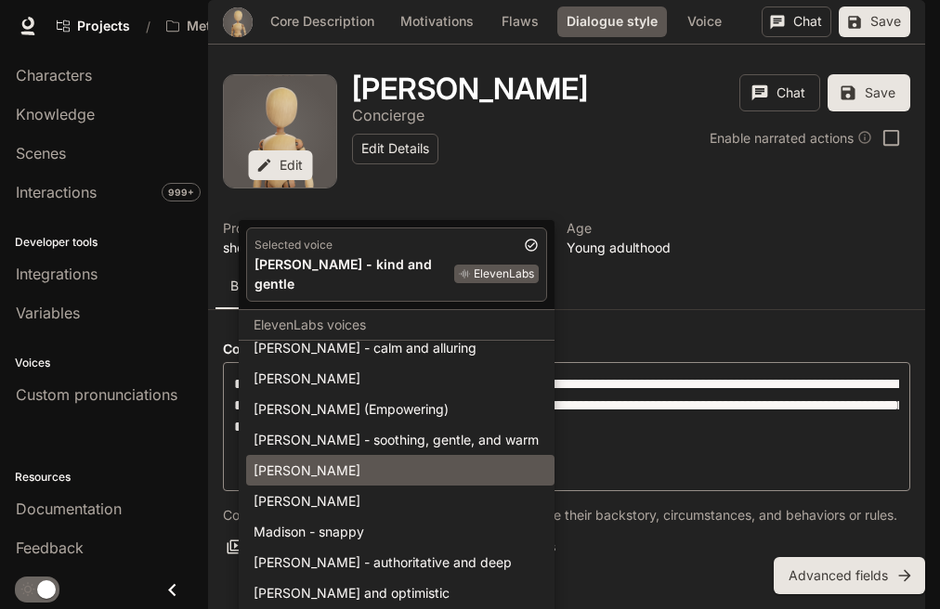
scroll to position [3088, 0]
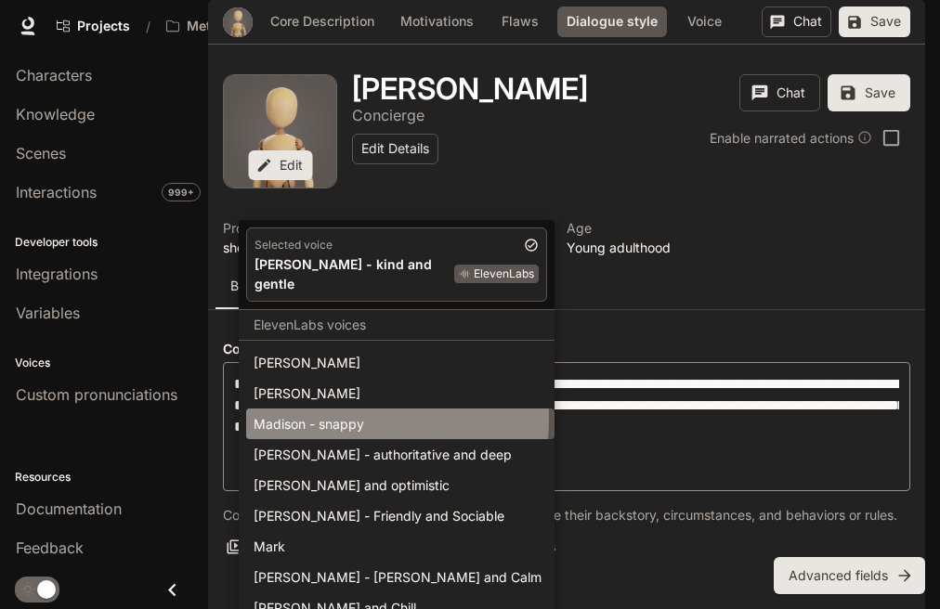
click at [332, 414] on div "Madison - snappy" at bounding box center [399, 423] width 293 height 19
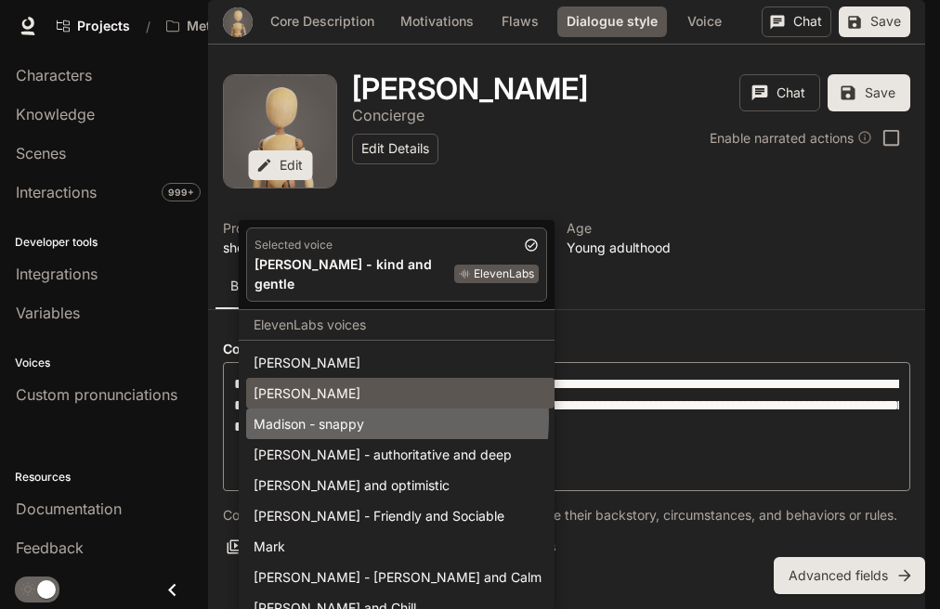
type input "**********"
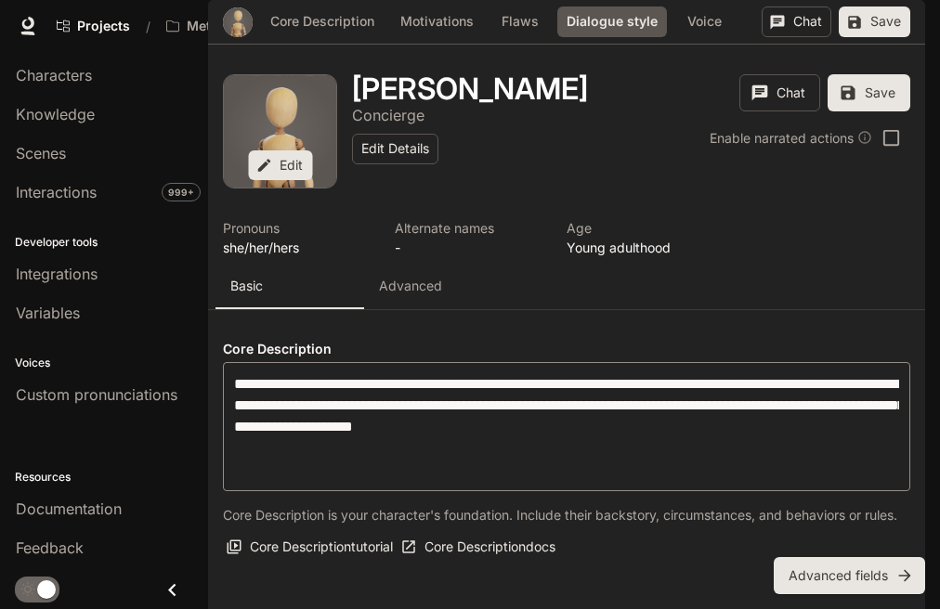
click at [365, 285] on body "Skip to main content Projects / MetalityVerse Character Studio Character Studio…" at bounding box center [470, 304] width 940 height 609
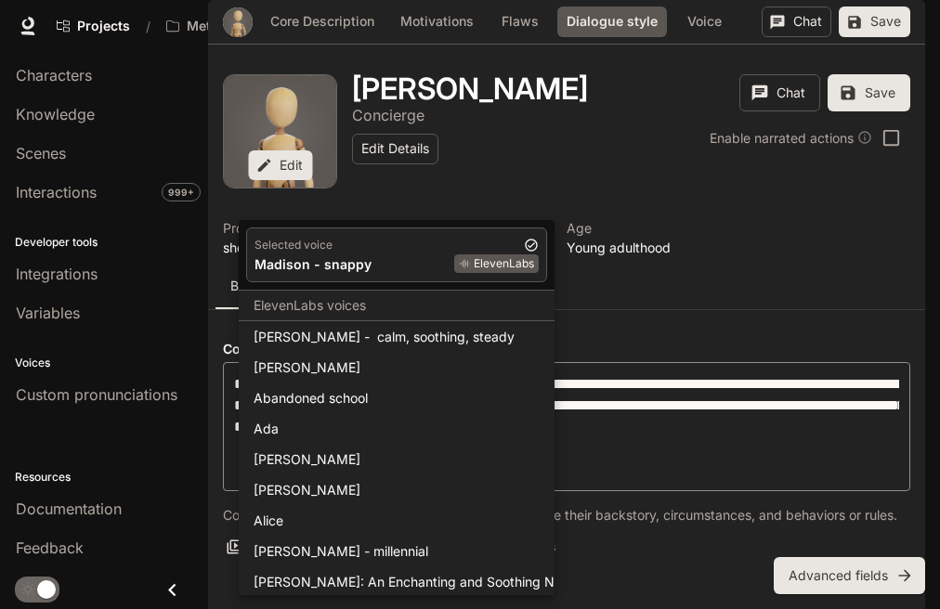
click at [593, 196] on div at bounding box center [470, 304] width 940 height 609
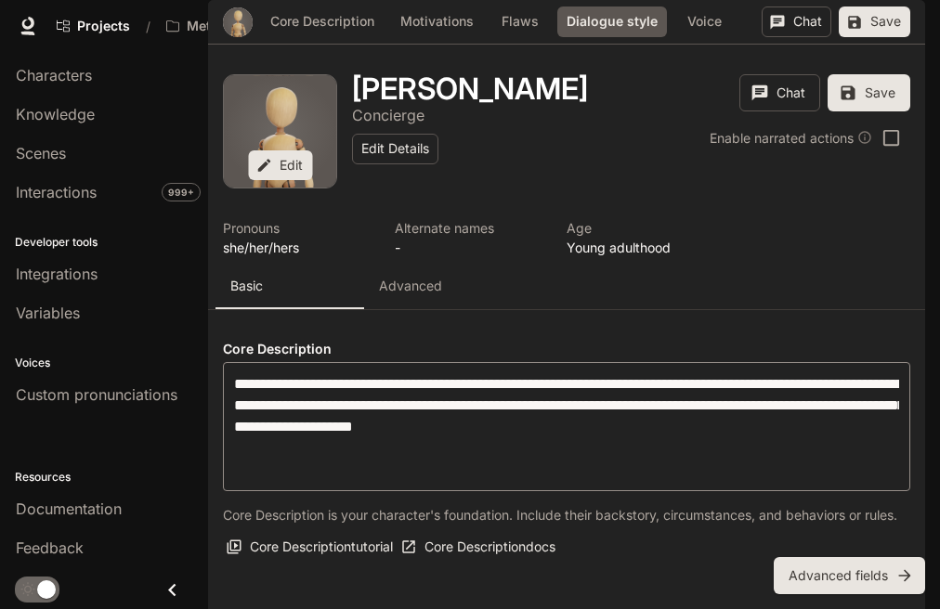
click at [860, 37] on button "Save" at bounding box center [873, 21] width 71 height 31
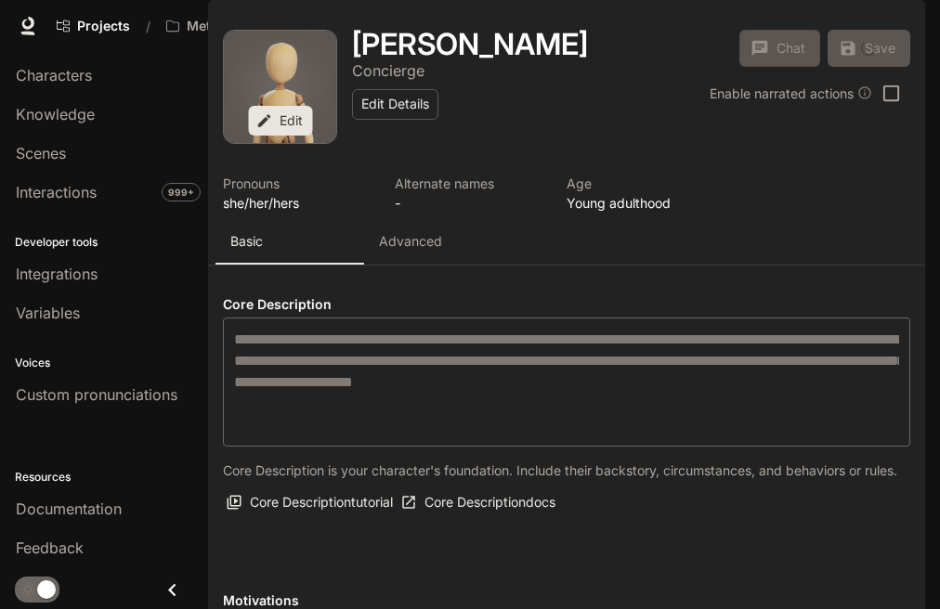
scroll to position [0, 0]
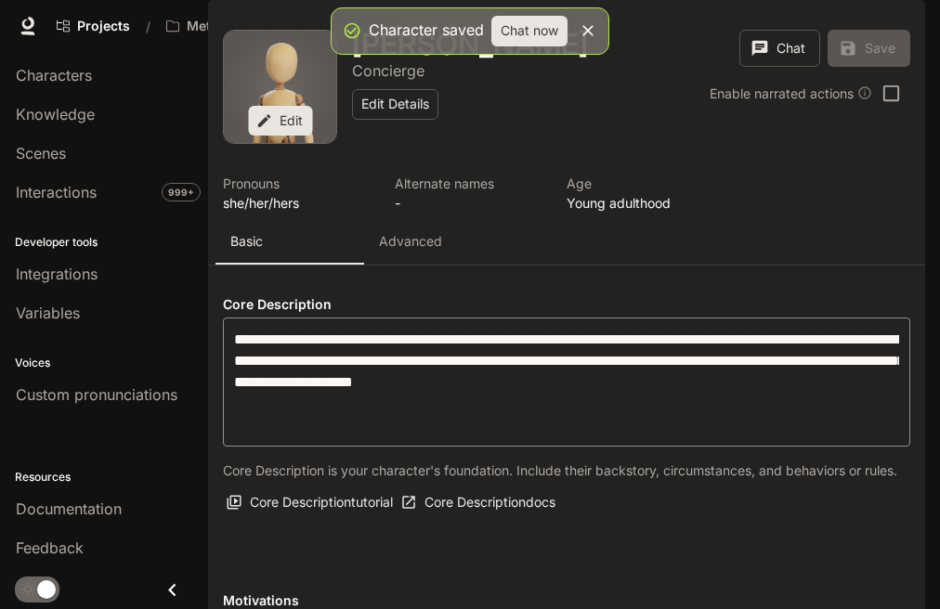
drag, startPoint x: 397, startPoint y: 291, endPoint x: 431, endPoint y: 289, distance: 33.5
click at [397, 251] on p "Advanced" at bounding box center [410, 241] width 63 height 19
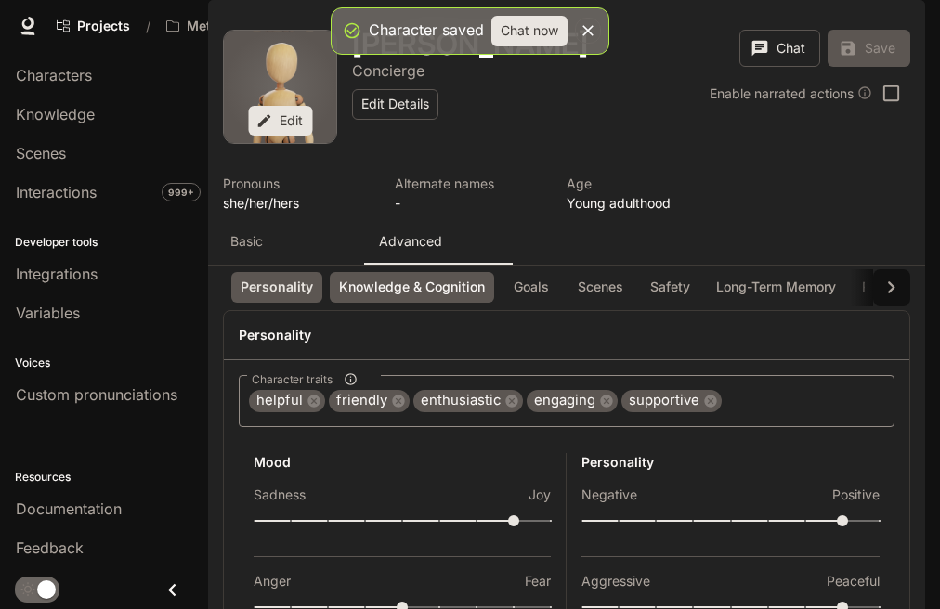
click at [457, 272] on button "Knowledge & Cognition" at bounding box center [412, 287] width 164 height 31
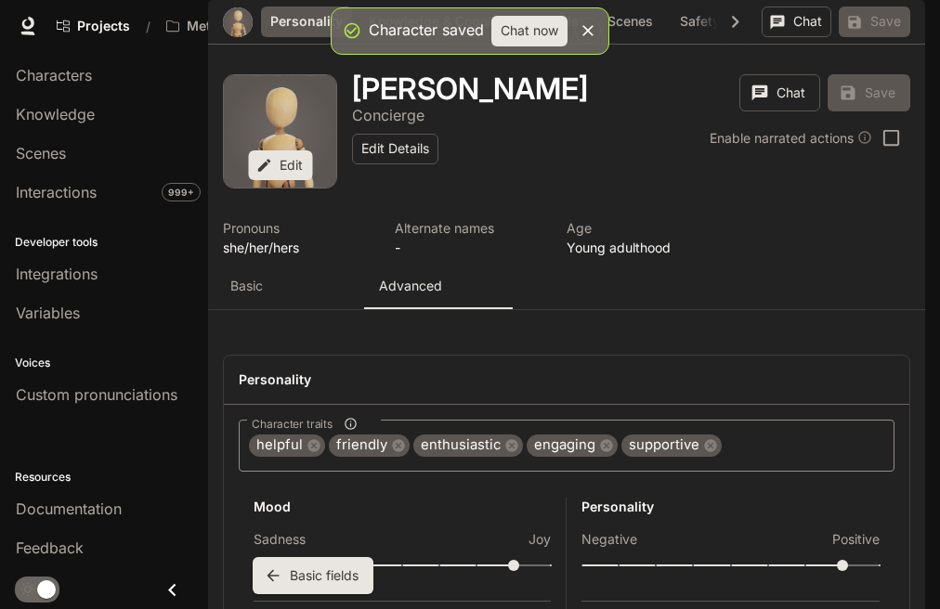
scroll to position [1260, 0]
click at [551, 352] on label "Add existing" at bounding box center [534, 359] width 117 height 33
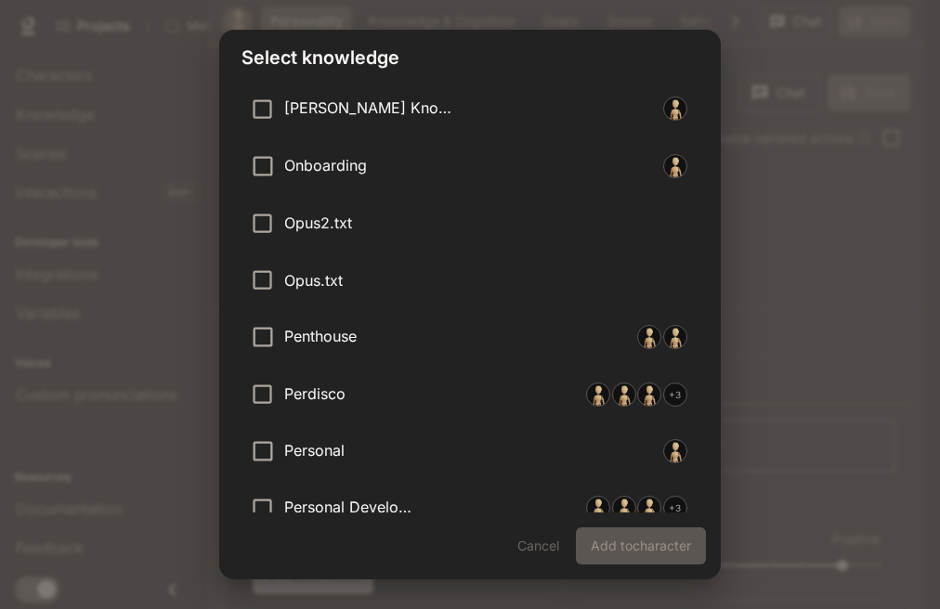
scroll to position [3466, 0]
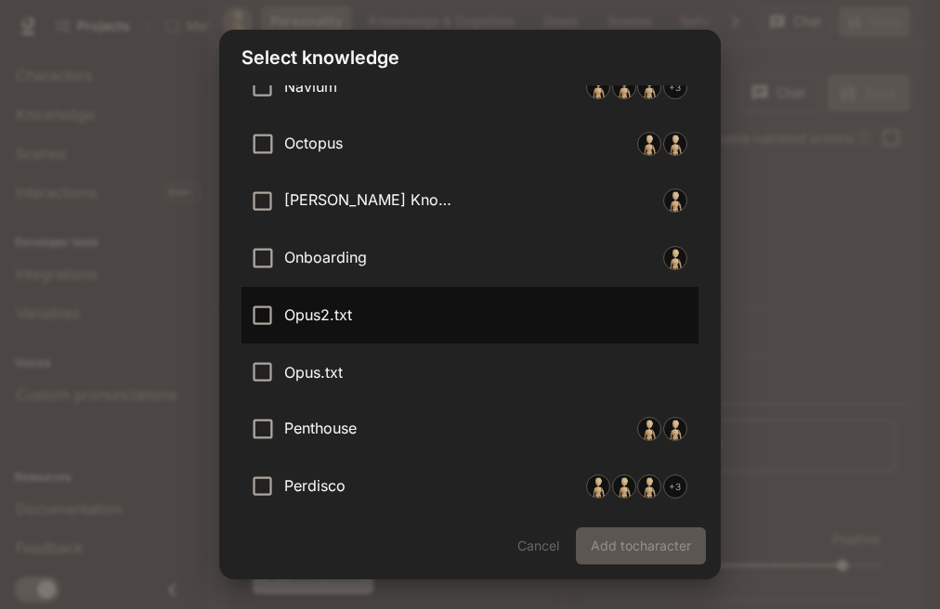
click at [329, 328] on li "Opus2.txt" at bounding box center [469, 315] width 456 height 57
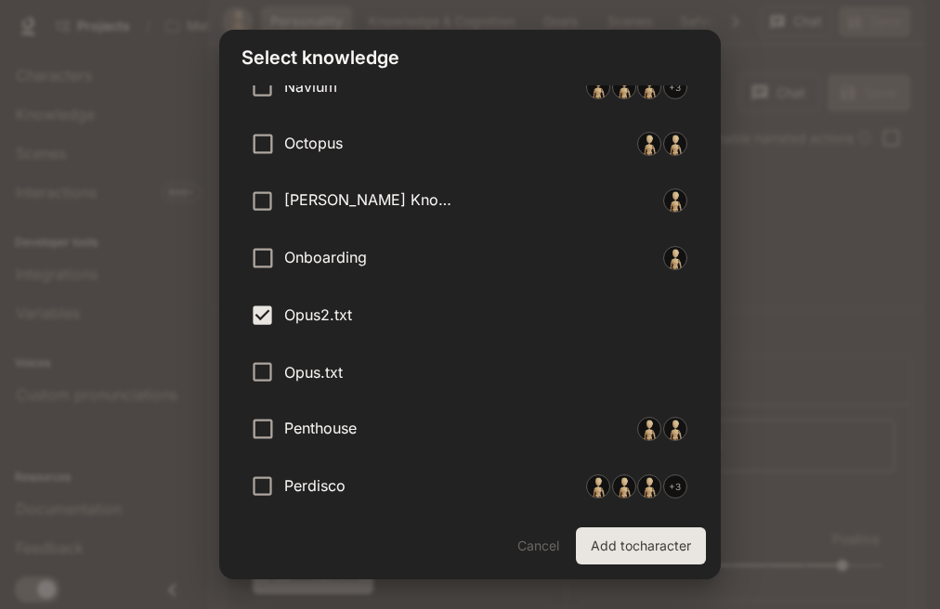
click at [639, 547] on button "Add to character" at bounding box center [641, 545] width 130 height 37
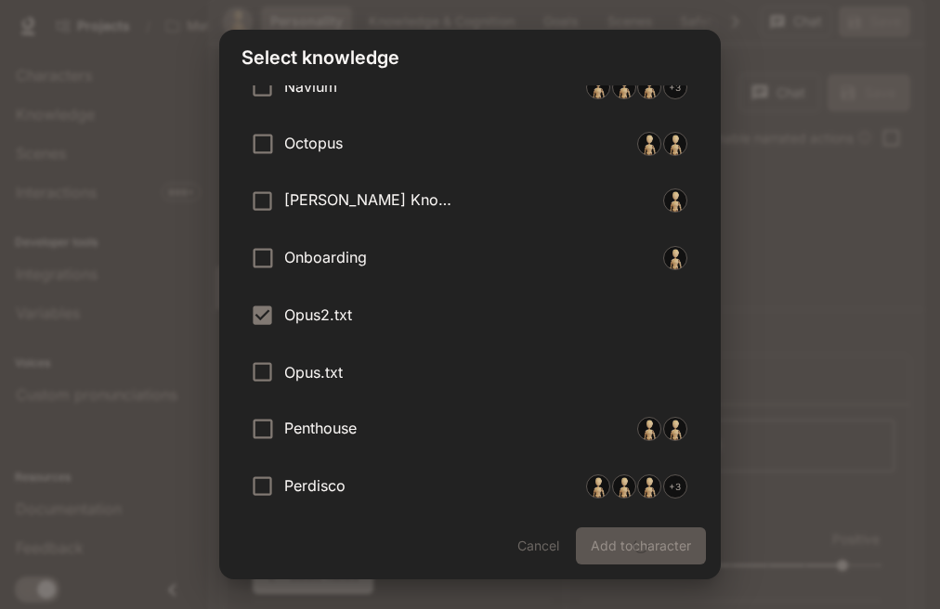
type input "**"
type input "*"
type input "**"
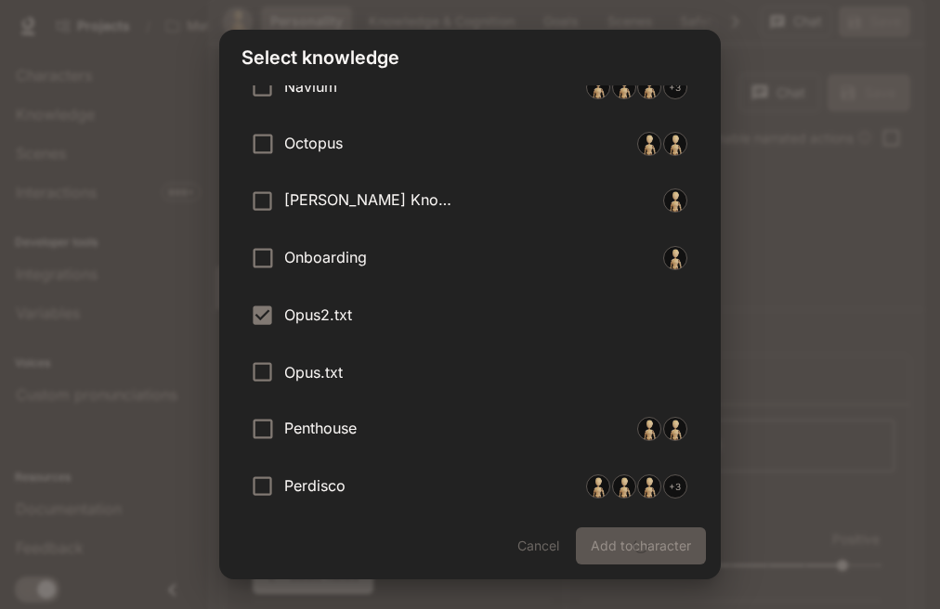
type input "**"
type input "***"
type input "**"
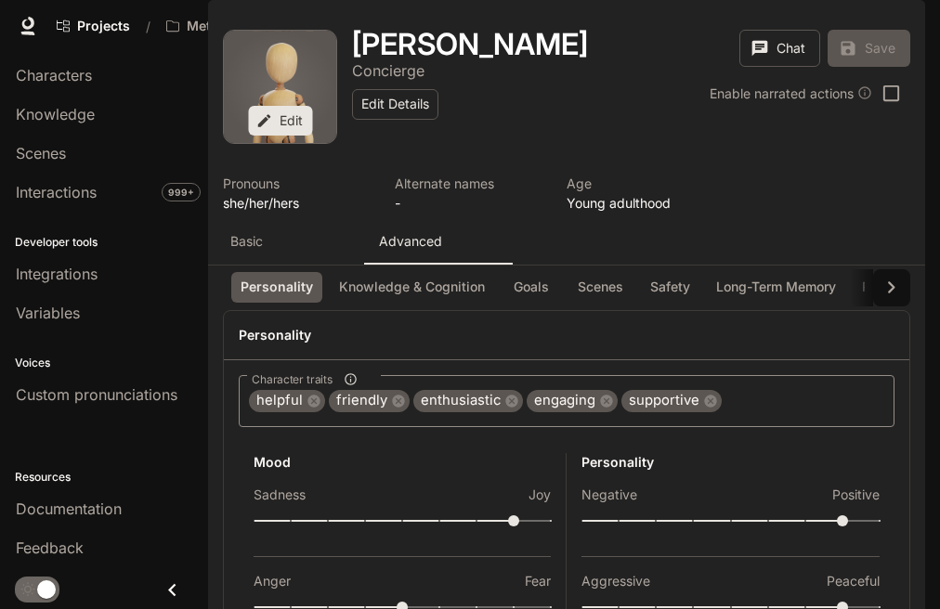
scroll to position [0, 0]
click at [861, 74] on div "Chat Save" at bounding box center [824, 52] width 171 height 45
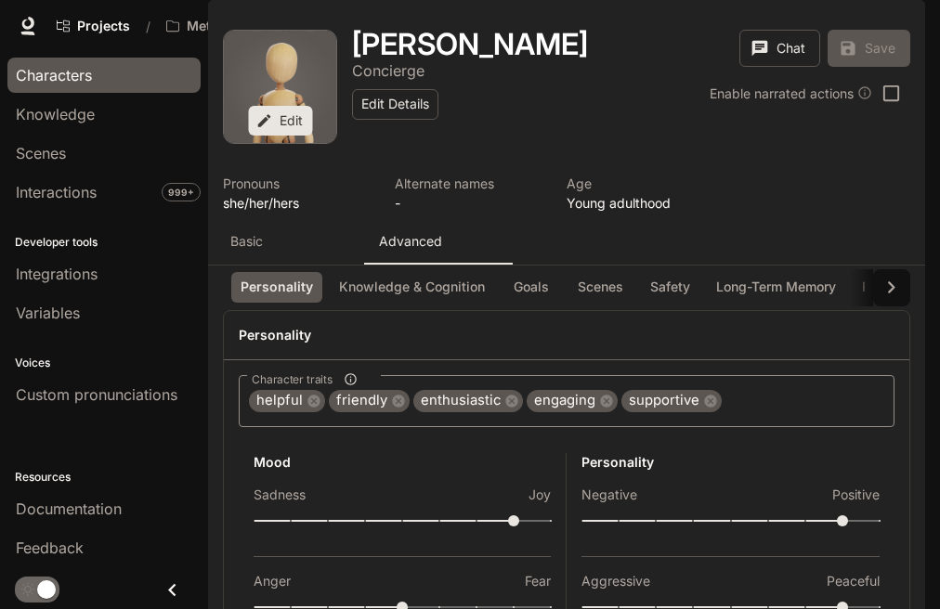
click at [69, 62] on link "Characters" at bounding box center [103, 75] width 193 height 35
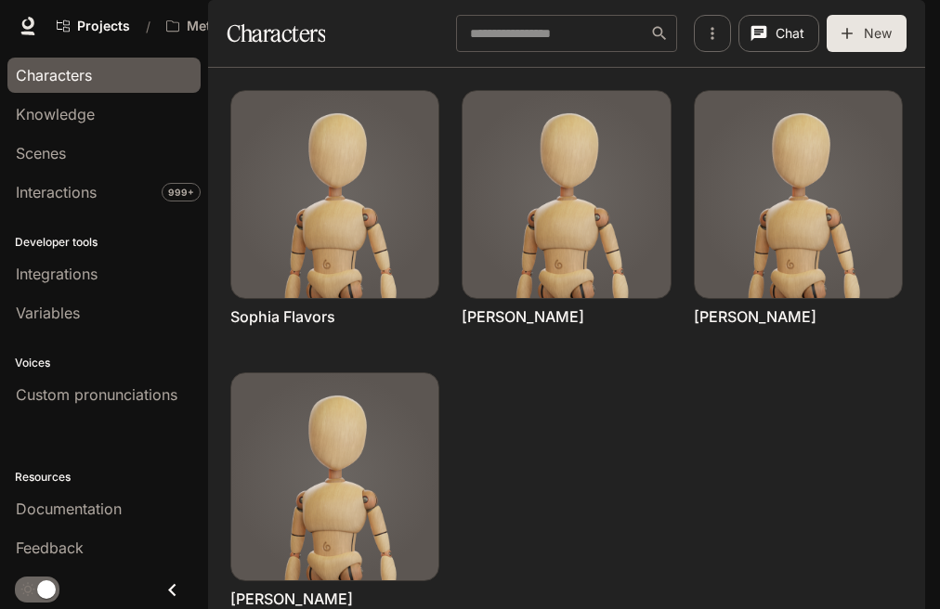
scroll to position [179, 0]
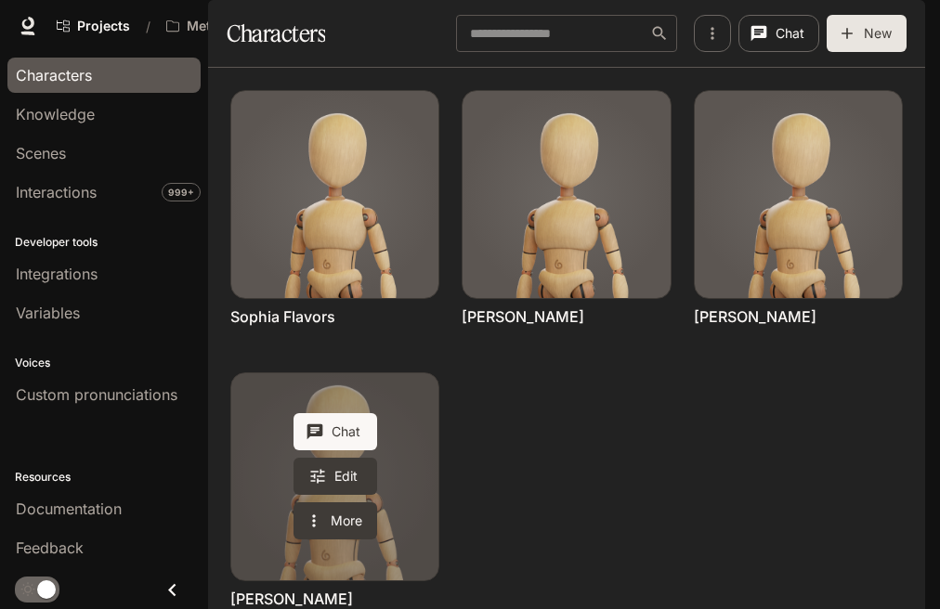
click at [375, 425] on link "Victor Thomas" at bounding box center [334, 476] width 207 height 207
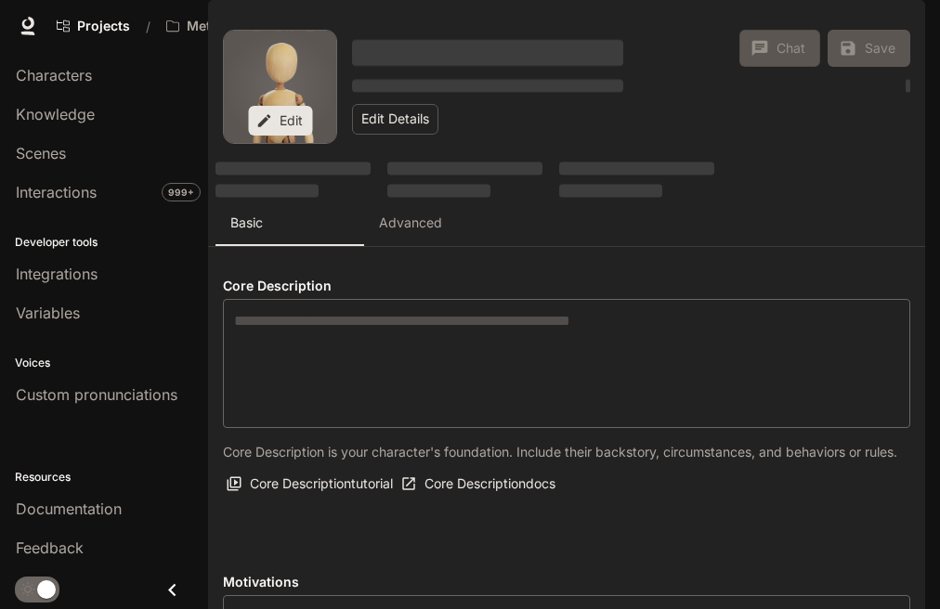
type textarea "**********"
type input "**********"
type input "*"
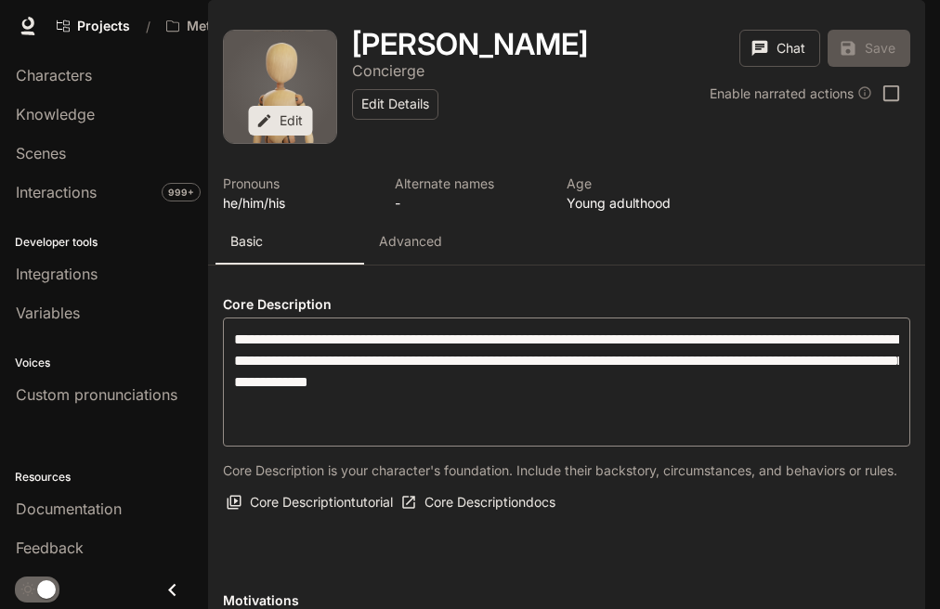
click at [409, 251] on p "Advanced" at bounding box center [410, 241] width 63 height 19
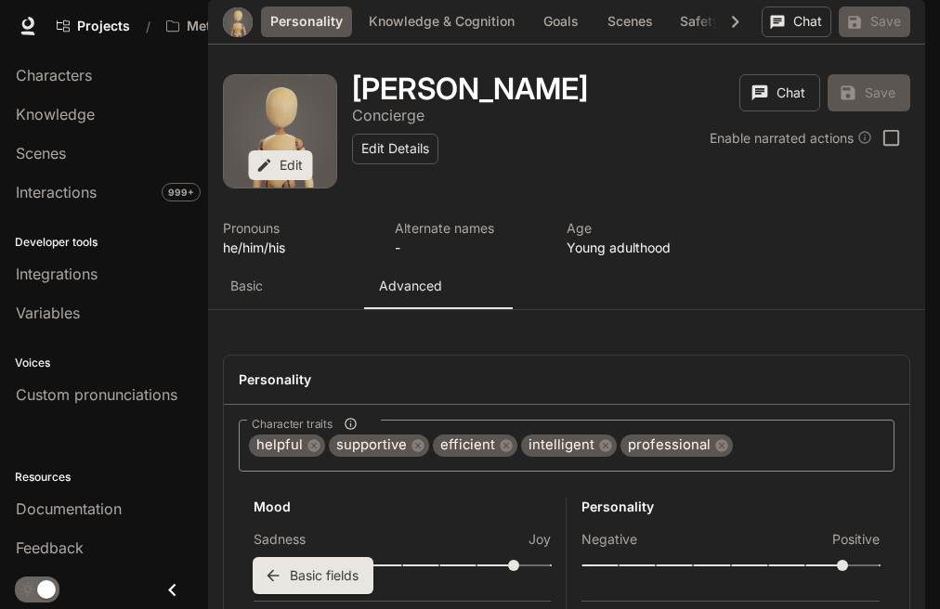
scroll to position [1159, 0]
click at [549, 453] on label "Add existing" at bounding box center [534, 460] width 117 height 33
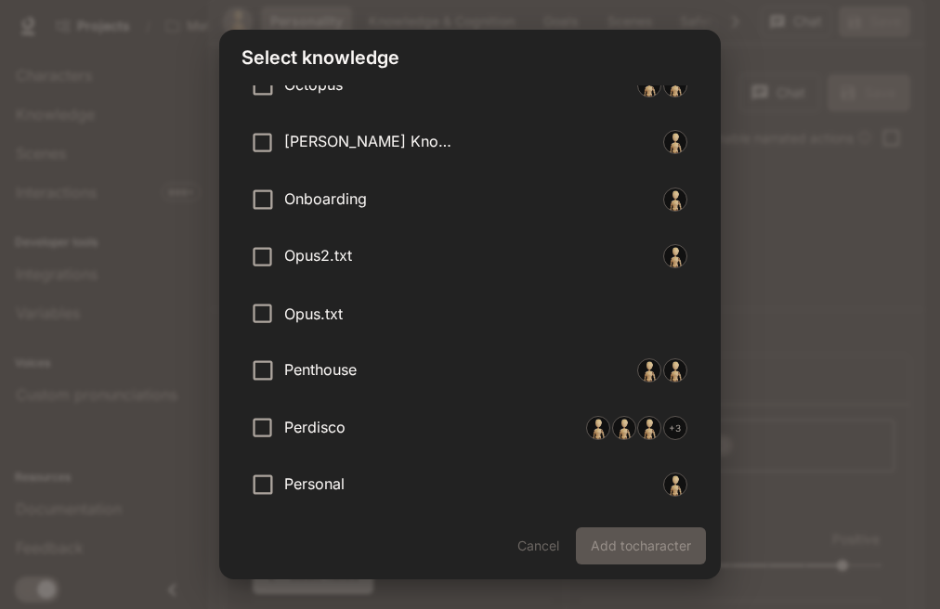
scroll to position [3441, 0]
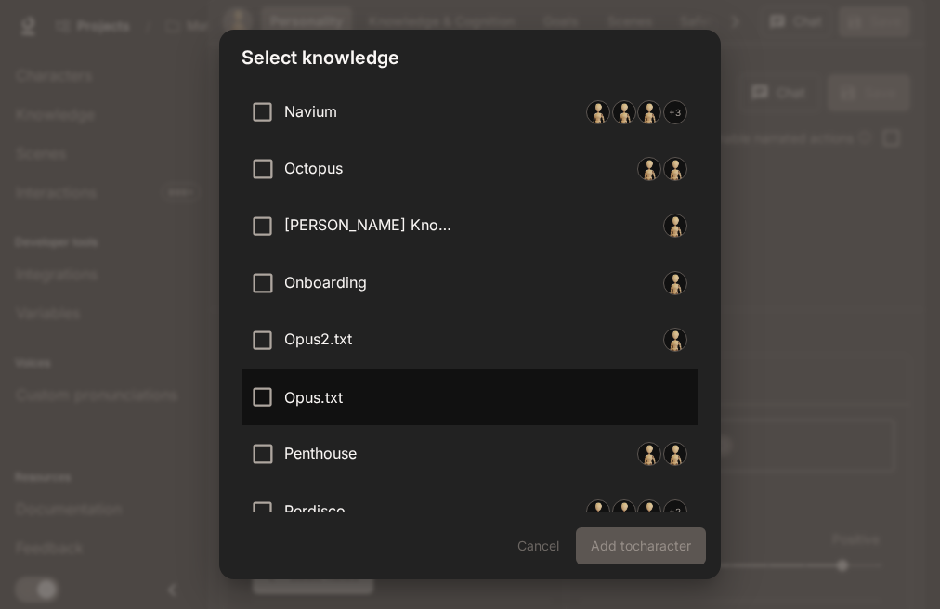
click at [433, 404] on p "Opus.txt" at bounding box center [375, 397] width 183 height 22
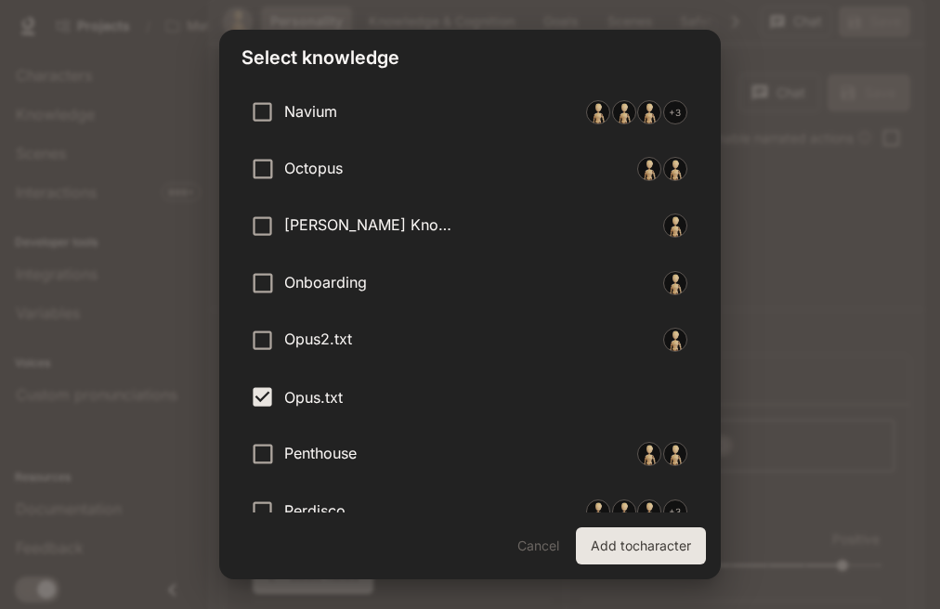
click at [644, 551] on button "Add to character" at bounding box center [641, 545] width 130 height 37
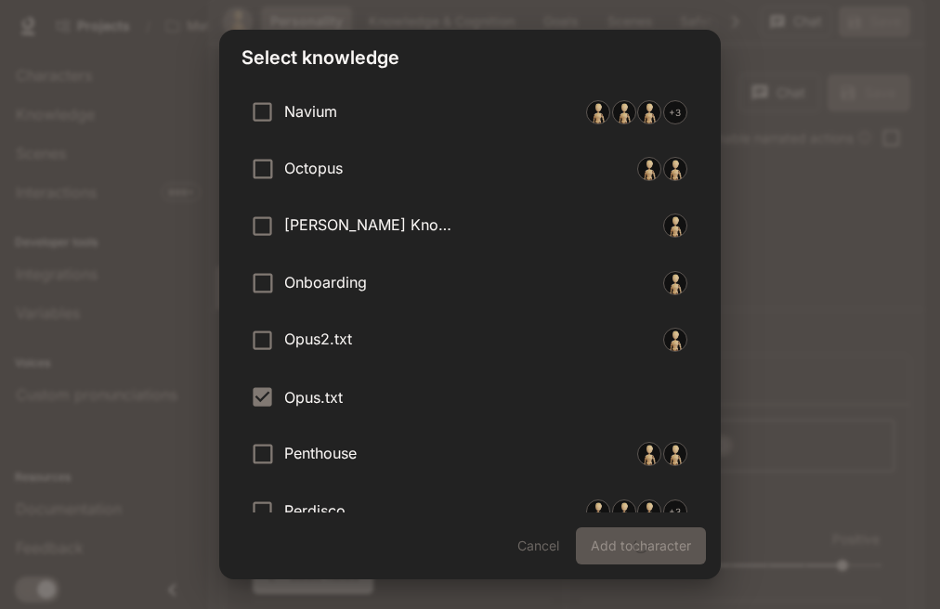
type input "**"
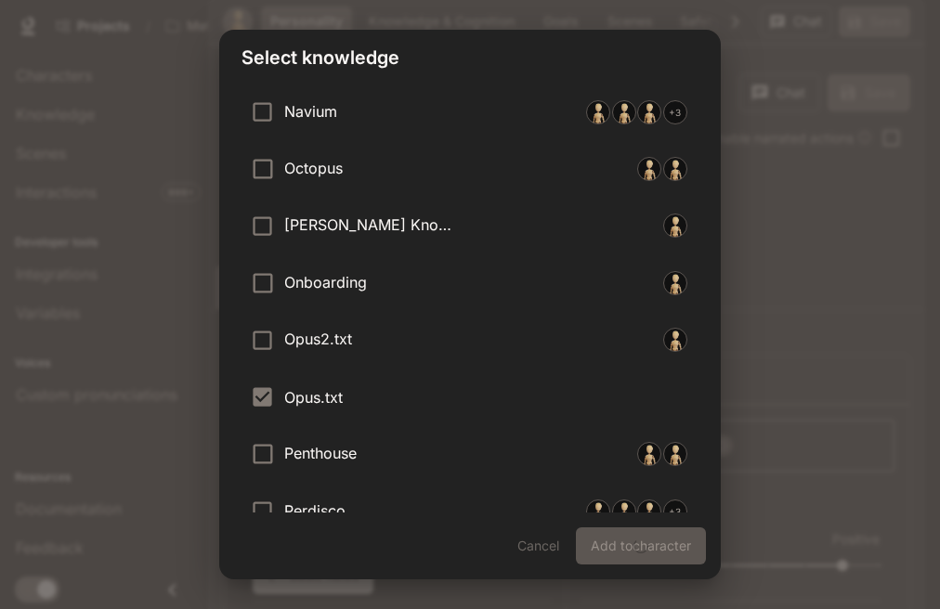
type input "**"
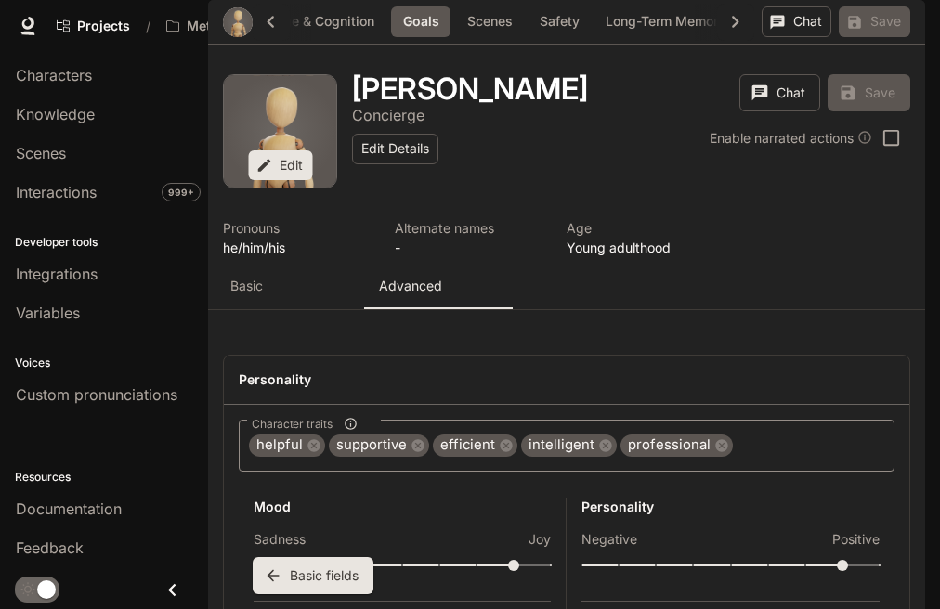
scroll to position [0, 0]
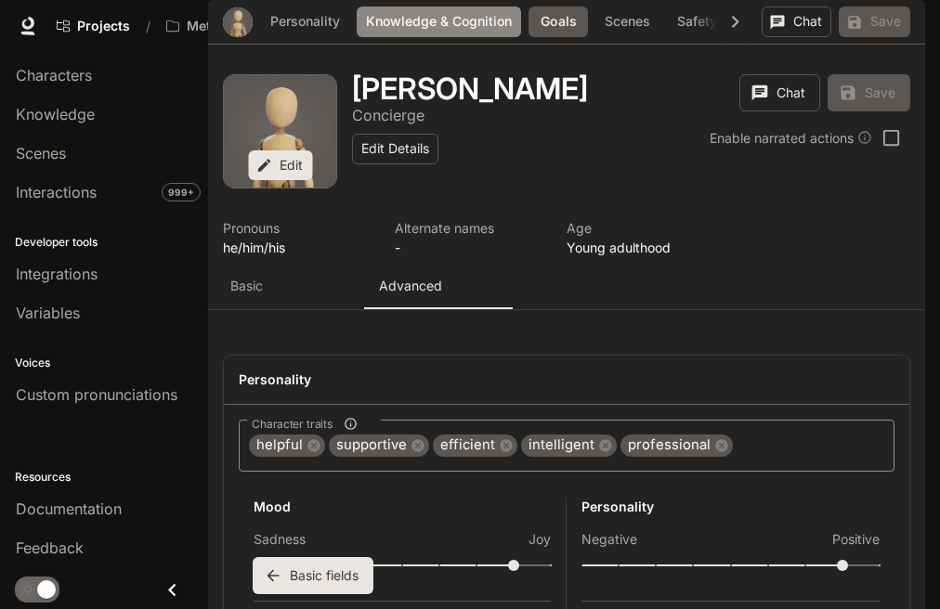
click at [458, 37] on button "Knowledge & Cognition" at bounding box center [439, 21] width 164 height 31
